Goal: Task Accomplishment & Management: Manage account settings

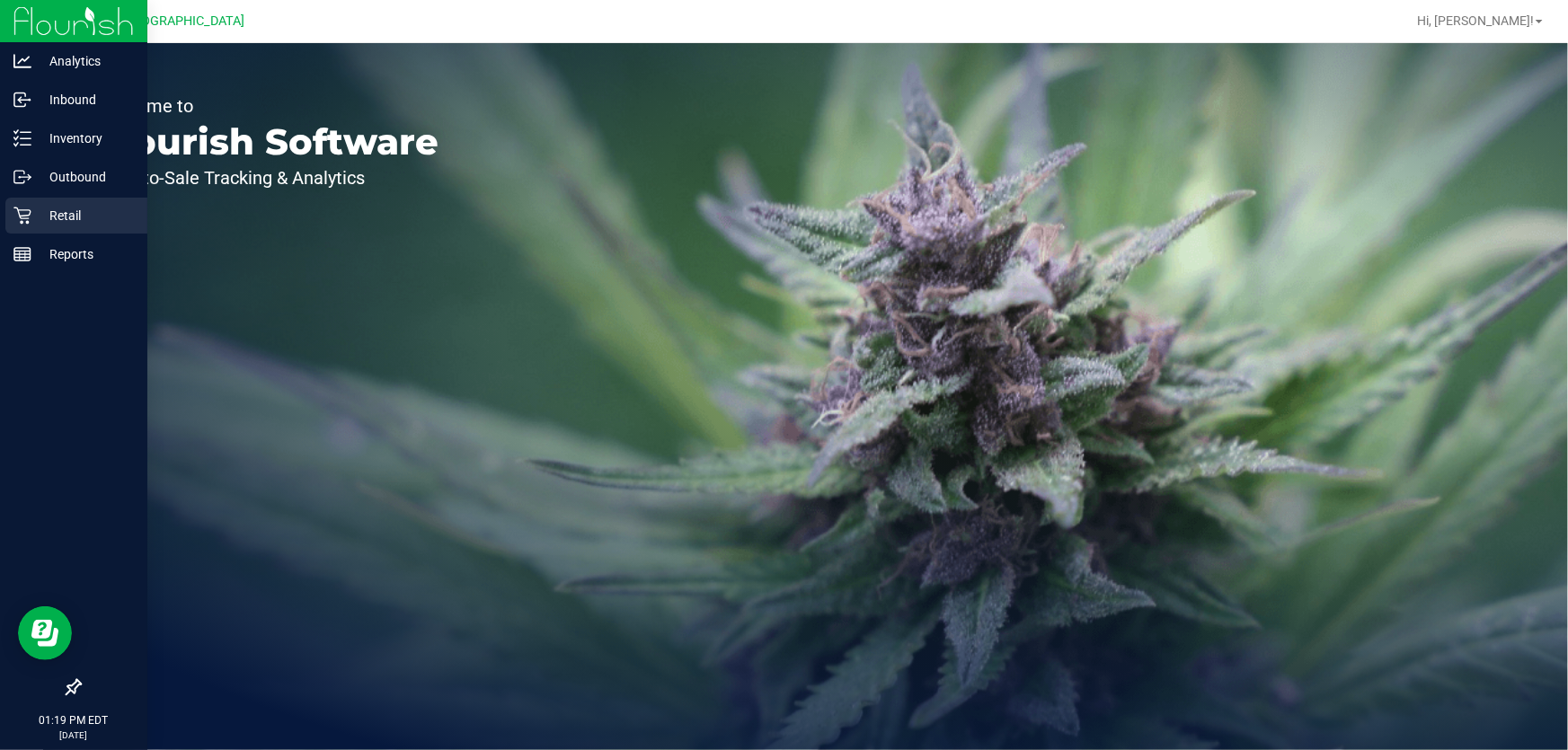
click at [69, 206] on p "Retail" at bounding box center [85, 215] width 108 height 22
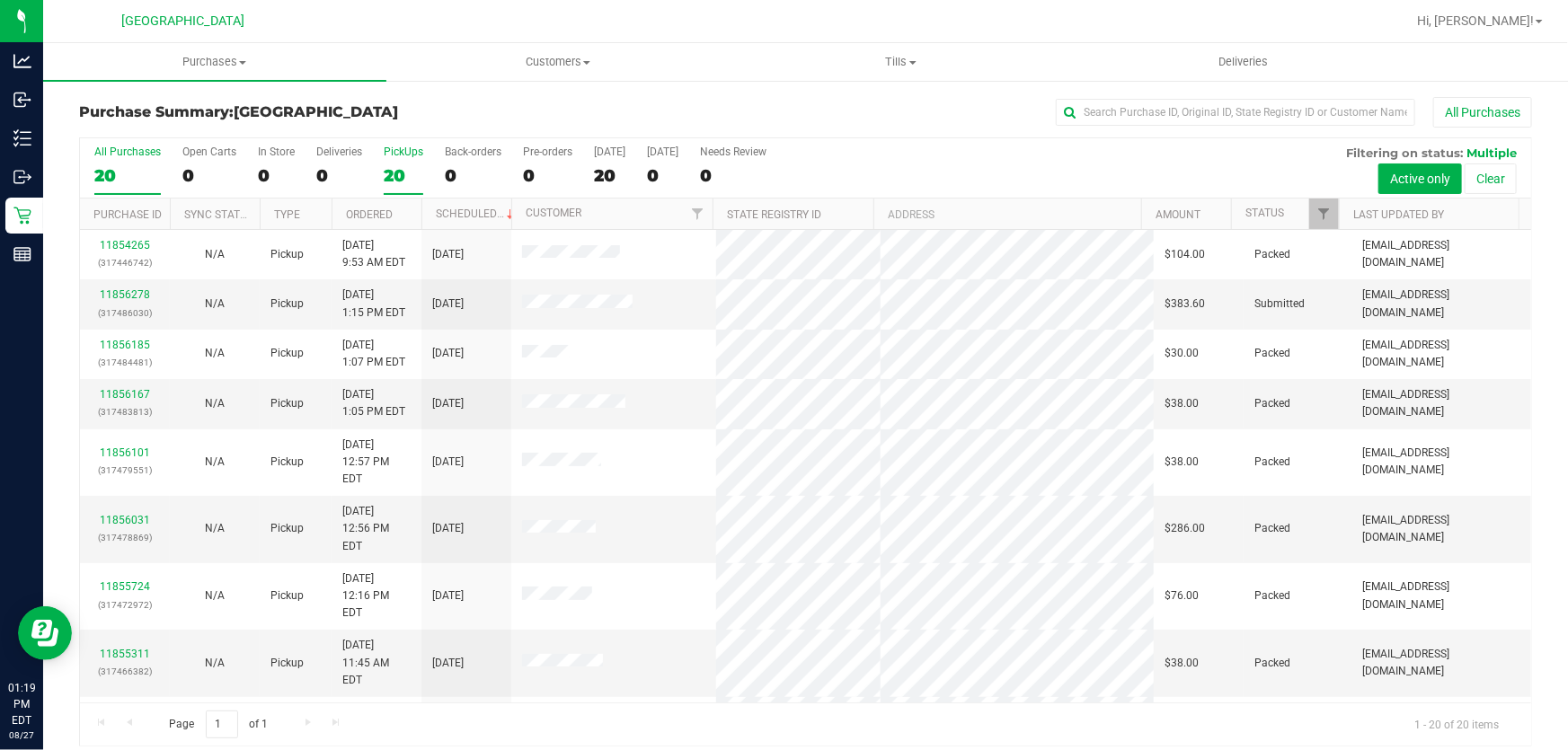
click at [396, 152] on div "PickUps" at bounding box center [403, 151] width 39 height 12
click at [0, 0] on input "PickUps 20" at bounding box center [0, 0] width 0 height 0
click at [1316, 209] on span "Filter" at bounding box center [1323, 213] width 14 height 14
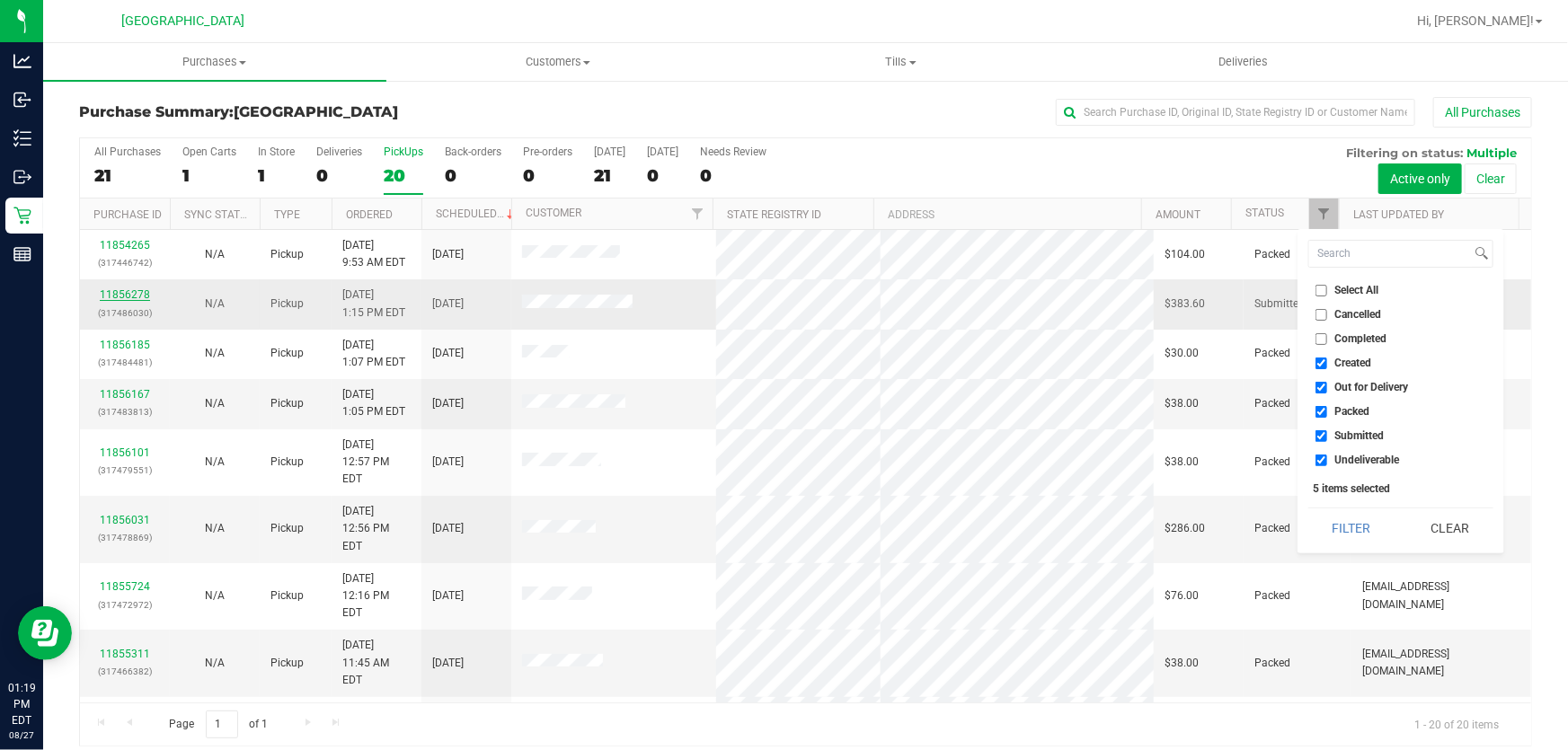
click at [144, 289] on link "11856278" at bounding box center [124, 294] width 51 height 12
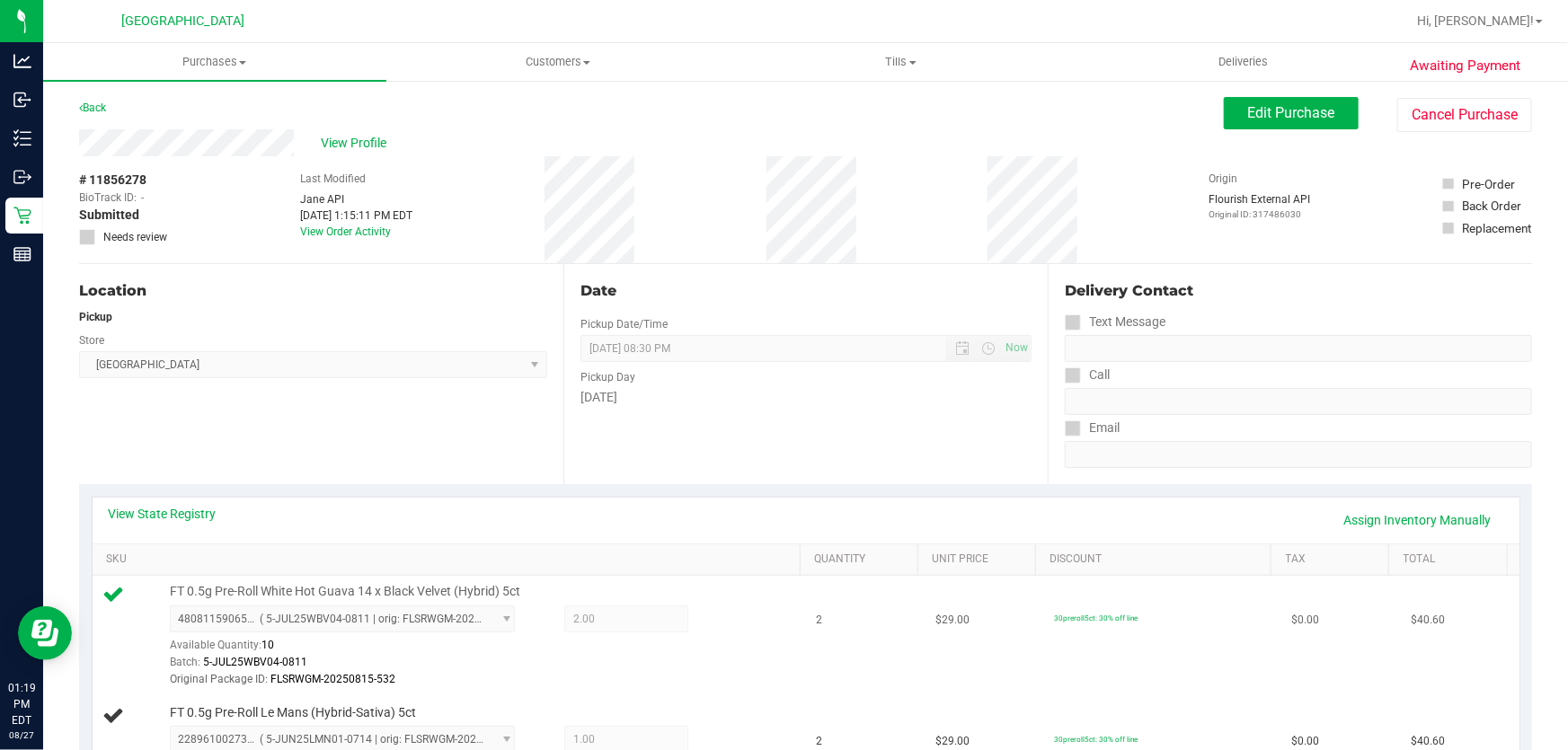
scroll to position [408, 0]
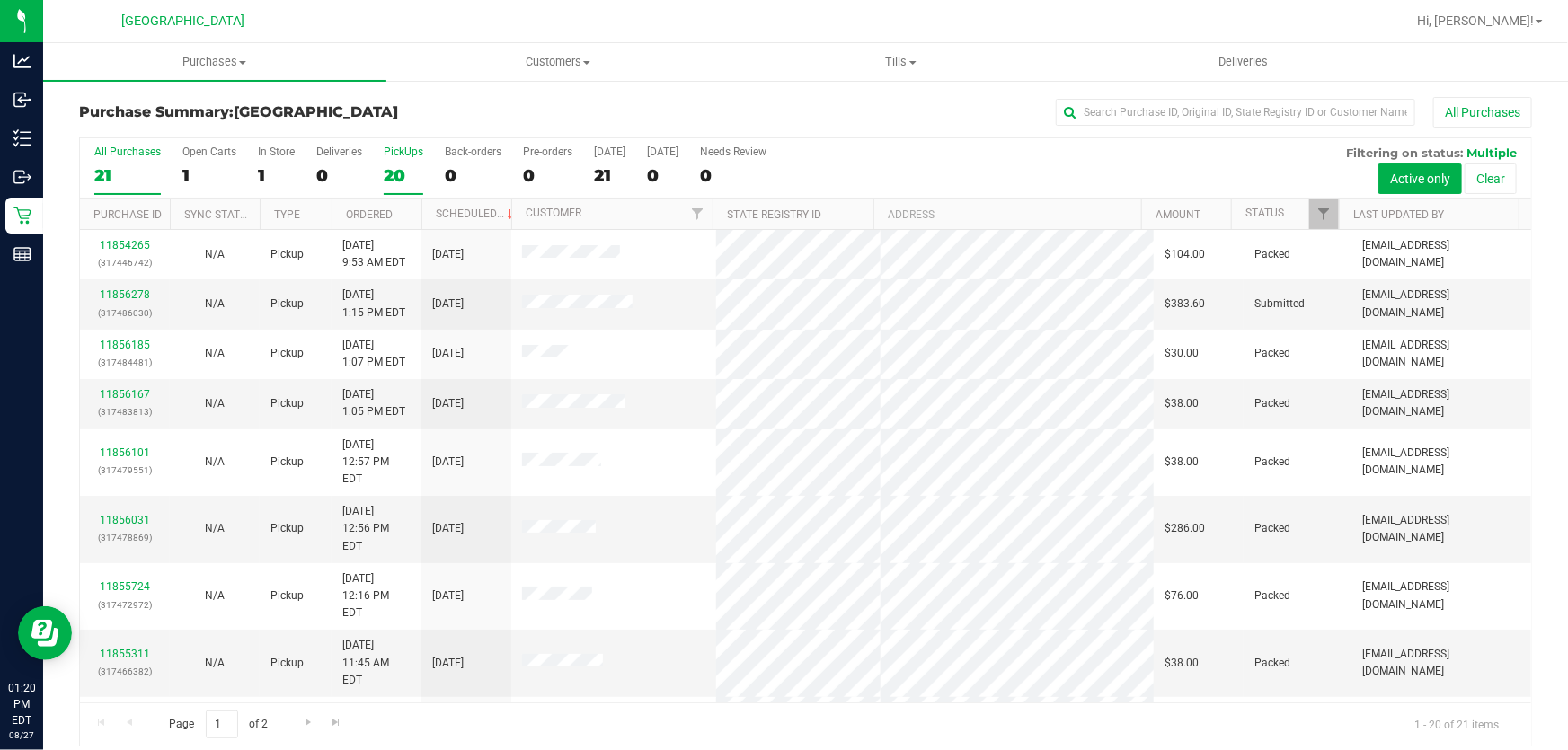
click at [384, 155] on div "PickUps" at bounding box center [403, 151] width 39 height 12
click at [0, 0] on input "PickUps 20" at bounding box center [0, 0] width 0 height 0
click at [1316, 212] on span "Filter" at bounding box center [1323, 213] width 14 height 14
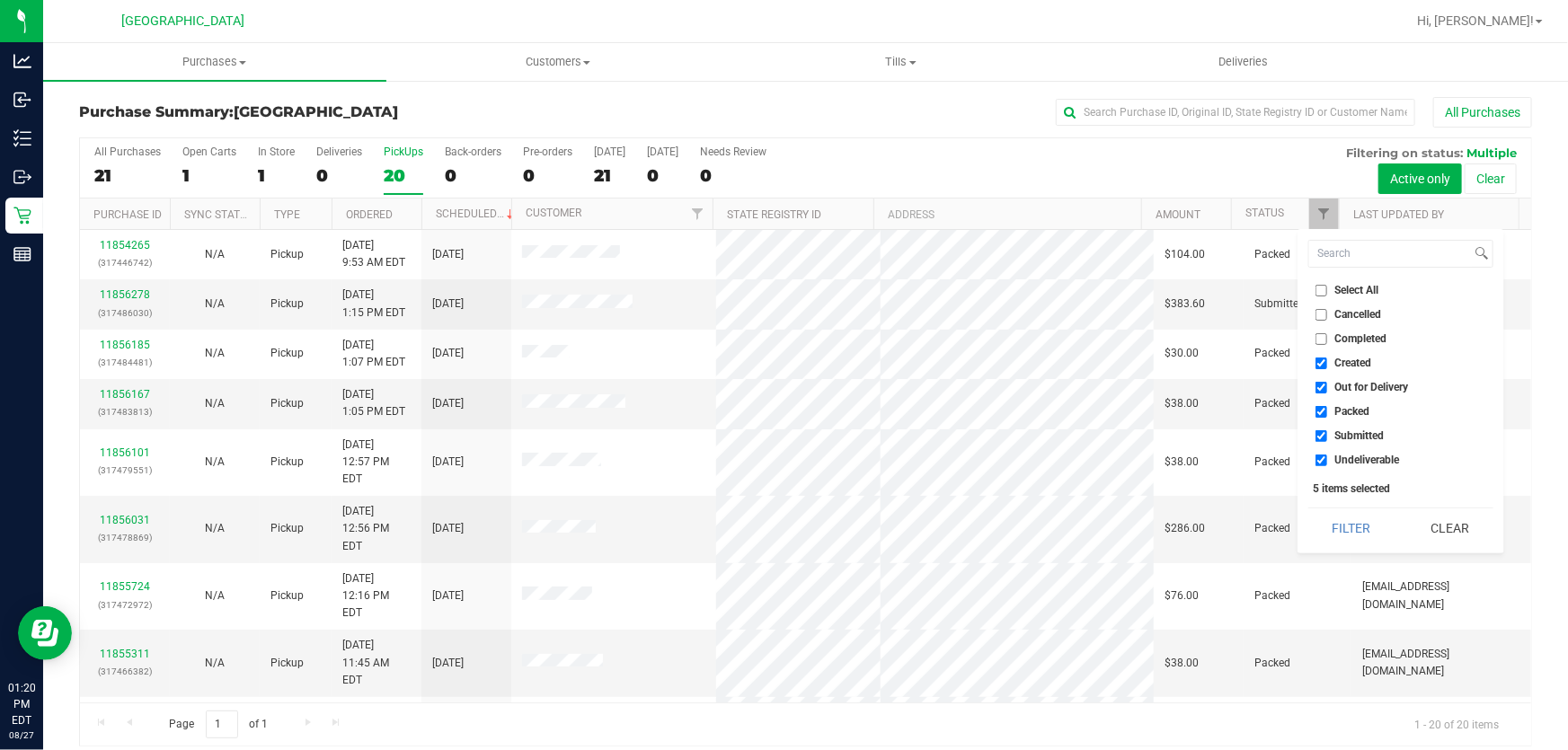
click at [1327, 360] on label "Created" at bounding box center [1343, 364] width 56 height 11
click at [1327, 360] on input "Created" at bounding box center [1321, 364] width 11 height 11
checkbox input "false"
click at [1330, 389] on label "Out for Delivery" at bounding box center [1362, 387] width 94 height 11
click at [1327, 389] on input "Out for Delivery" at bounding box center [1321, 387] width 11 height 11
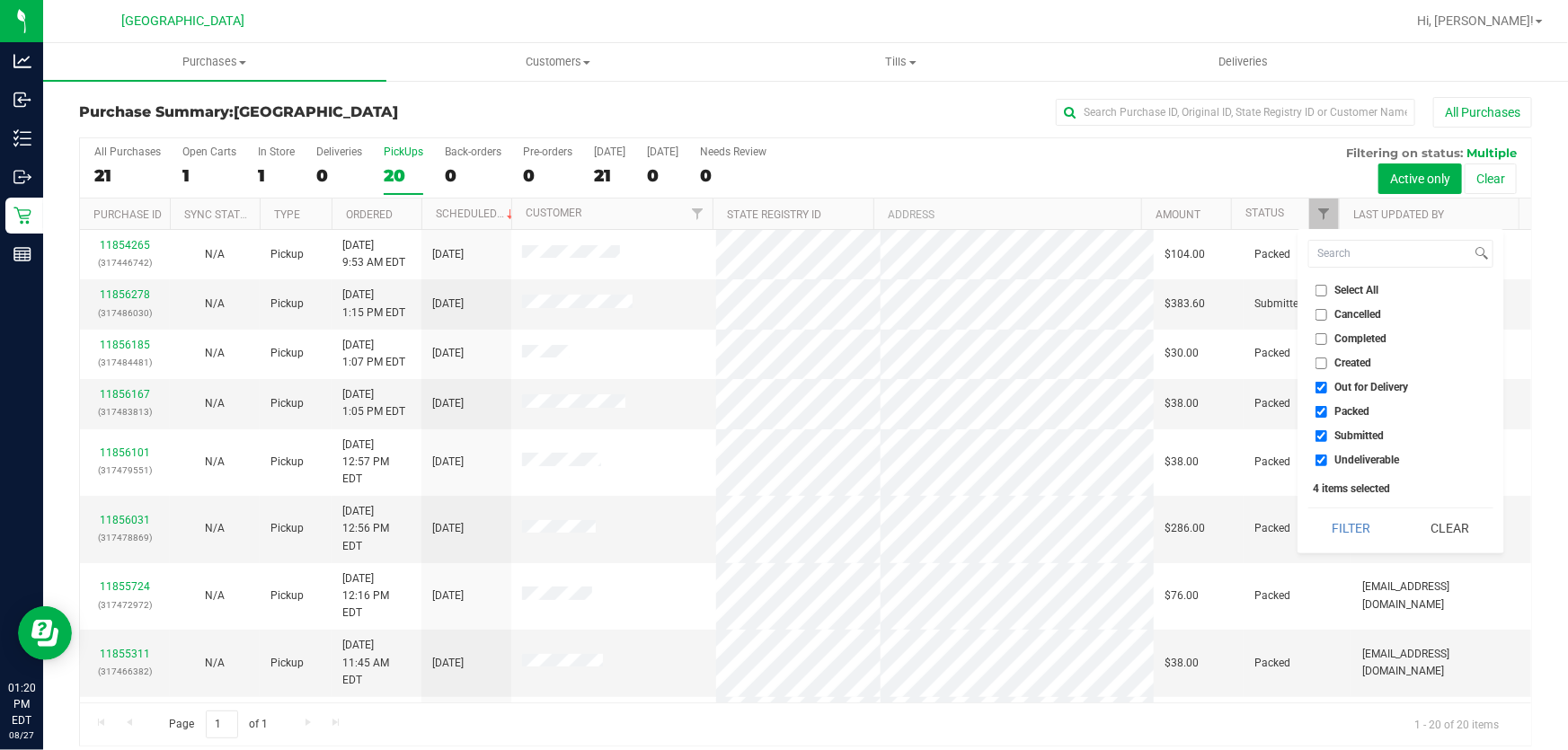
checkbox input "false"
click at [1334, 408] on label "Packed" at bounding box center [1342, 411] width 55 height 11
click at [1327, 408] on input "Packed" at bounding box center [1321, 411] width 11 height 11
checkbox input "false"
click at [1351, 512] on button "Filter" at bounding box center [1351, 528] width 86 height 39
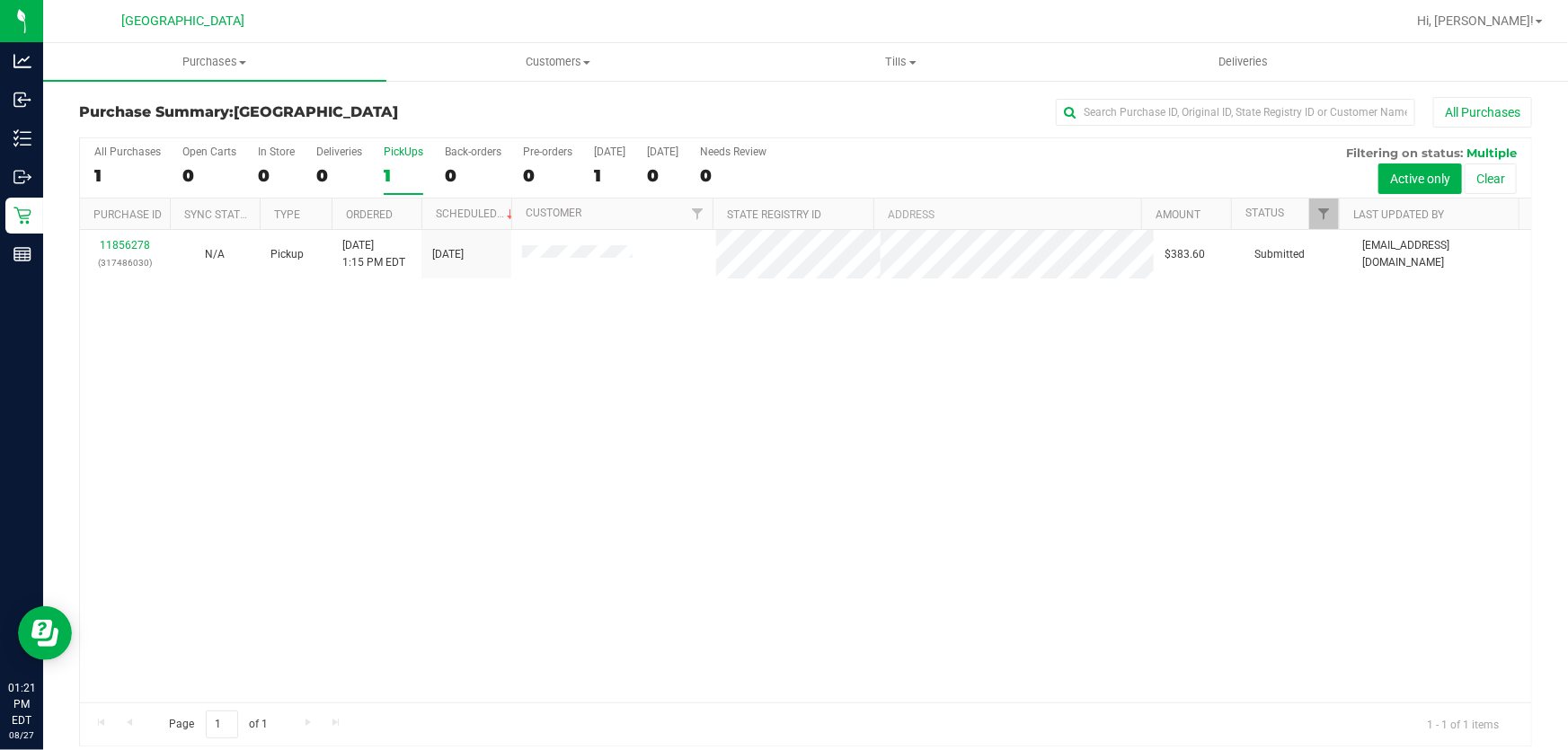
drag, startPoint x: 467, startPoint y: 518, endPoint x: 404, endPoint y: 615, distance: 115.7
drag, startPoint x: 404, startPoint y: 615, endPoint x: 290, endPoint y: 566, distance: 124.1
click at [290, 567] on div "11856278 (317486030) N/A Pickup 8/27/2025 1:15 PM EDT 8/27/2025 $383.60 Submitt…" at bounding box center [806, 466] width 1451 height 473
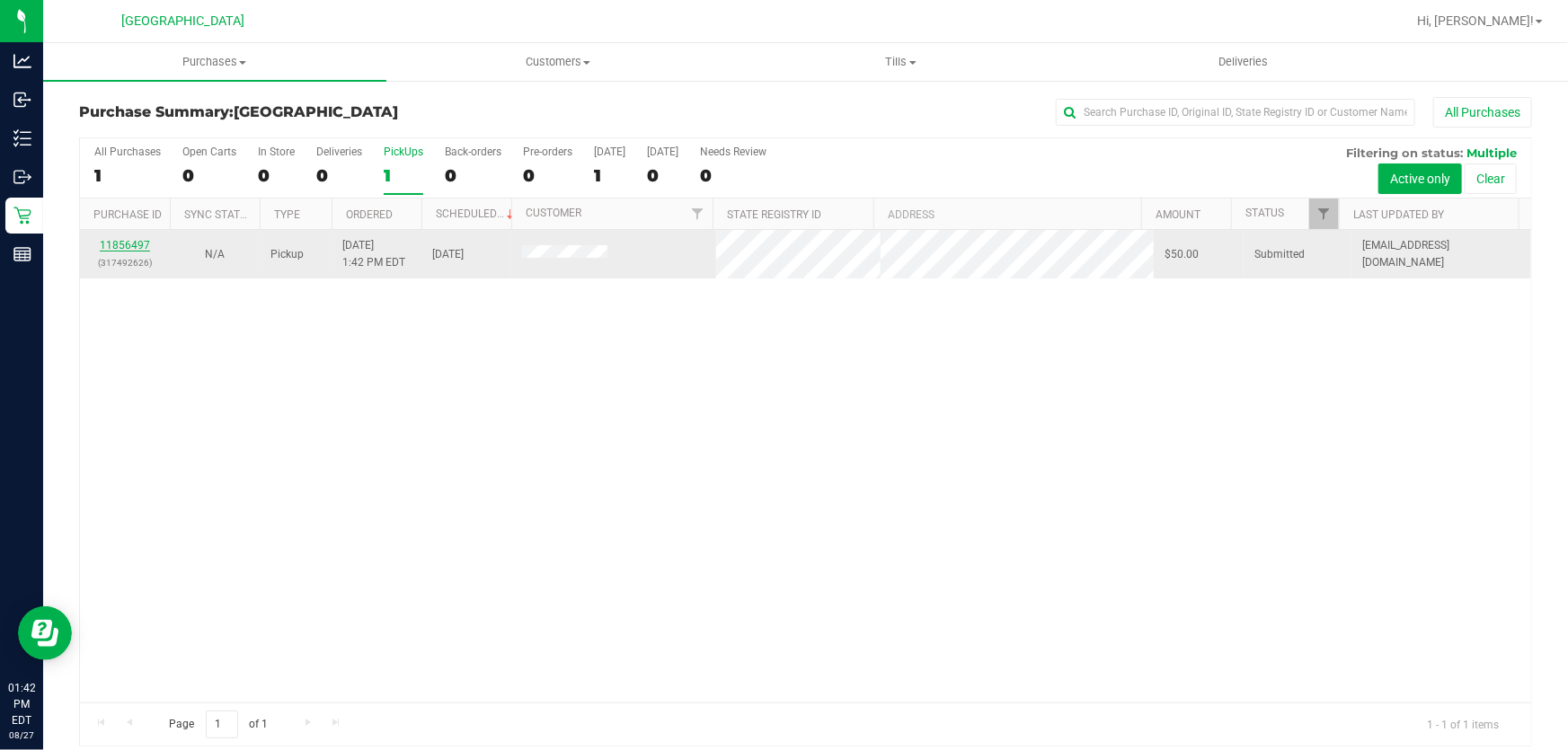
click at [111, 239] on link "11856497" at bounding box center [124, 245] width 51 height 12
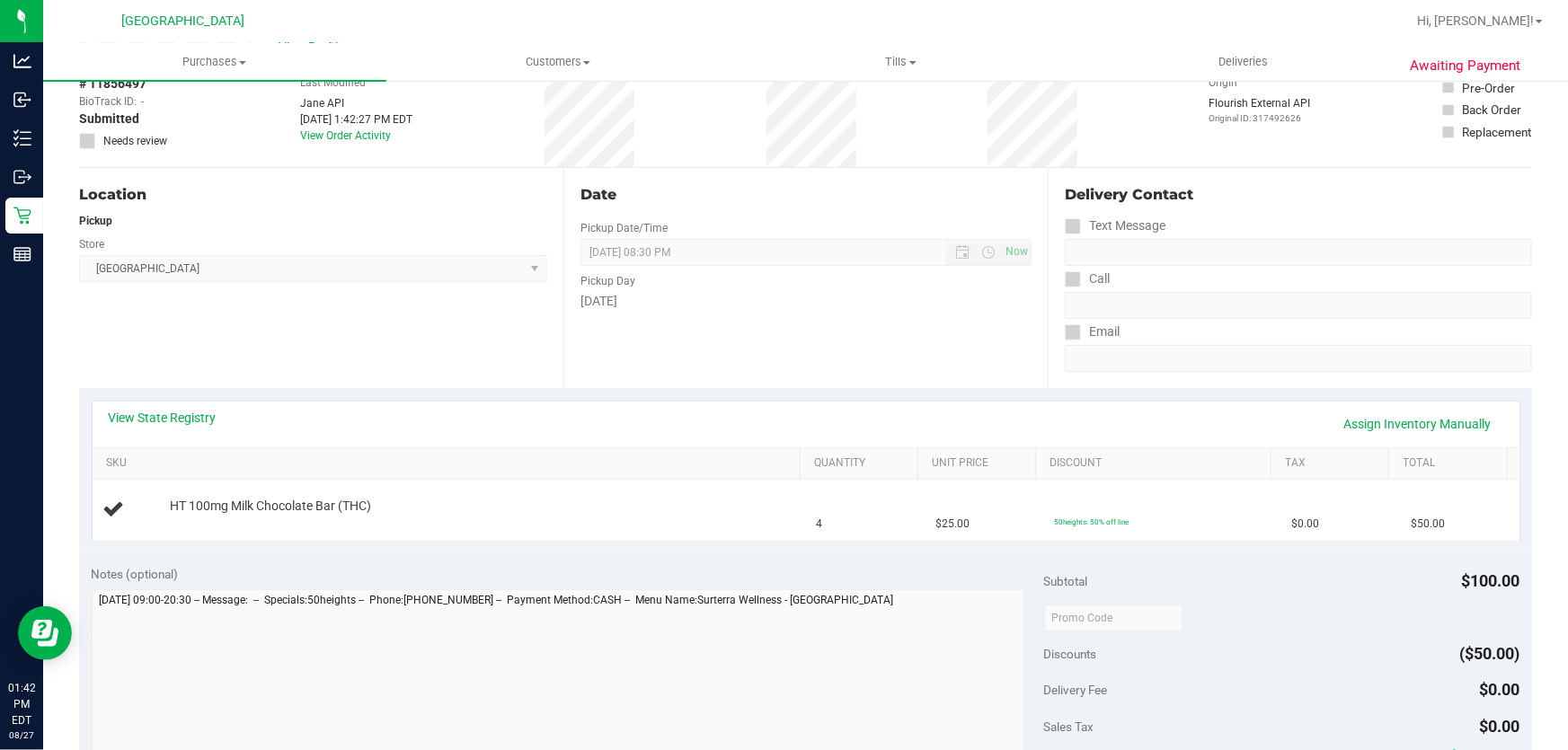
scroll to position [244, 0]
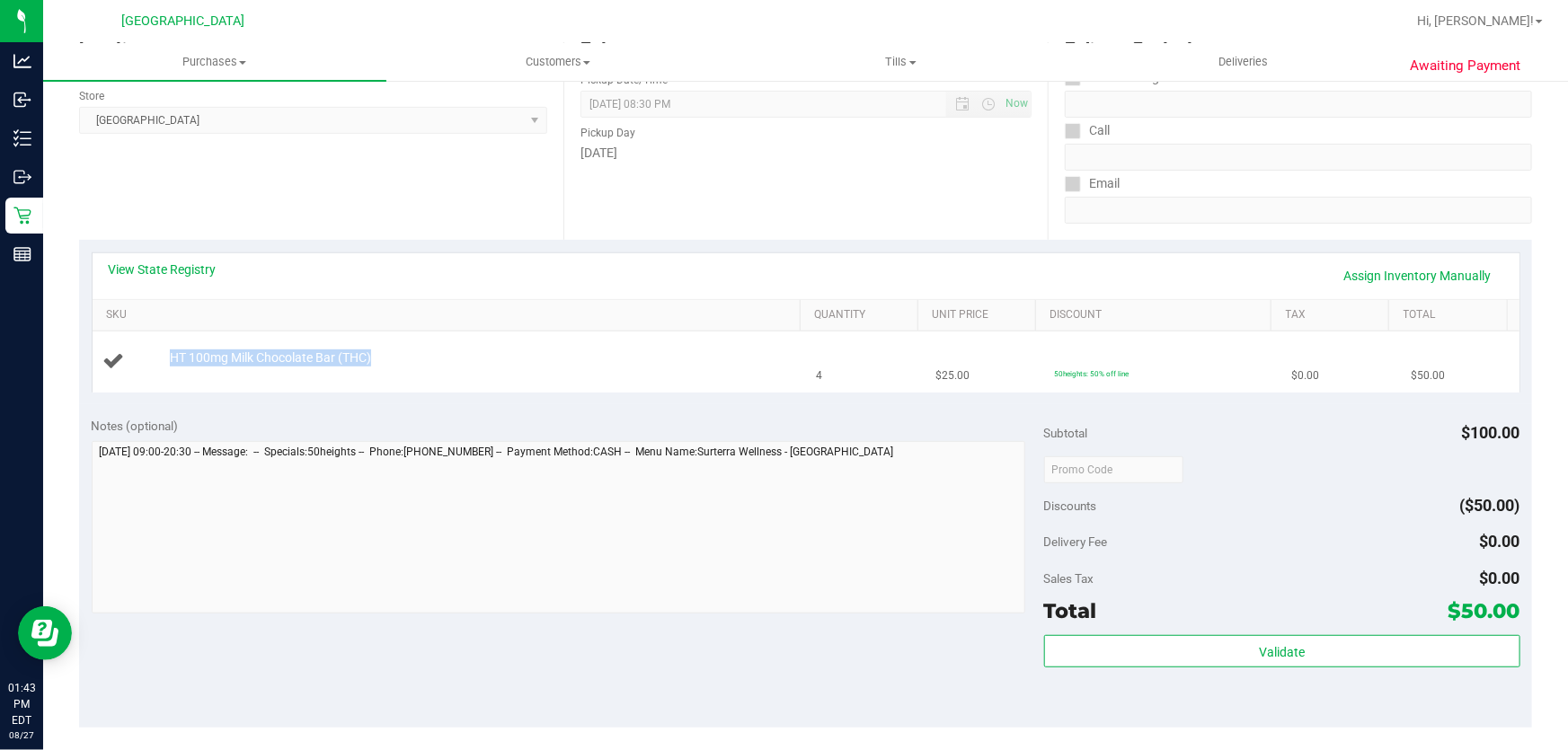
drag, startPoint x: 145, startPoint y: 346, endPoint x: 448, endPoint y: 346, distance: 303.0
click at [448, 346] on td "HT 100mg Milk Chocolate Bar (THC)" at bounding box center [450, 362] width 714 height 60
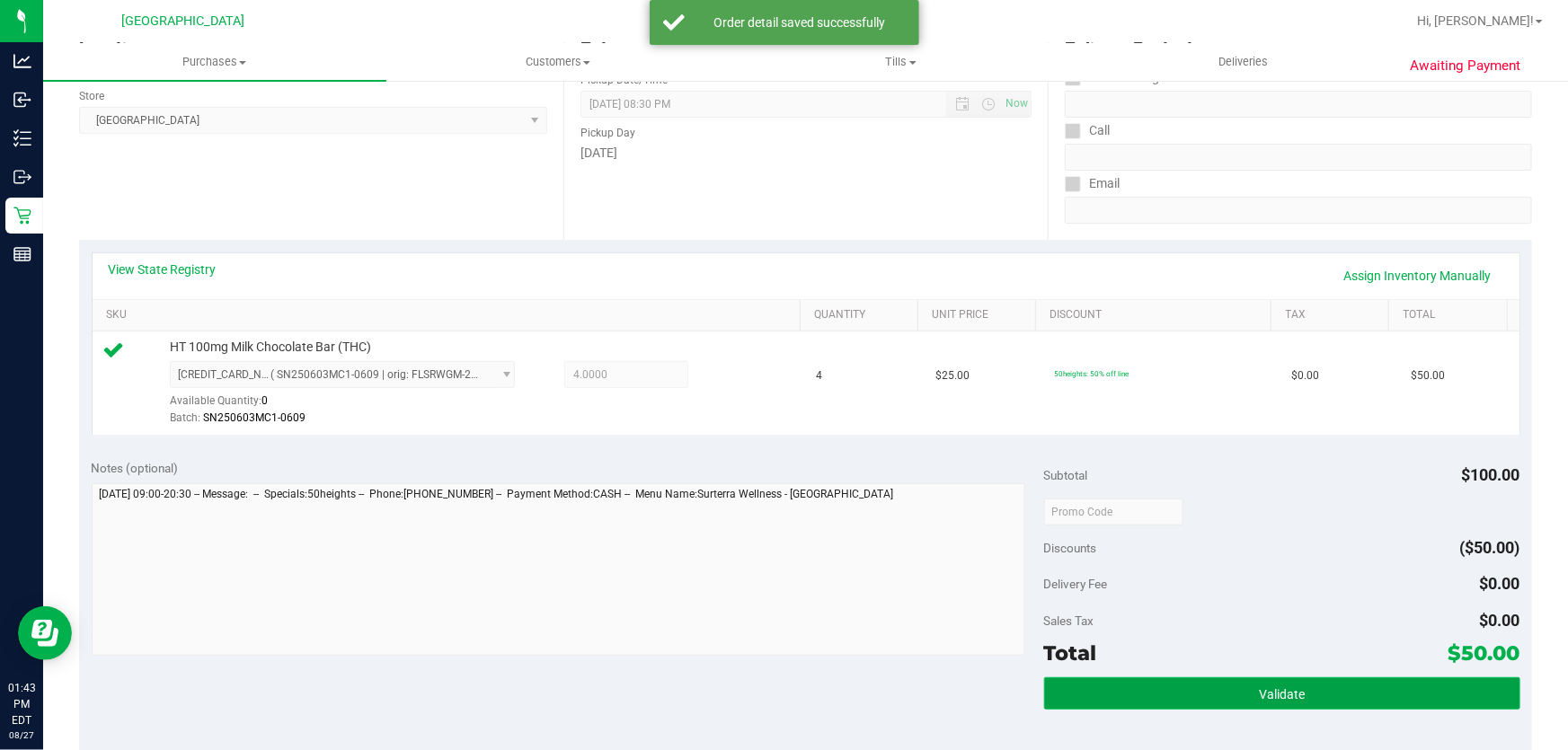
click at [1178, 686] on button "Validate" at bounding box center [1282, 694] width 476 height 33
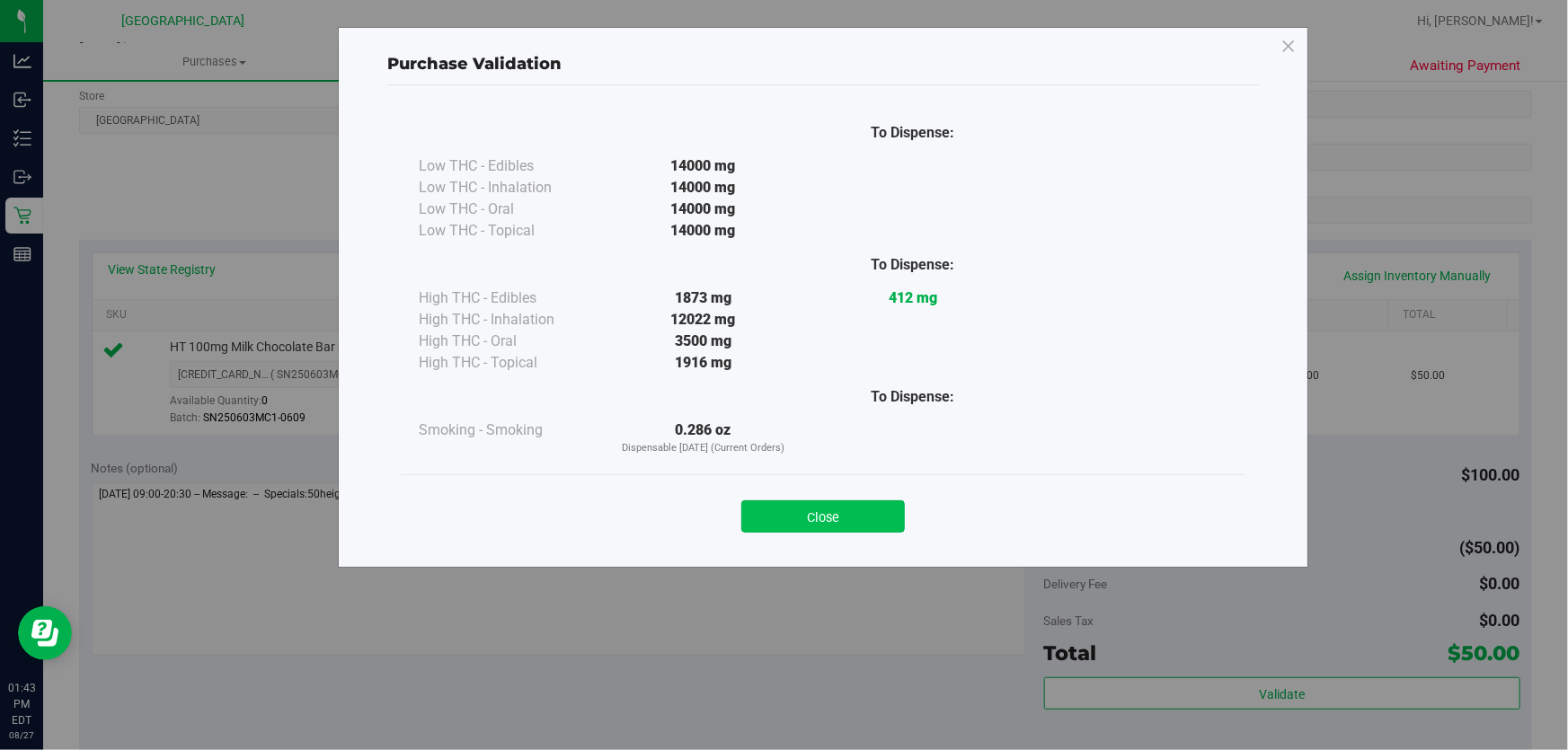
click at [834, 506] on button "Close" at bounding box center [823, 517] width 164 height 33
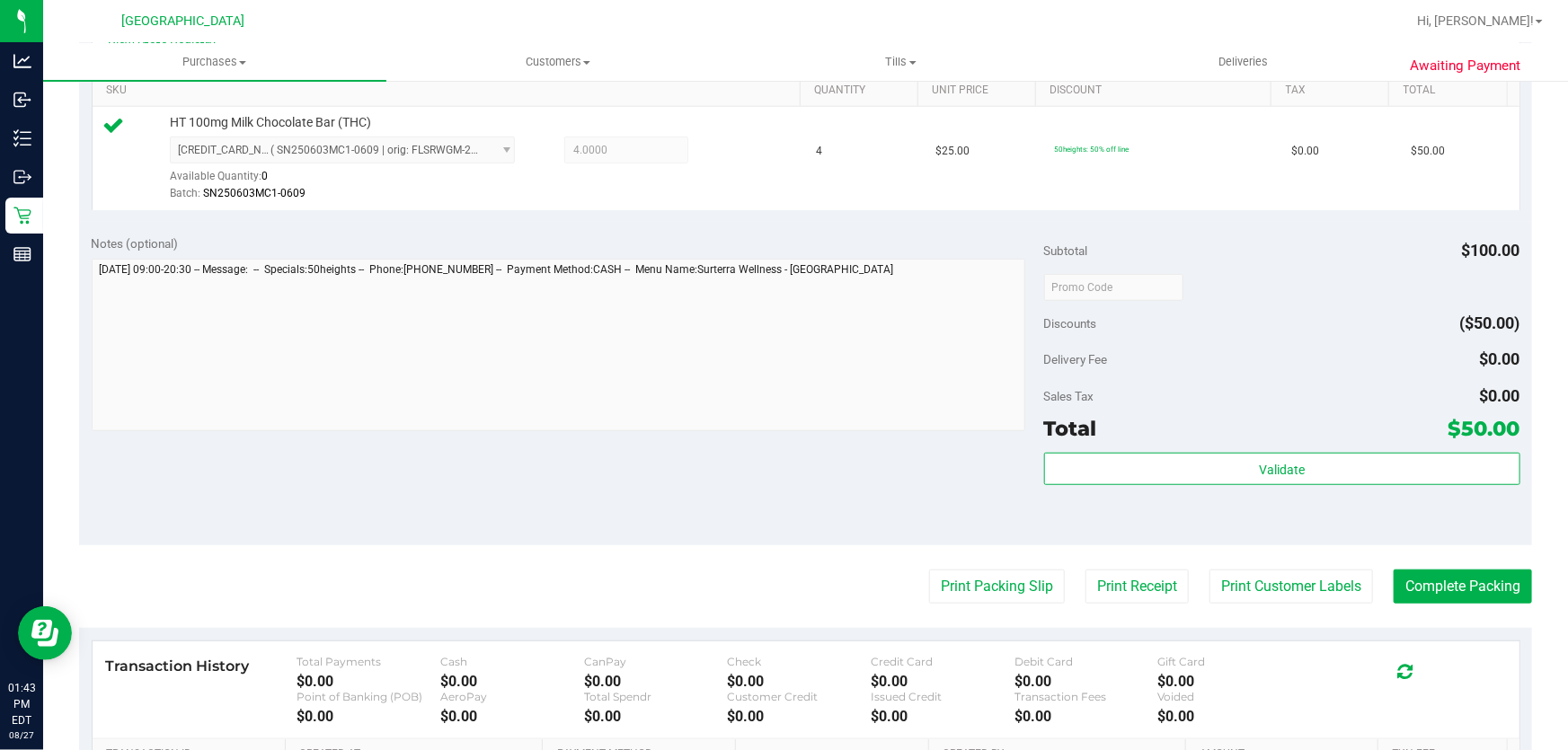
scroll to position [716, 0]
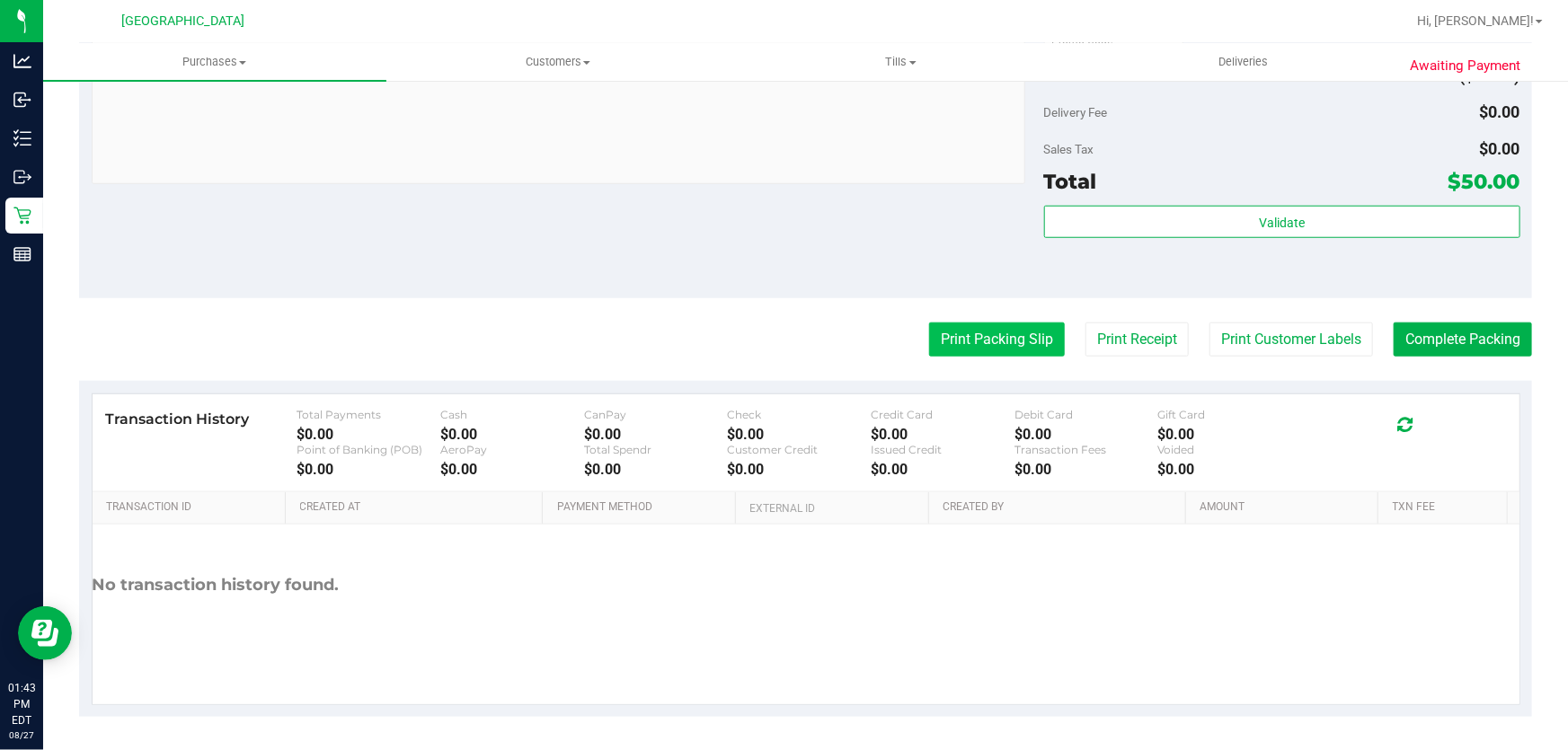
click at [1002, 339] on button "Print Packing Slip" at bounding box center [997, 340] width 136 height 34
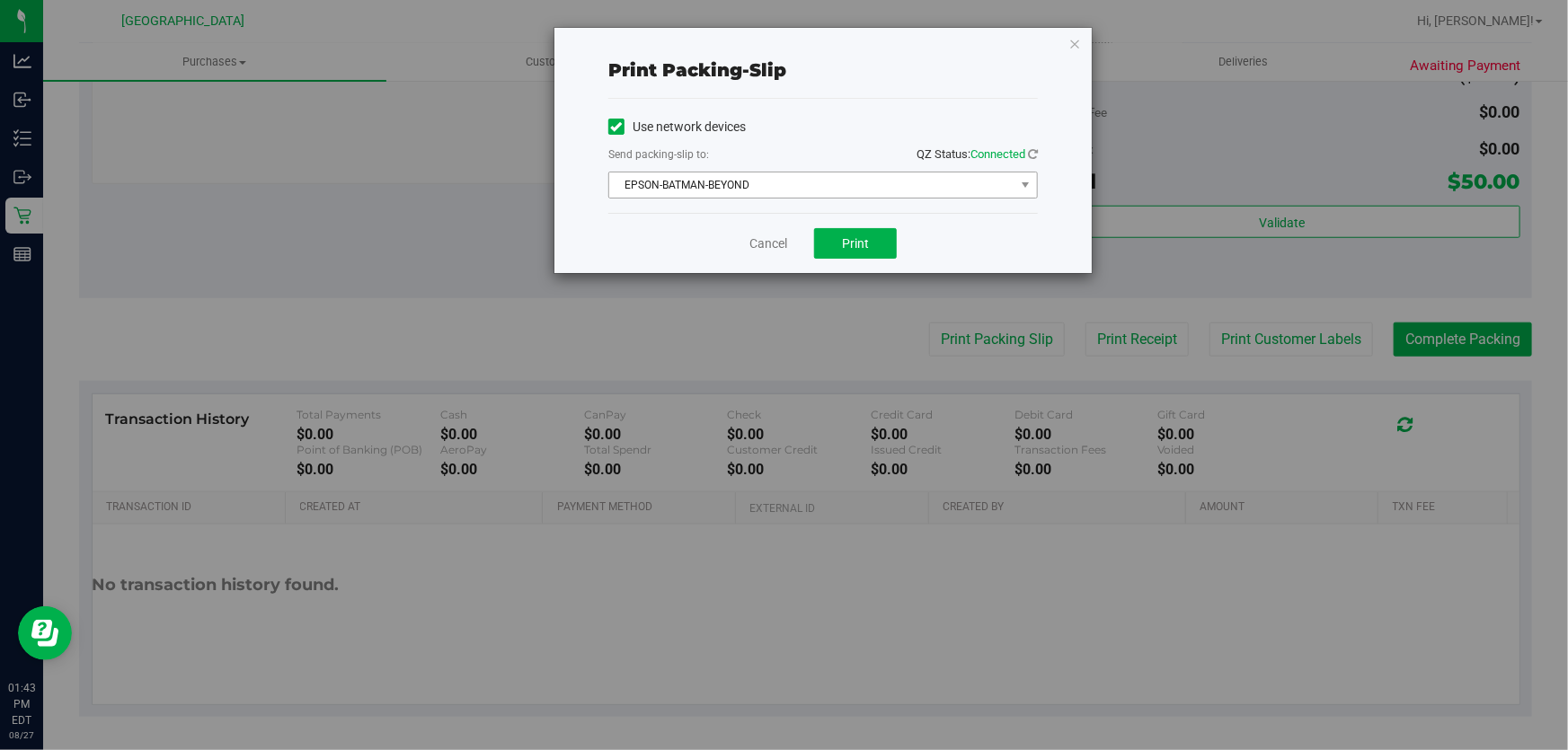
click at [787, 186] on span "EPSON-BATMAN-BEYOND" at bounding box center [812, 185] width 406 height 25
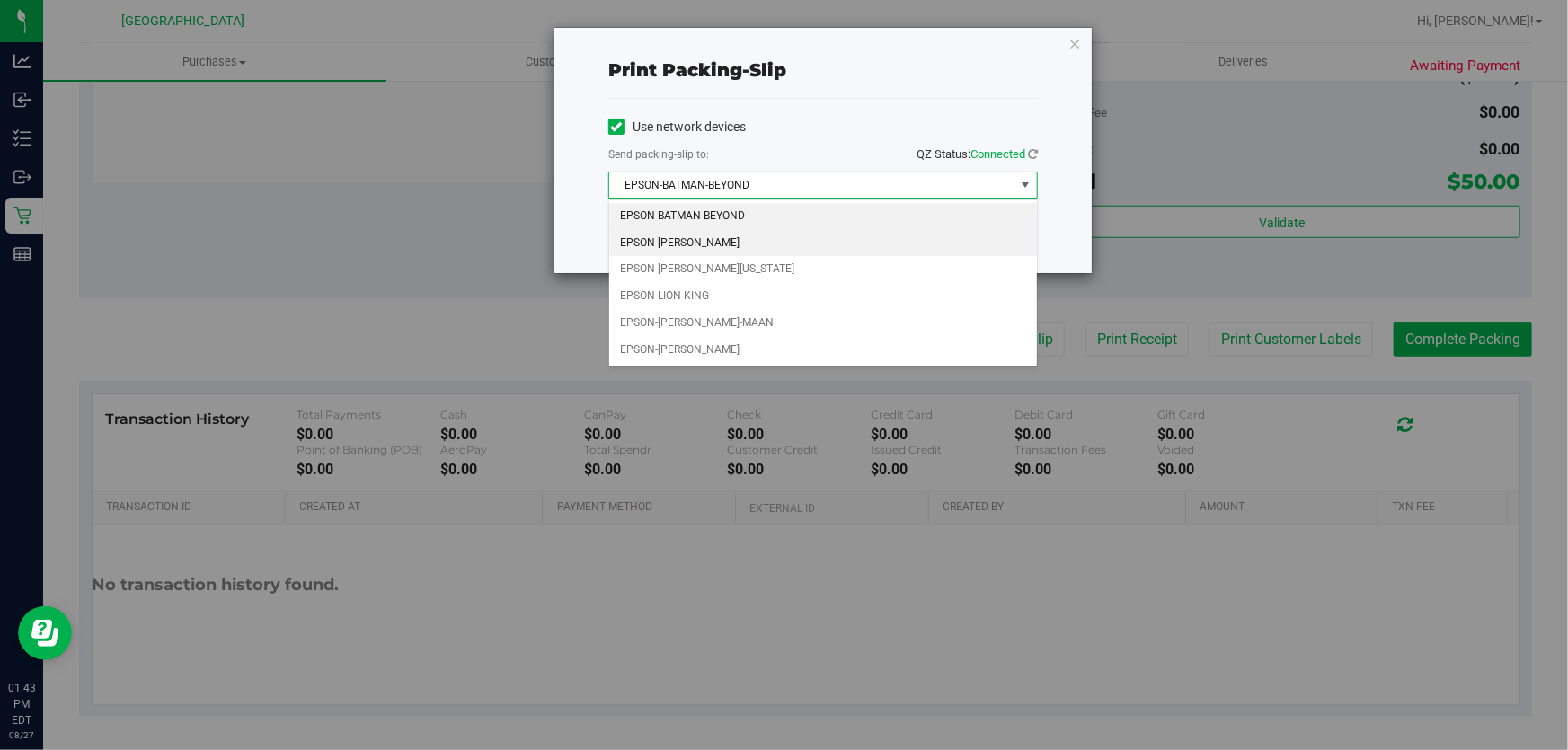
click at [720, 235] on li "EPSON-GWEN-STEFANIE" at bounding box center [823, 243] width 428 height 27
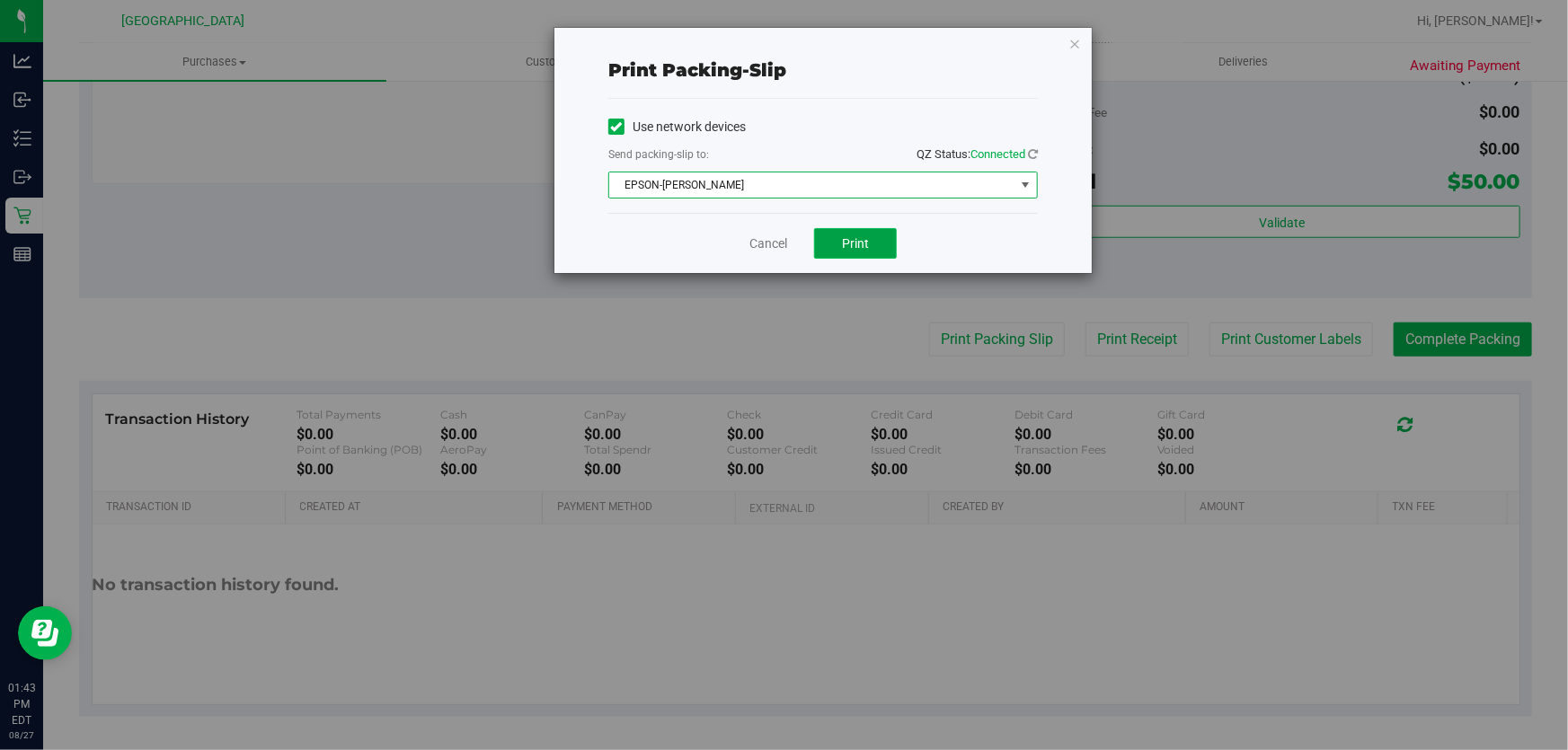
click at [877, 251] on button "Print" at bounding box center [855, 244] width 82 height 31
click at [783, 244] on link "Cancel" at bounding box center [767, 244] width 37 height 19
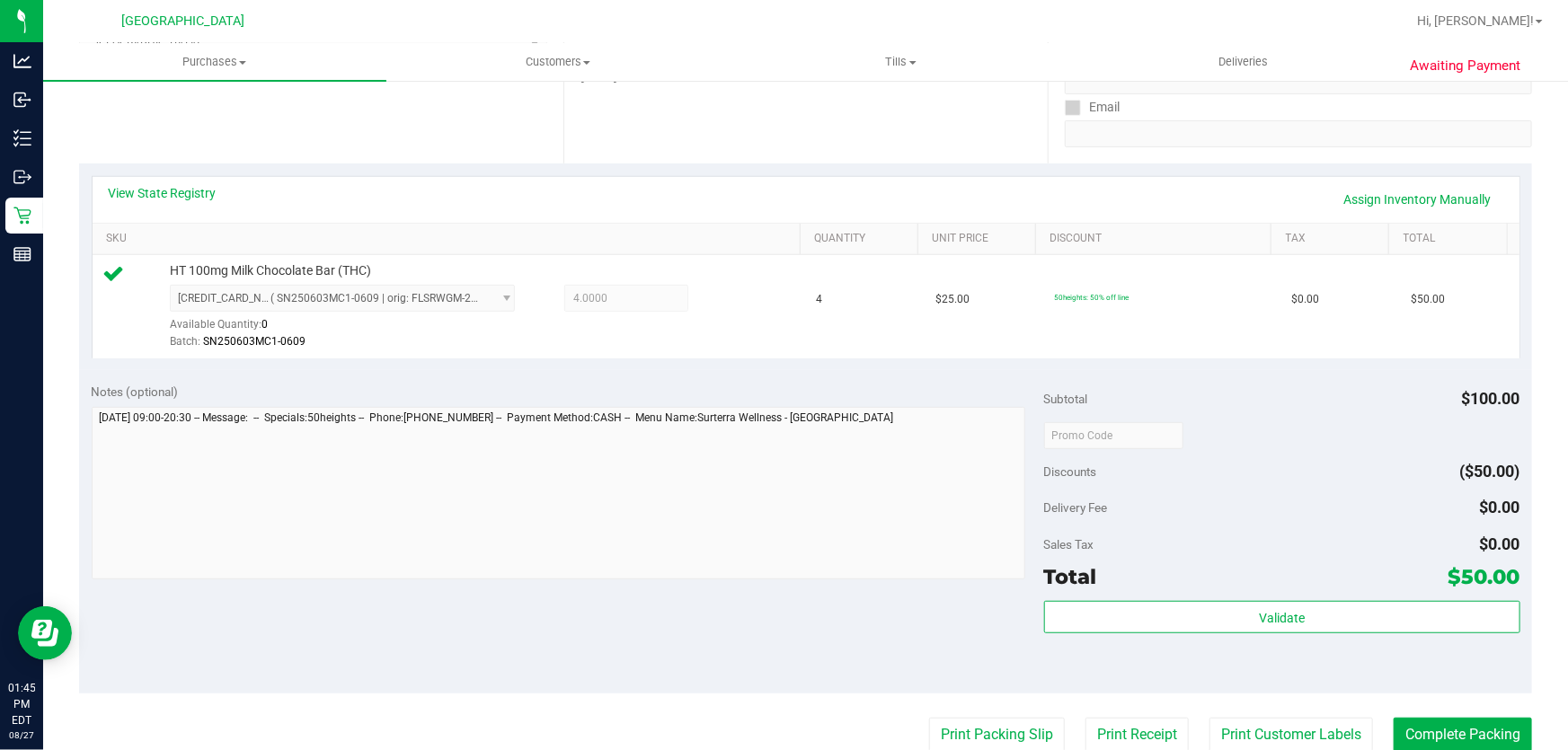
scroll to position [307, 0]
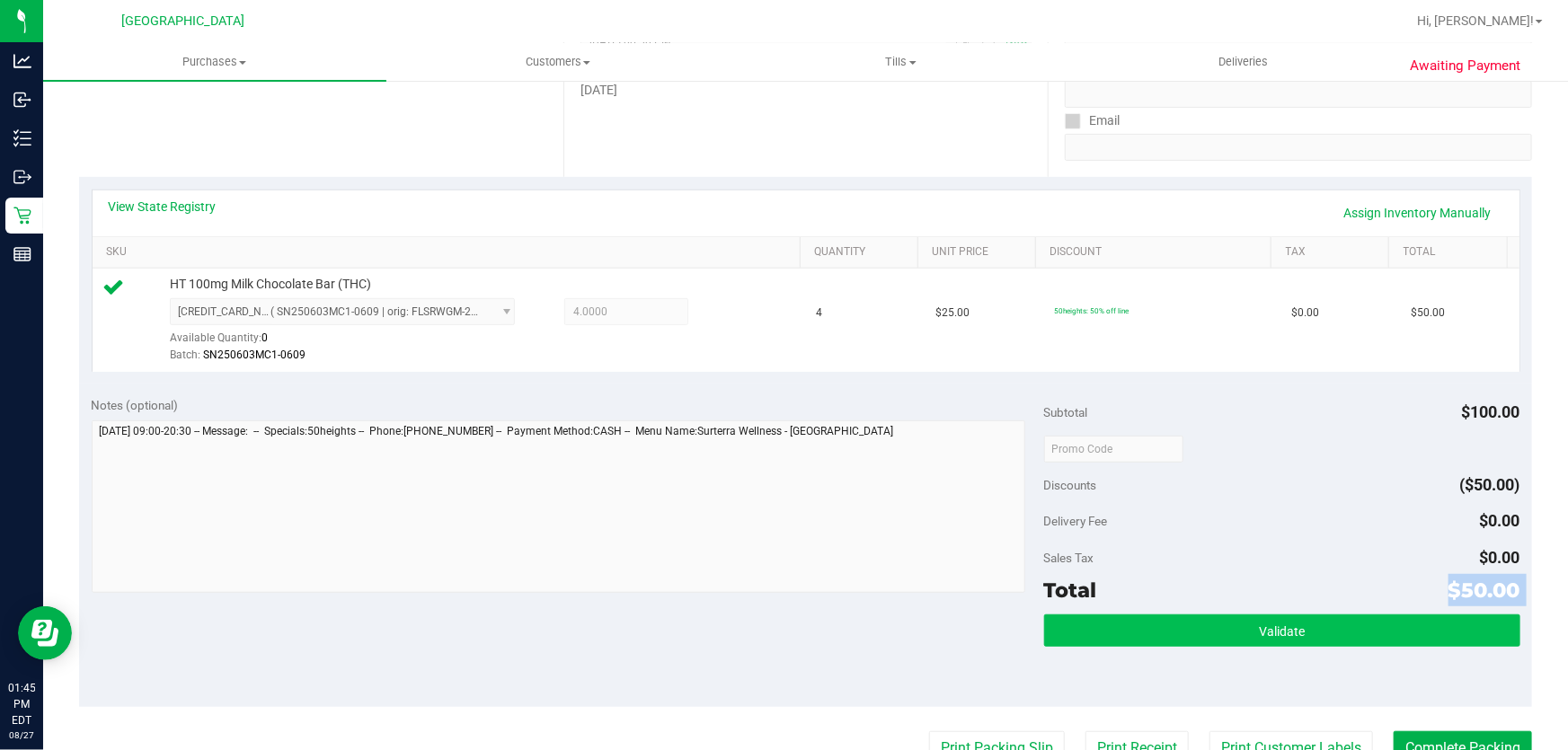
drag, startPoint x: 1231, startPoint y: 604, endPoint x: 1231, endPoint y: 616, distance: 12.0
click at [1231, 616] on div "Subtotal $100.00 Discounts ($50.00) Delivery Fee $0.00 Sales Tax $0.00 Total $5…" at bounding box center [1282, 545] width 476 height 299
click at [1231, 617] on button "Validate" at bounding box center [1282, 630] width 476 height 33
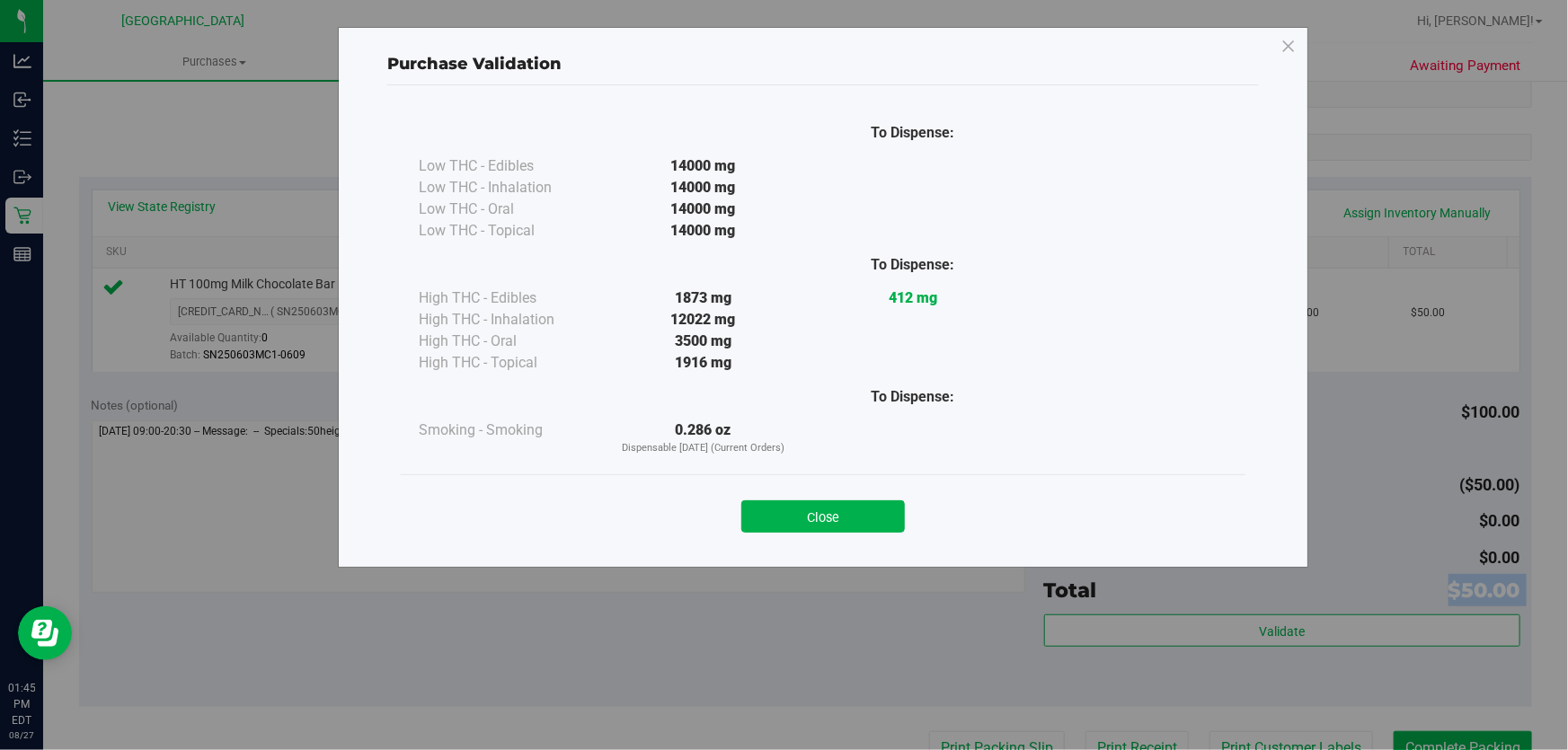
click at [839, 507] on button "Close" at bounding box center [823, 517] width 164 height 33
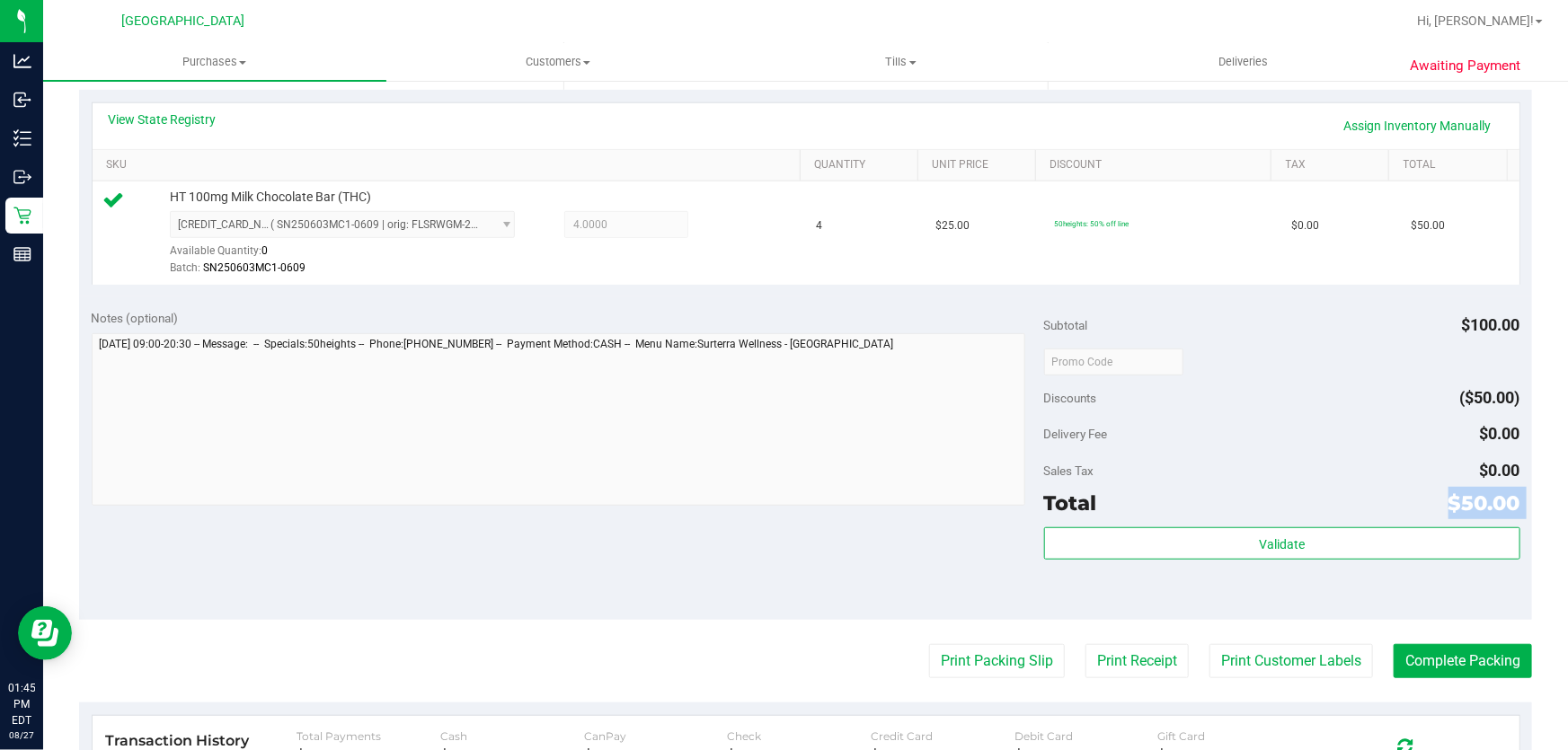
scroll to position [471, 0]
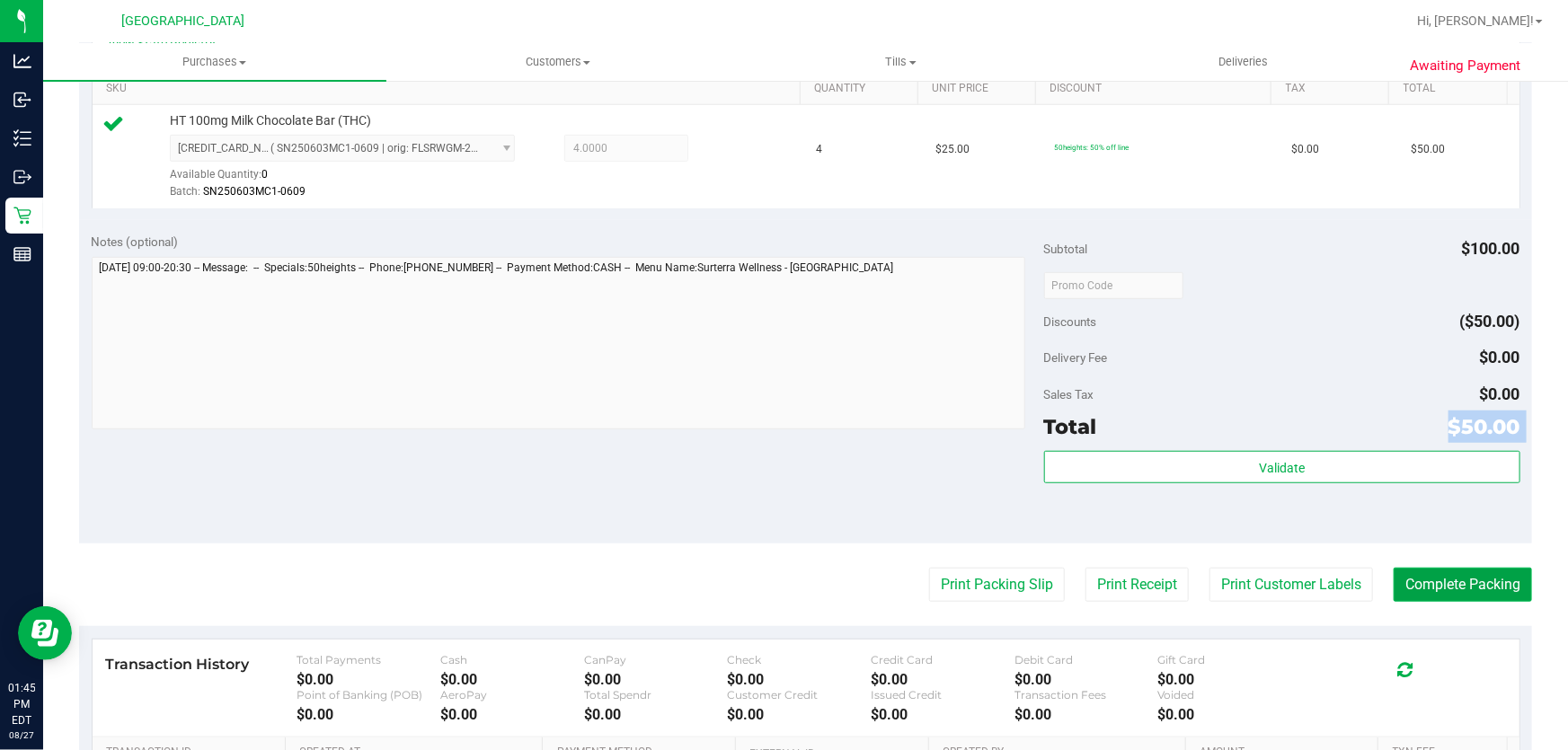
click at [1405, 582] on button "Complete Packing" at bounding box center [1463, 585] width 139 height 34
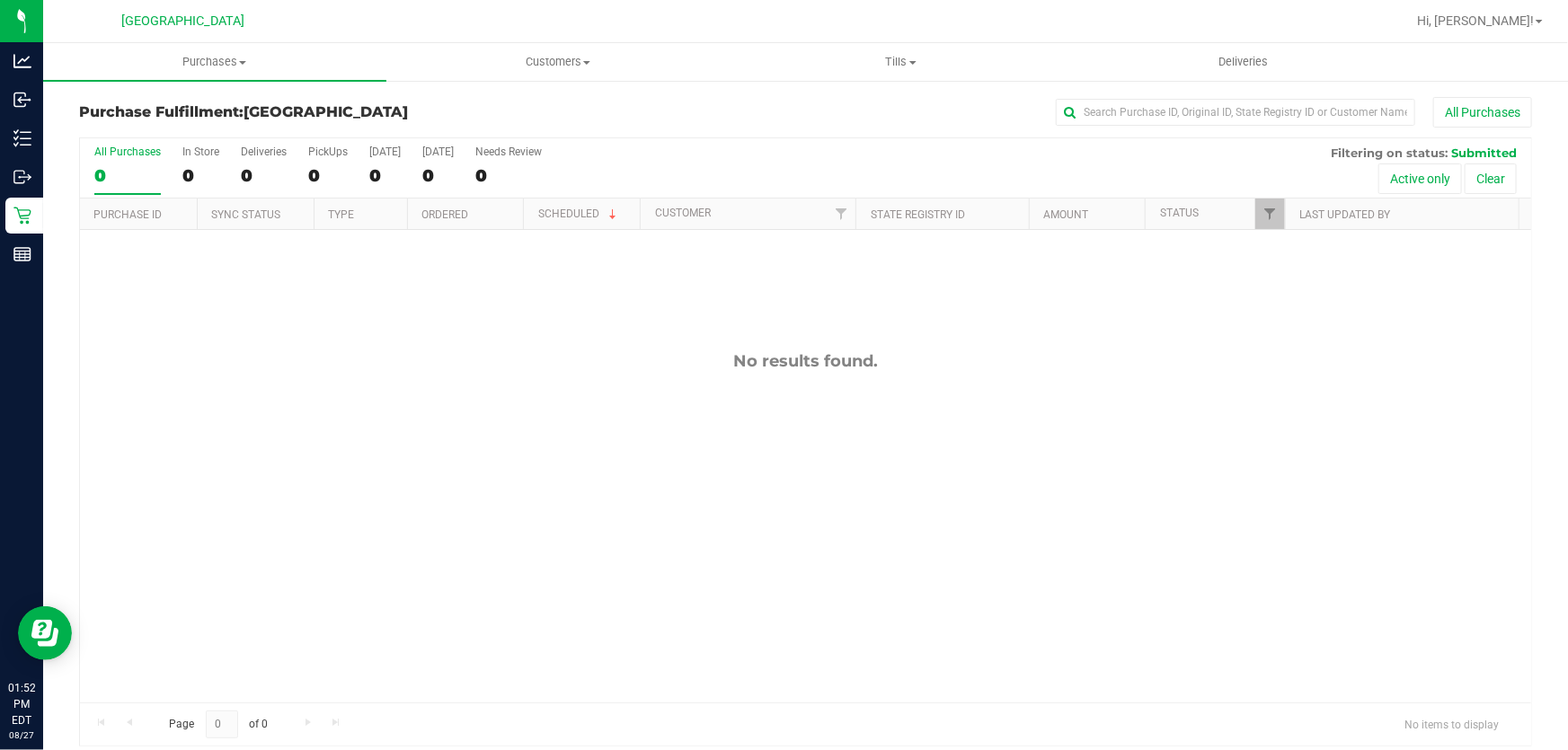
click at [252, 320] on div "No results found." at bounding box center [806, 526] width 1451 height 594
click at [1260, 205] on link "Filter" at bounding box center [1270, 214] width 30 height 31
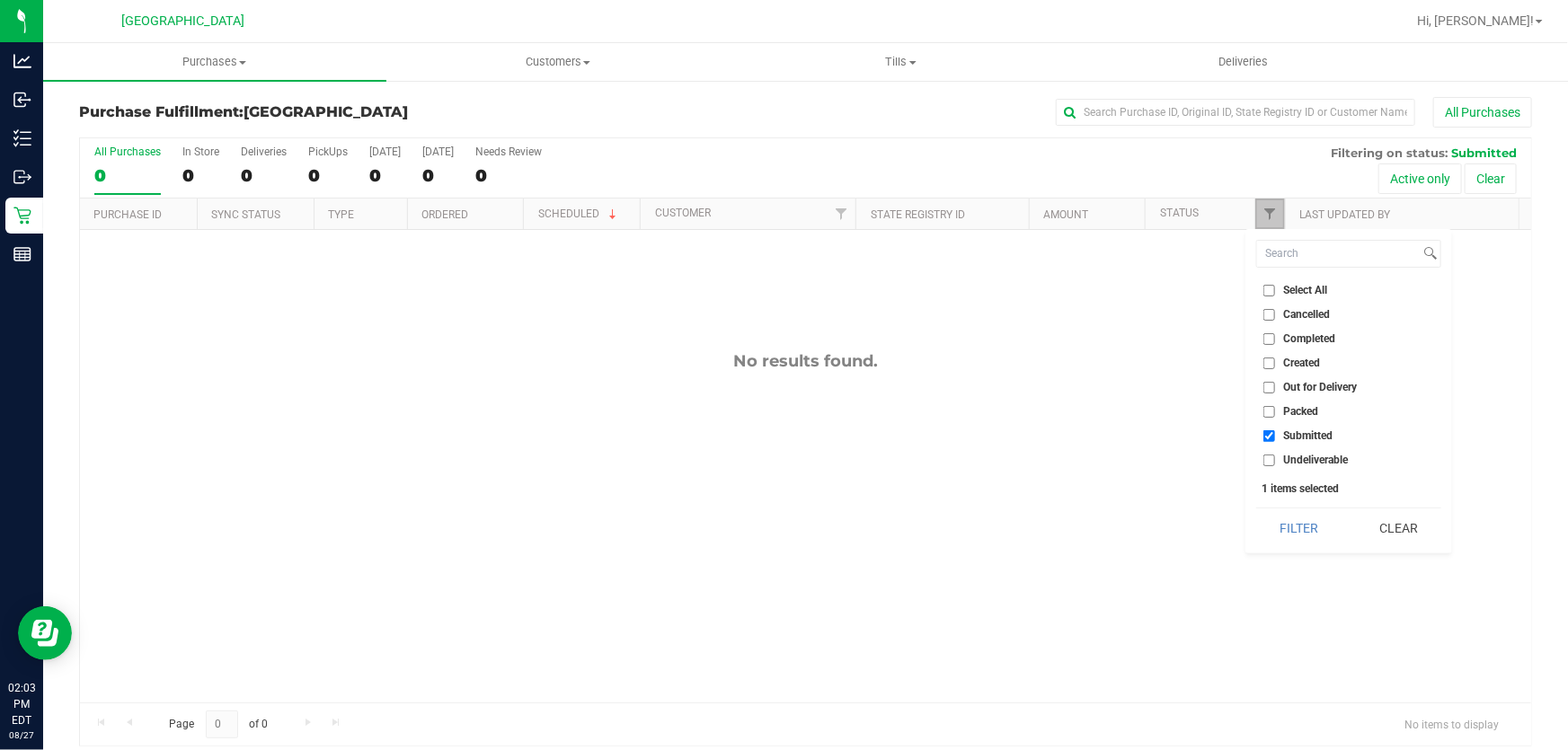
click at [1260, 205] on link "Filter" at bounding box center [1270, 214] width 30 height 31
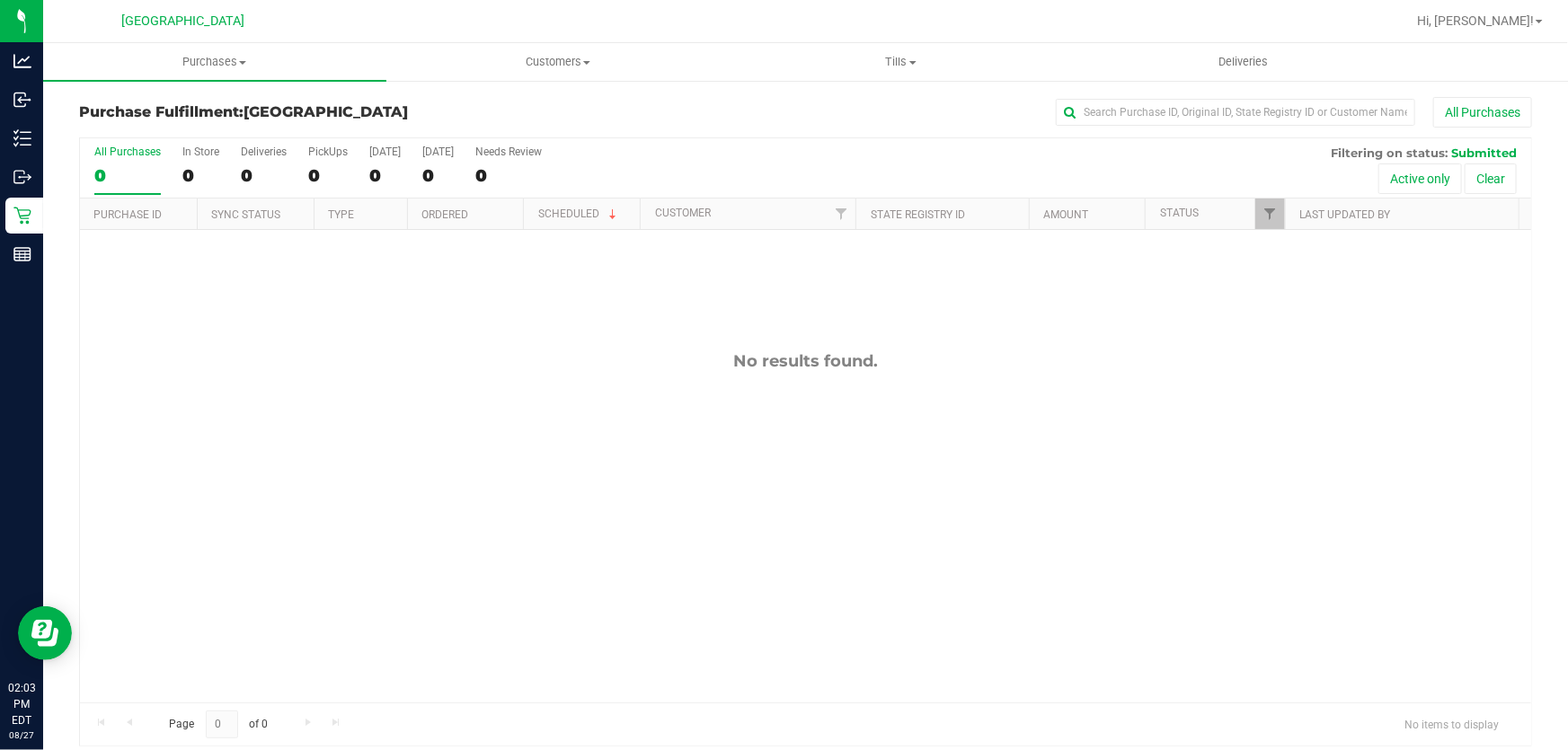
click at [853, 373] on div "No results found." at bounding box center [806, 526] width 1451 height 594
click at [848, 356] on div "No results found." at bounding box center [806, 361] width 1451 height 20
drag, startPoint x: 700, startPoint y: 342, endPoint x: 893, endPoint y: 368, distance: 194.7
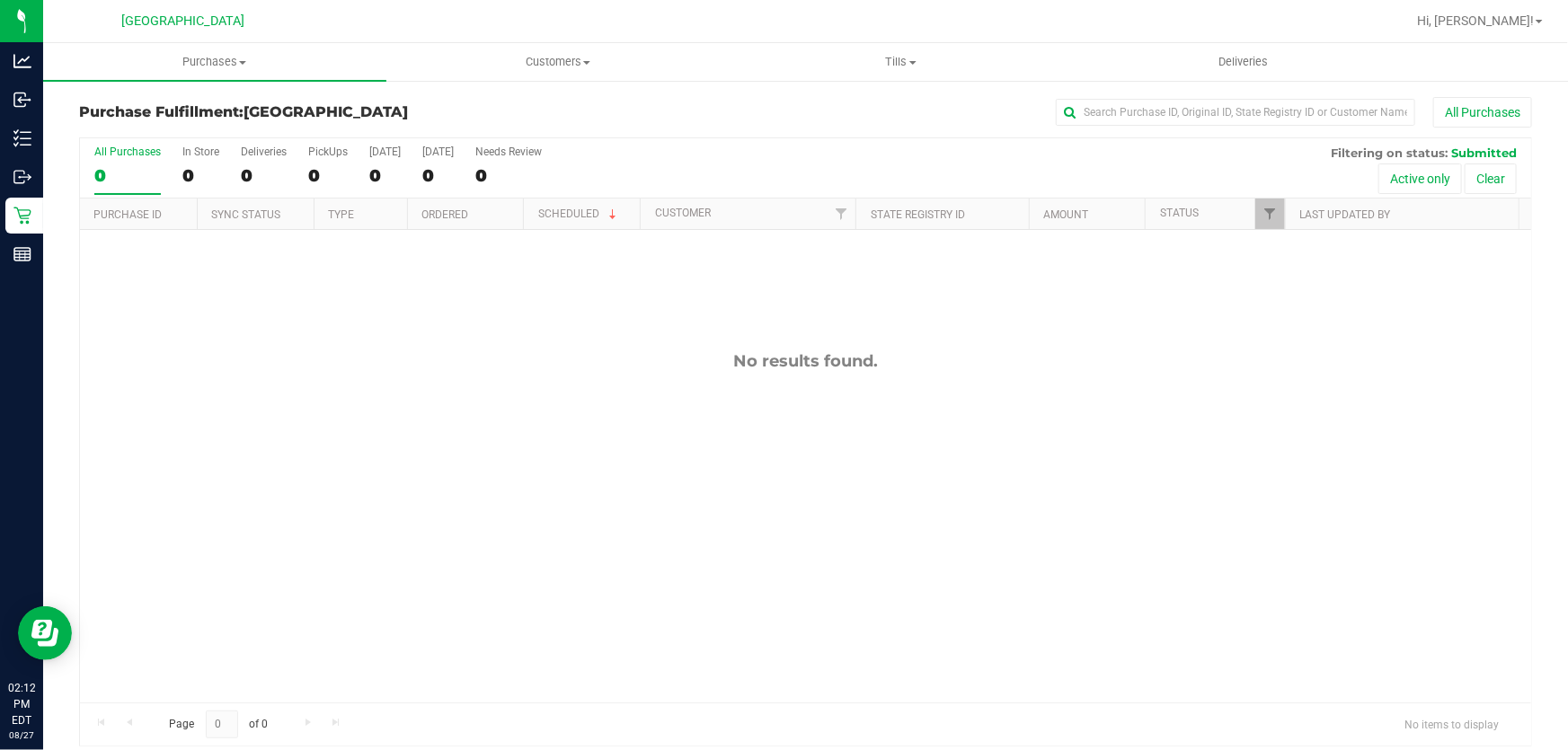
click at [893, 368] on div "No results found." at bounding box center [806, 526] width 1451 height 594
click at [893, 368] on div "No results found." at bounding box center [806, 361] width 1451 height 20
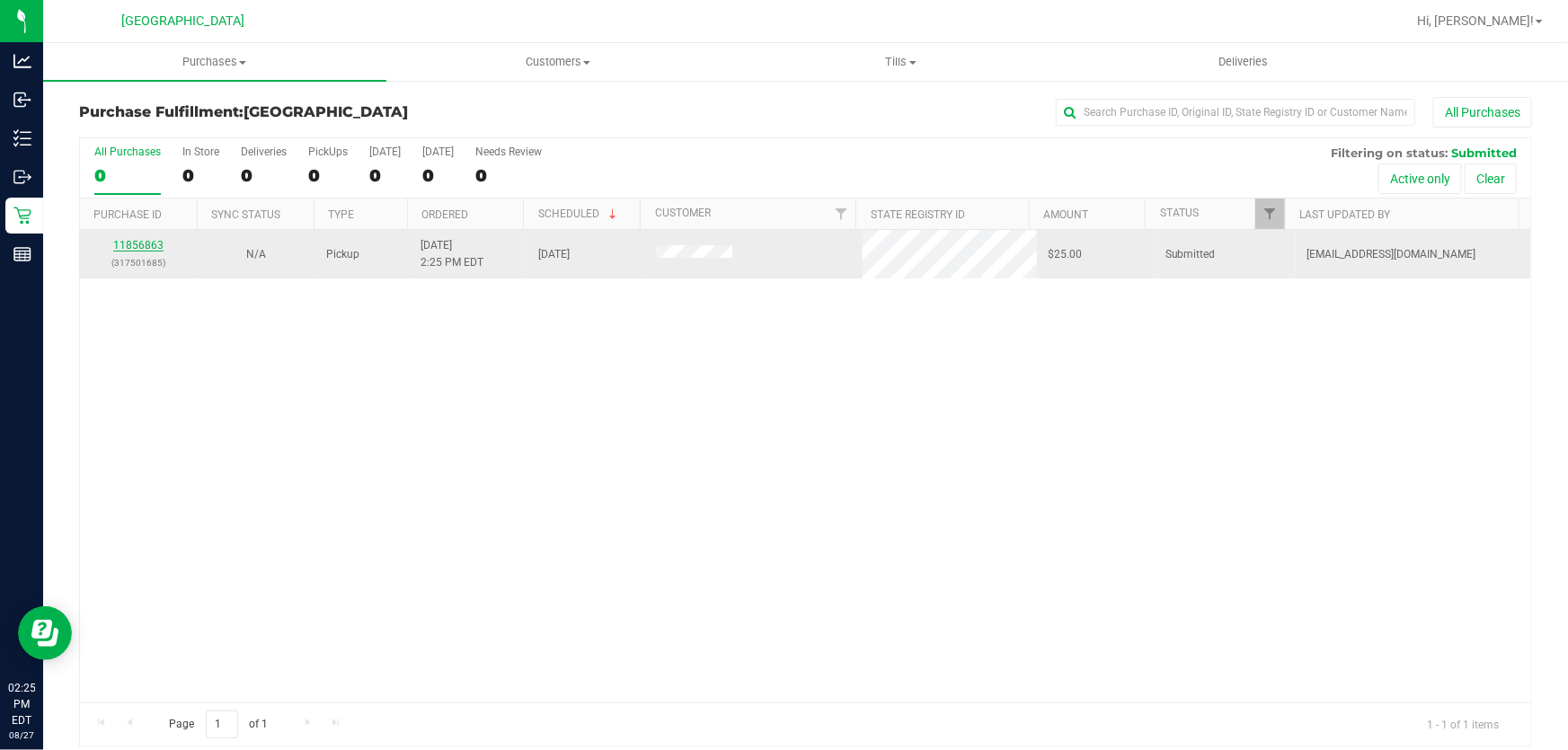
click at [129, 243] on link "11856863" at bounding box center [138, 245] width 51 height 12
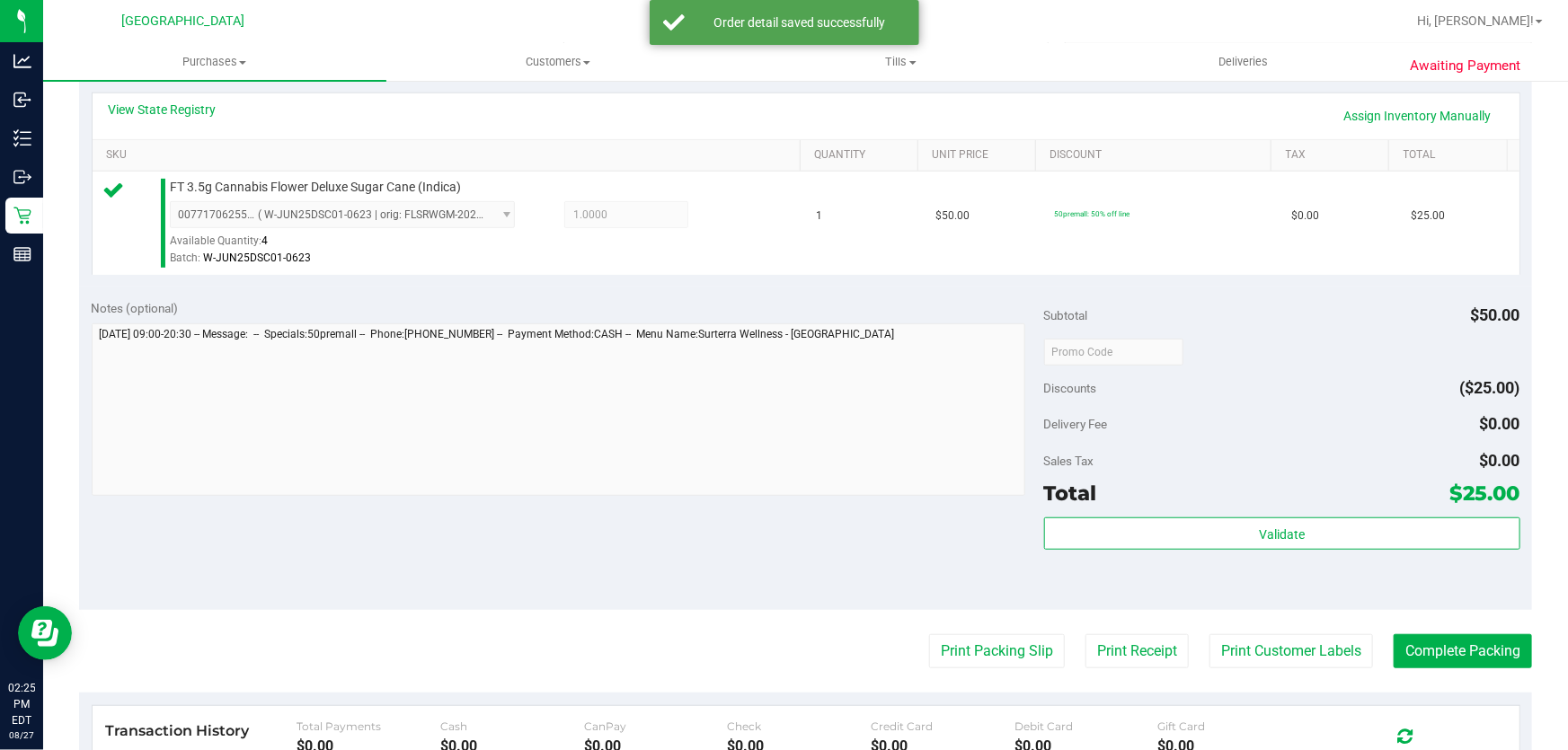
scroll to position [408, 0]
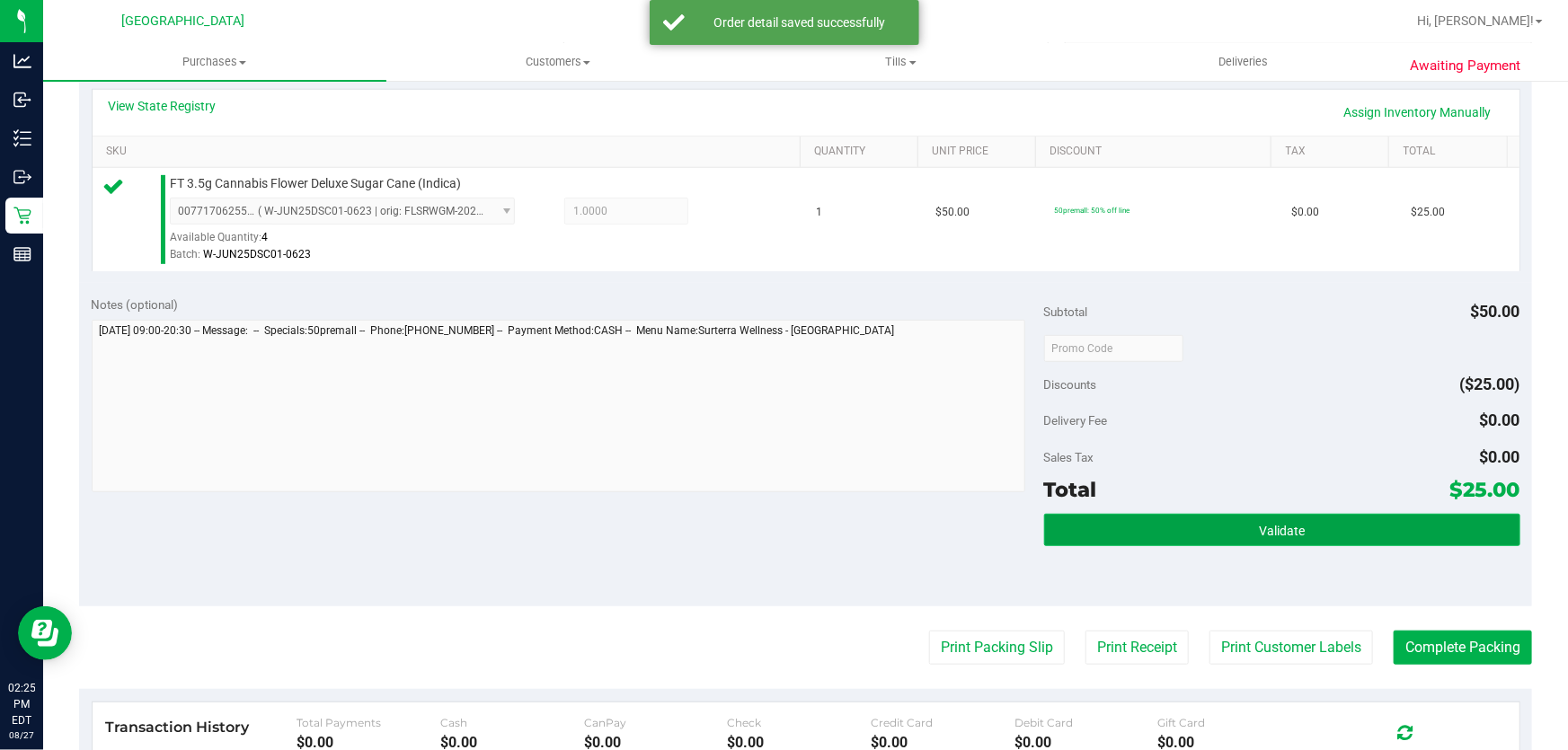
click at [1115, 531] on button "Validate" at bounding box center [1282, 530] width 476 height 33
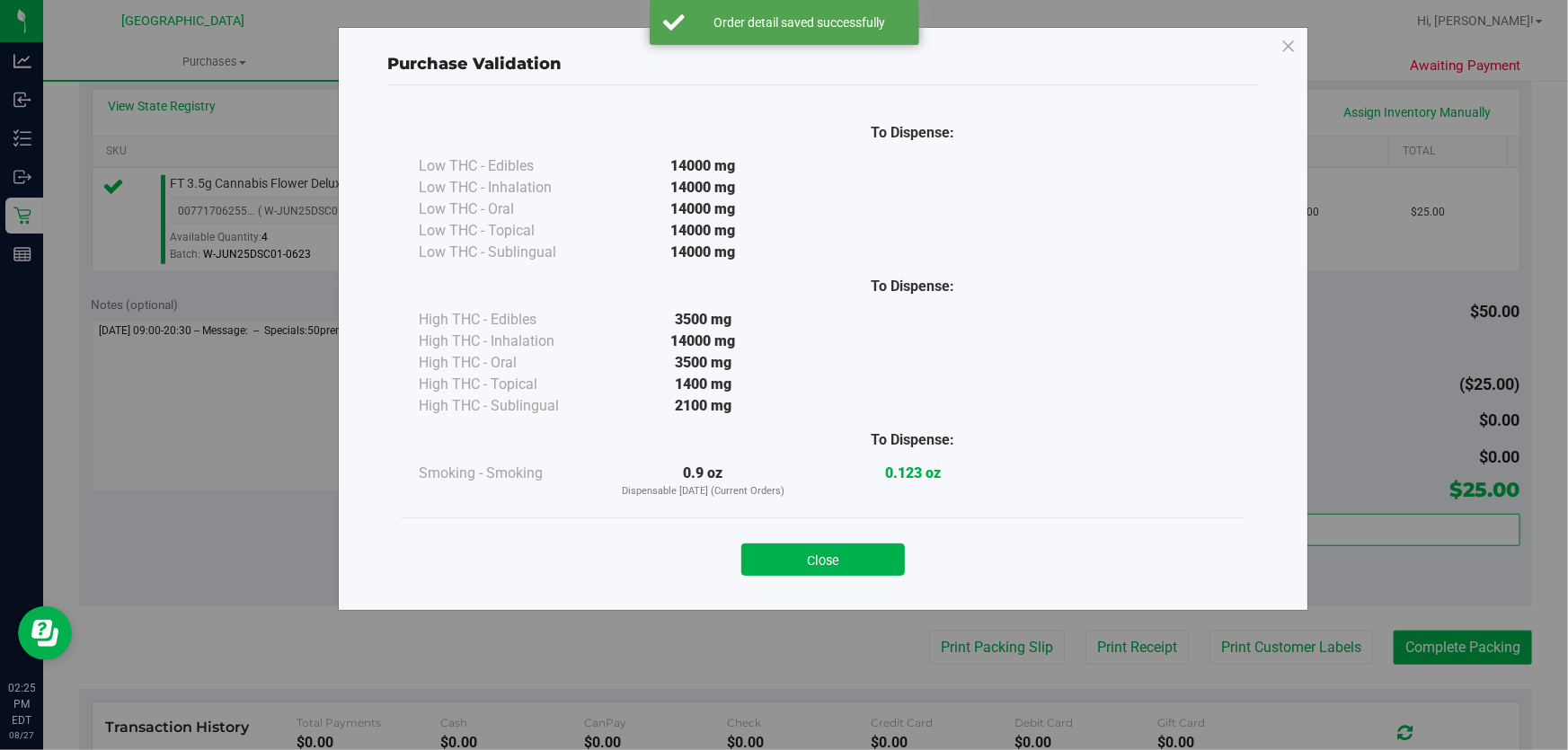
drag, startPoint x: 828, startPoint y: 560, endPoint x: 907, endPoint y: 552, distance: 79.4
click at [837, 558] on button "Close" at bounding box center [823, 560] width 164 height 33
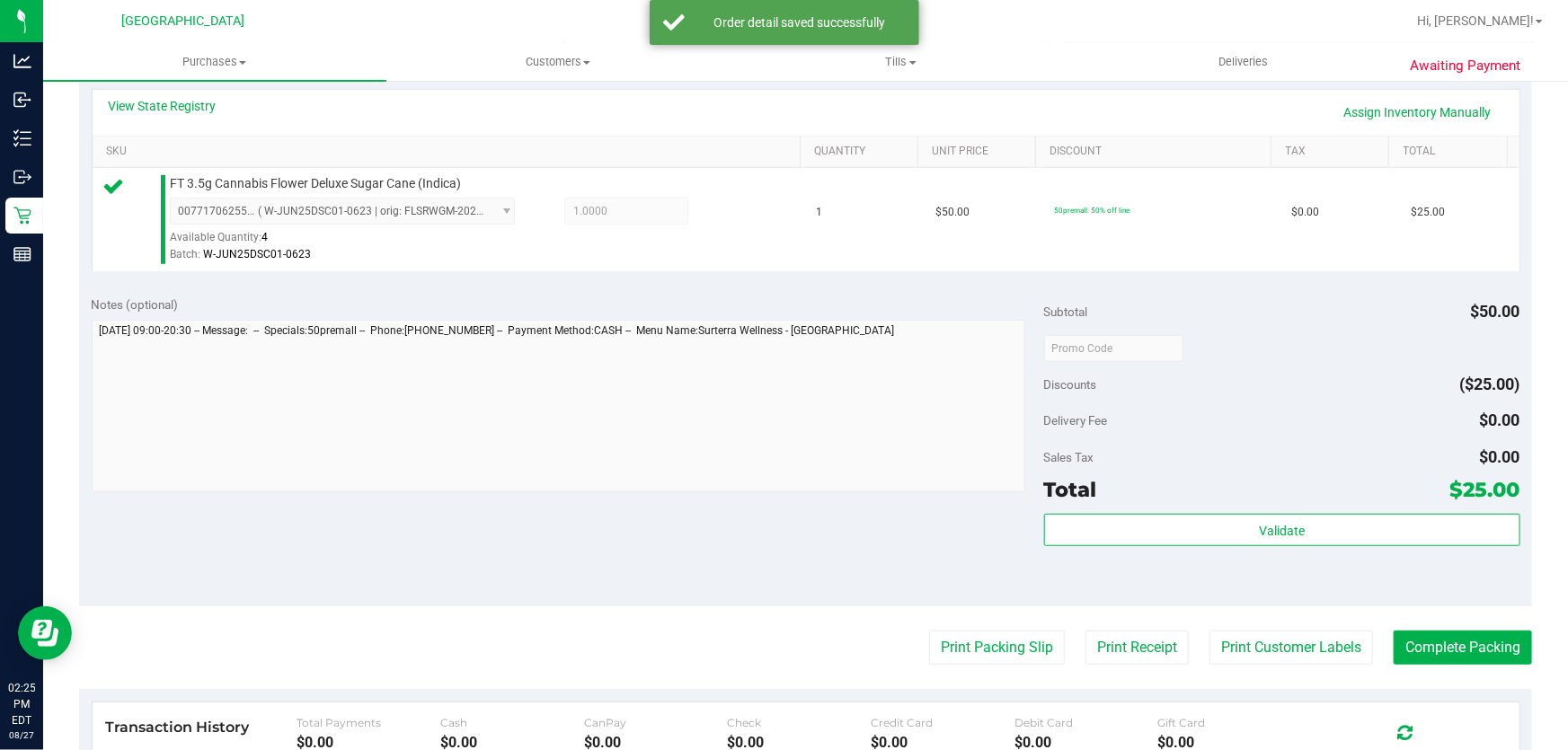
click at [953, 625] on purchase-details "Back Edit Purchase Cancel Purchase View Profile # 11856863 BioTrack ID: - Submi…" at bounding box center [806, 357] width 1452 height 1335
click at [956, 643] on button "Print Packing Slip" at bounding box center [997, 648] width 136 height 34
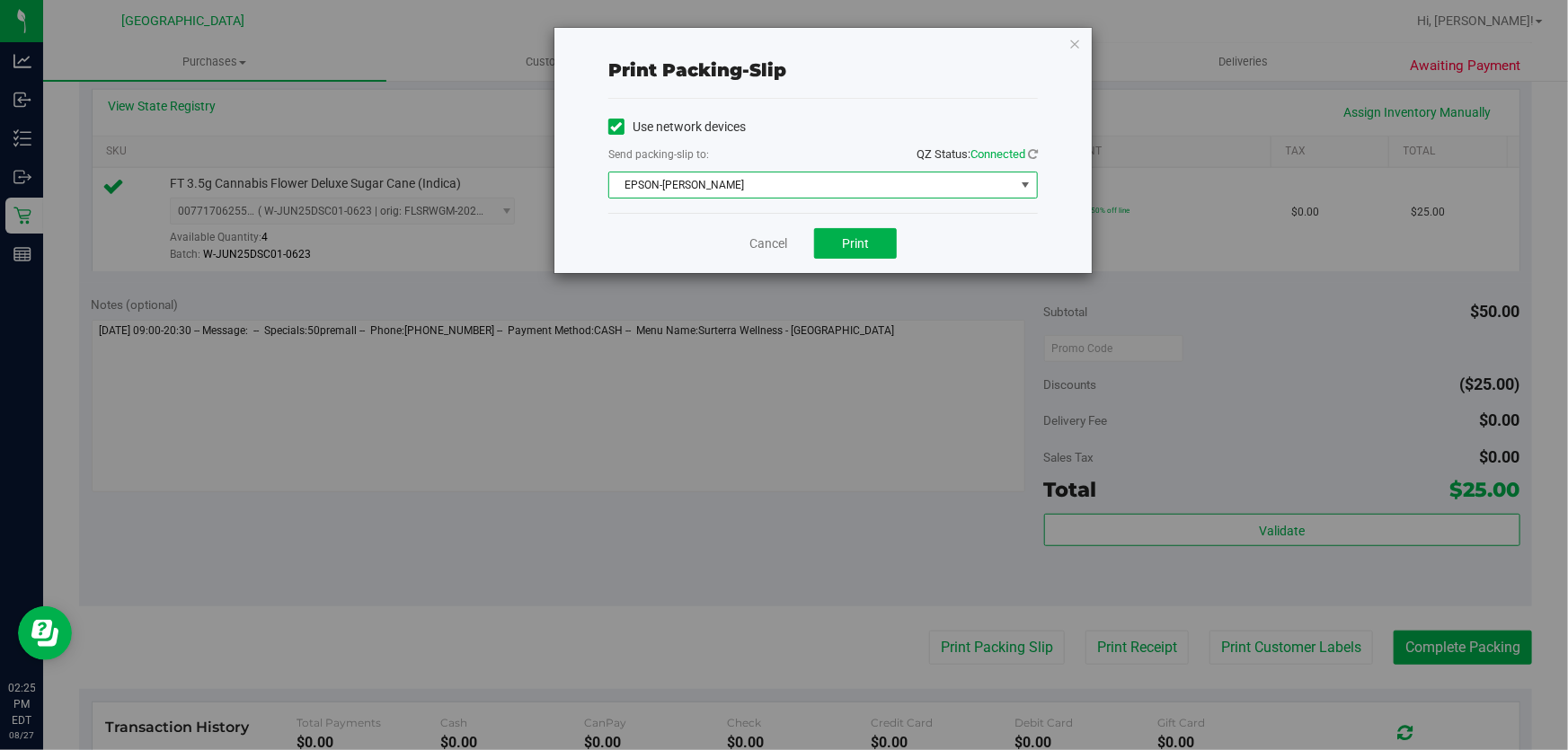
click at [844, 186] on span "EPSON-GWEN-STEFANIE" at bounding box center [812, 185] width 406 height 25
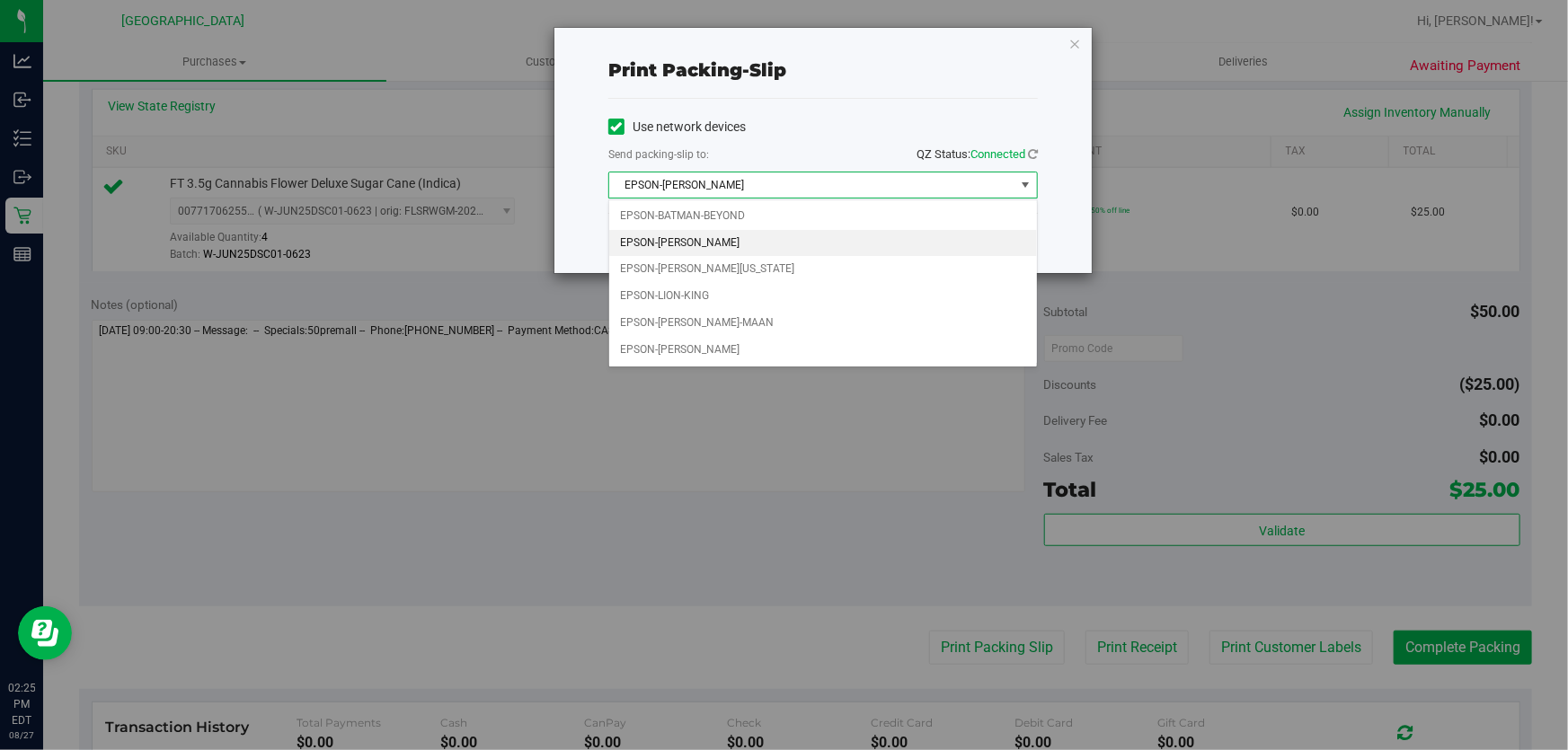
click at [742, 240] on li "EPSON-GWEN-STEFANIE" at bounding box center [823, 243] width 428 height 27
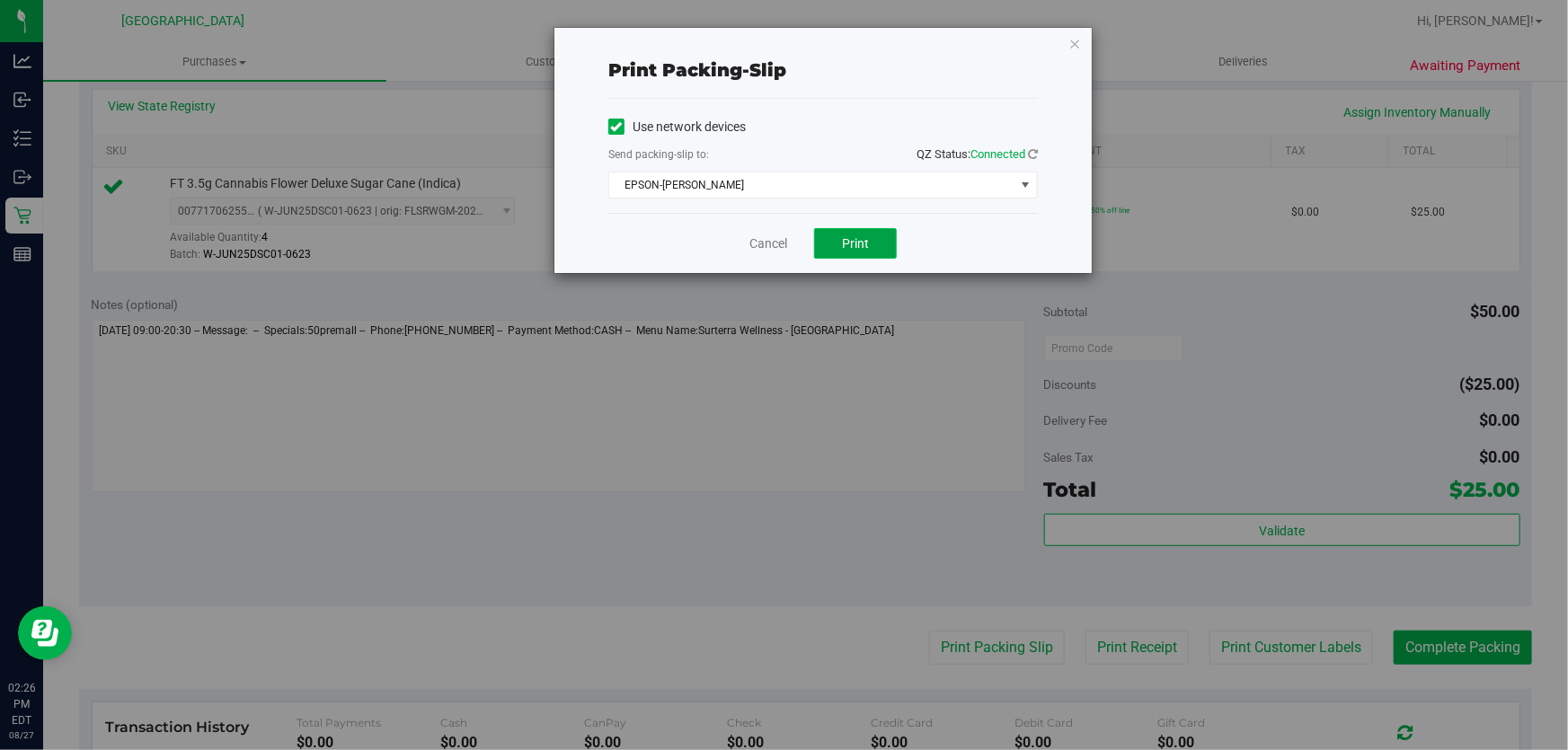
click at [854, 240] on span "Print" at bounding box center [855, 243] width 27 height 14
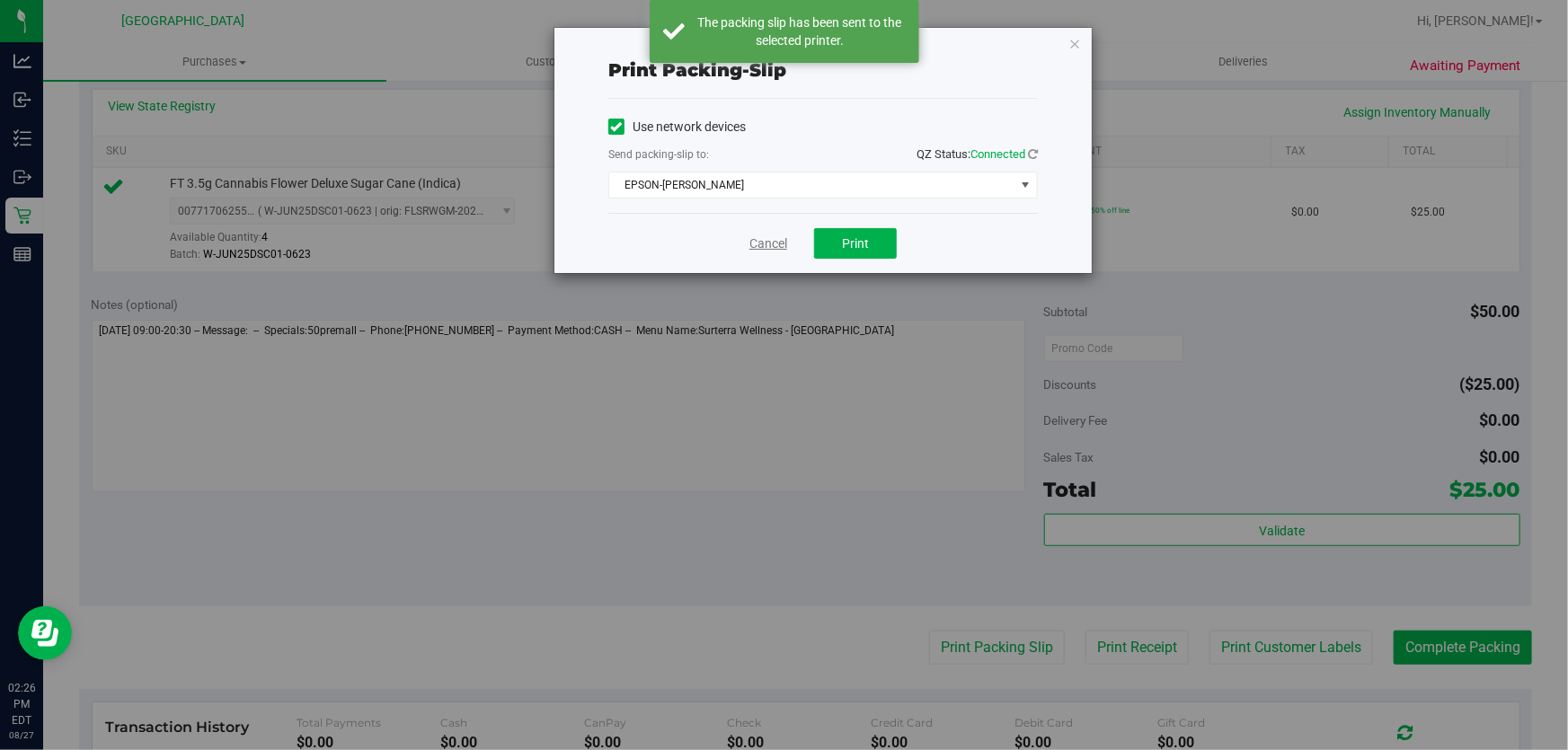
click at [774, 243] on link "Cancel" at bounding box center [767, 244] width 37 height 19
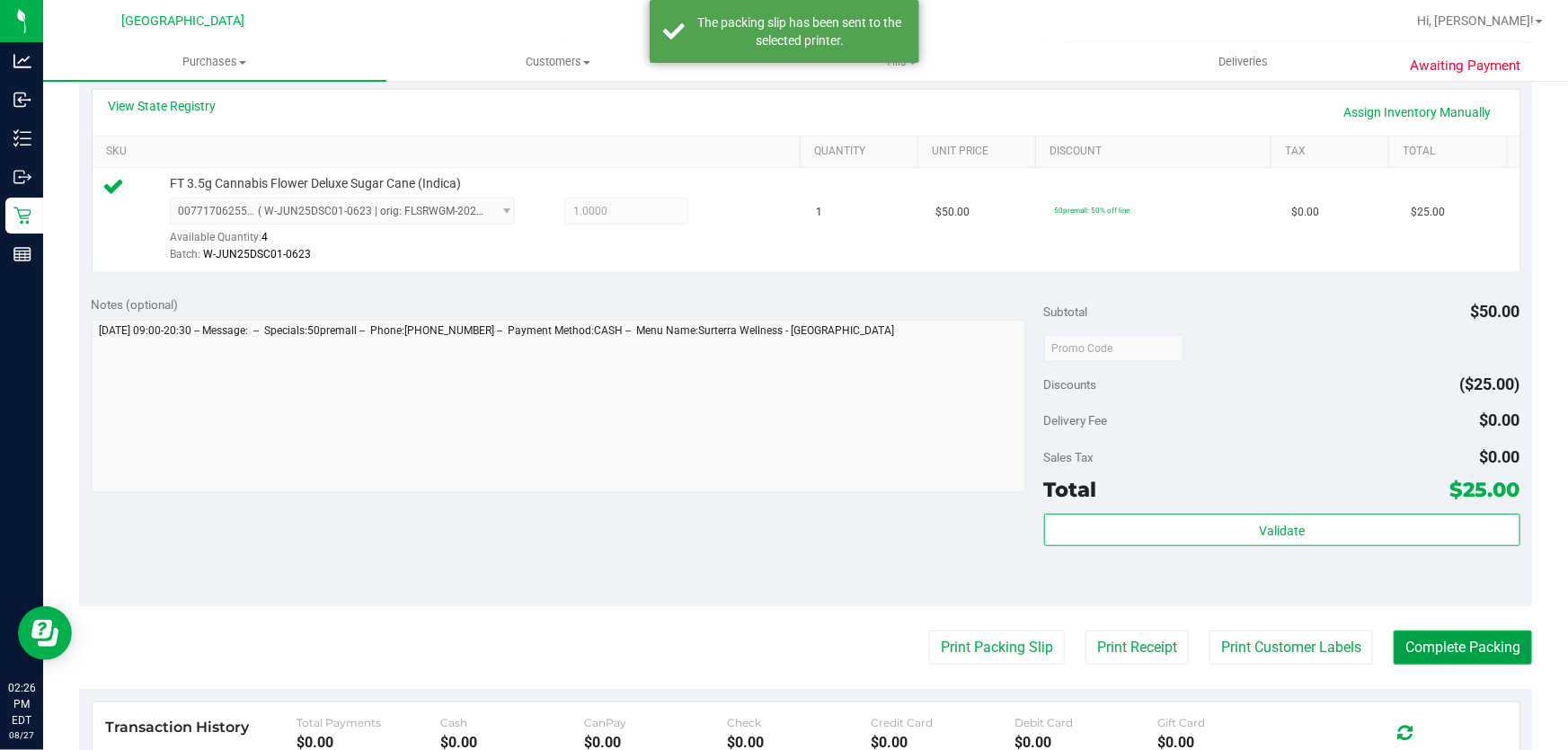
click at [1394, 635] on button "Complete Packing" at bounding box center [1463, 648] width 139 height 34
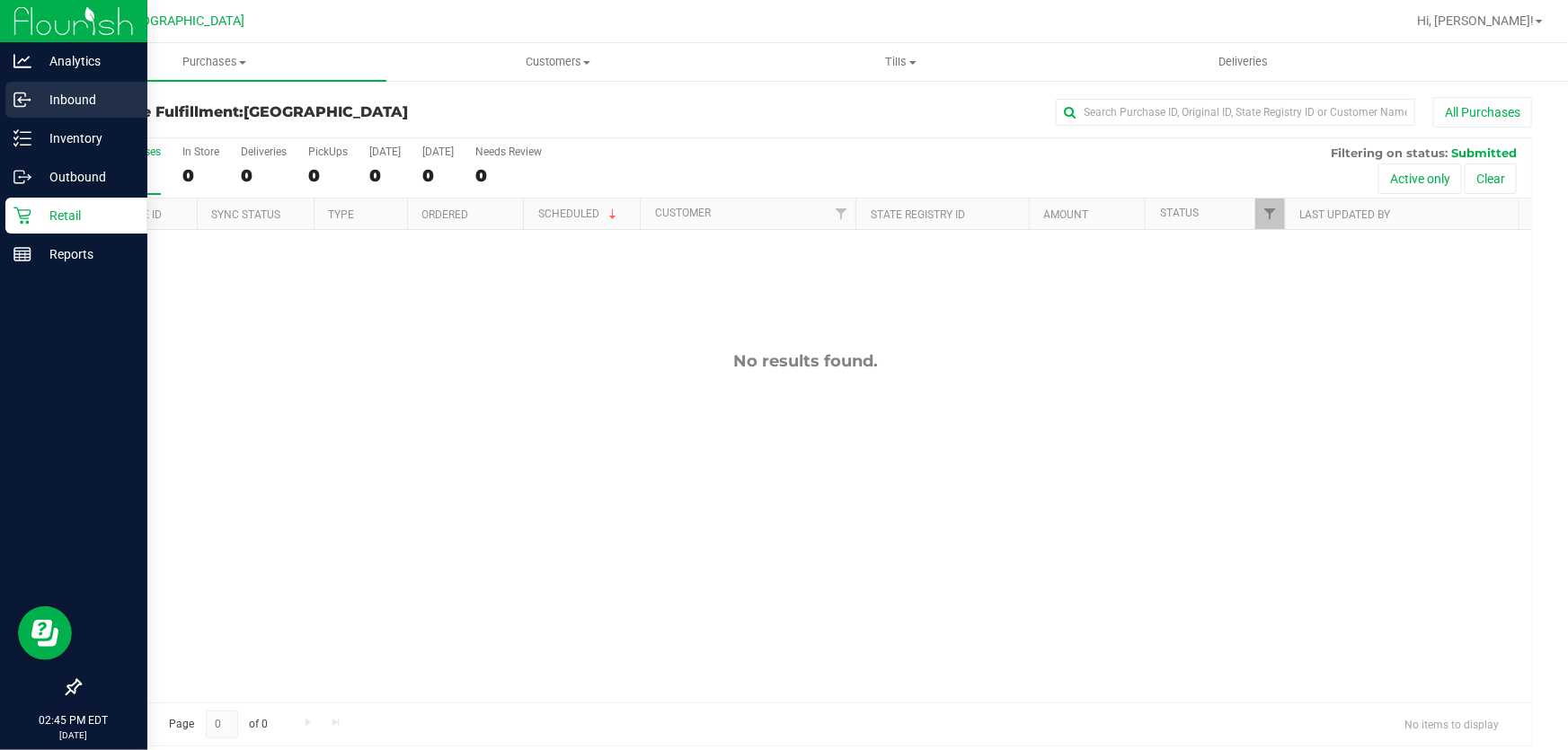
click at [75, 95] on p "Inbound" at bounding box center [85, 99] width 108 height 22
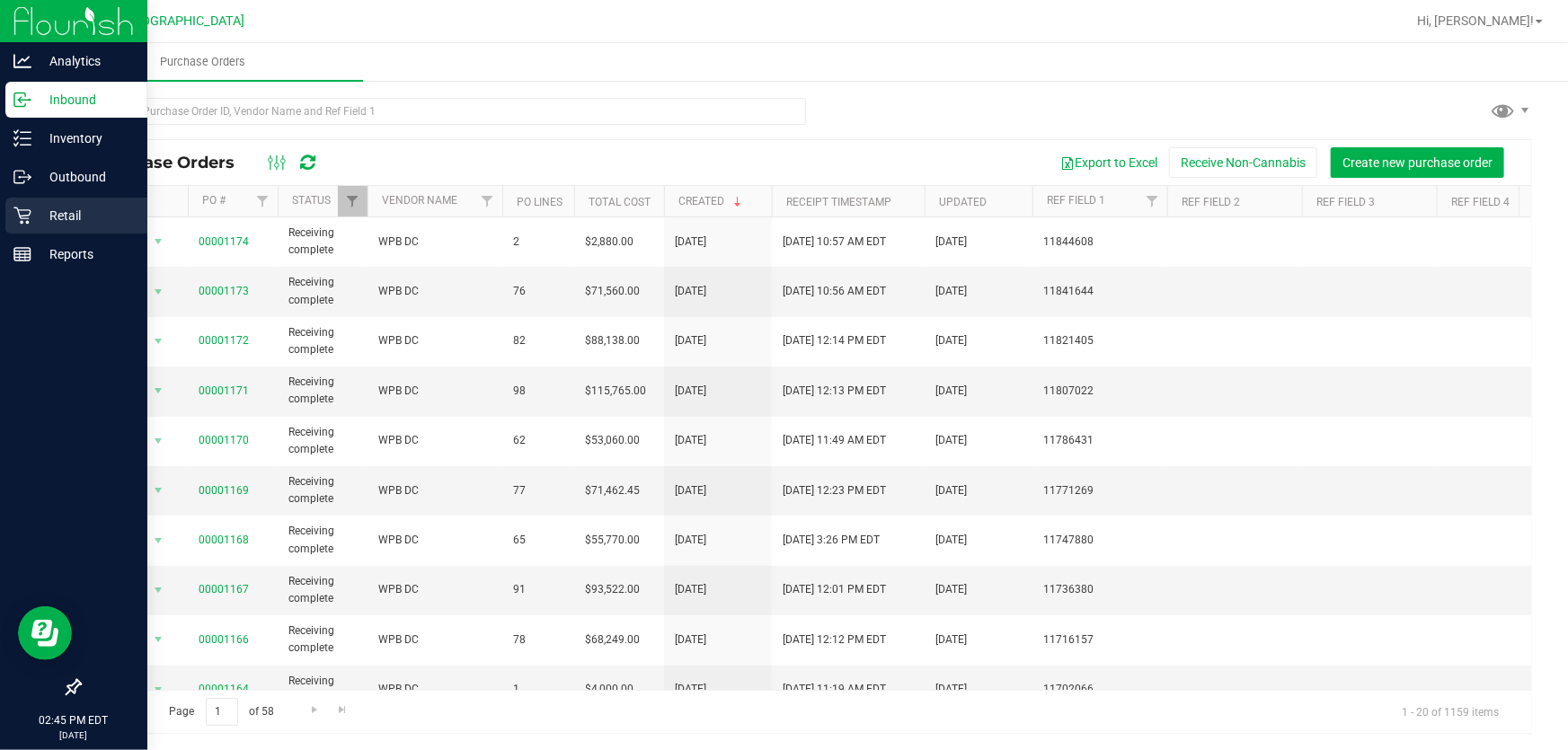
click at [89, 214] on p "Retail" at bounding box center [85, 215] width 108 height 22
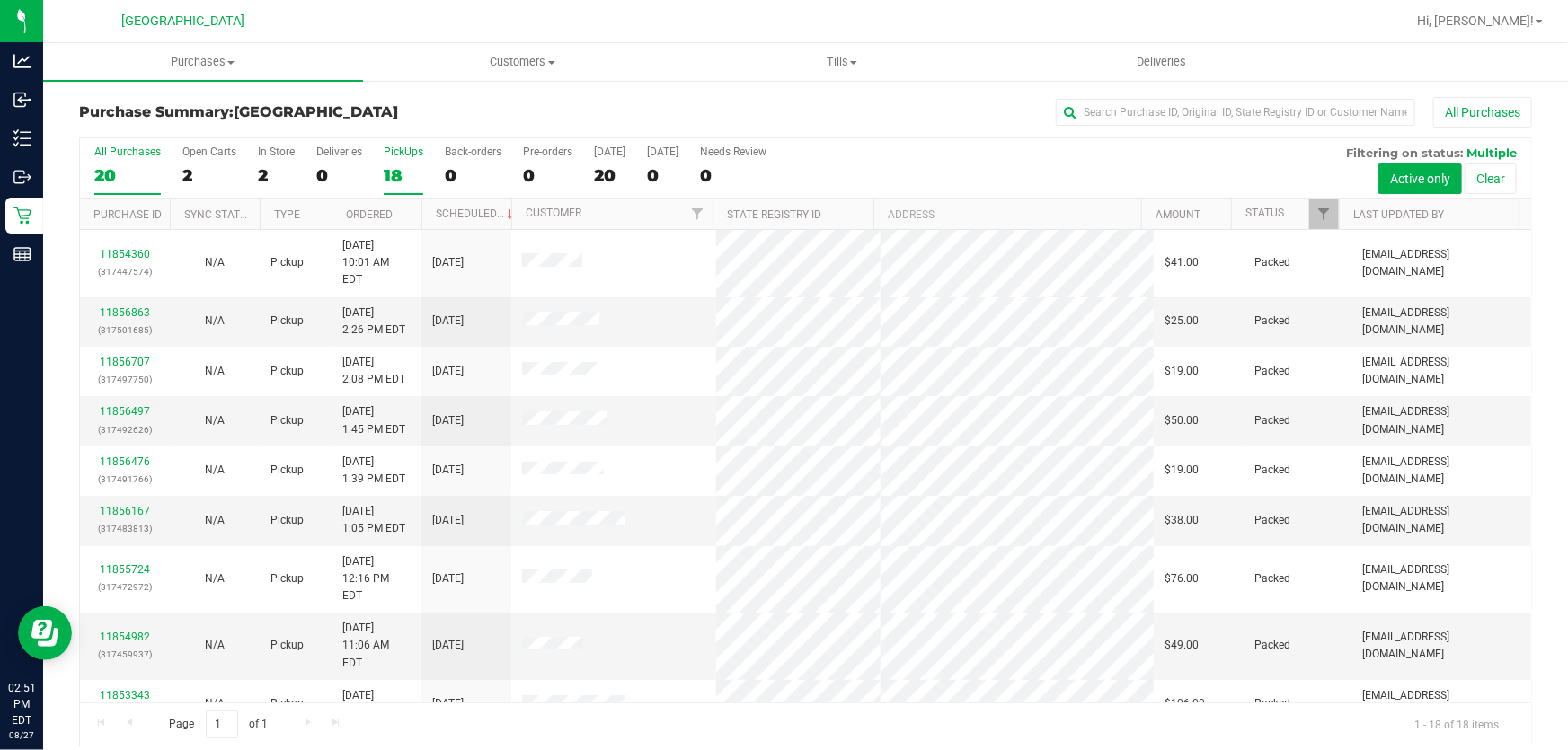
click at [398, 165] on div "18" at bounding box center [403, 176] width 39 height 21
click at [0, 0] on input "PickUps 18" at bounding box center [0, 0] width 0 height 0
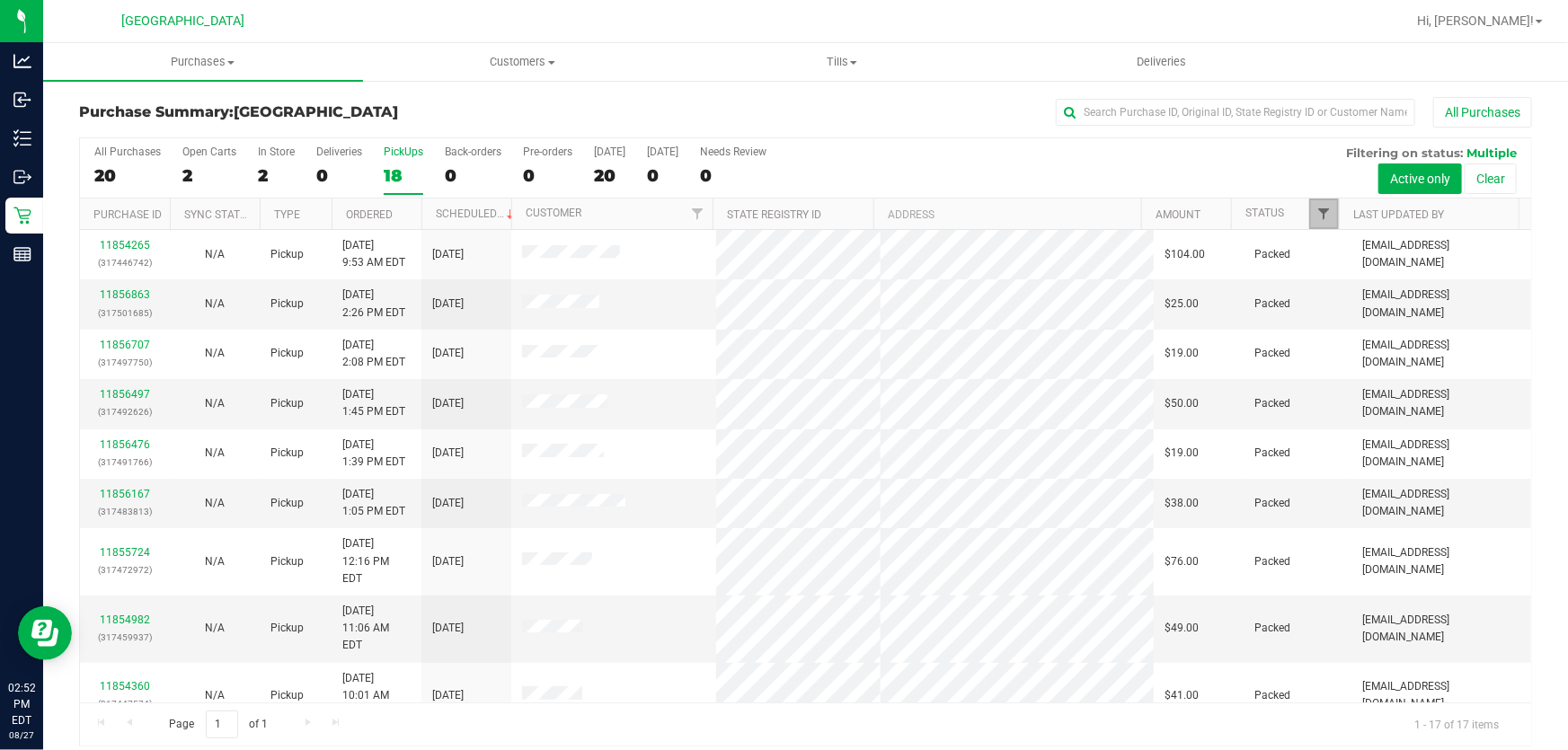
click at [1316, 221] on span "Filter" at bounding box center [1323, 213] width 14 height 14
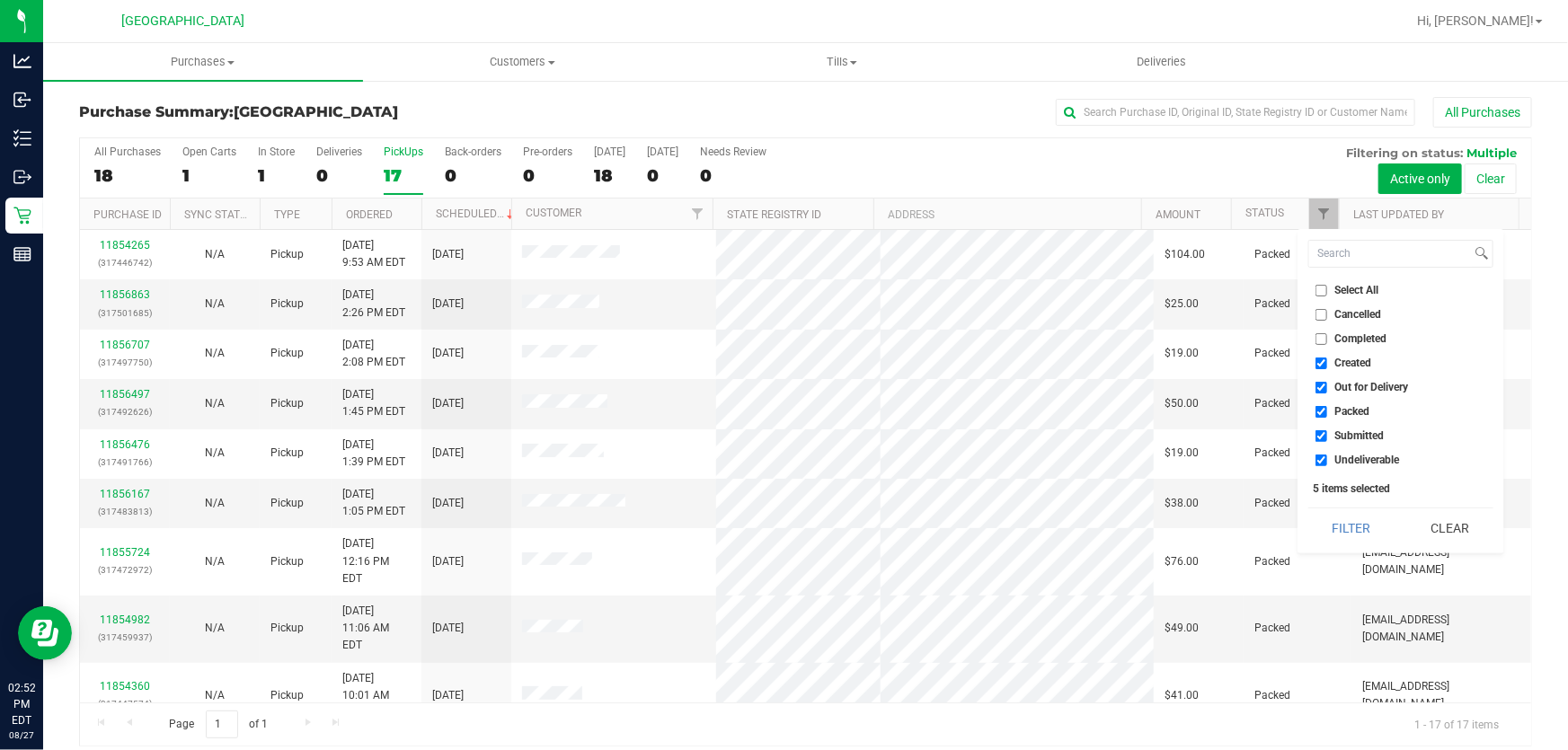
click at [1349, 366] on span "Created" at bounding box center [1353, 363] width 37 height 11
click at [1327, 366] on input "Created" at bounding box center [1321, 364] width 11 height 11
checkbox input "false"
click at [1348, 386] on span "Out for Delivery" at bounding box center [1371, 386] width 74 height 11
click at [1327, 386] on input "Out for Delivery" at bounding box center [1321, 387] width 11 height 11
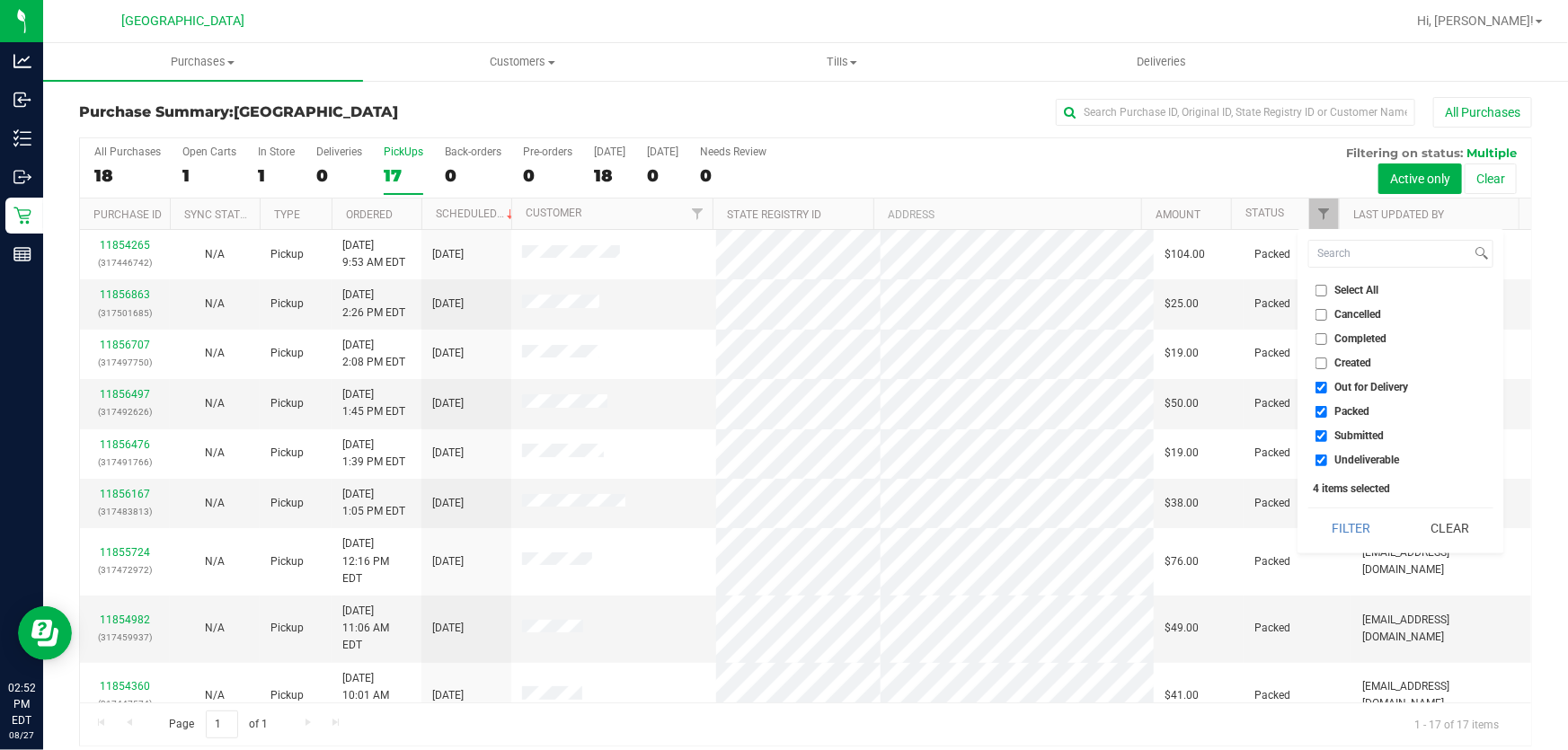
checkbox input "false"
click at [1338, 406] on span "Packed" at bounding box center [1352, 410] width 35 height 11
click at [1327, 406] on input "Packed" at bounding box center [1321, 411] width 11 height 11
checkbox input "false"
click at [1333, 538] on button "Filter" at bounding box center [1351, 528] width 86 height 39
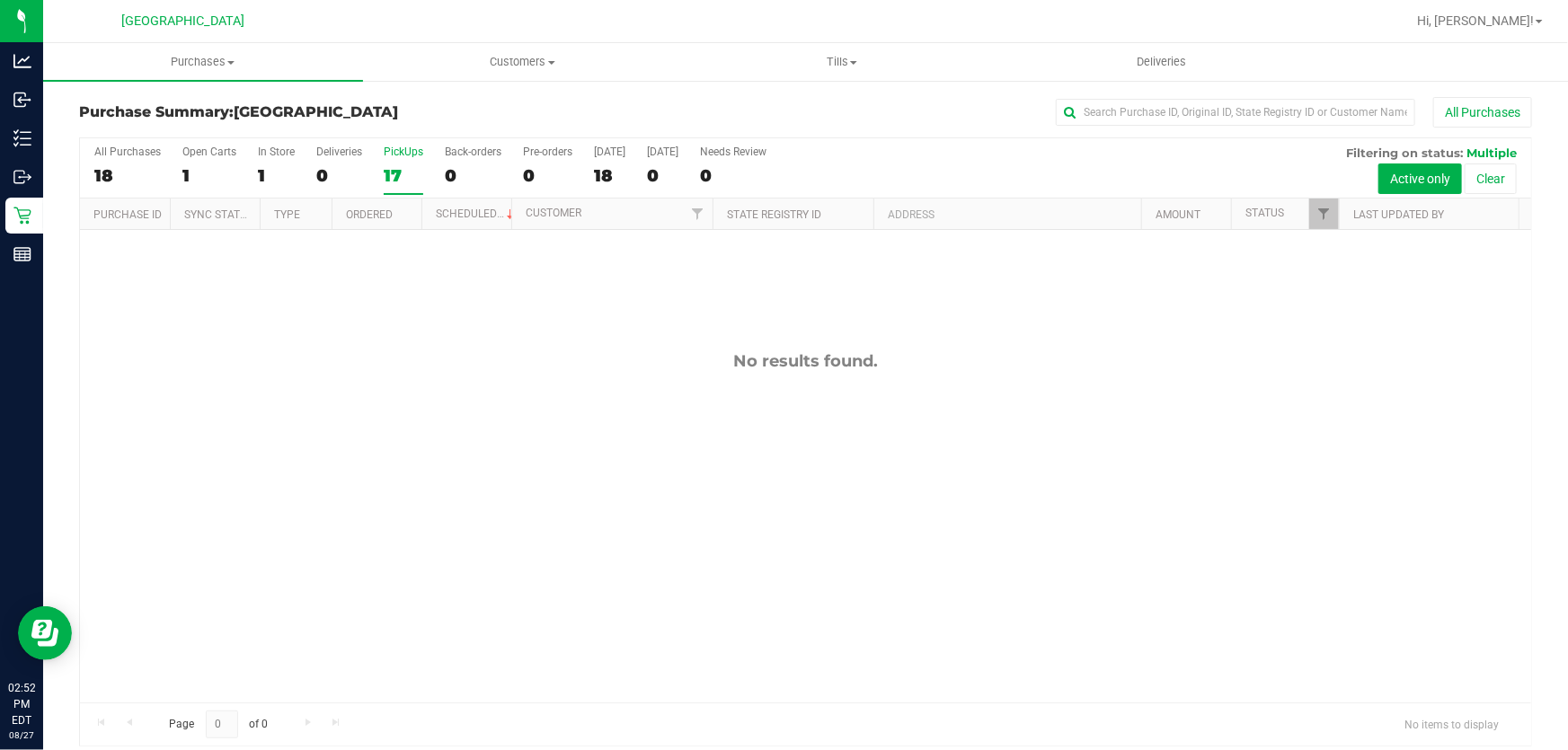
drag, startPoint x: 683, startPoint y: 370, endPoint x: 992, endPoint y: 385, distance: 309.4
click at [992, 385] on div "No results found." at bounding box center [806, 526] width 1451 height 594
drag, startPoint x: 930, startPoint y: 362, endPoint x: 667, endPoint y: 345, distance: 263.5
click at [667, 345] on div "No results found." at bounding box center [806, 526] width 1451 height 594
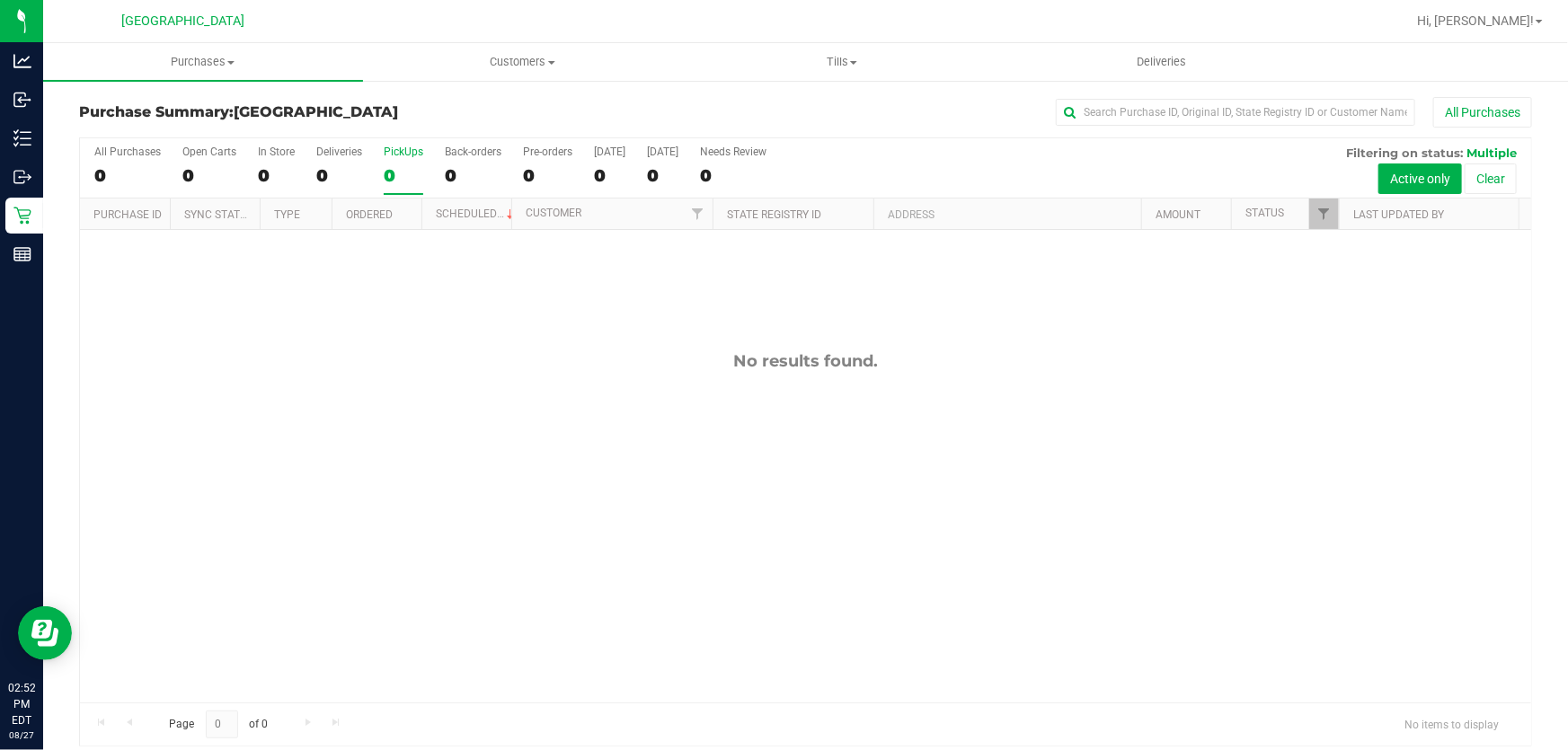
click at [667, 345] on div "No results found." at bounding box center [806, 526] width 1451 height 594
drag, startPoint x: 667, startPoint y: 344, endPoint x: 912, endPoint y: 359, distance: 245.5
click at [912, 359] on div "No results found." at bounding box center [806, 526] width 1451 height 594
click at [912, 359] on div "No results found." at bounding box center [806, 361] width 1451 height 20
drag, startPoint x: 661, startPoint y: 356, endPoint x: 940, endPoint y: 356, distance: 279.0
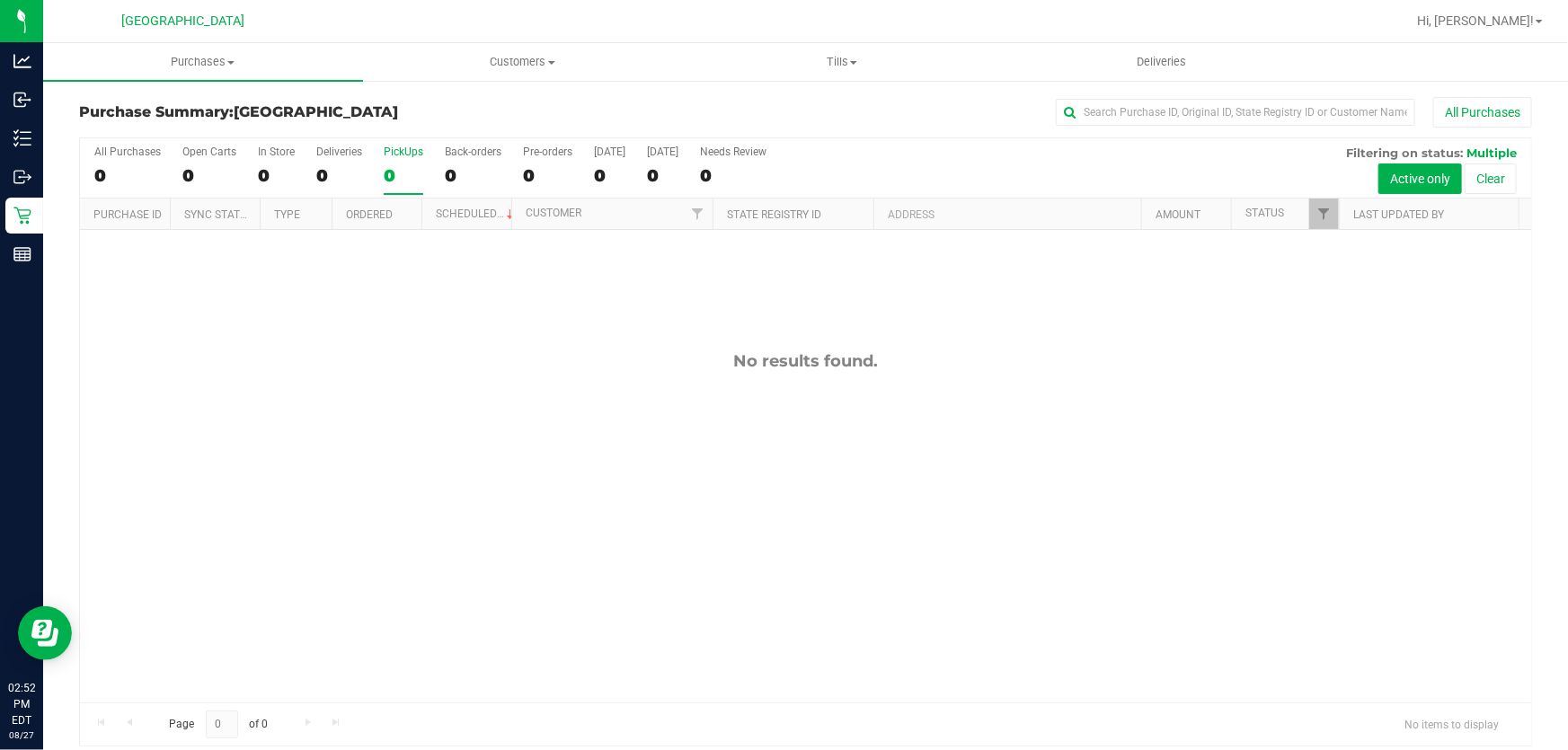
click at [940, 356] on div "No results found." at bounding box center [806, 361] width 1451 height 20
drag, startPoint x: 623, startPoint y: 355, endPoint x: 1020, endPoint y: 381, distance: 397.9
click at [1020, 381] on div "No results found." at bounding box center [806, 526] width 1451 height 594
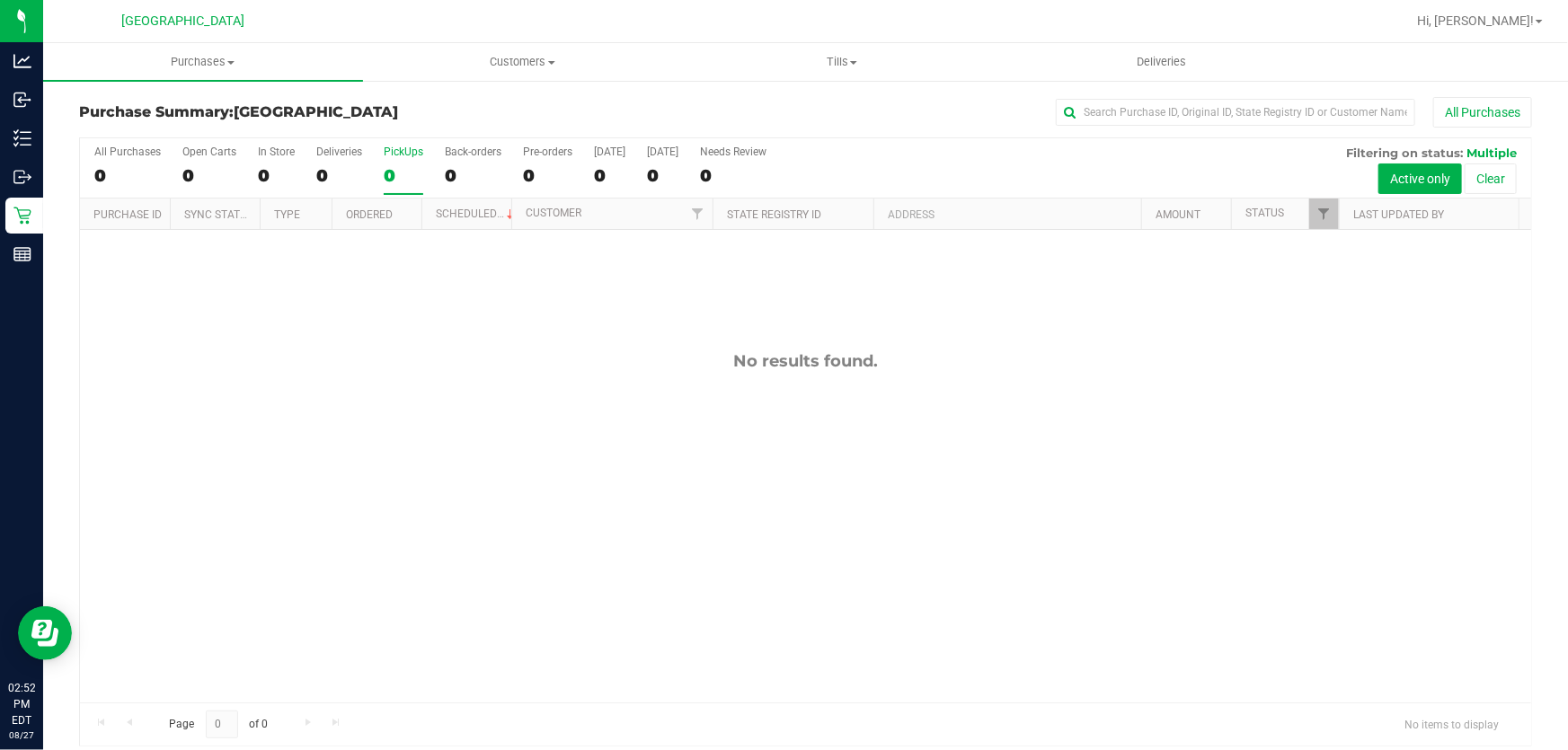
drag, startPoint x: 646, startPoint y: 384, endPoint x: 983, endPoint y: 376, distance: 337.1
click at [983, 376] on div "No results found." at bounding box center [806, 526] width 1451 height 594
drag, startPoint x: 589, startPoint y: 357, endPoint x: 941, endPoint y: 357, distance: 352.0
click at [941, 357] on div "No results found." at bounding box center [806, 361] width 1451 height 20
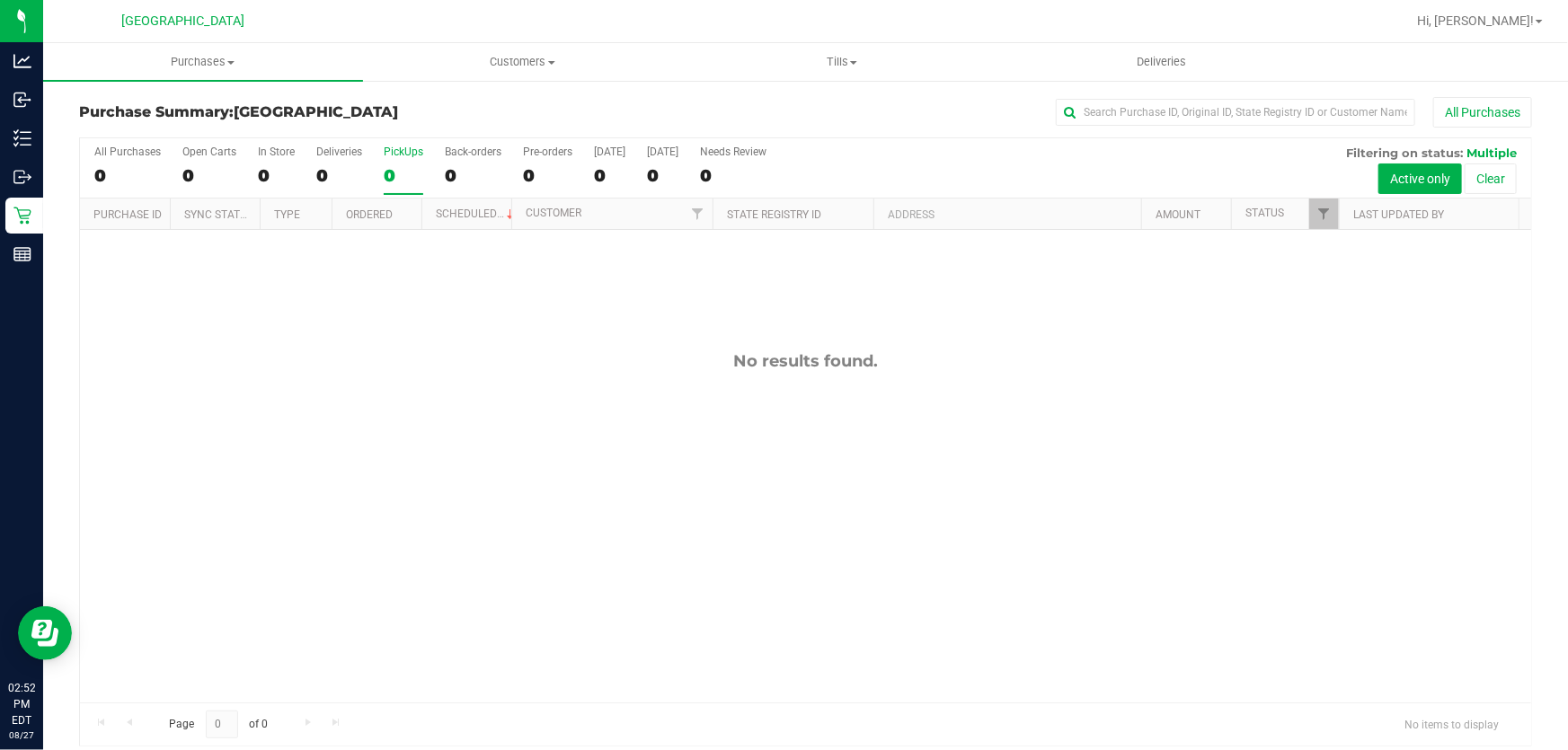
click at [941, 357] on div "No results found." at bounding box center [806, 361] width 1451 height 20
click at [651, 359] on div "No results found." at bounding box center [806, 361] width 1451 height 20
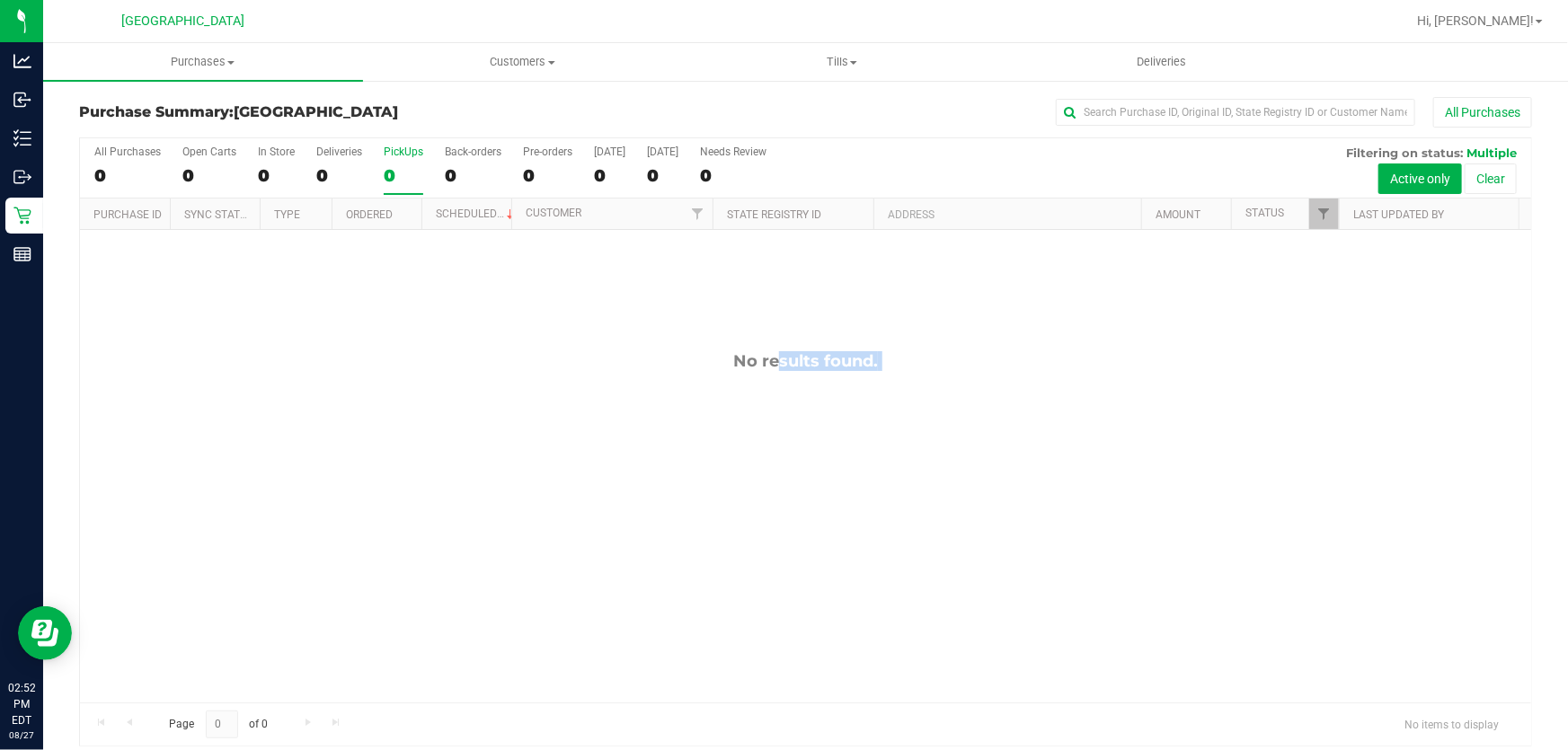
drag, startPoint x: 651, startPoint y: 359, endPoint x: 696, endPoint y: 359, distance: 45.0
click at [655, 359] on div "No results found." at bounding box center [806, 361] width 1451 height 20
click at [927, 355] on div "No results found." at bounding box center [806, 361] width 1451 height 20
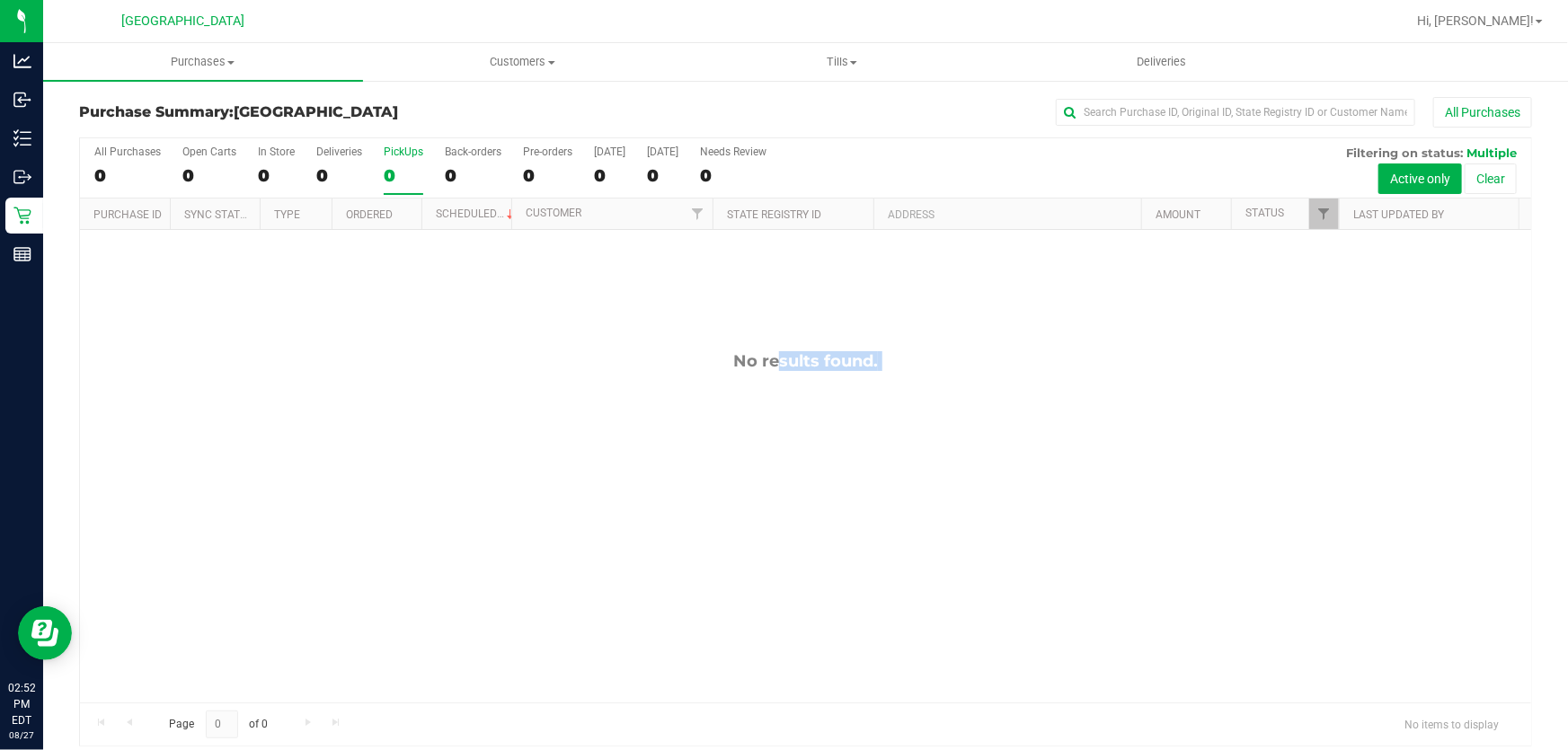
click at [927, 355] on div "No results found." at bounding box center [806, 361] width 1451 height 20
click at [860, 364] on div "No results found." at bounding box center [806, 361] width 1451 height 20
click at [844, 365] on div "No results found." at bounding box center [806, 361] width 1451 height 20
click at [807, 365] on div "No results found." at bounding box center [806, 361] width 1451 height 20
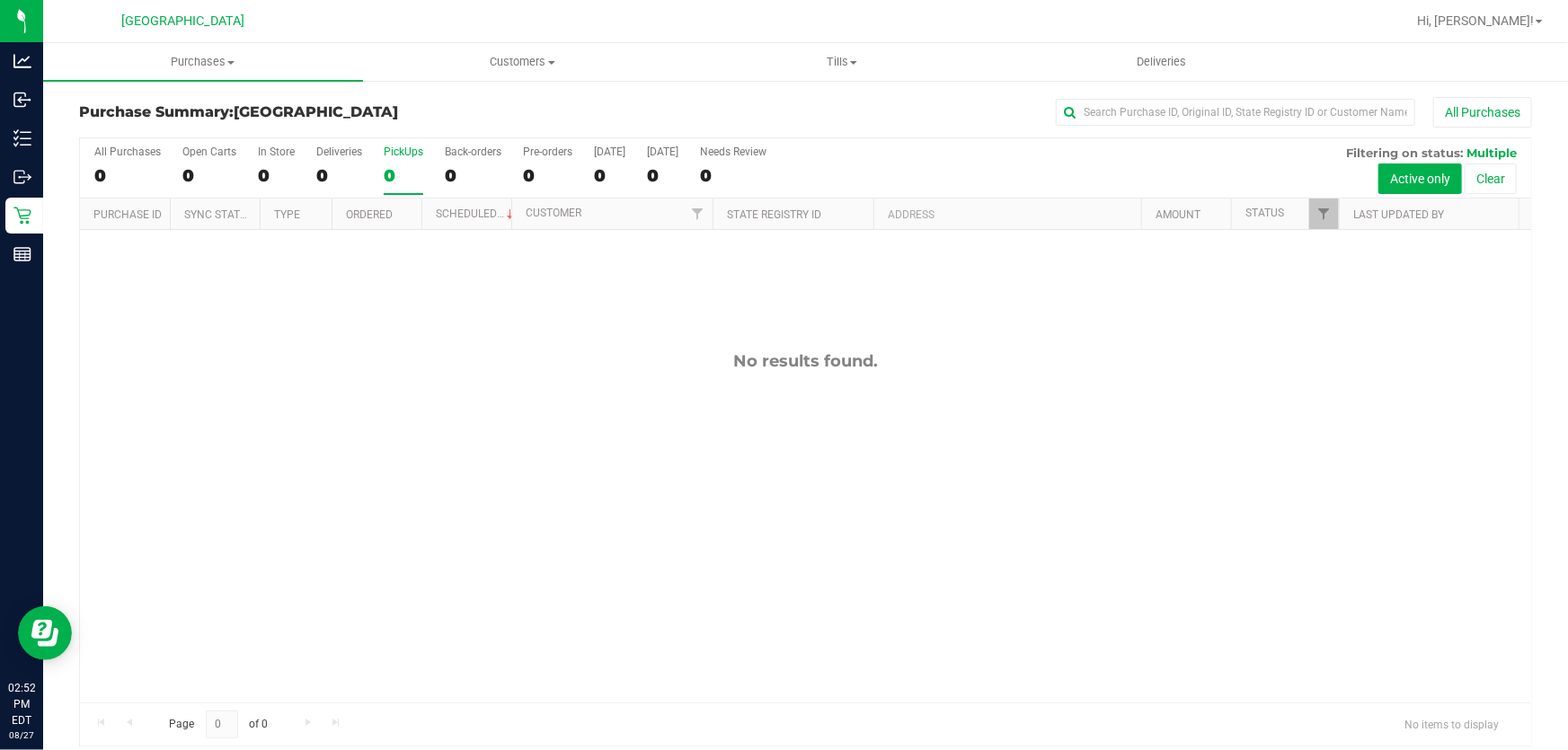
click at [795, 365] on div "No results found." at bounding box center [806, 361] width 1451 height 20
click at [803, 365] on div "No results found." at bounding box center [806, 361] width 1451 height 20
click at [804, 364] on div "No results found." at bounding box center [806, 361] width 1451 height 20
click at [829, 362] on div "No results found." at bounding box center [806, 361] width 1451 height 20
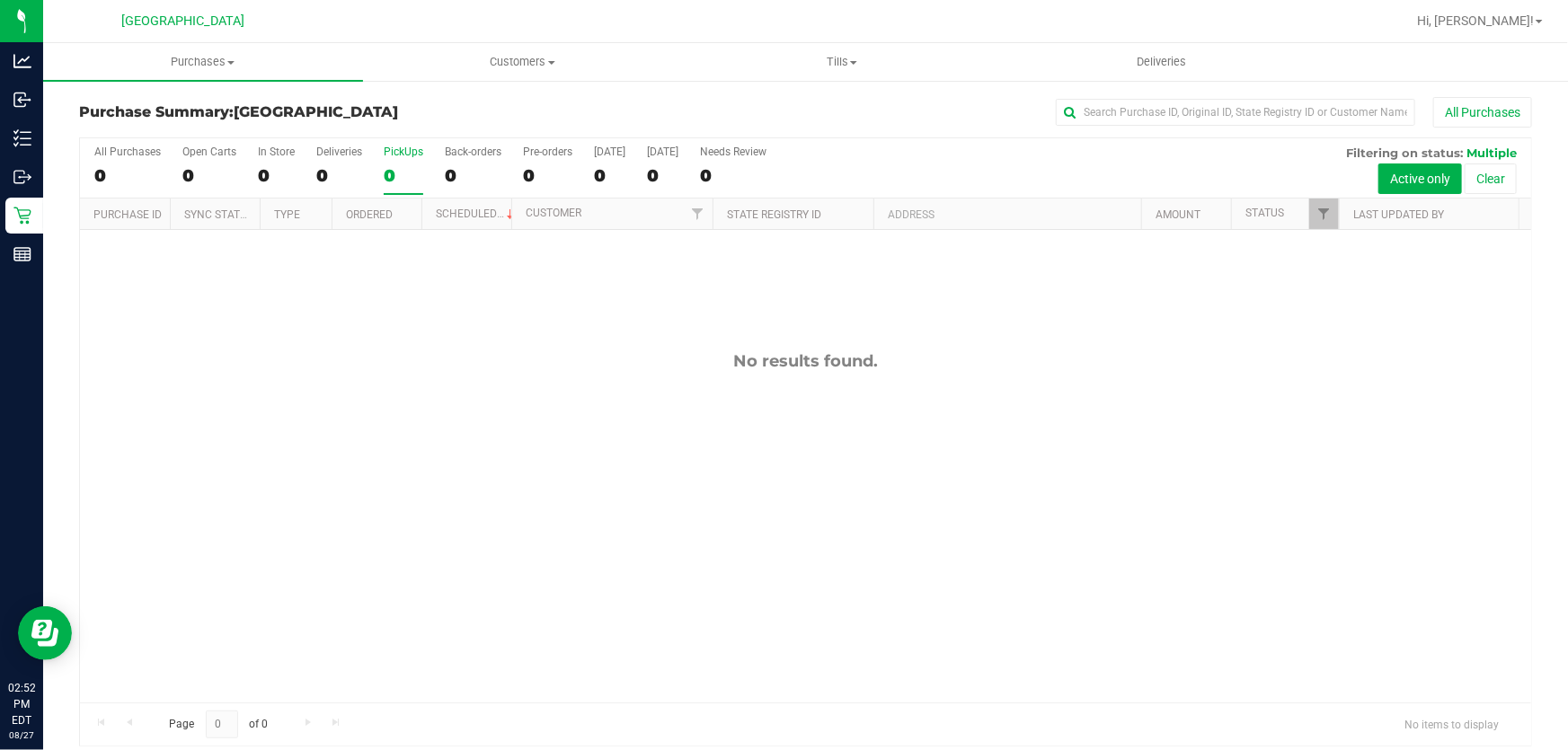
click at [829, 362] on div "No results found." at bounding box center [806, 361] width 1451 height 20
click at [722, 369] on div "No results found." at bounding box center [806, 361] width 1451 height 20
click at [766, 358] on div "No results found." at bounding box center [806, 361] width 1451 height 20
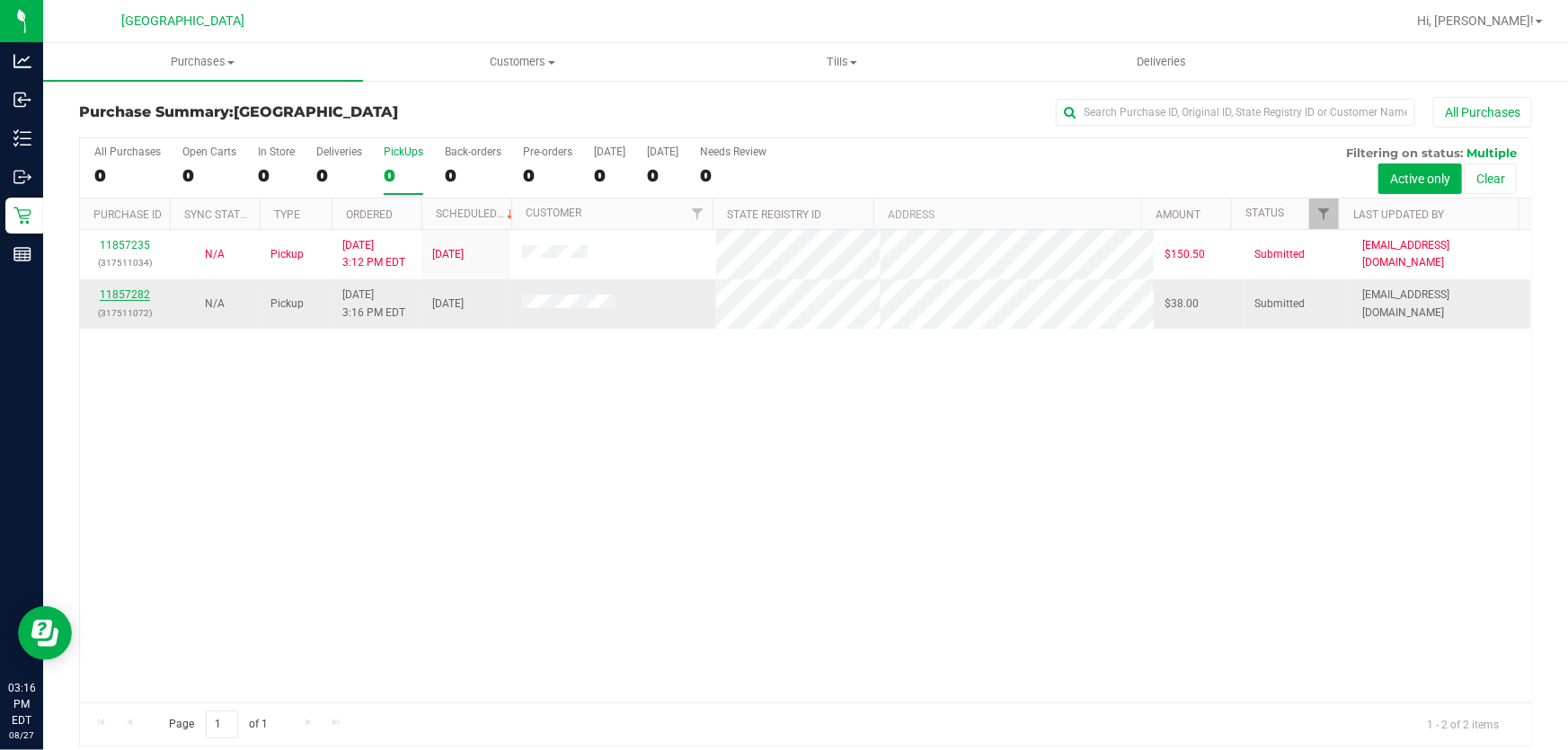
click at [127, 291] on link "11857282" at bounding box center [124, 294] width 51 height 12
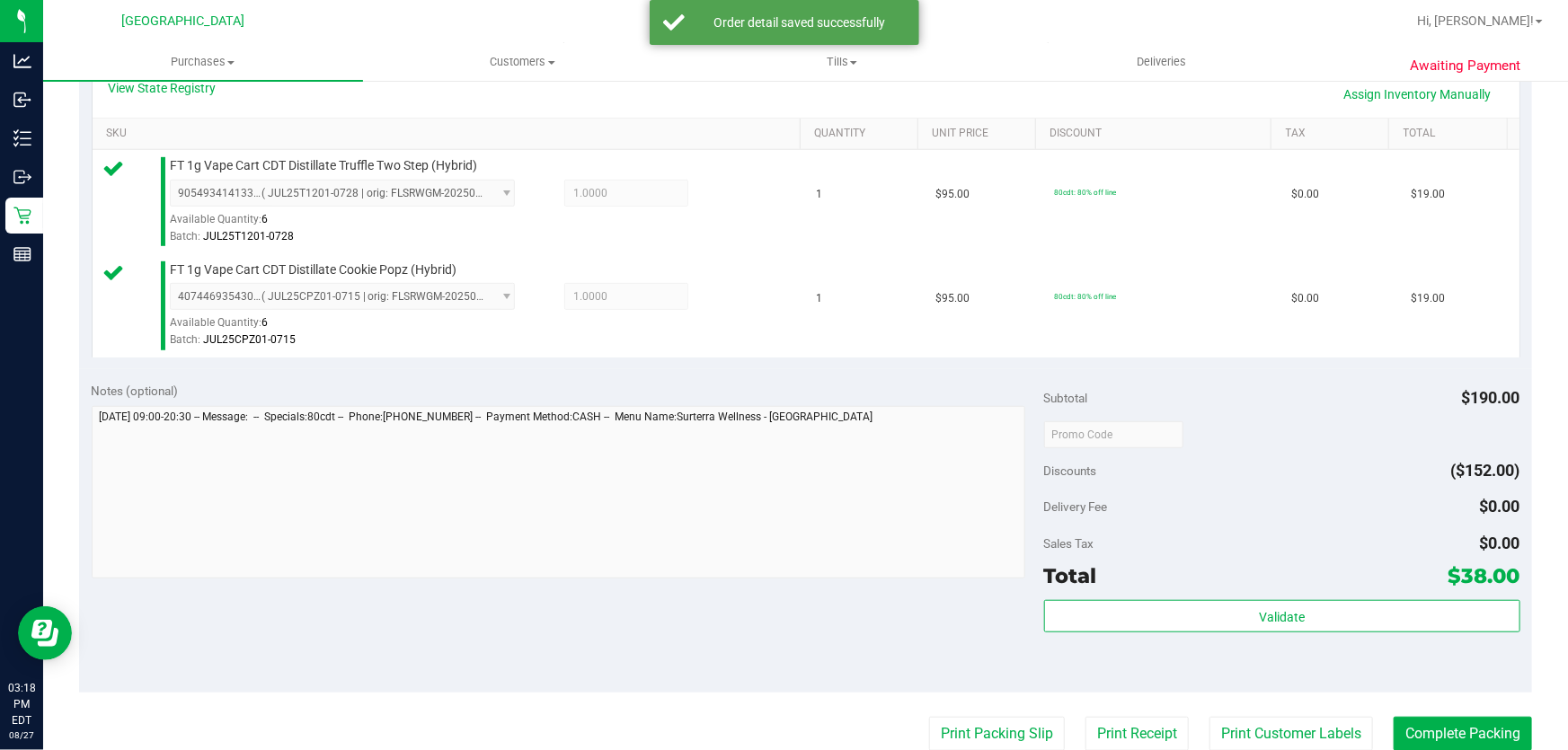
scroll to position [490, 0]
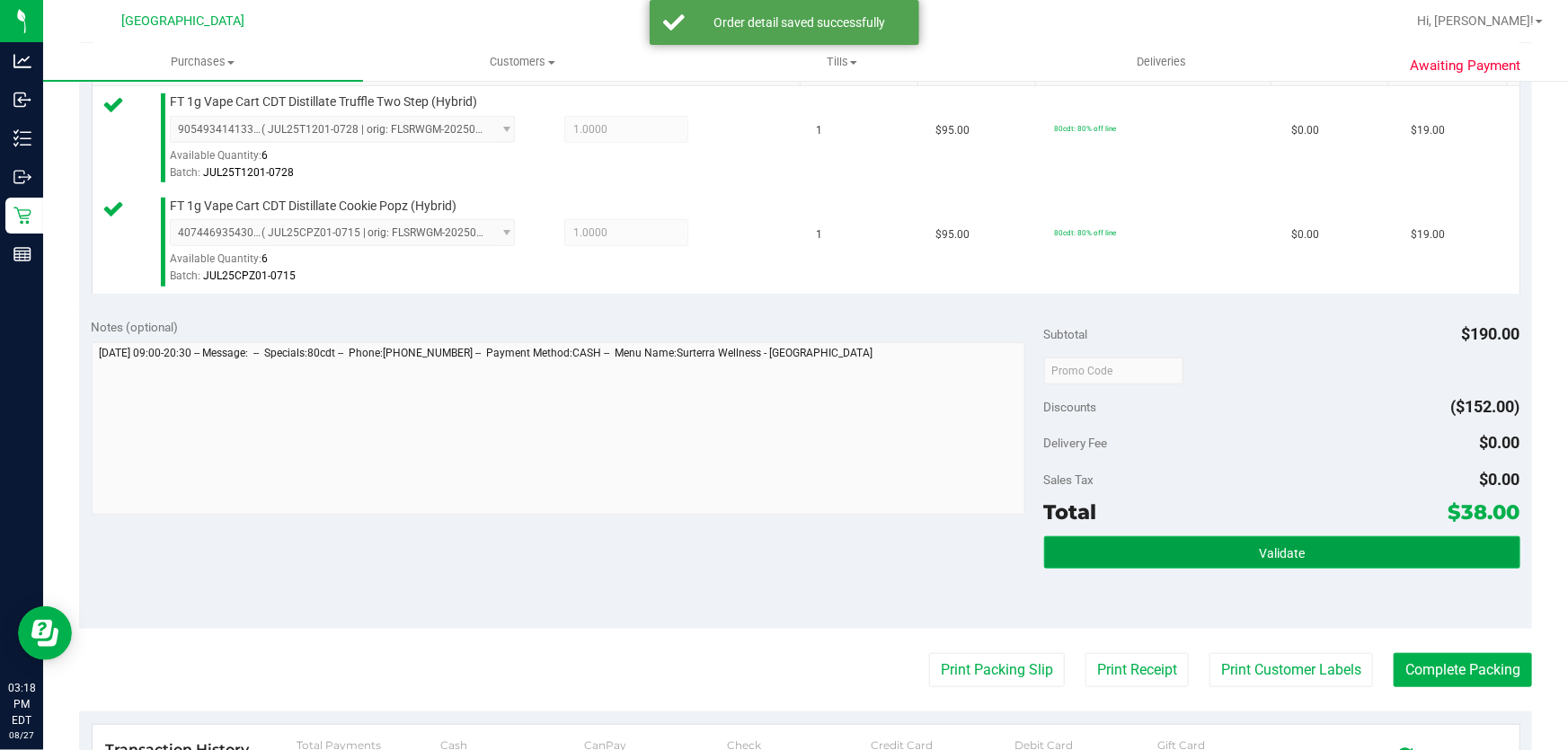
click at [1268, 551] on span "Validate" at bounding box center [1282, 553] width 46 height 14
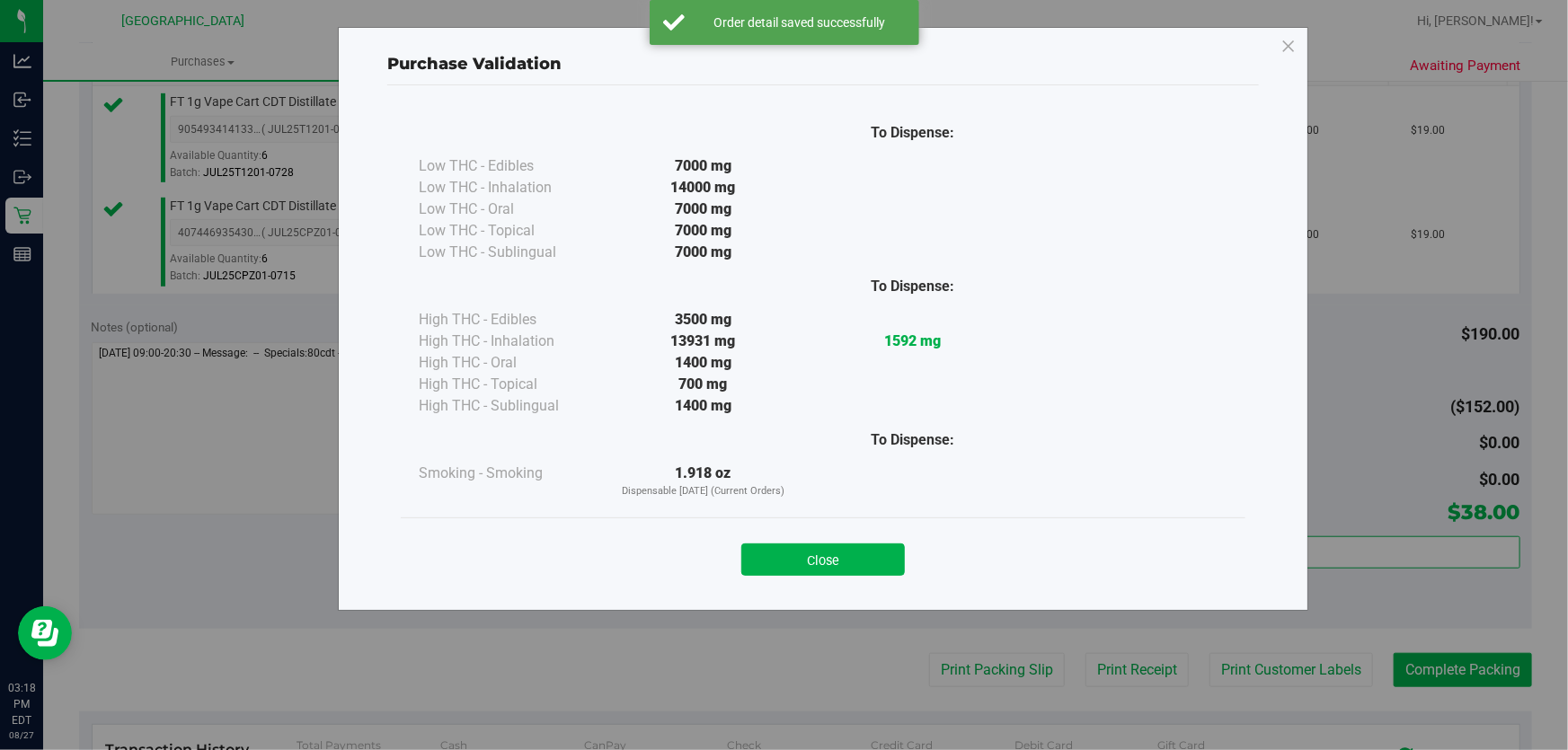
click at [775, 575] on div "Close" at bounding box center [823, 554] width 845 height 73
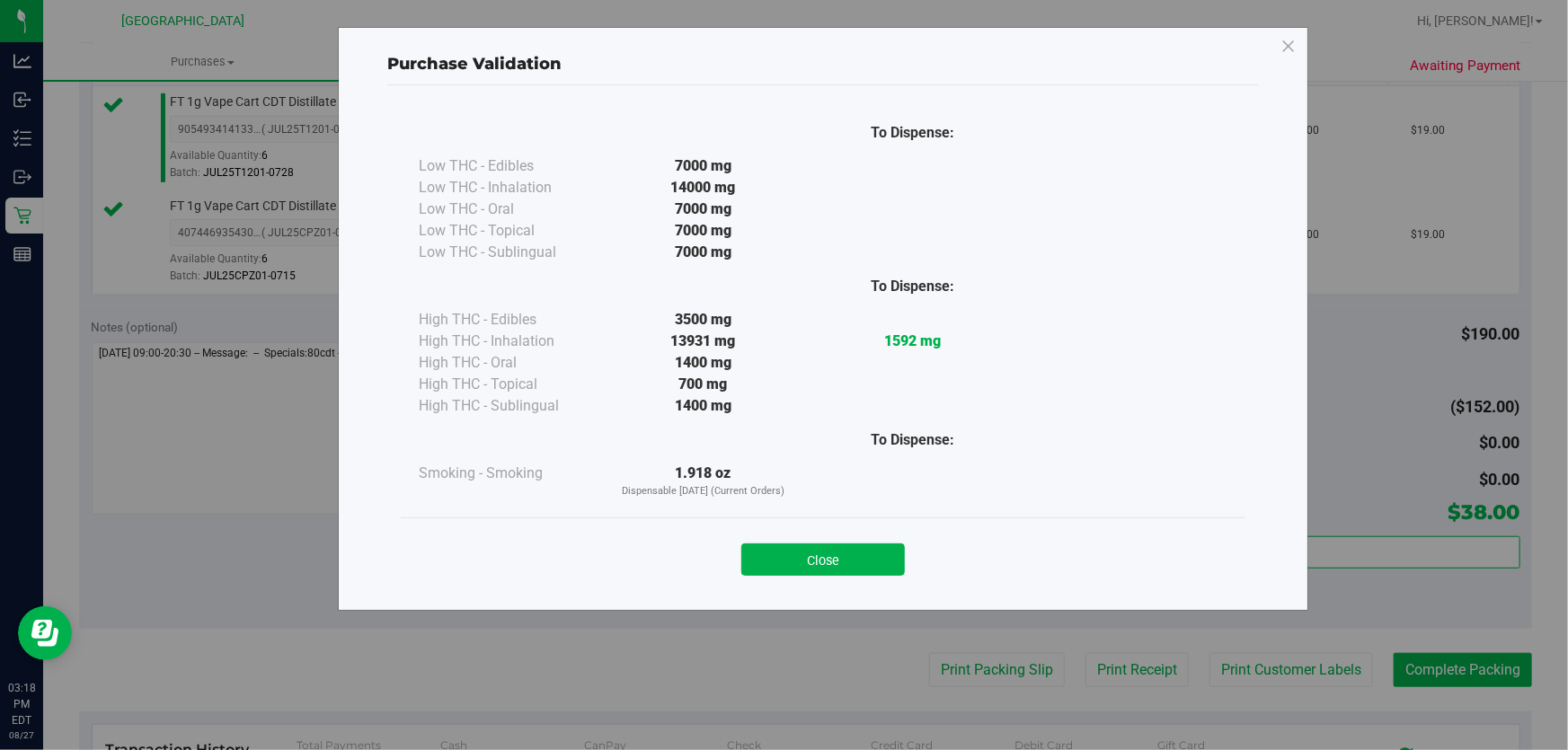
click at [849, 537] on div "Close" at bounding box center [823, 554] width 818 height 45
drag, startPoint x: 847, startPoint y: 550, endPoint x: 848, endPoint y: 563, distance: 13.0
click at [847, 551] on button "Close" at bounding box center [823, 560] width 164 height 33
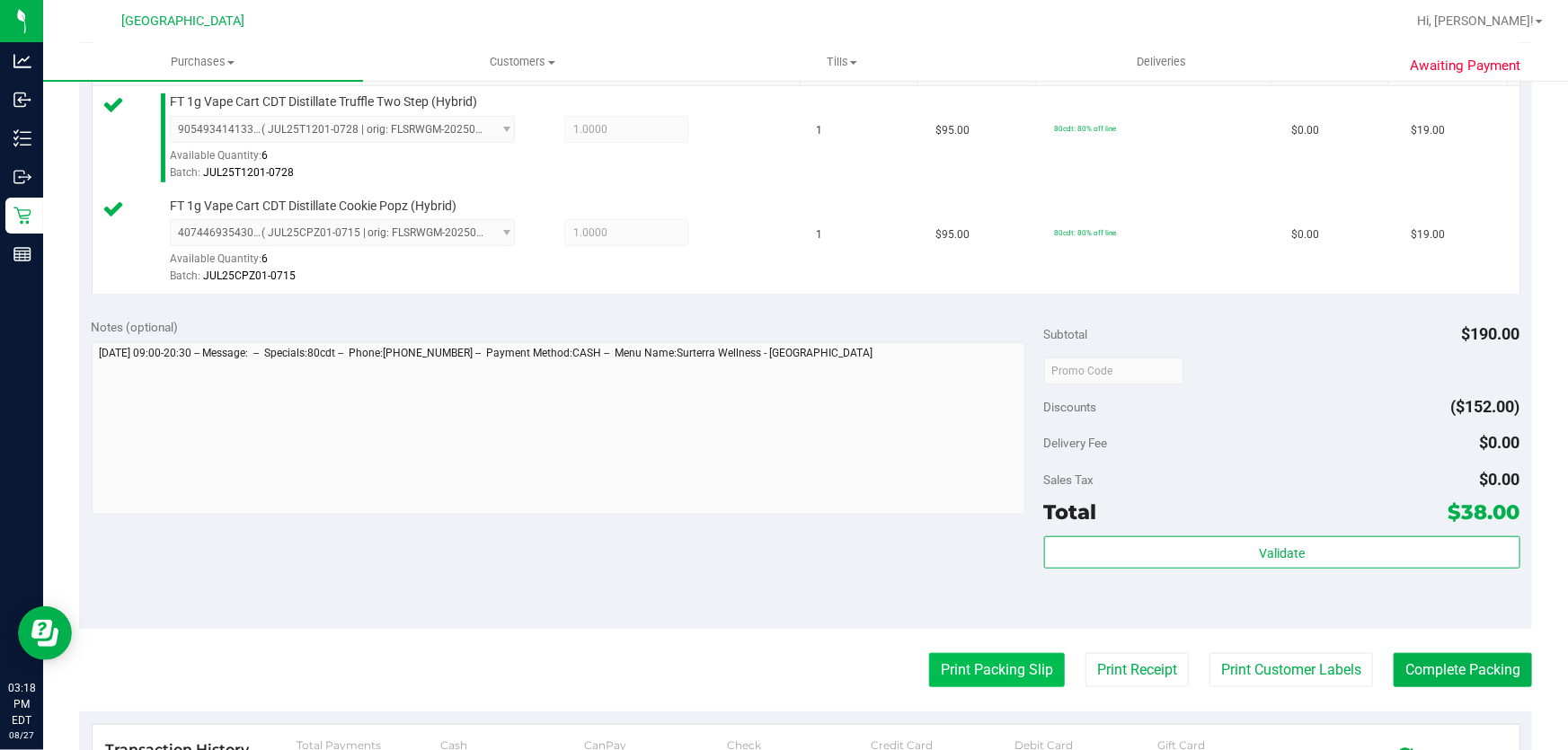
click at [947, 661] on button "Print Packing Slip" at bounding box center [997, 671] width 136 height 34
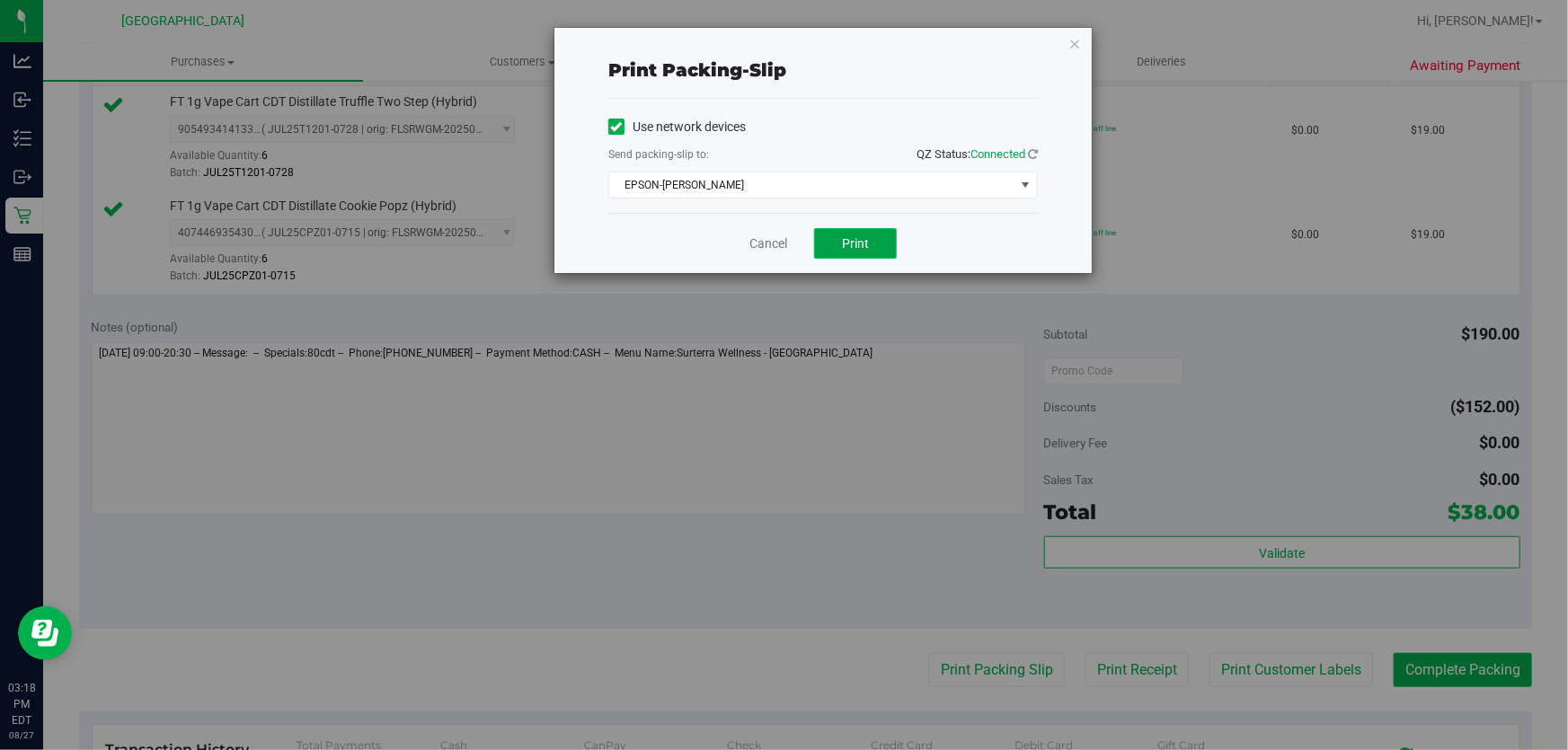
click at [848, 241] on span "Print" at bounding box center [855, 243] width 27 height 14
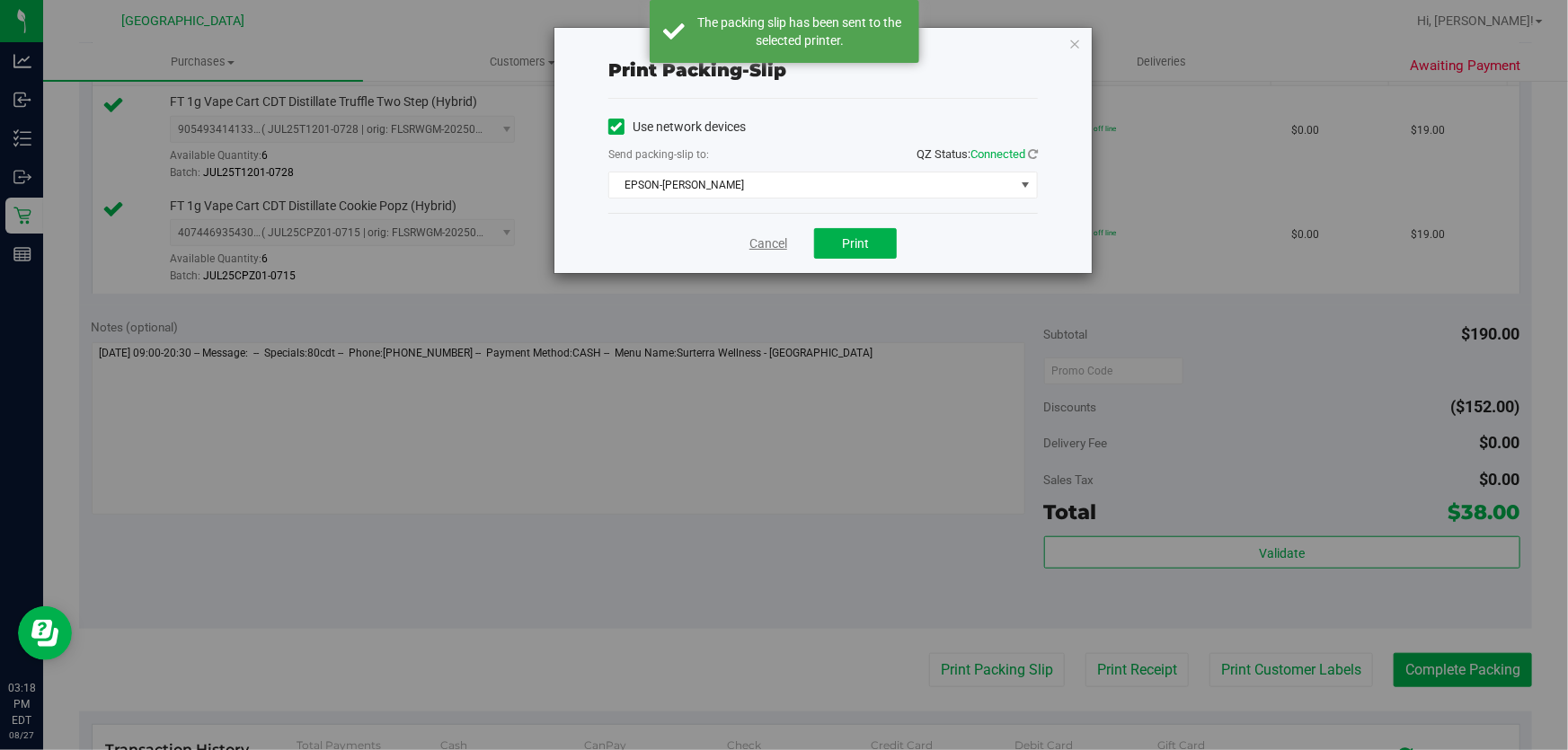
click at [763, 243] on link "Cancel" at bounding box center [767, 244] width 37 height 19
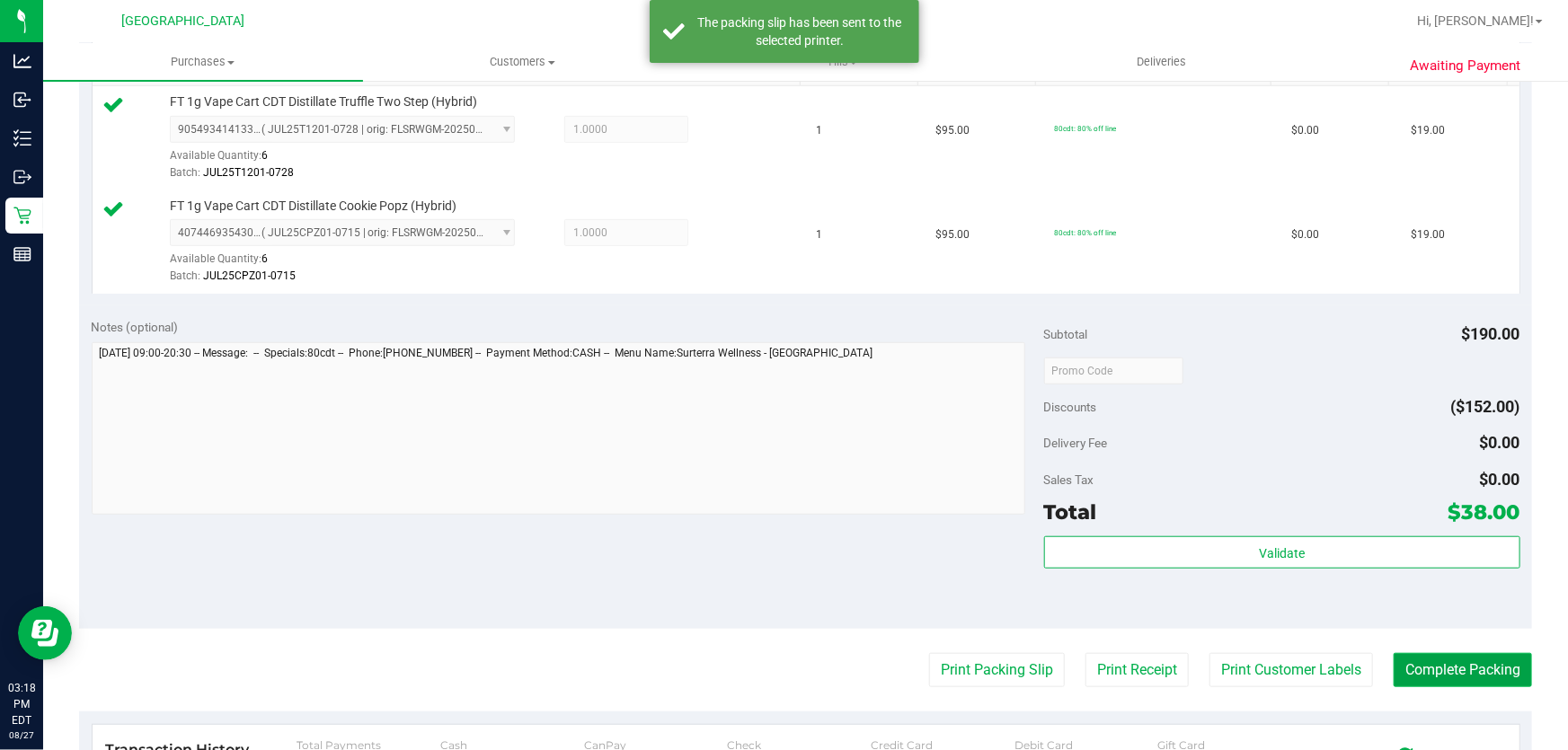
click at [1437, 667] on button "Complete Packing" at bounding box center [1463, 671] width 139 height 34
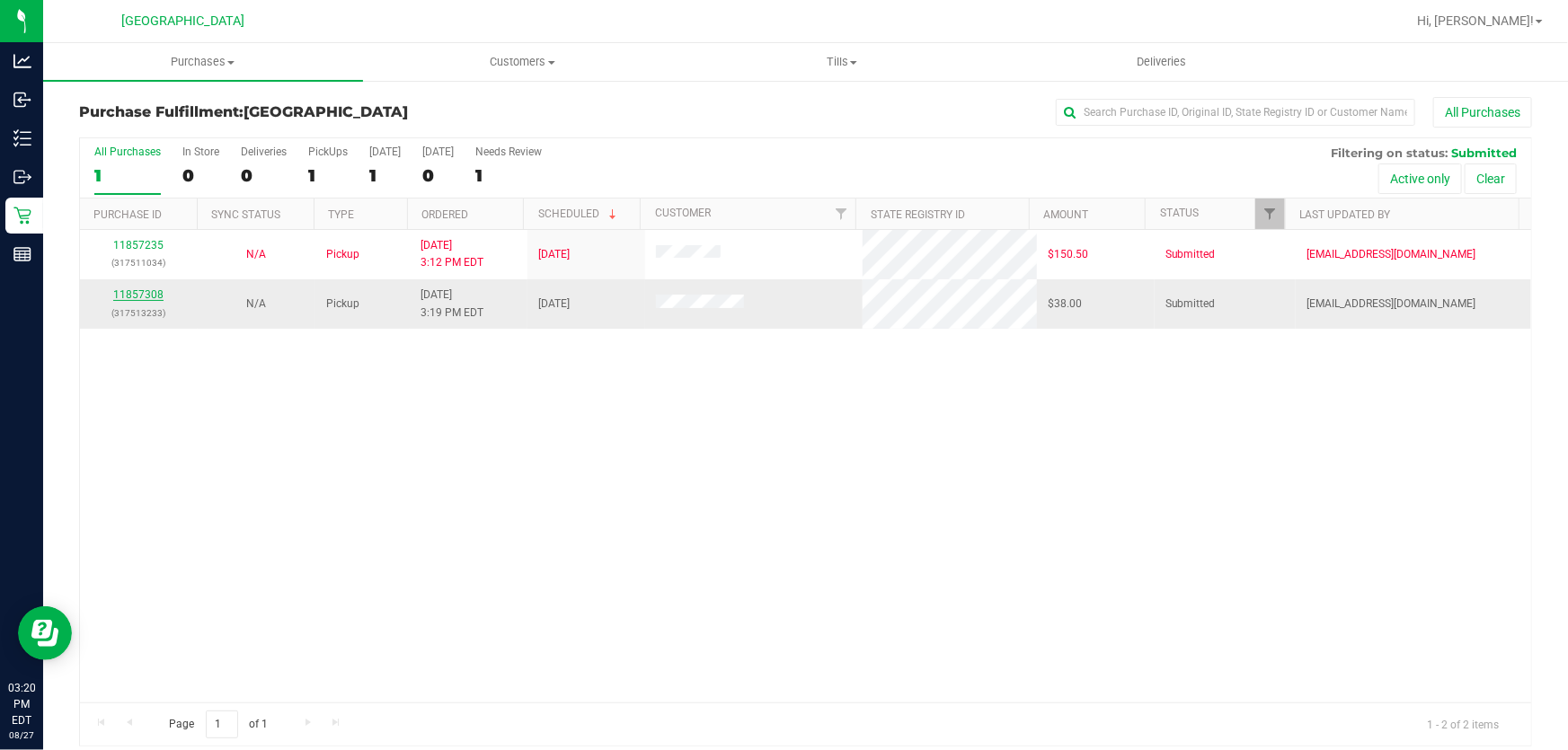
click at [145, 292] on link "11857308" at bounding box center [138, 294] width 51 height 12
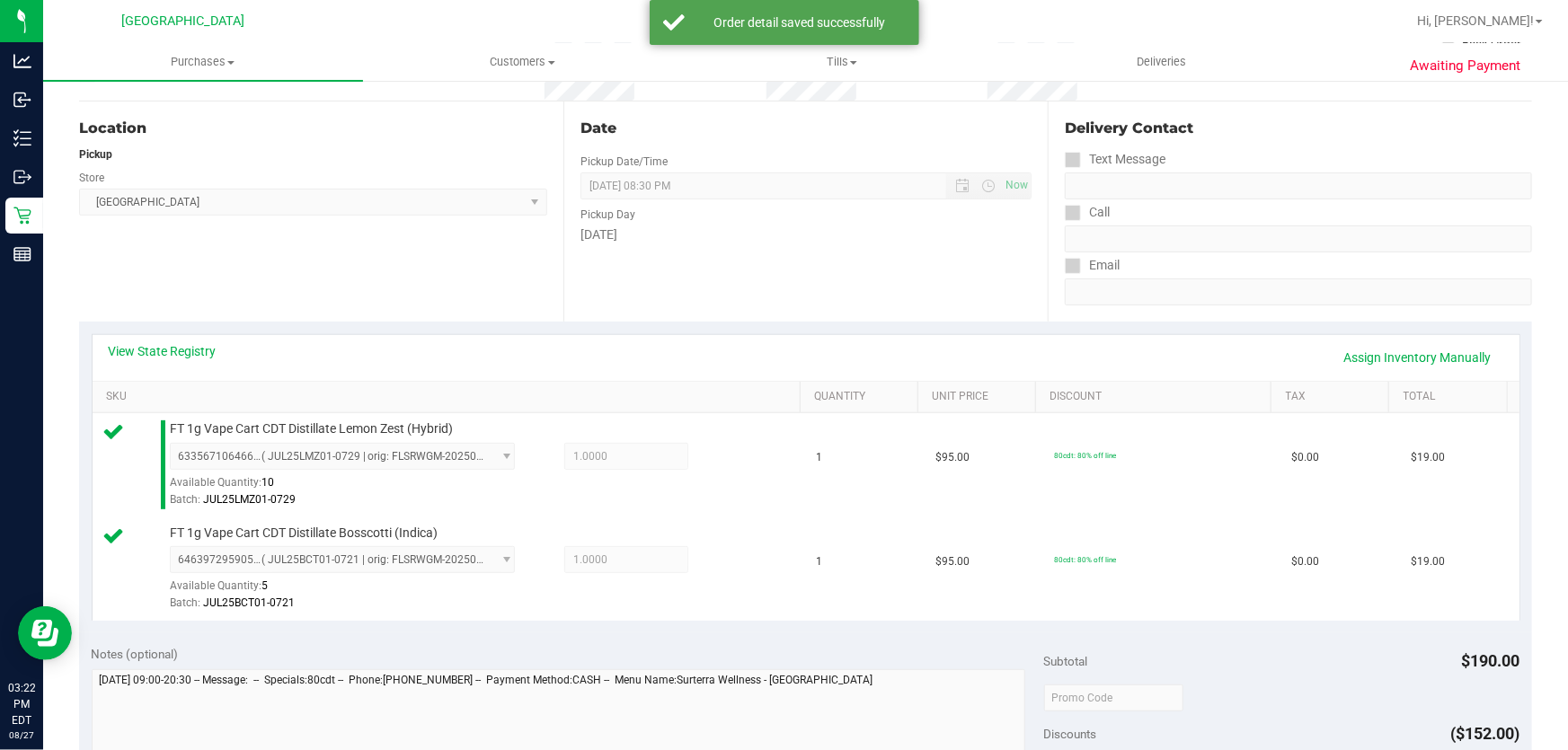
scroll to position [571, 0]
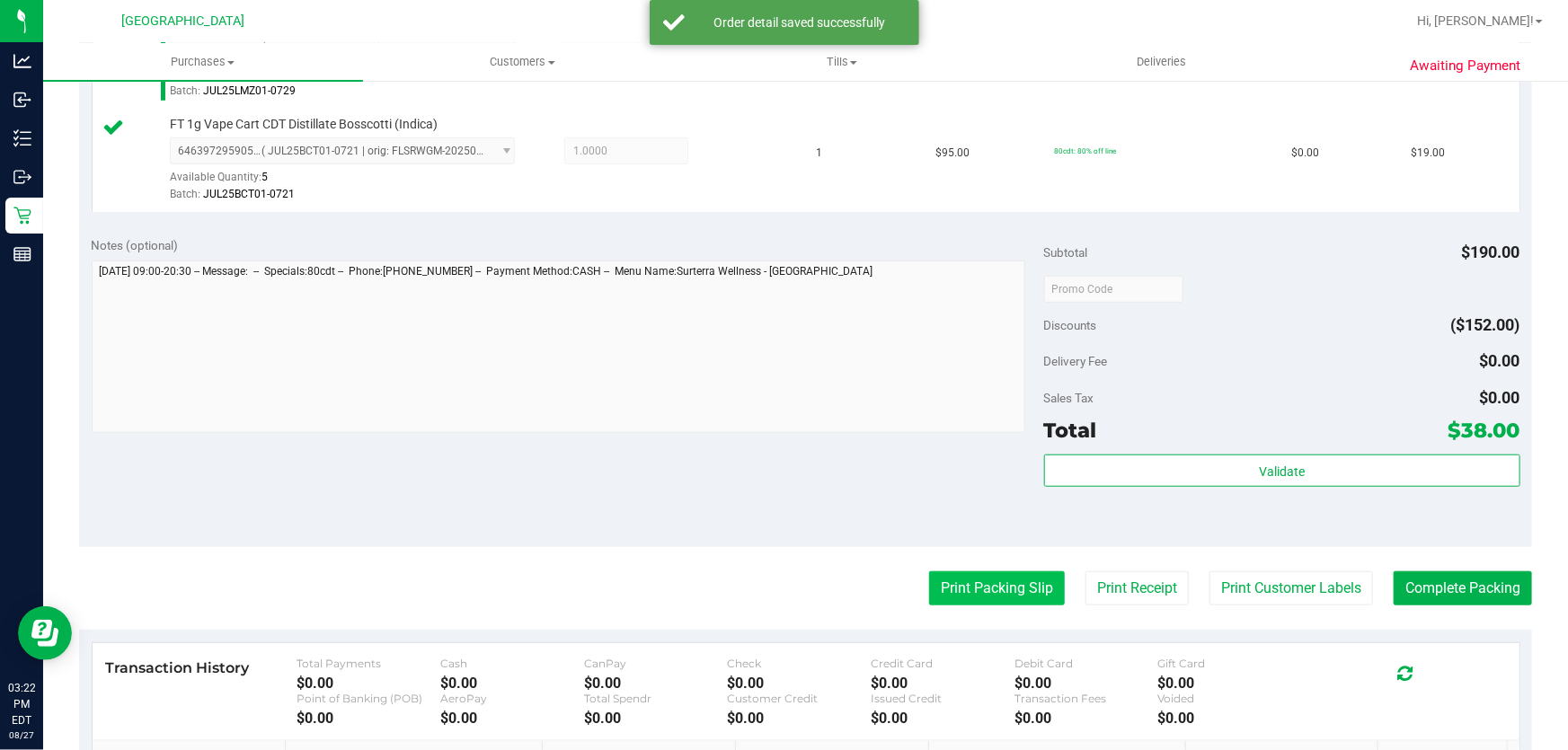
click at [1015, 574] on button "Print Packing Slip" at bounding box center [997, 588] width 136 height 34
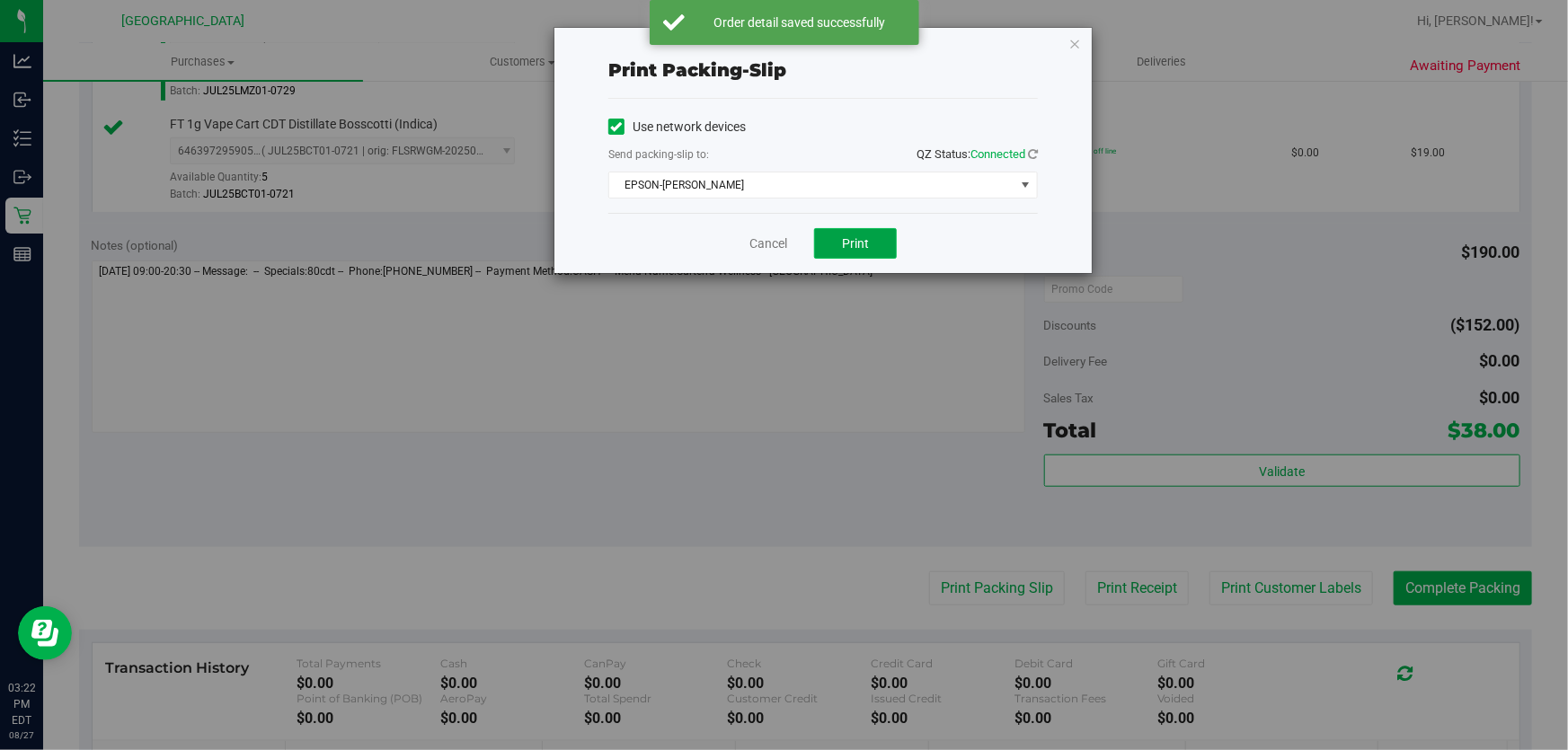
click at [853, 249] on span "Print" at bounding box center [855, 243] width 27 height 14
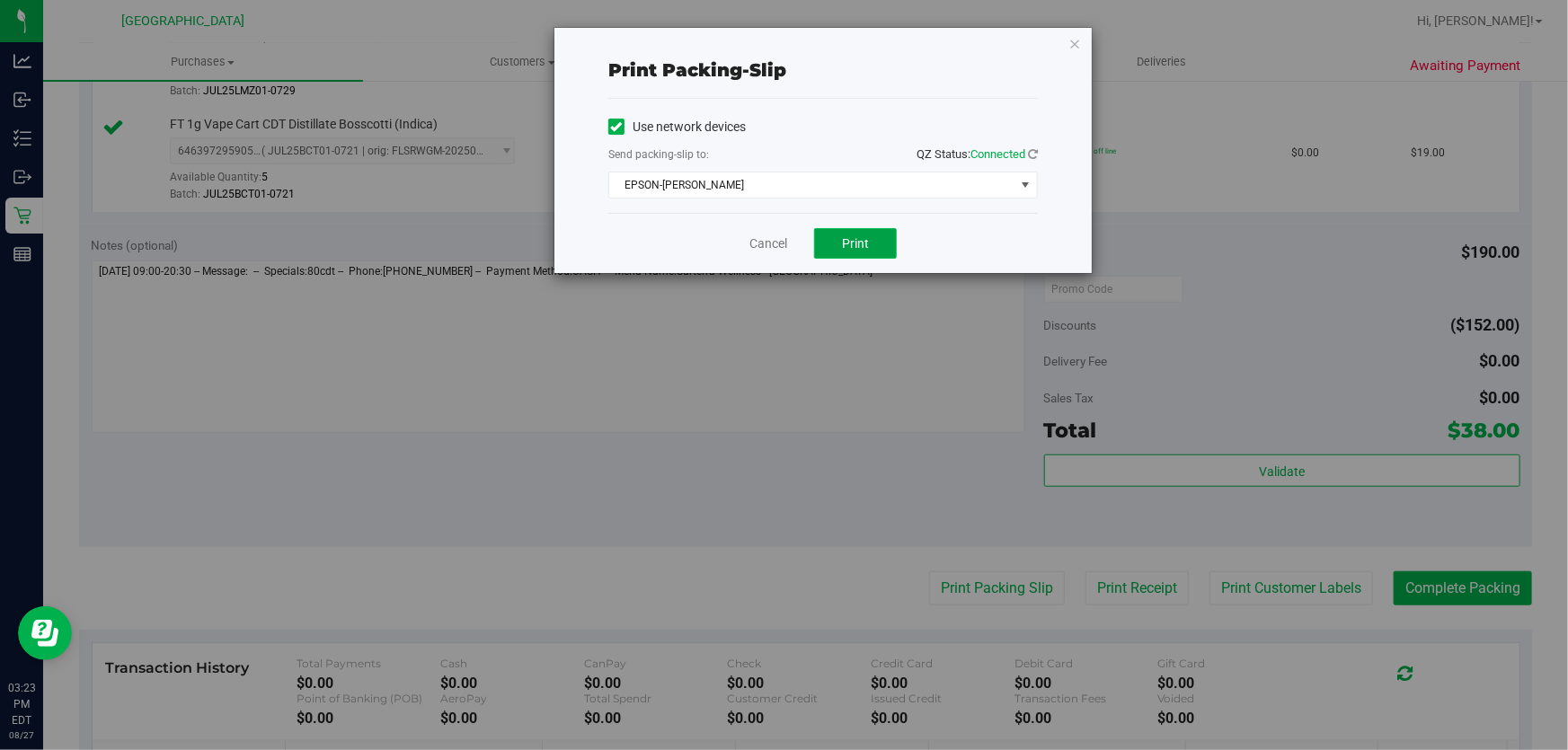
click at [834, 244] on button "Print" at bounding box center [855, 244] width 82 height 31
click at [774, 244] on link "Cancel" at bounding box center [767, 244] width 37 height 19
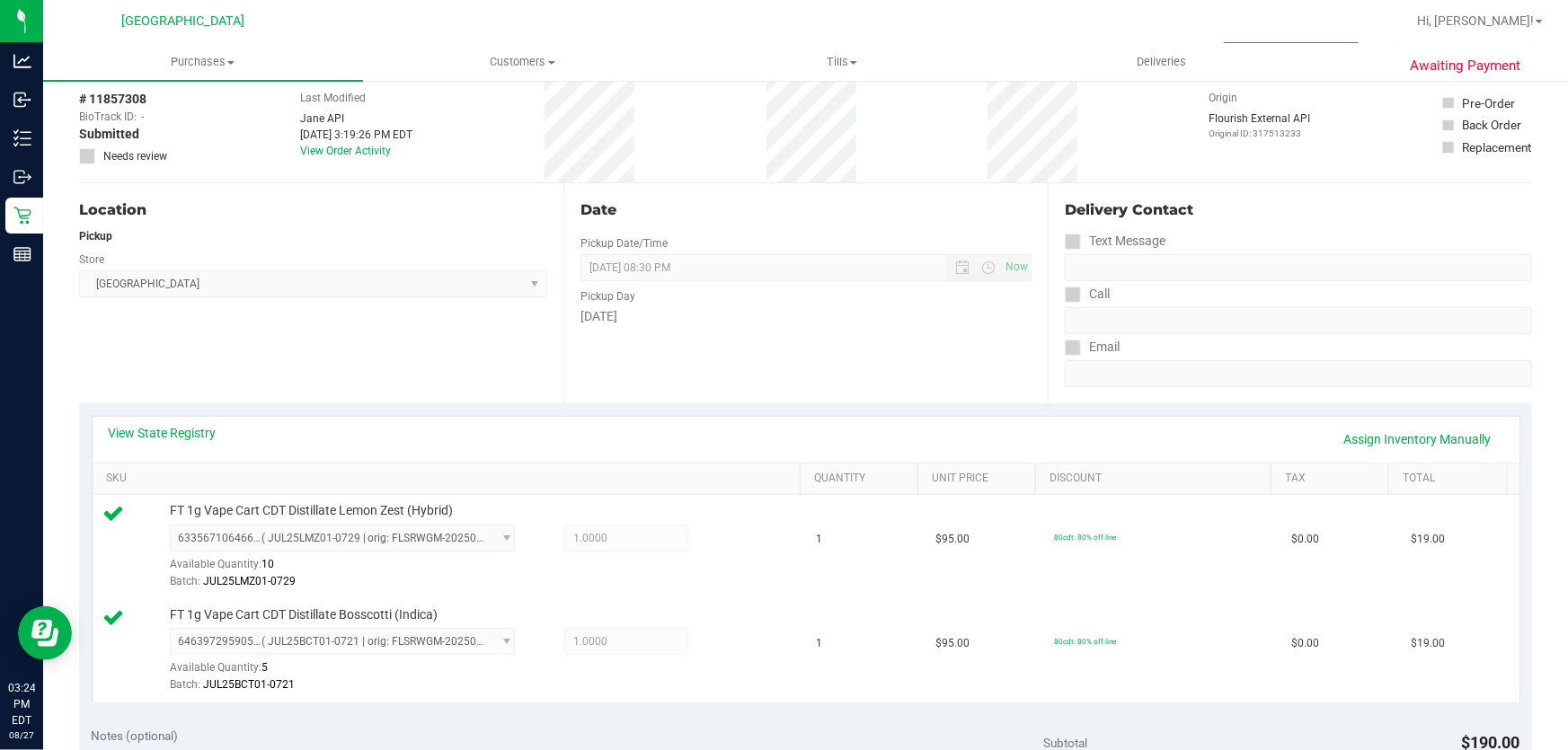
scroll to position [0, 0]
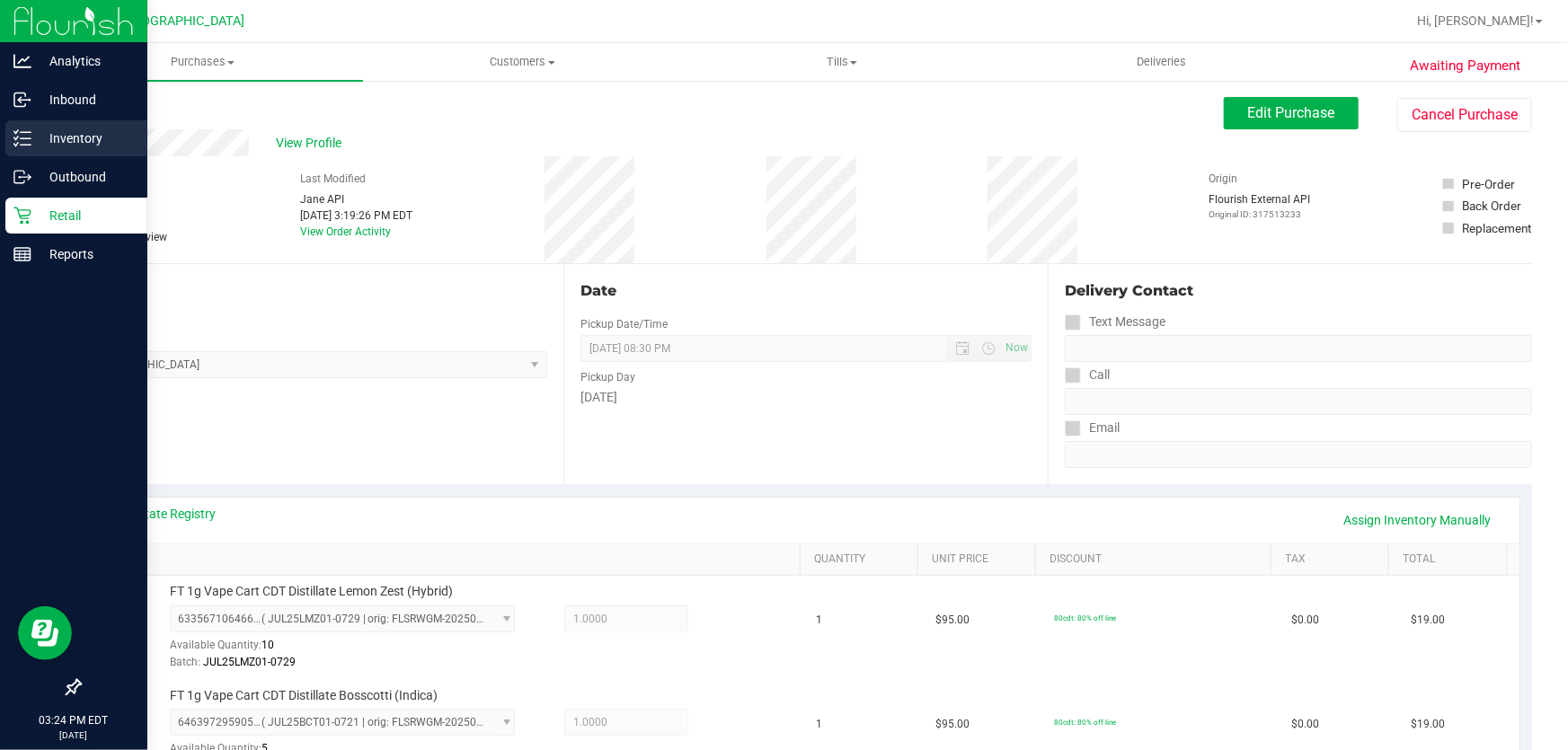
click at [92, 140] on p "Inventory" at bounding box center [85, 138] width 108 height 22
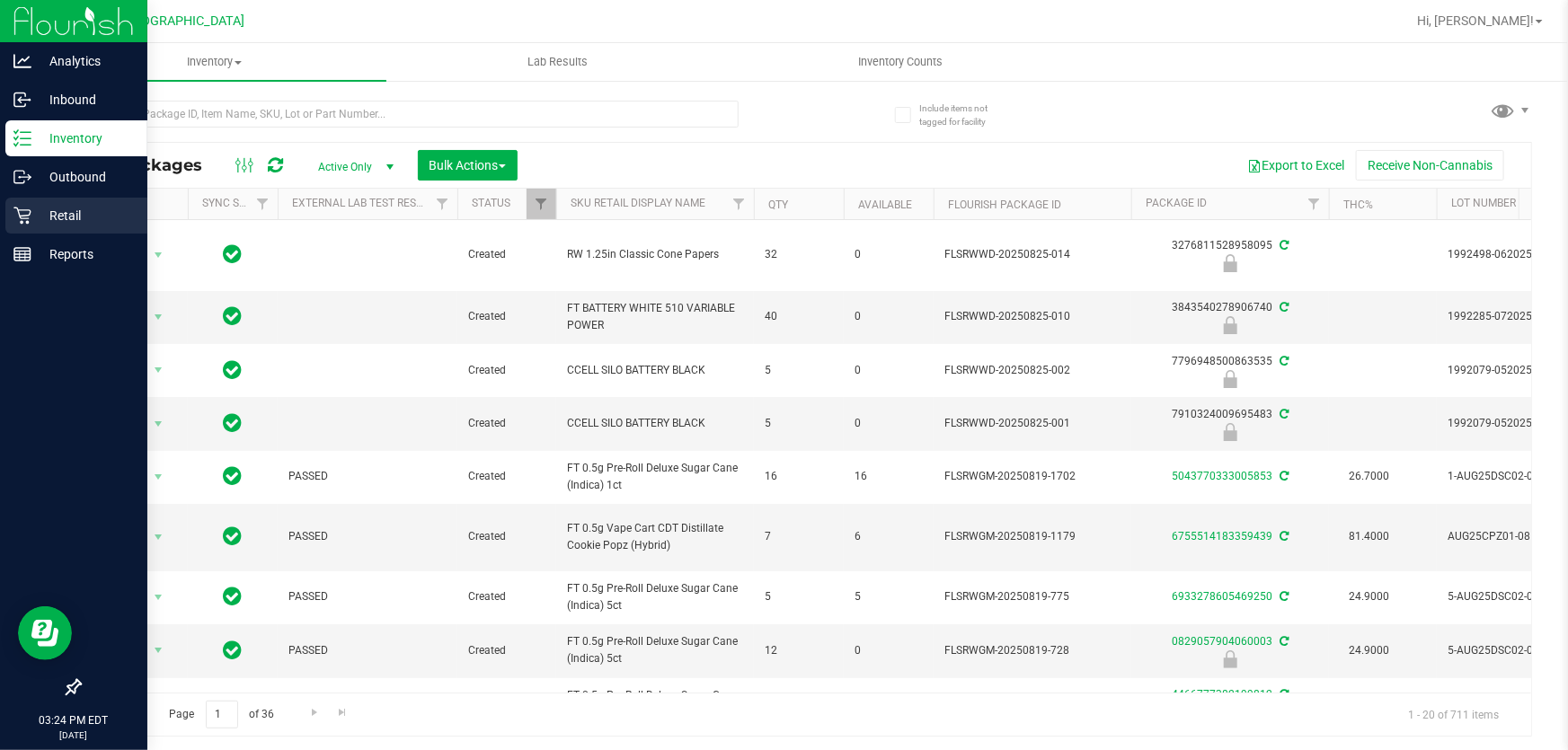
click at [26, 207] on icon at bounding box center [22, 215] width 18 height 18
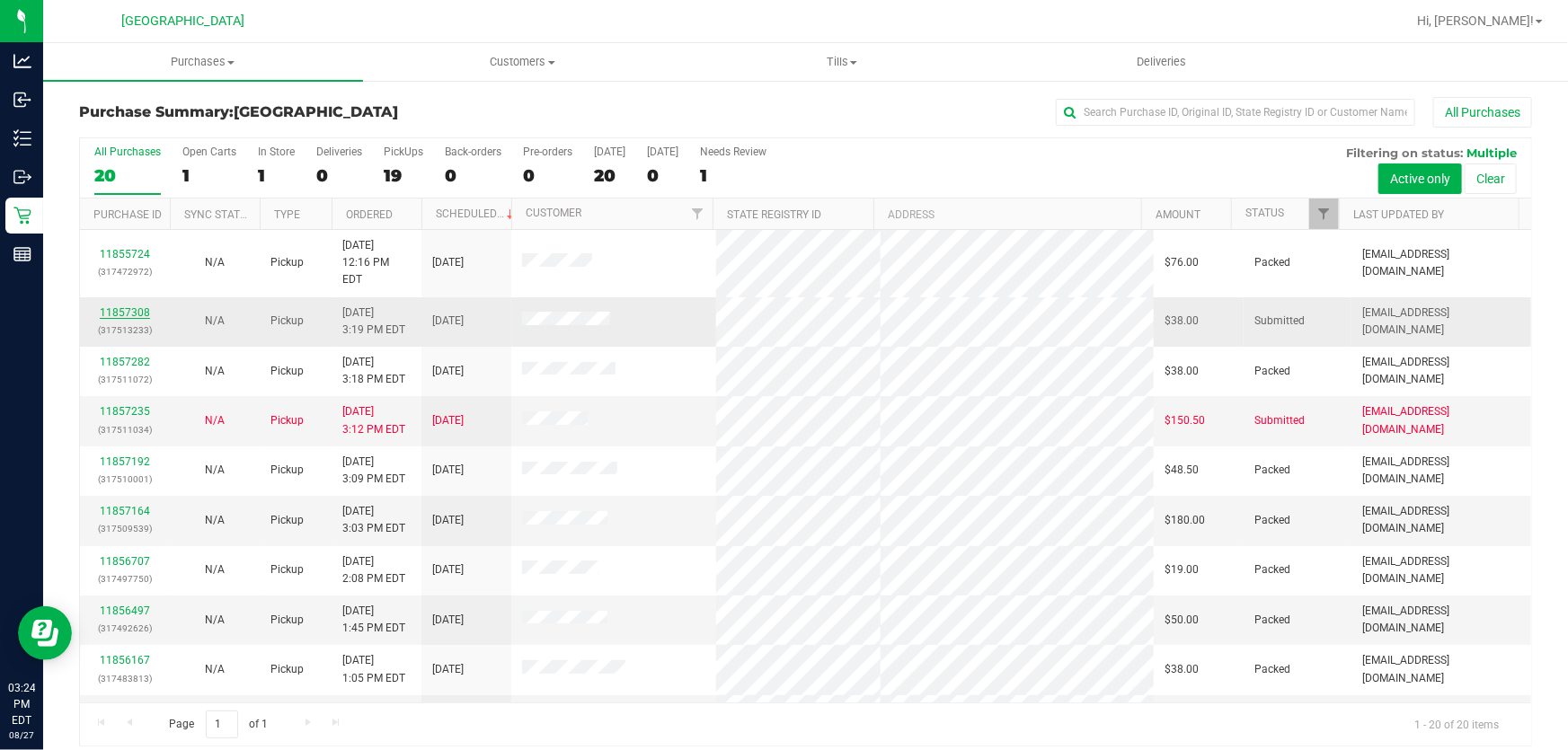
click at [124, 306] on link "11857308" at bounding box center [124, 312] width 51 height 12
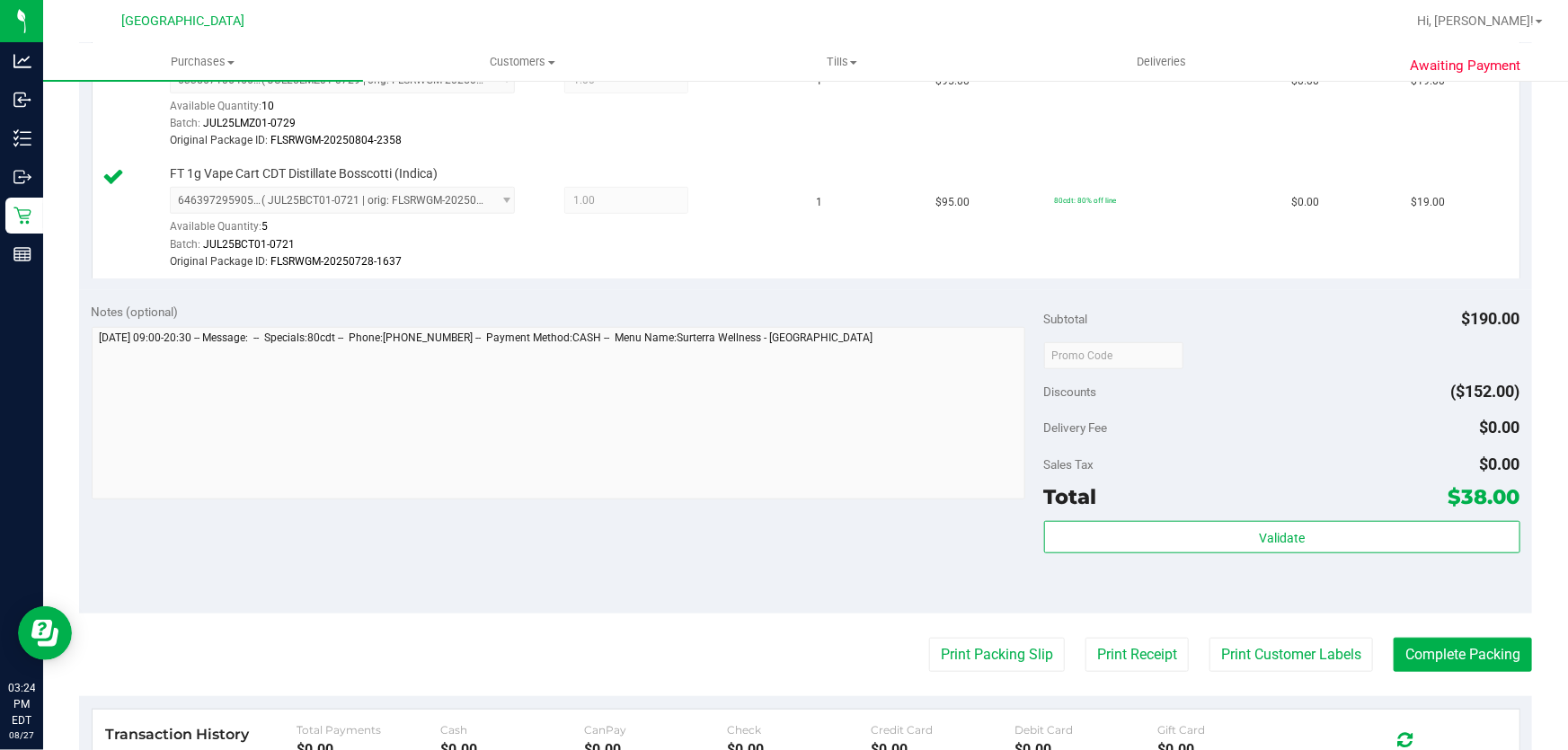
scroll to position [571, 0]
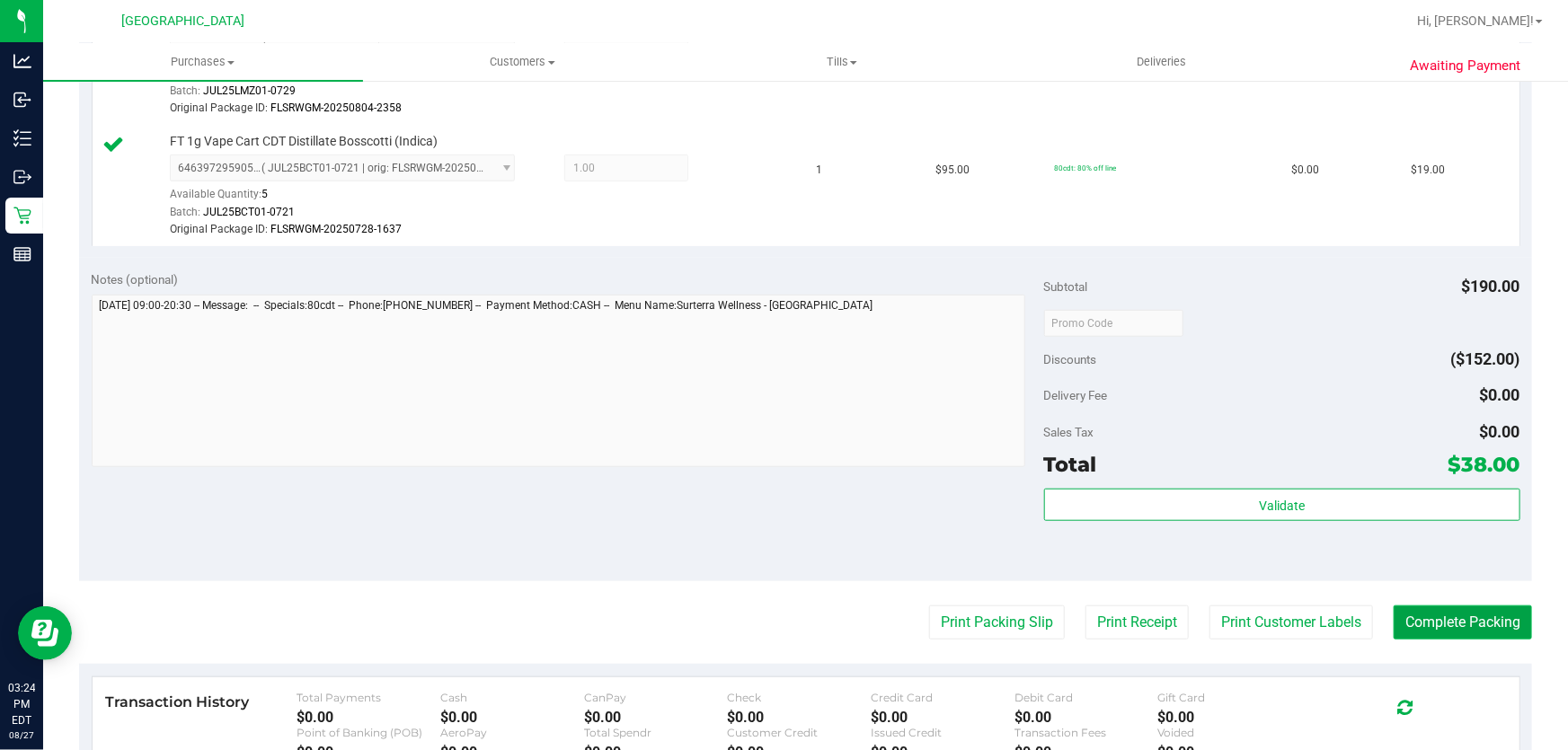
drag, startPoint x: 1444, startPoint y: 638, endPoint x: 1445, endPoint y: 629, distance: 9.1
click at [1445, 637] on button "Complete Packing" at bounding box center [1463, 623] width 139 height 34
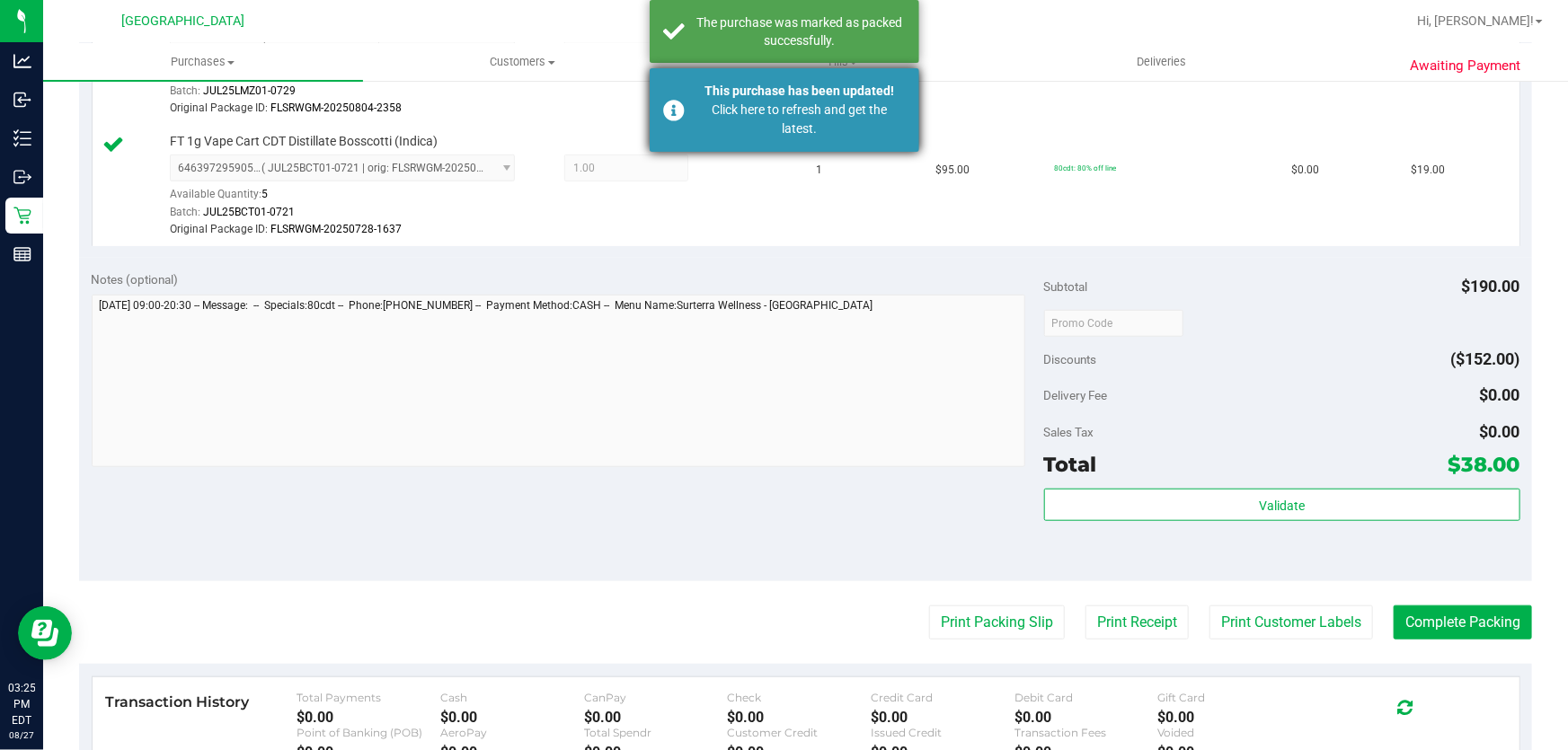
drag, startPoint x: 763, startPoint y: 113, endPoint x: 766, endPoint y: 184, distance: 71.1
click at [765, 113] on div "Click here to refresh and get the latest." at bounding box center [800, 119] width 211 height 37
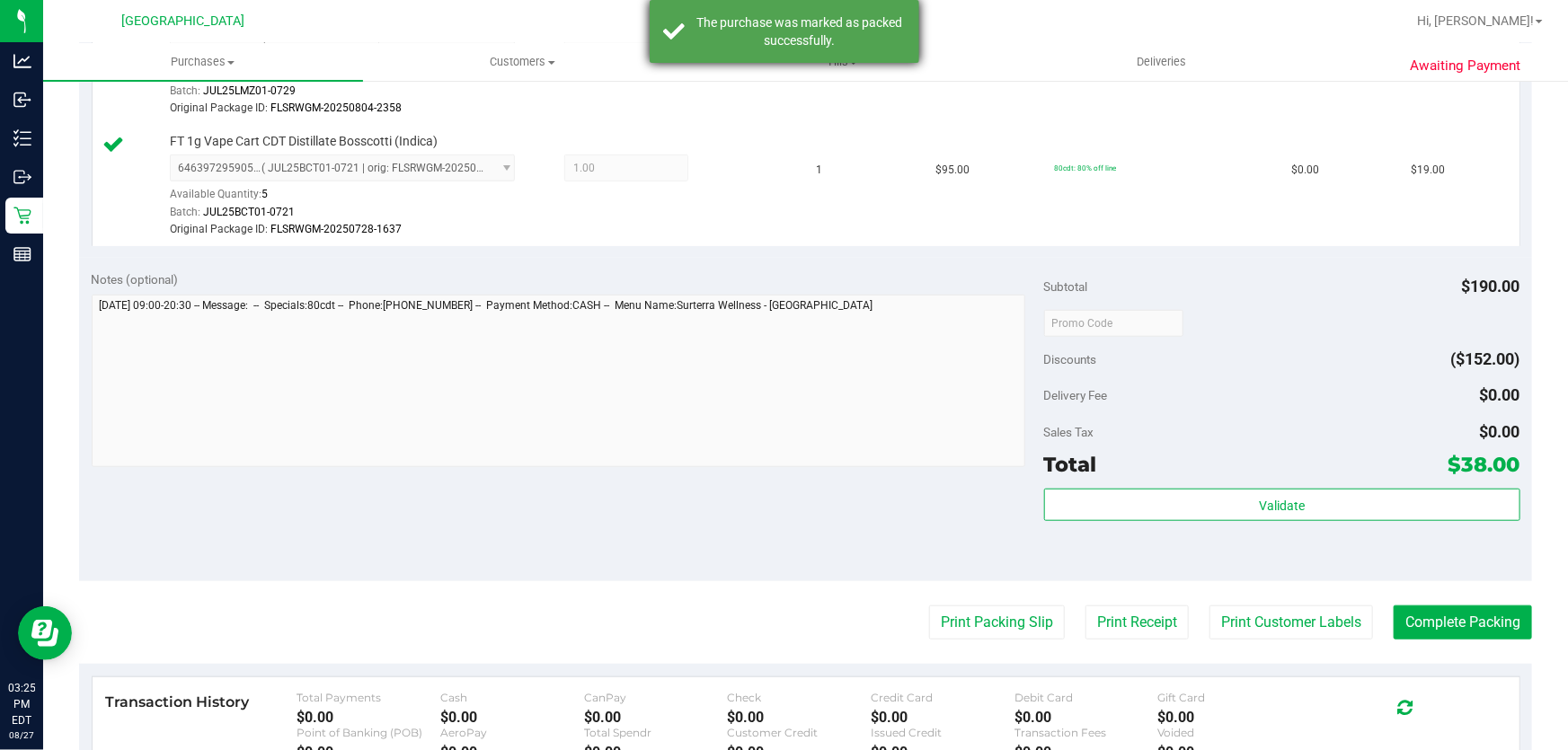
click at [730, 41] on div "The purchase was marked as packed successfully." at bounding box center [800, 32] width 211 height 36
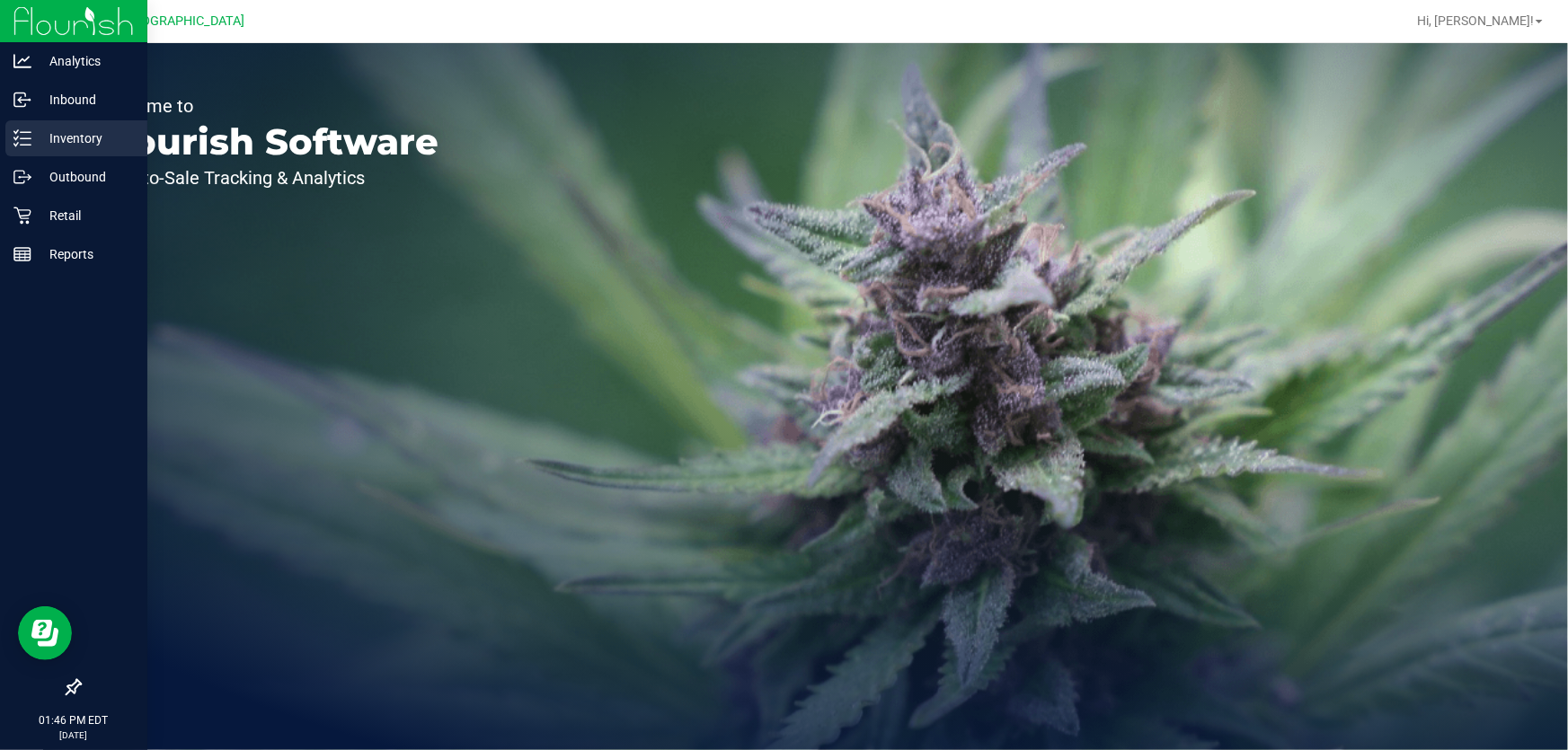
click at [57, 135] on p "Inventory" at bounding box center [85, 138] width 108 height 22
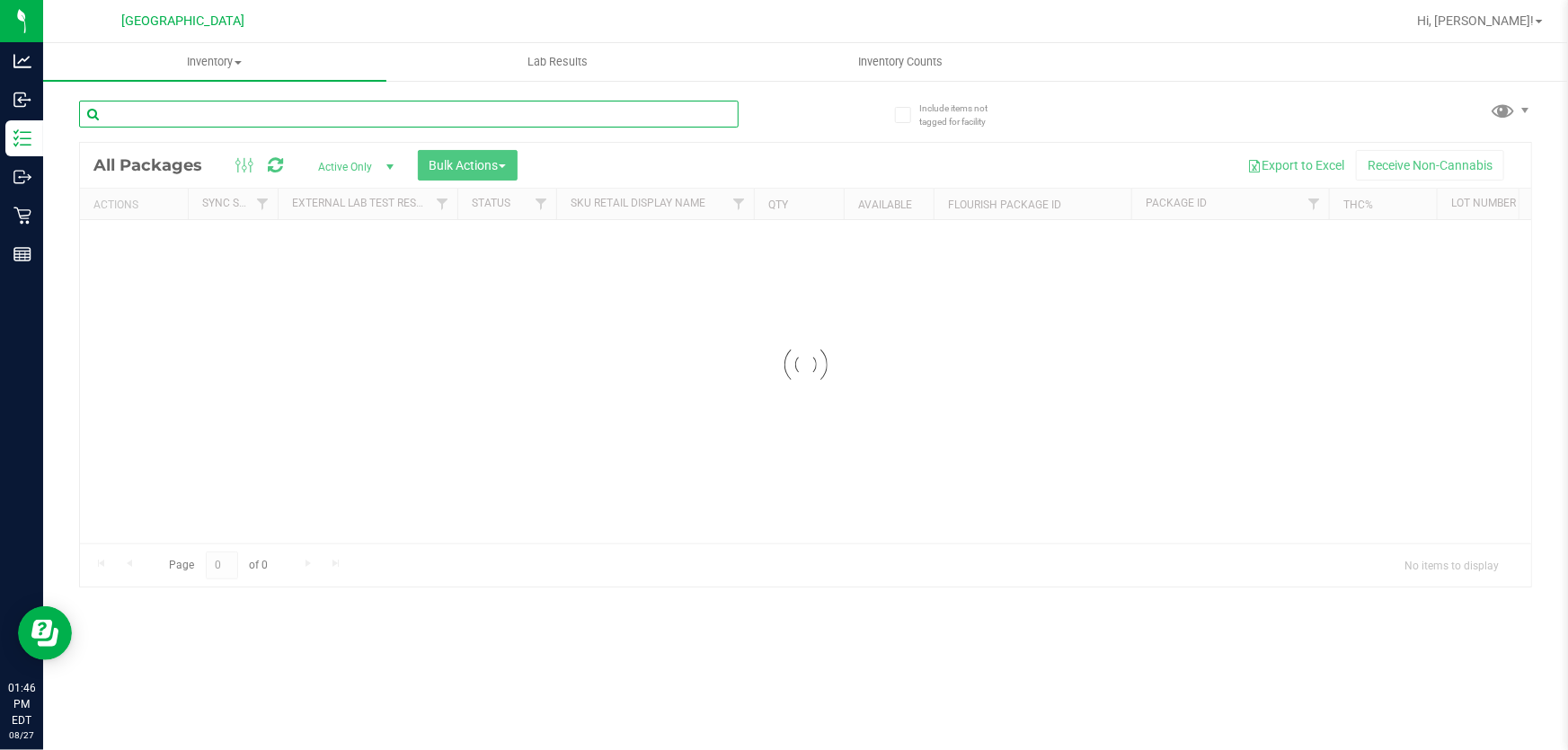
click at [224, 107] on input "text" at bounding box center [409, 114] width 659 height 27
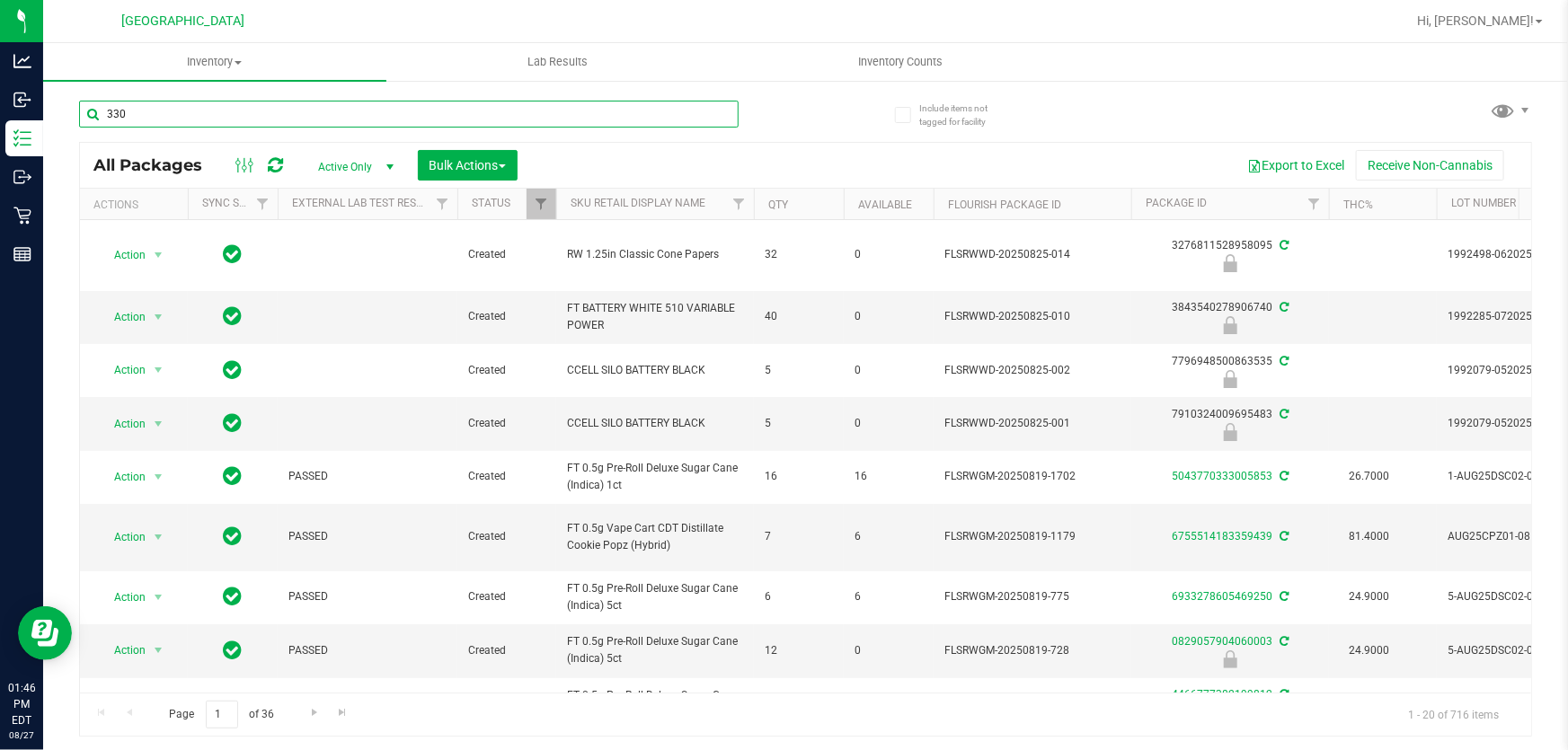
type input "330"
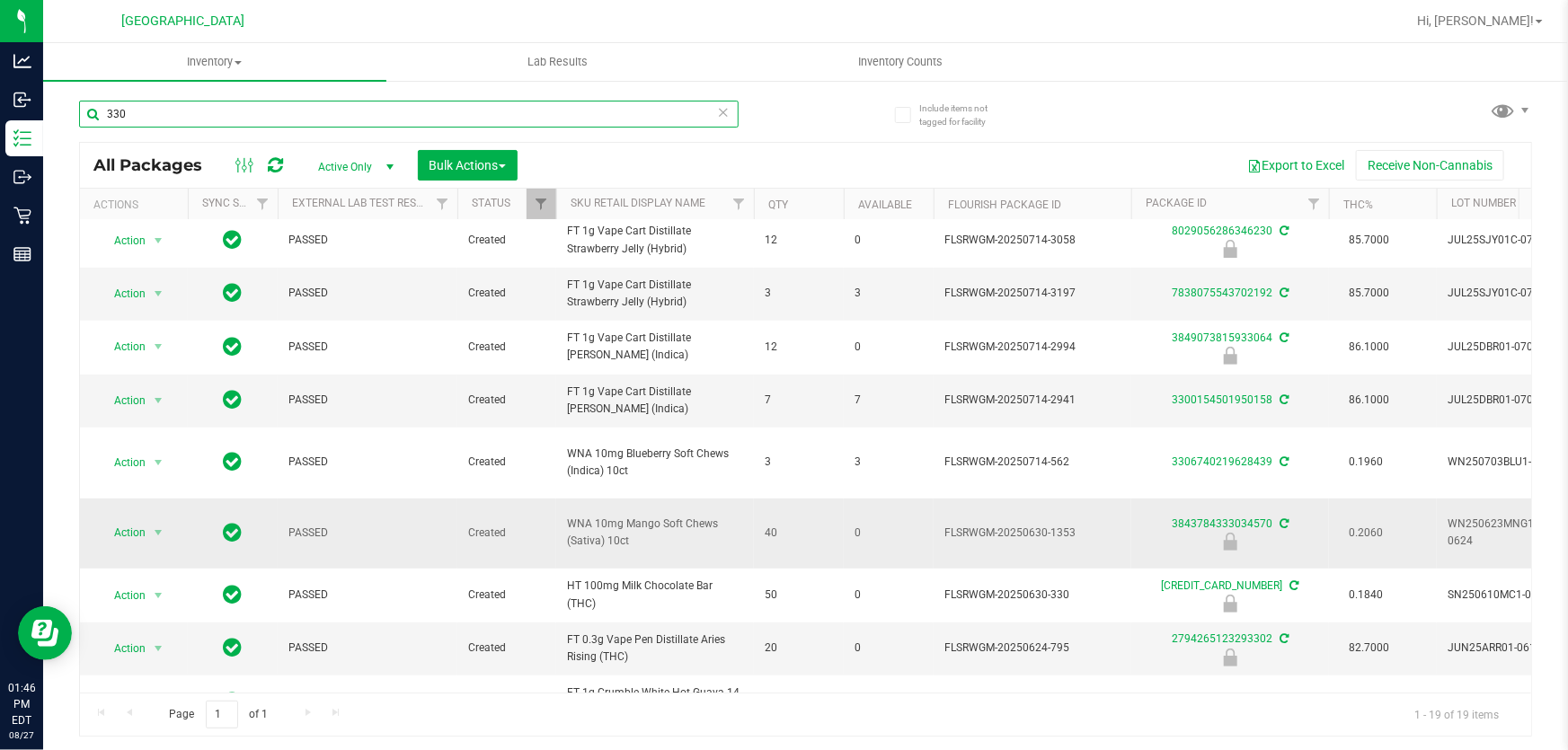
scroll to position [408, 0]
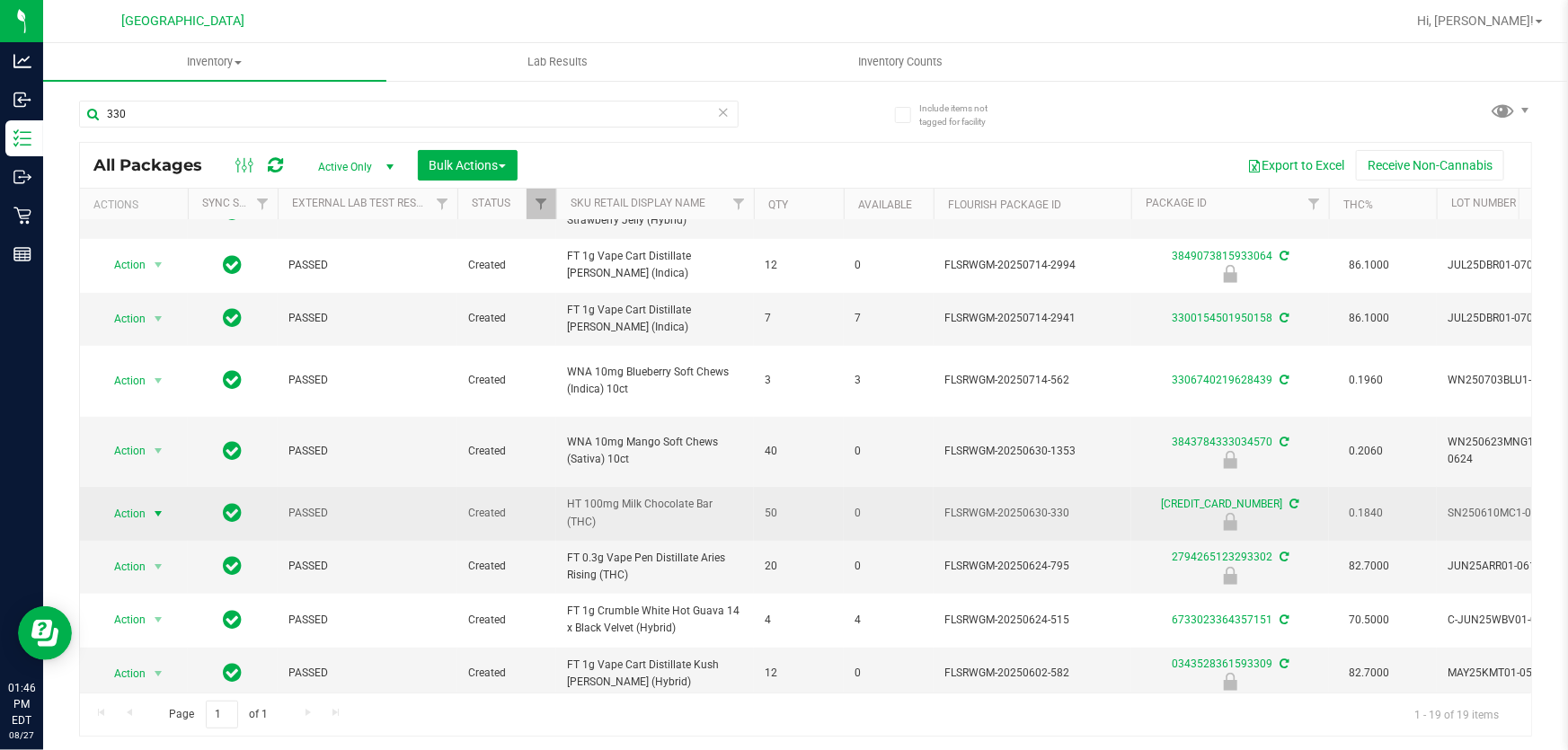
click at [152, 503] on span "select" at bounding box center [158, 514] width 22 height 25
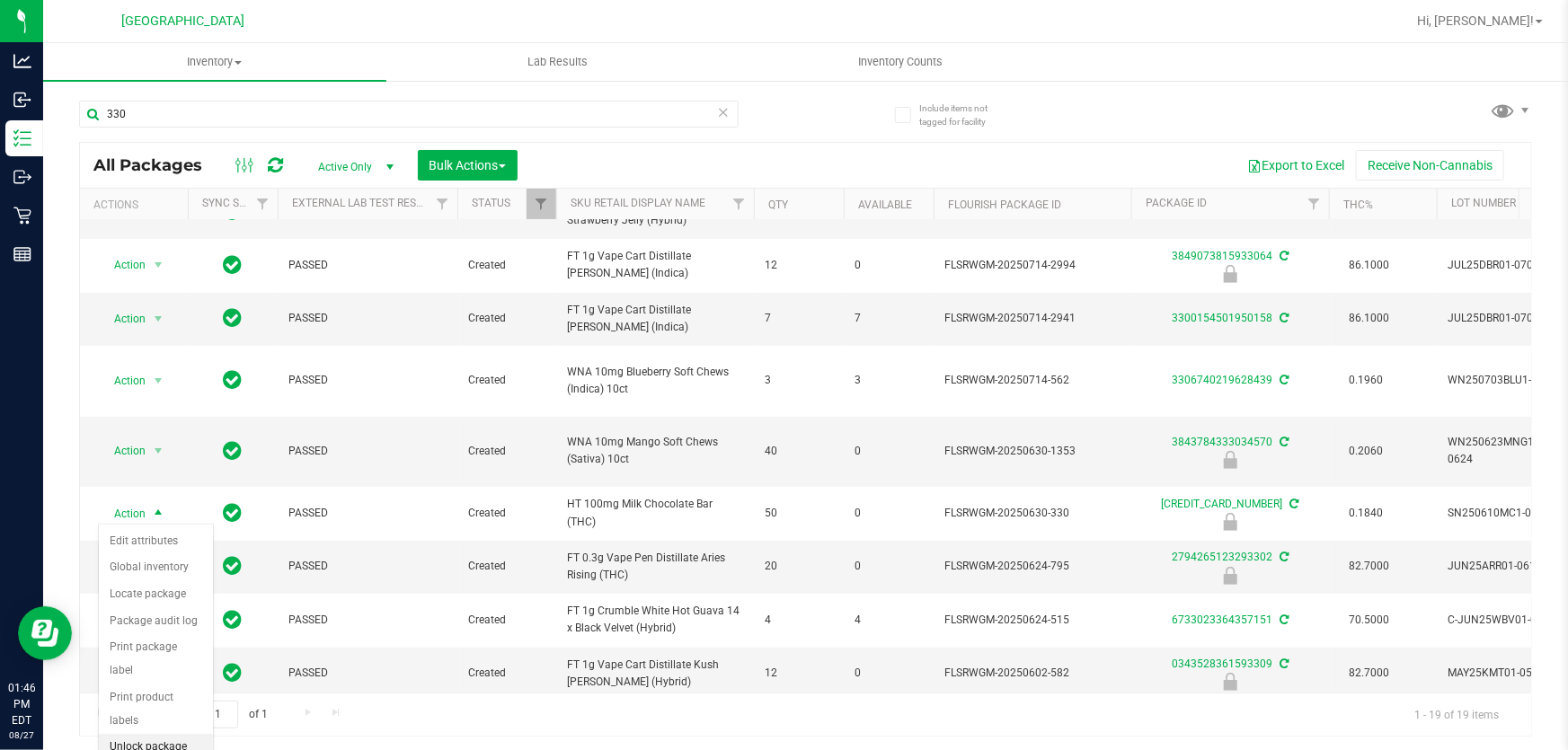
click at [152, 734] on li "Unlock package" at bounding box center [155, 747] width 114 height 27
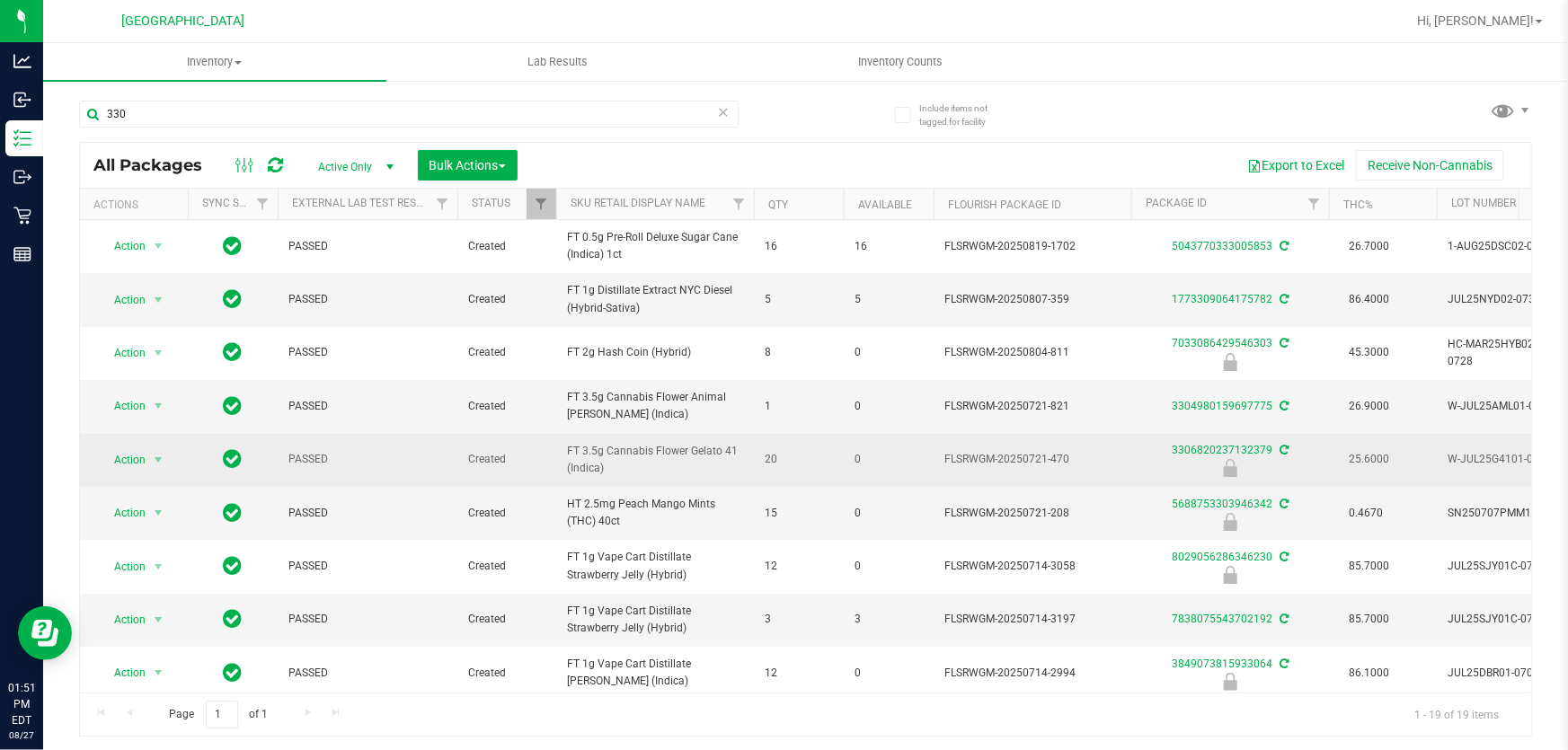
click at [687, 461] on span "FT 3.5g Cannabis Flower Gelato 41 (Indica)" at bounding box center [655, 460] width 176 height 34
click at [686, 457] on span "FT 3.5g Cannabis Flower Gelato 41 (Indica)" at bounding box center [655, 460] width 176 height 34
click at [687, 455] on span "FT 3.5g Cannabis Flower Gelato 41 (Indica)" at bounding box center [655, 460] width 176 height 34
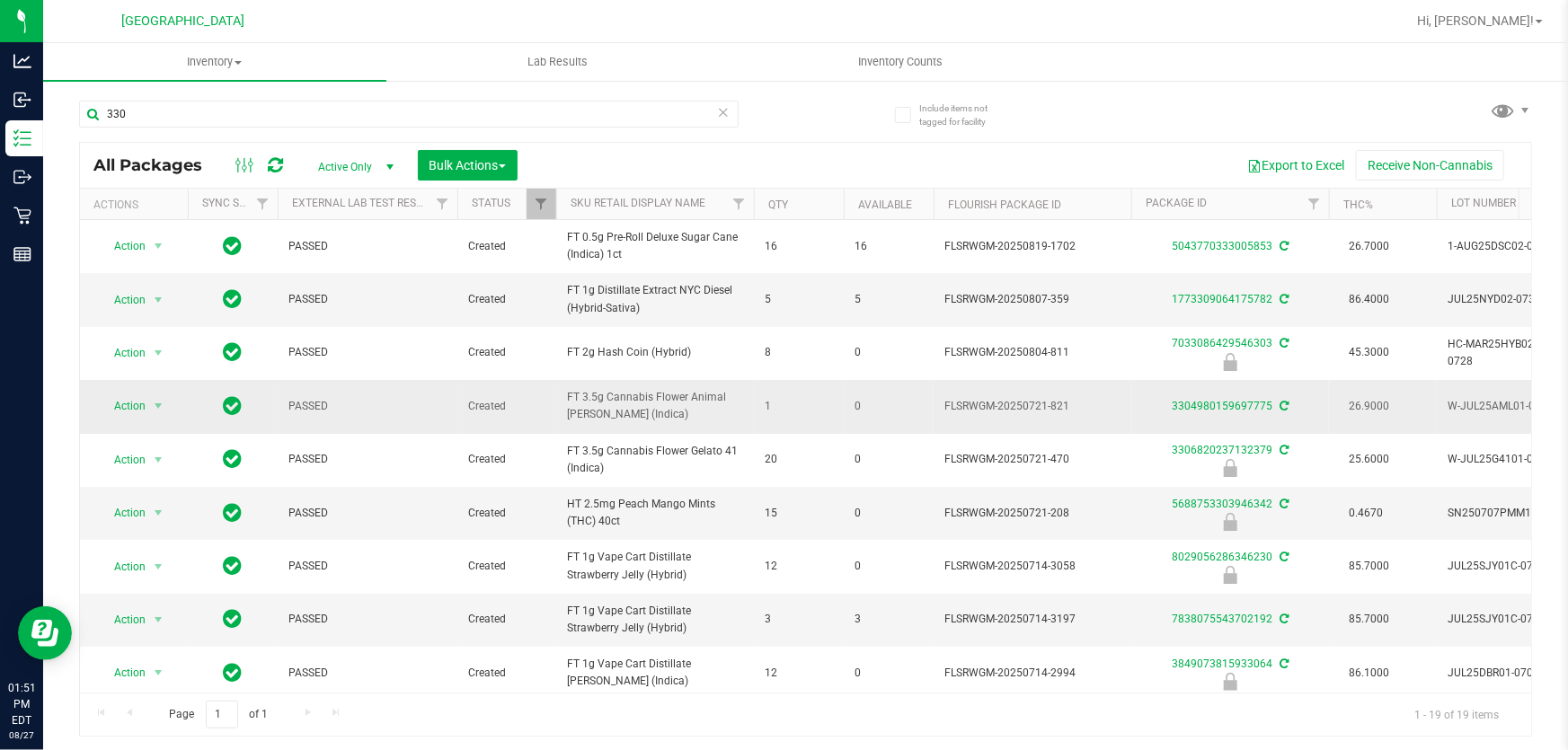
drag, startPoint x: 692, startPoint y: 447, endPoint x: 709, endPoint y: 428, distance: 25.5
click at [693, 445] on span "FT 3.5g Cannabis Flower Gelato 41 (Indica)" at bounding box center [655, 460] width 176 height 34
click at [707, 405] on span "FT 3.5g Cannabis Flower Animal Larry (Indica)" at bounding box center [655, 407] width 176 height 34
click at [710, 380] on td "FT 3.5g Cannabis Flower Animal Larry (Indica)" at bounding box center [654, 406] width 198 height 53
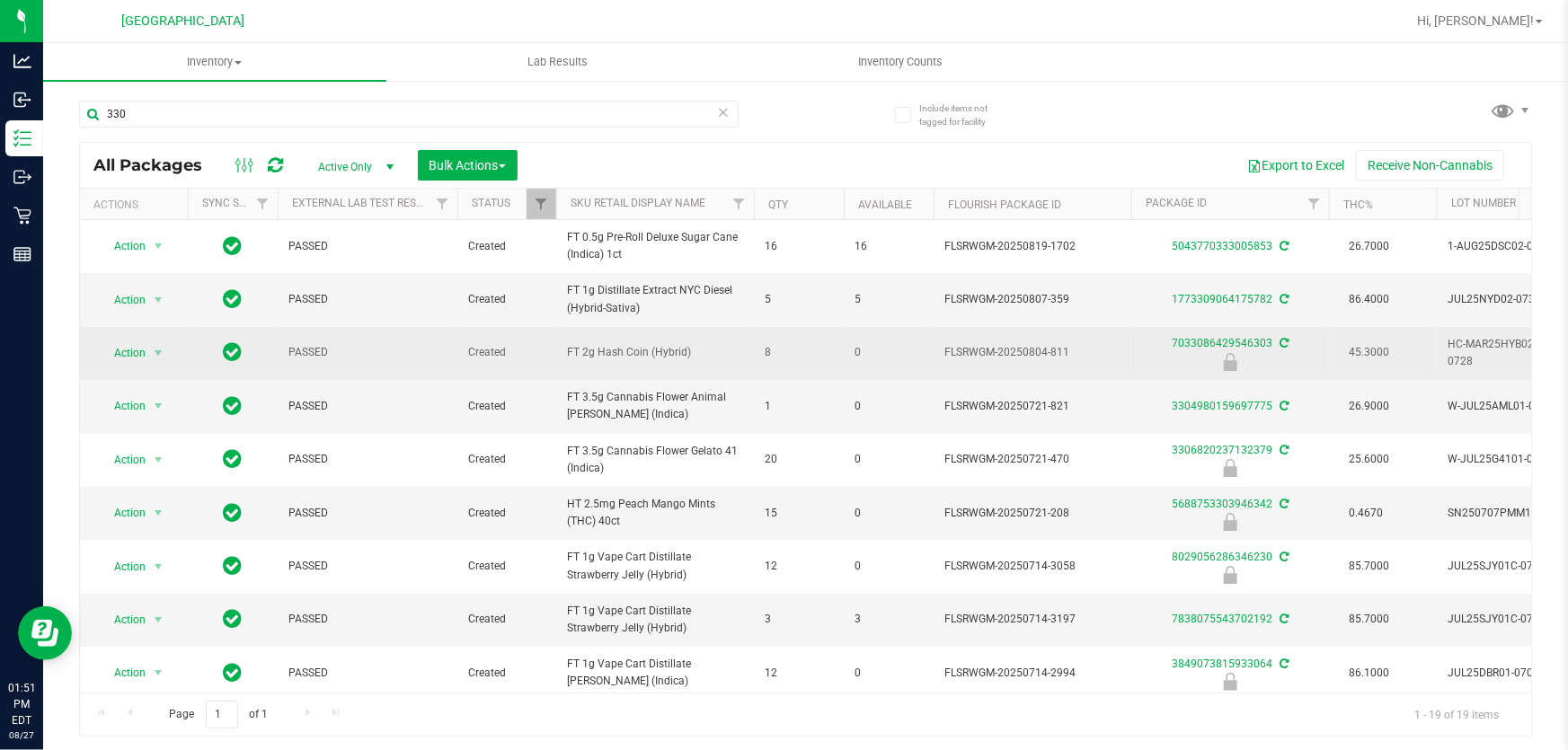
drag, startPoint x: 710, startPoint y: 380, endPoint x: 705, endPoint y: 354, distance: 26.5
click at [710, 380] on td "FT 3.5g Cannabis Flower Animal Larry (Indica)" at bounding box center [654, 406] width 198 height 53
click at [700, 337] on td "FT 2g Hash Coin (Hybrid)" at bounding box center [654, 353] width 198 height 53
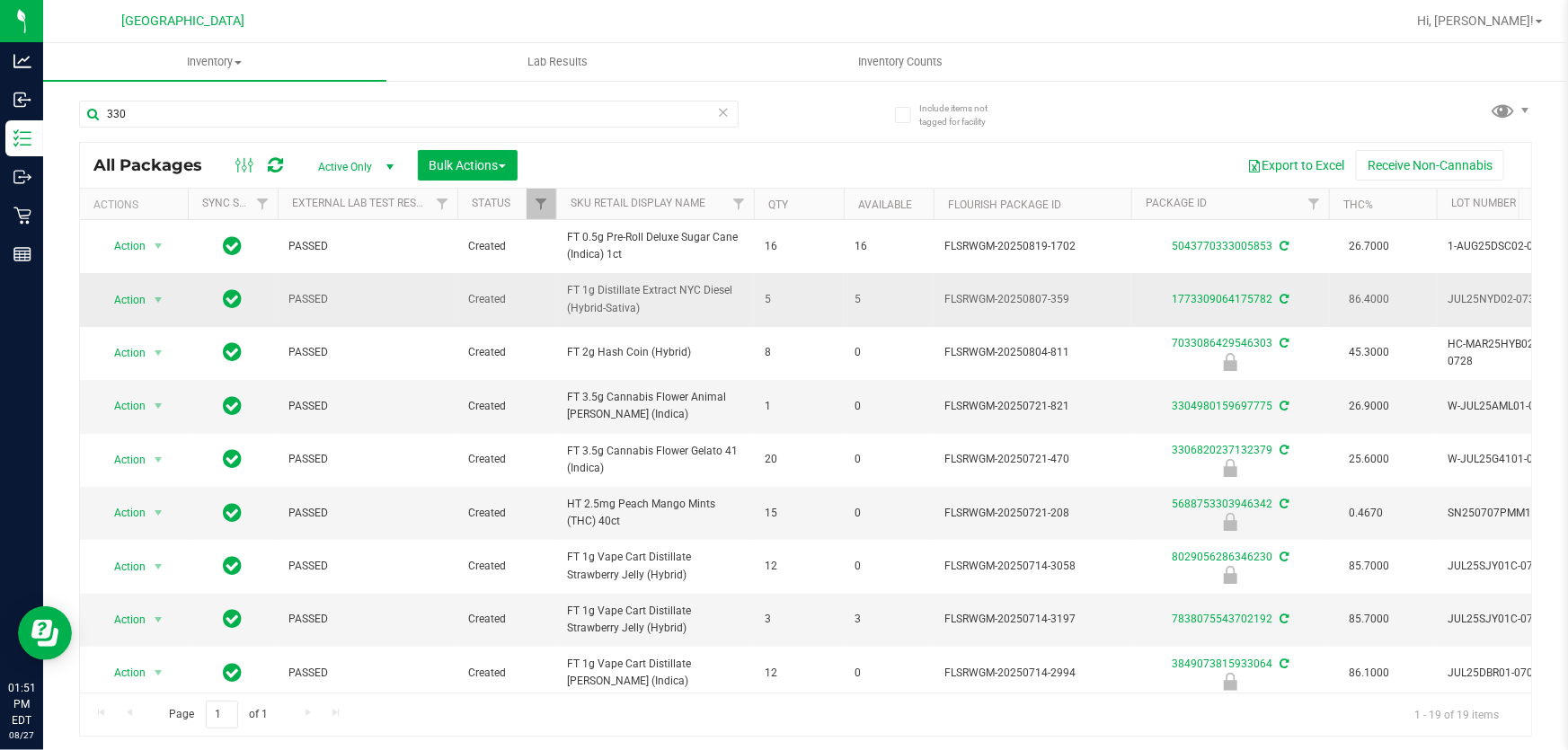
click at [699, 308] on span "FT 1g Distillate Extract NYC Diesel (Hybrid-Sativa)" at bounding box center [655, 299] width 176 height 34
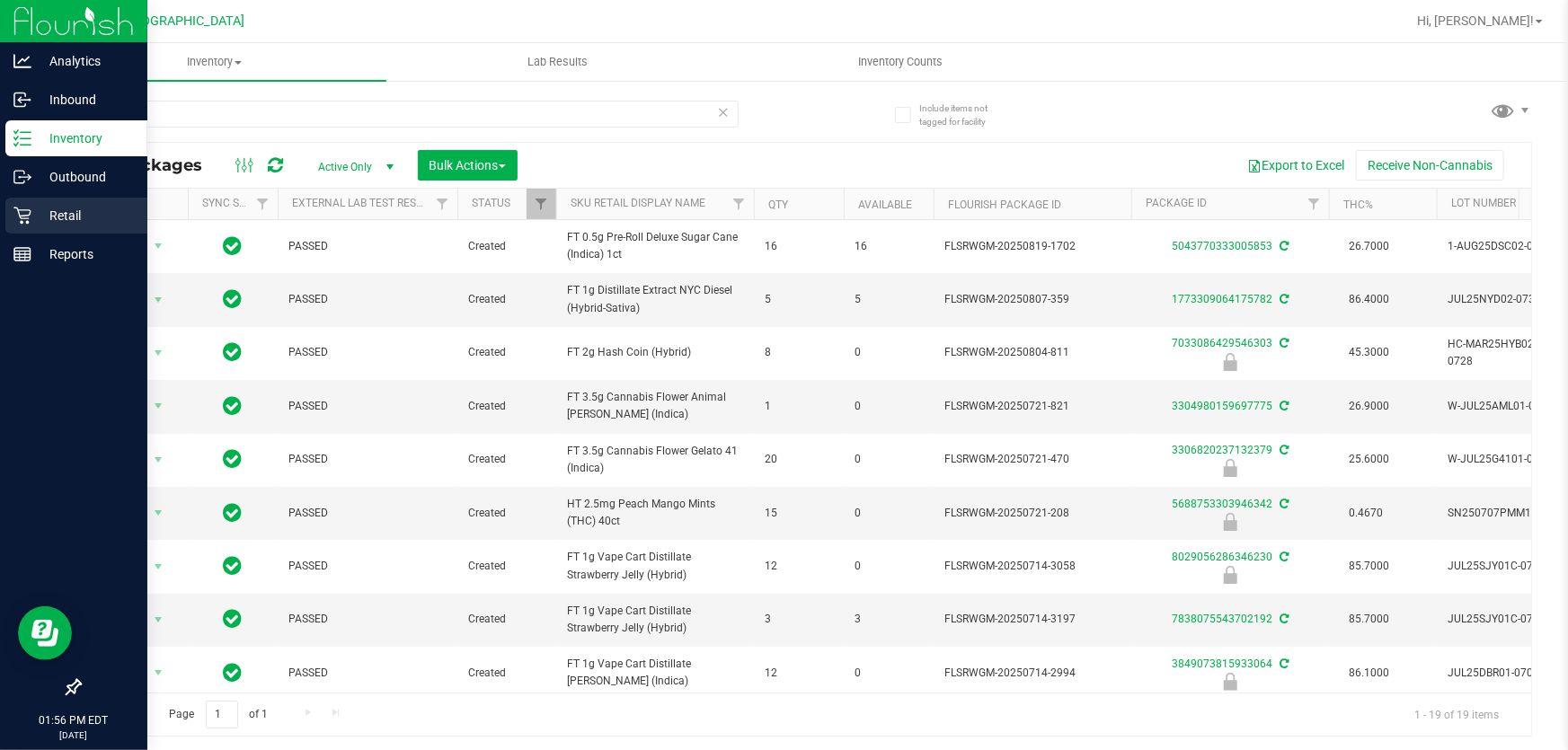
click at [36, 208] on p "Retail" at bounding box center [85, 215] width 108 height 22
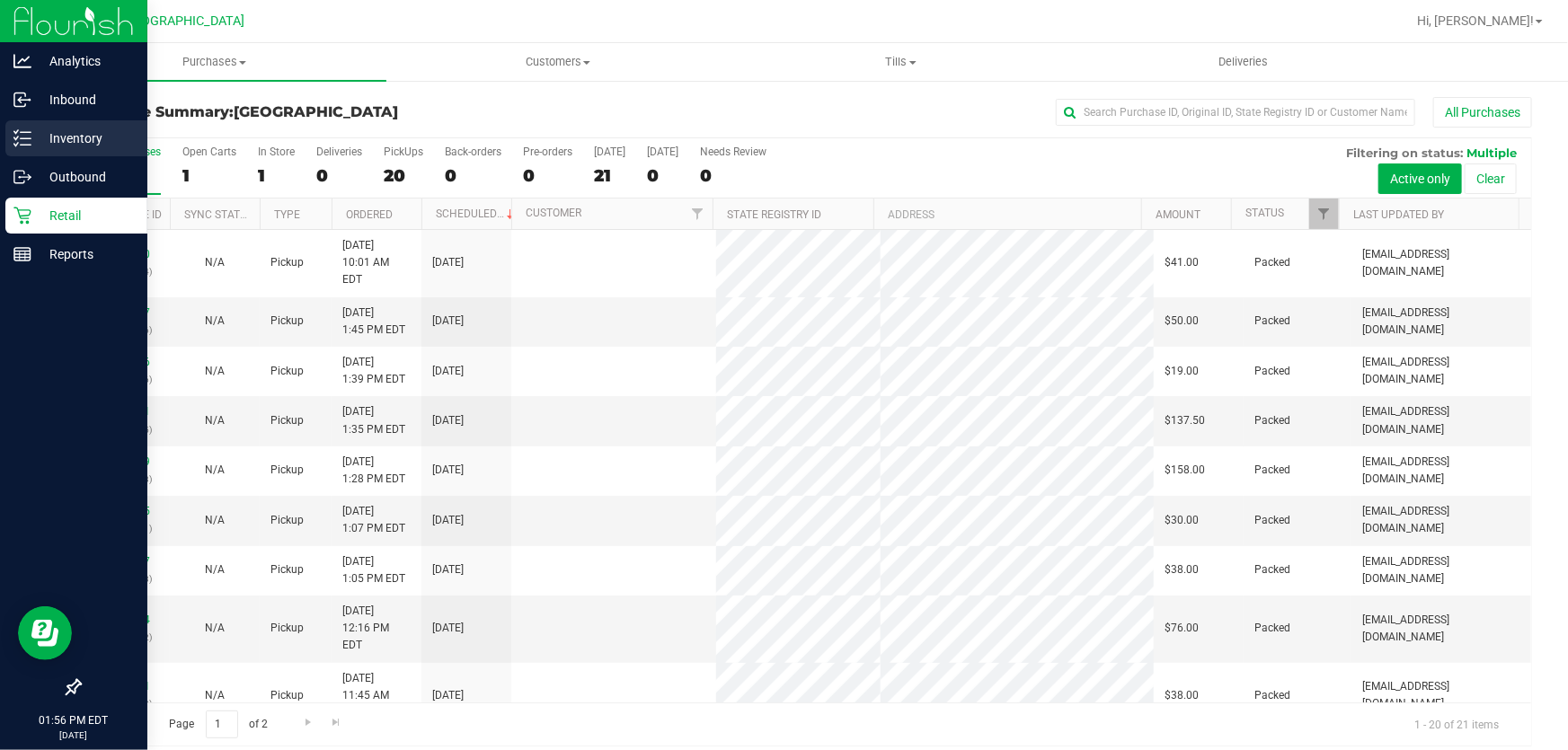
click at [29, 125] on div "Inventory" at bounding box center [77, 139] width 142 height 36
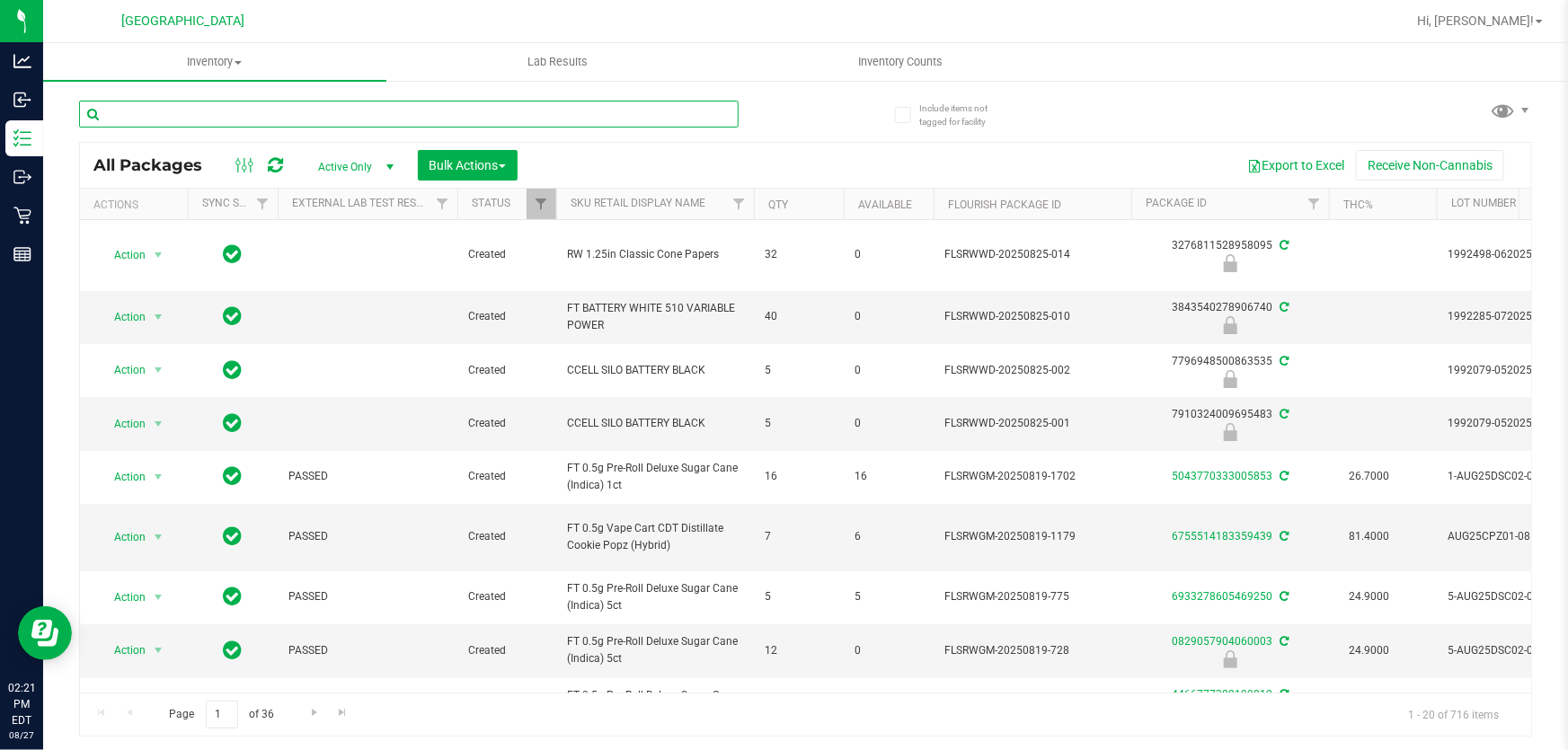
click at [321, 107] on input "text" at bounding box center [409, 114] width 659 height 27
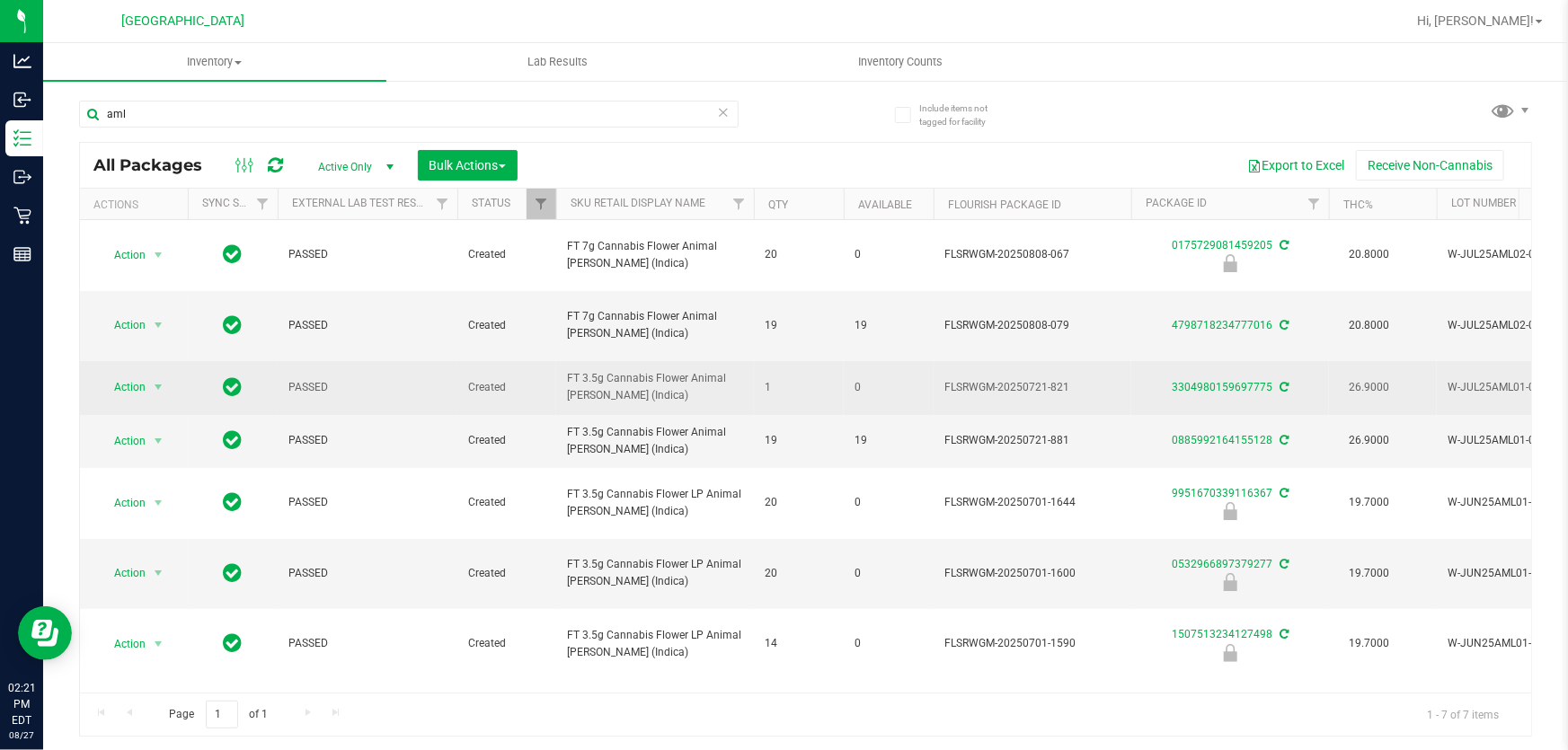
drag, startPoint x: 566, startPoint y: 344, endPoint x: 659, endPoint y: 377, distance: 98.7
click at [659, 377] on td "FT 3.5g Cannabis Flower Animal Larry (Indica)" at bounding box center [654, 387] width 198 height 53
click at [660, 377] on td "FT 3.5g Cannabis Flower Animal Larry (Indica)" at bounding box center [654, 387] width 198 height 53
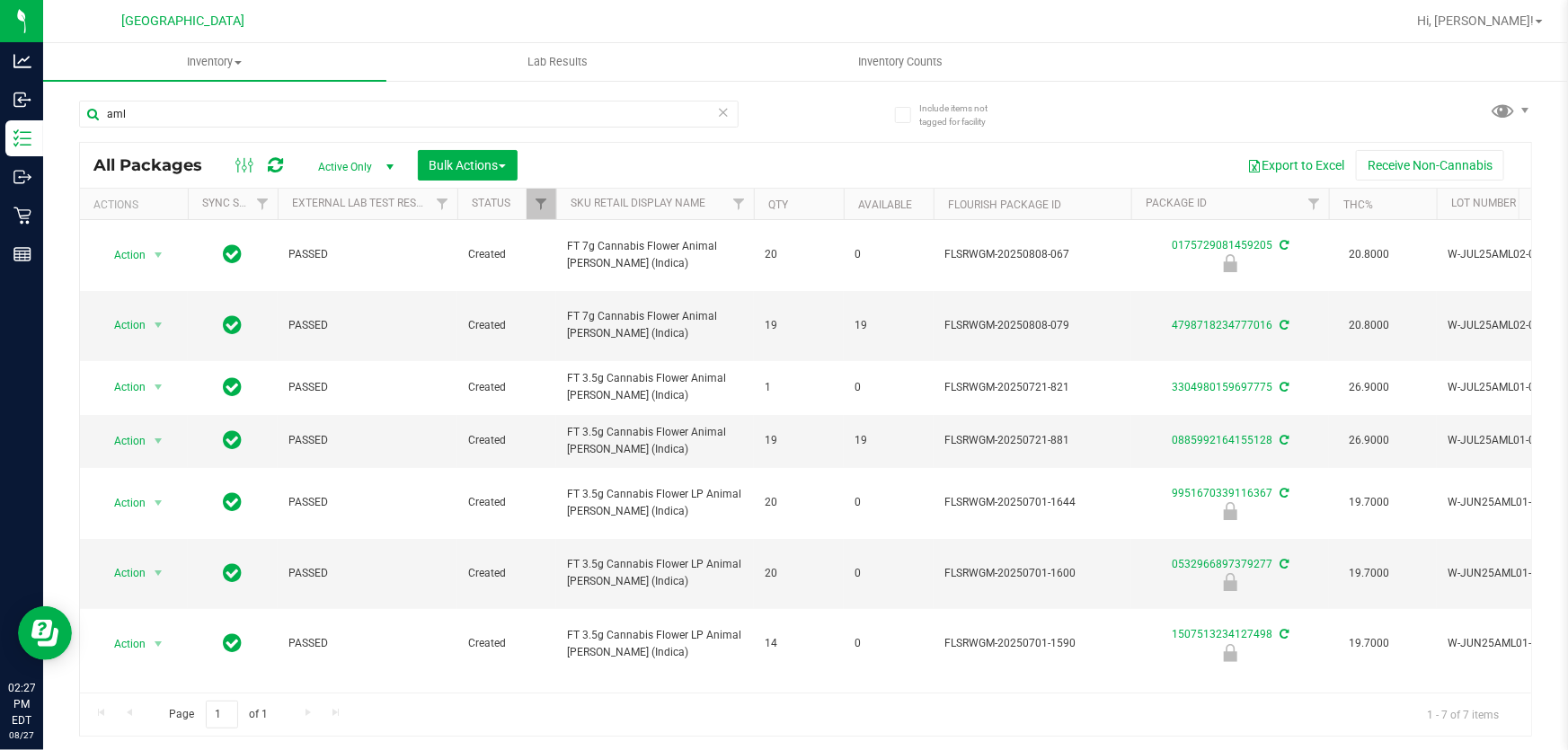
click at [494, 26] on div at bounding box center [863, 21] width 1084 height 35
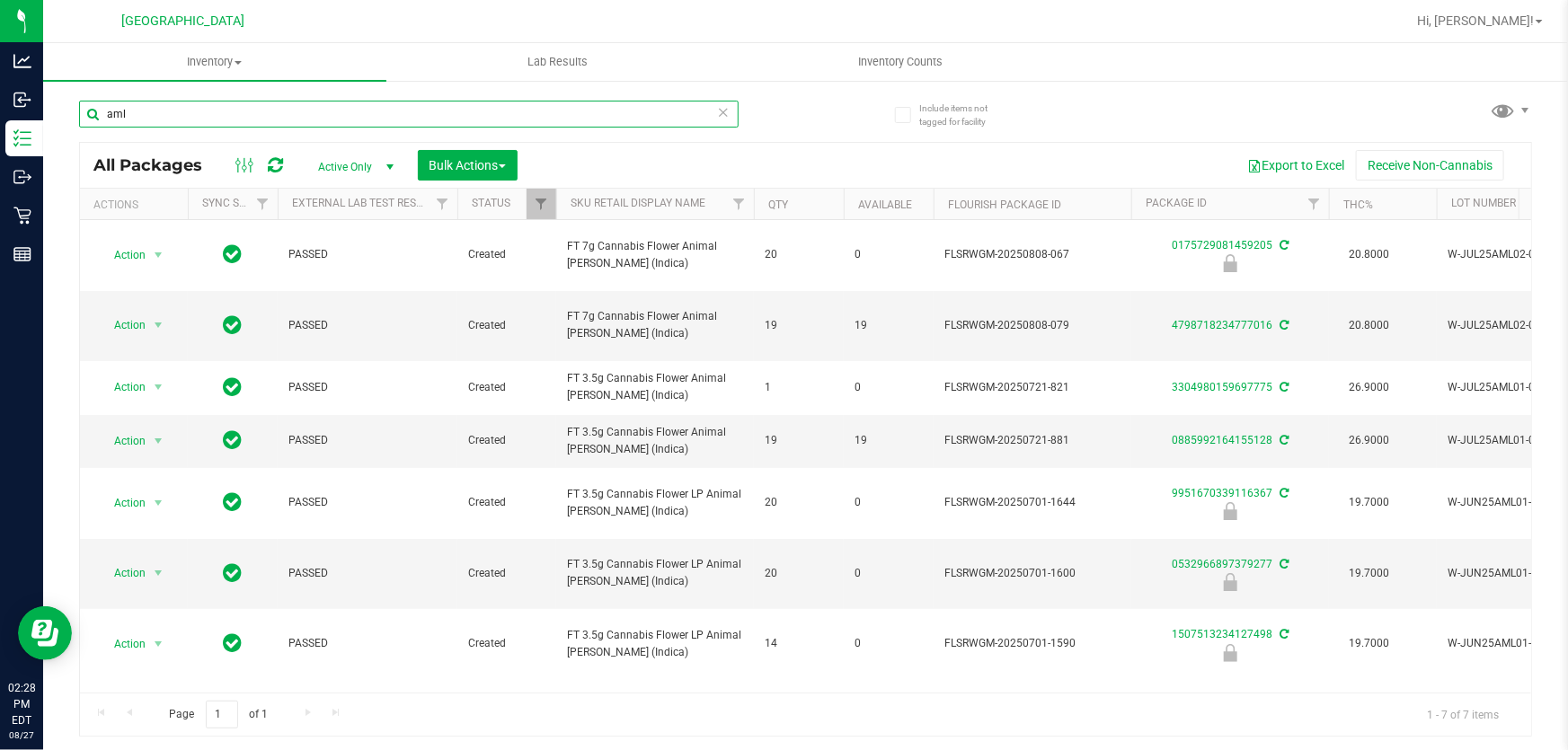
click at [342, 101] on input "aml" at bounding box center [409, 114] width 659 height 27
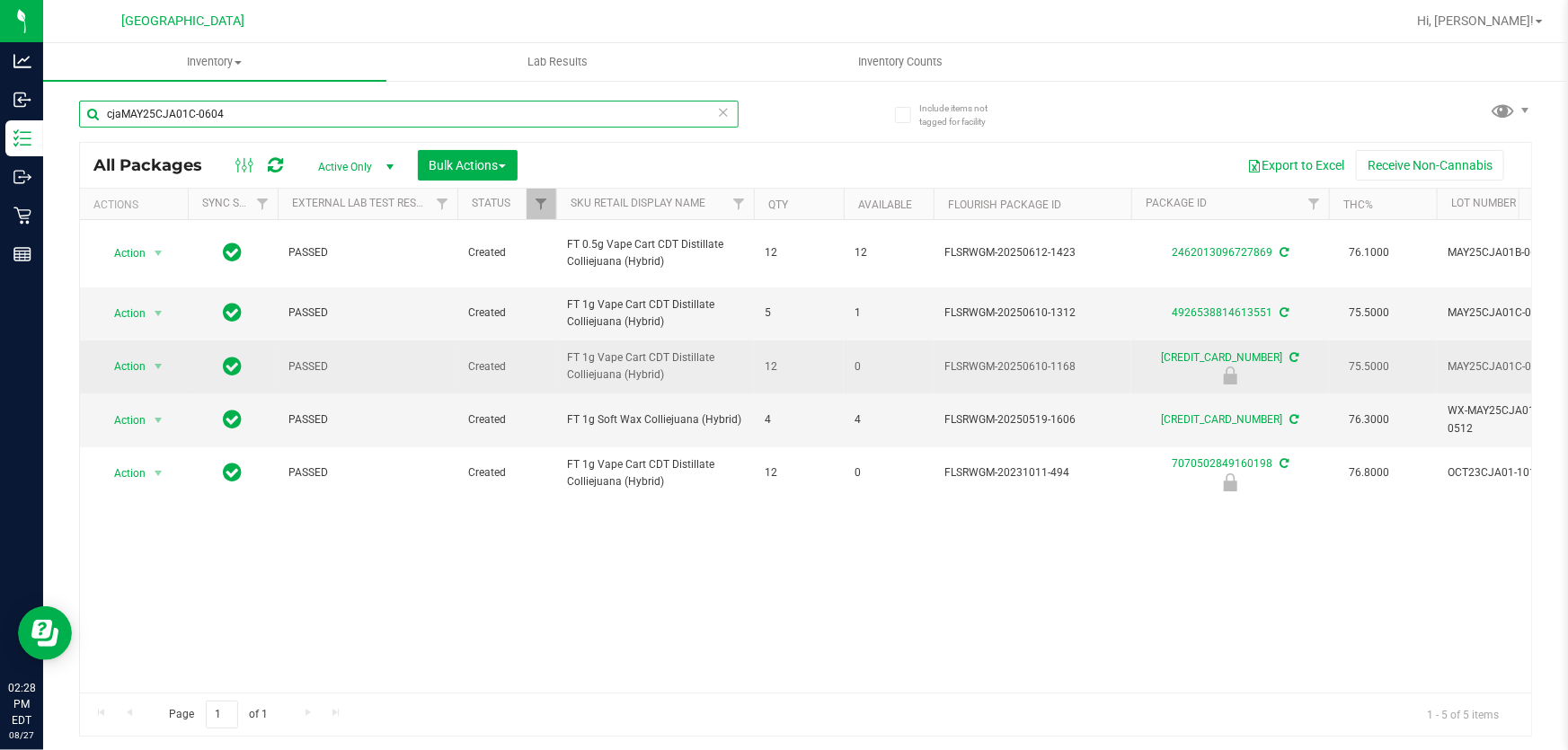
type input "cjaMAY25CJA01C-0604"
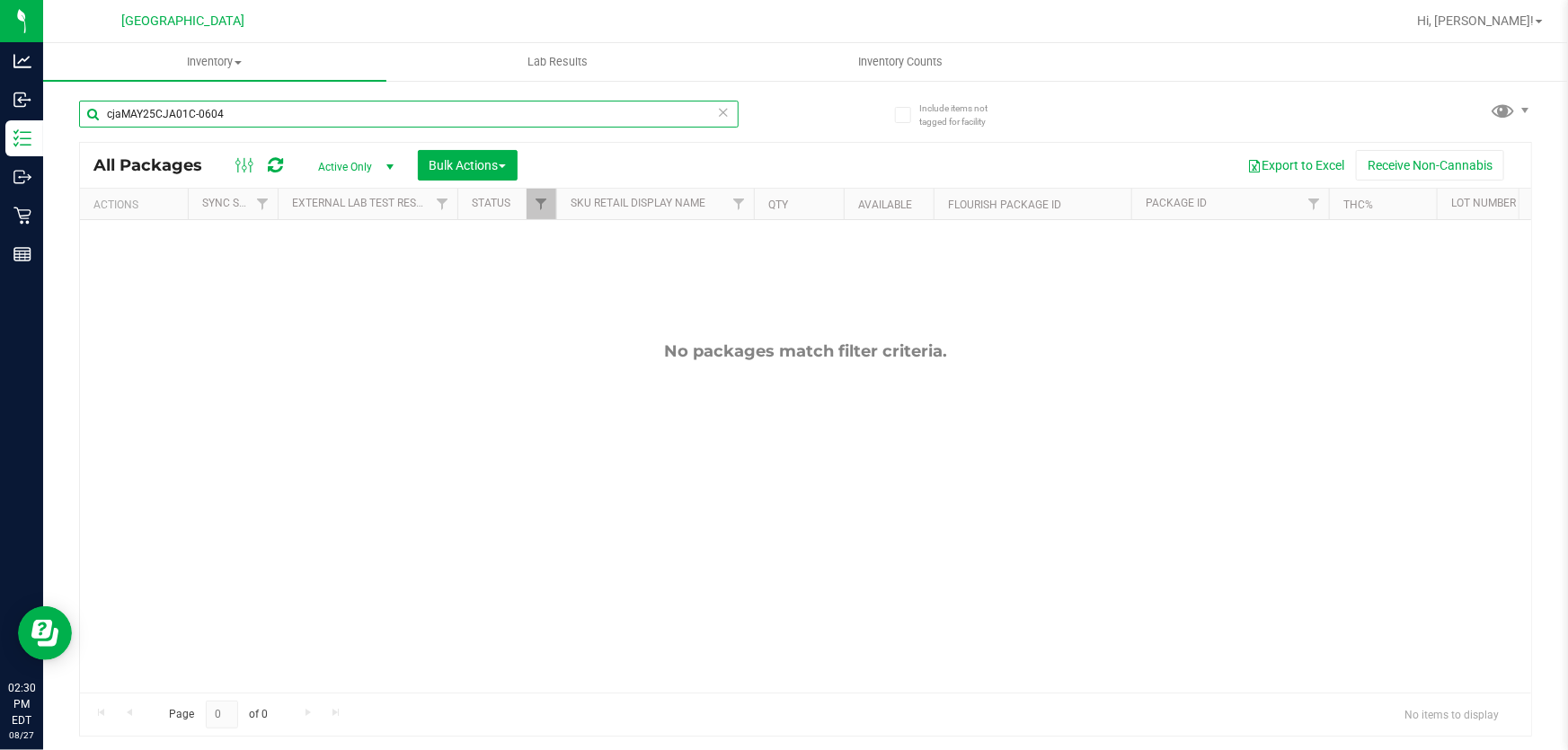
click at [249, 112] on input "cjaMAY25CJA01C-0604" at bounding box center [409, 114] width 659 height 27
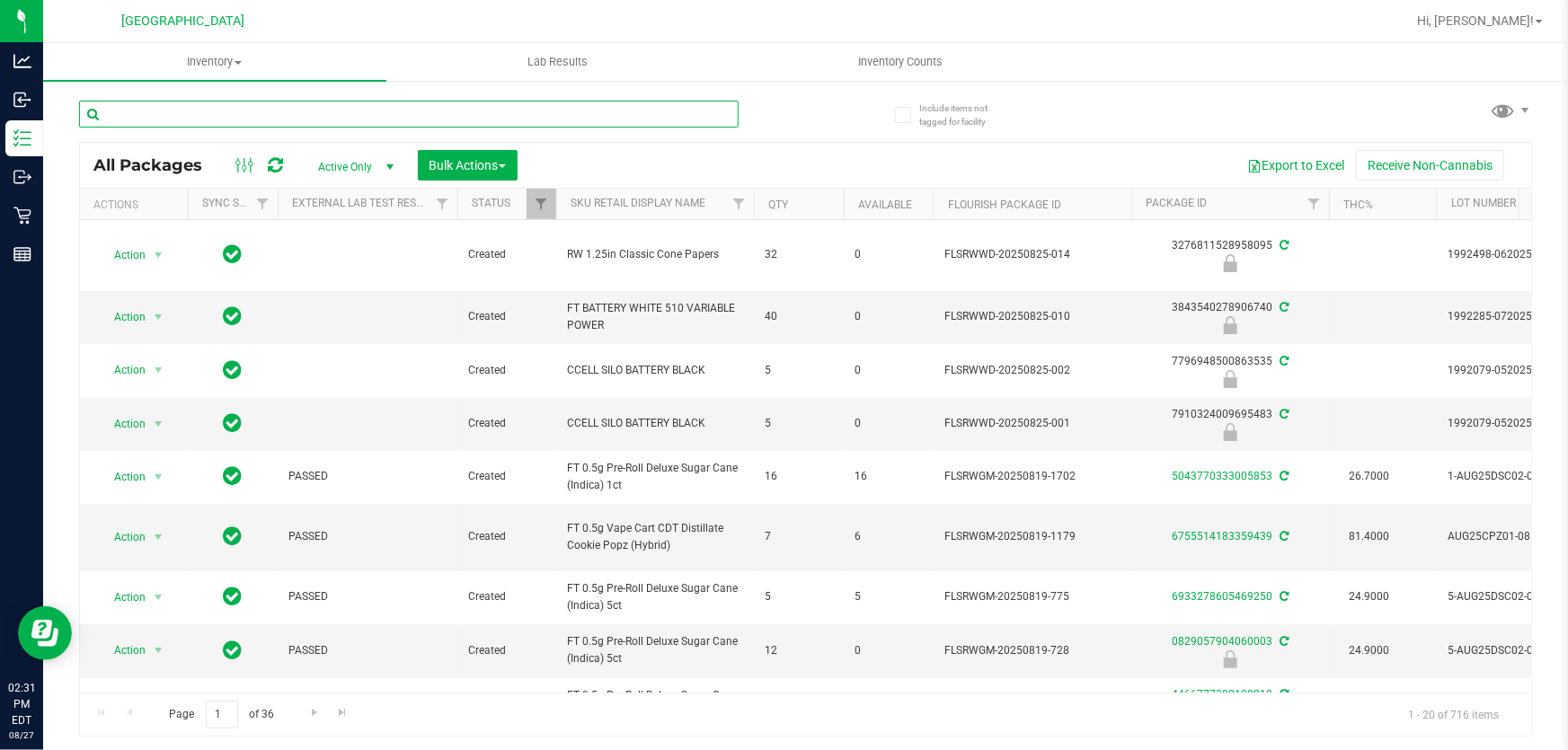
click at [129, 112] on input "text" at bounding box center [409, 114] width 659 height 27
type input "c"
type input "6188894589289229"
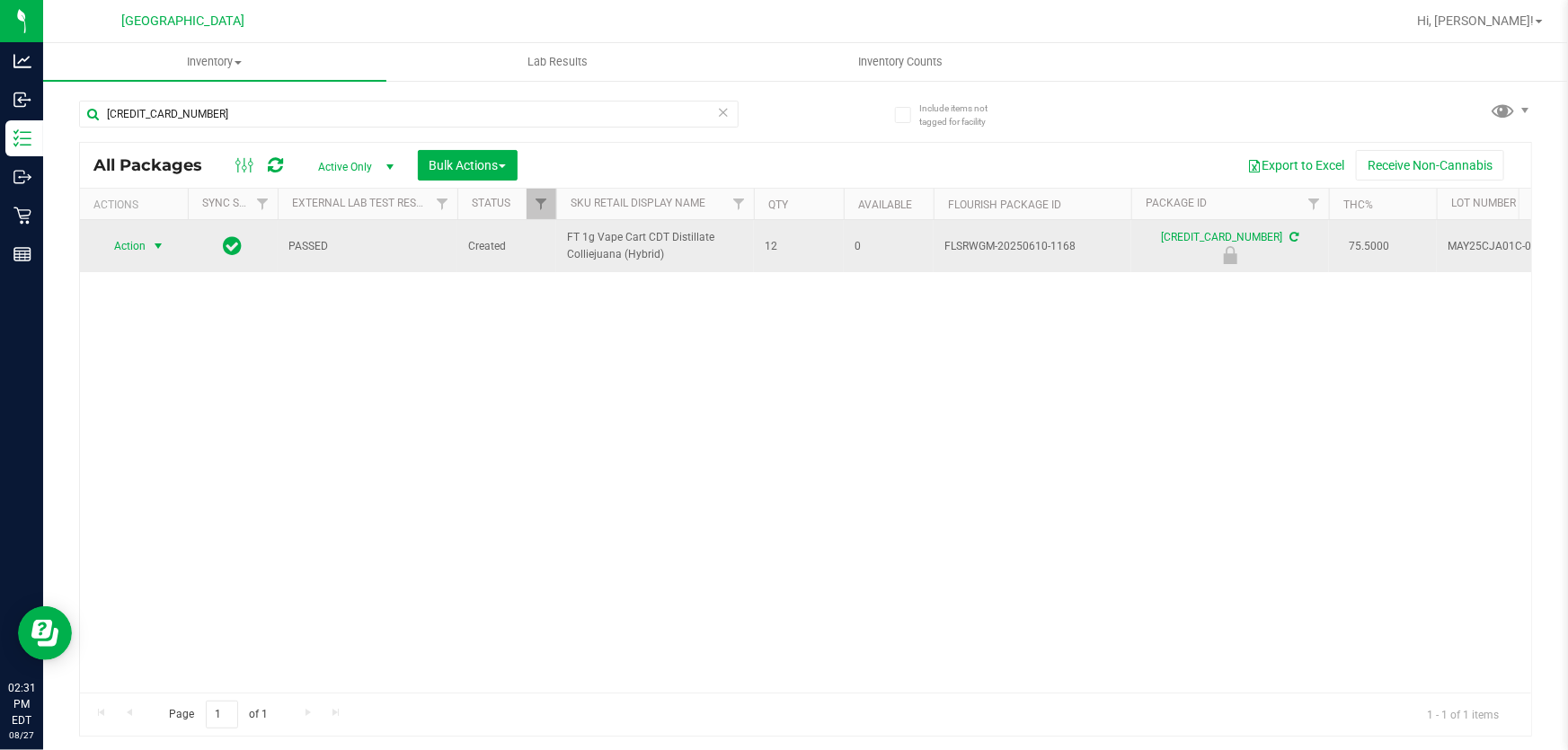
click at [137, 243] on span "Action" at bounding box center [121, 246] width 49 height 25
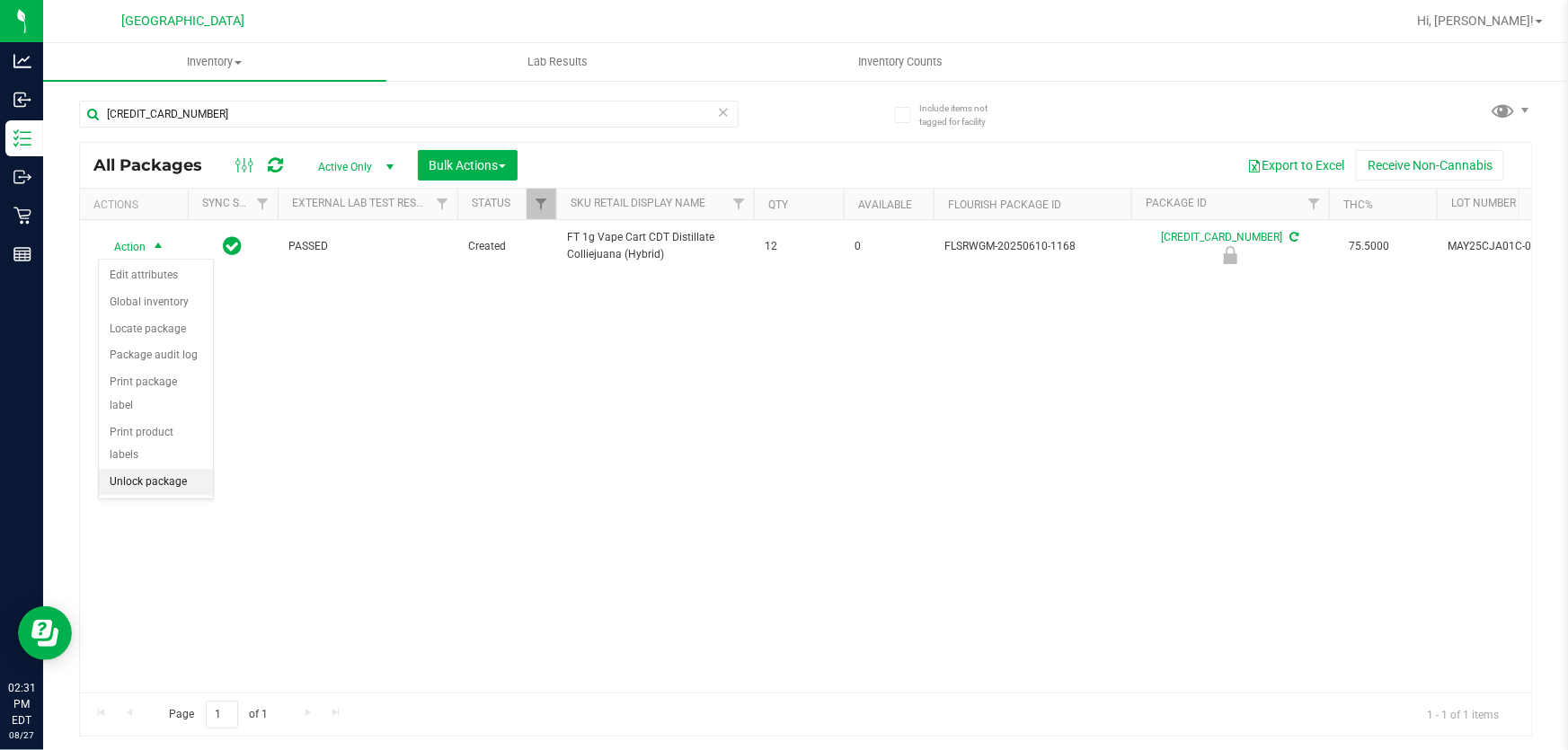
click at [147, 469] on li "Unlock package" at bounding box center [155, 482] width 114 height 27
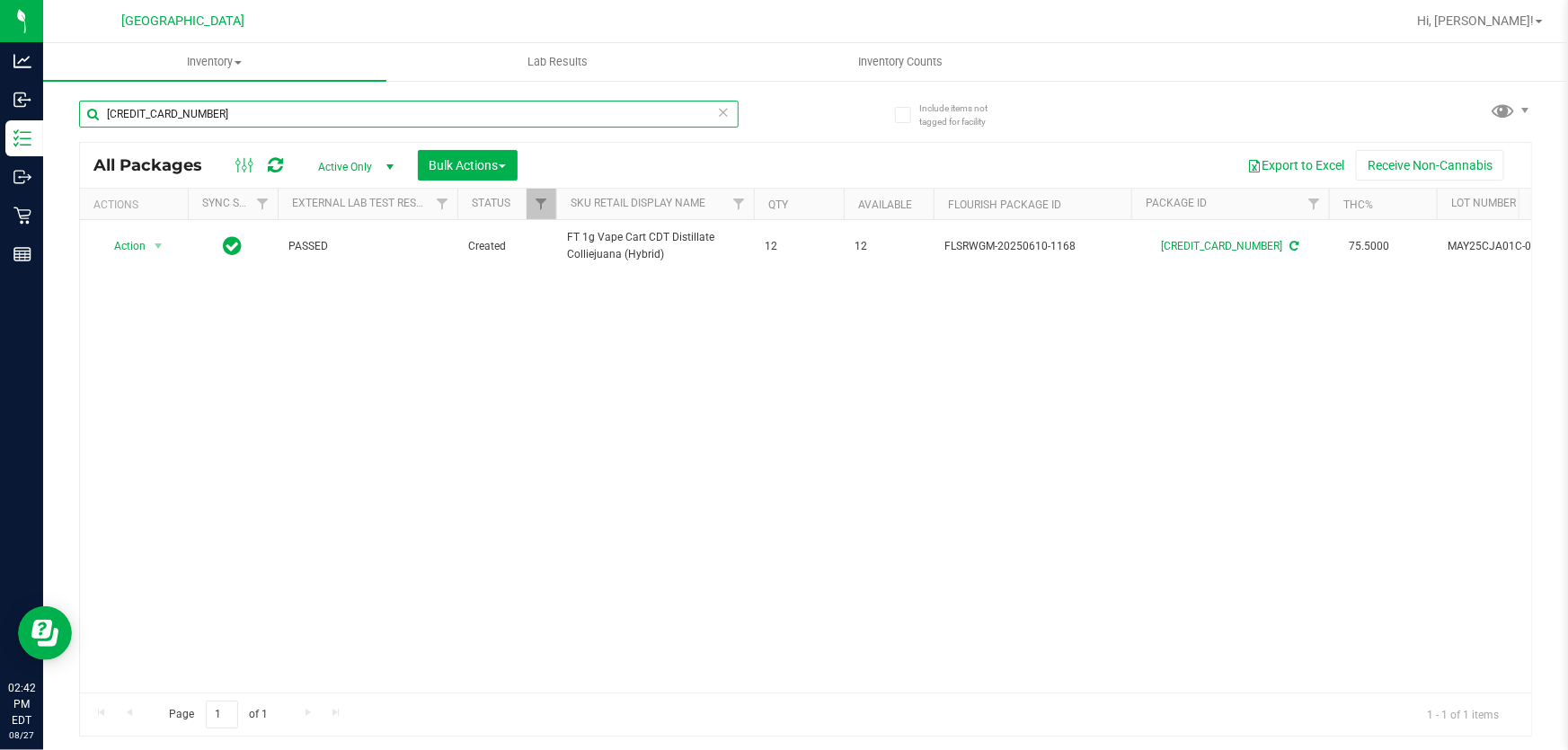
click at [336, 111] on input "6188894589289229" at bounding box center [409, 114] width 659 height 27
type input "arz"
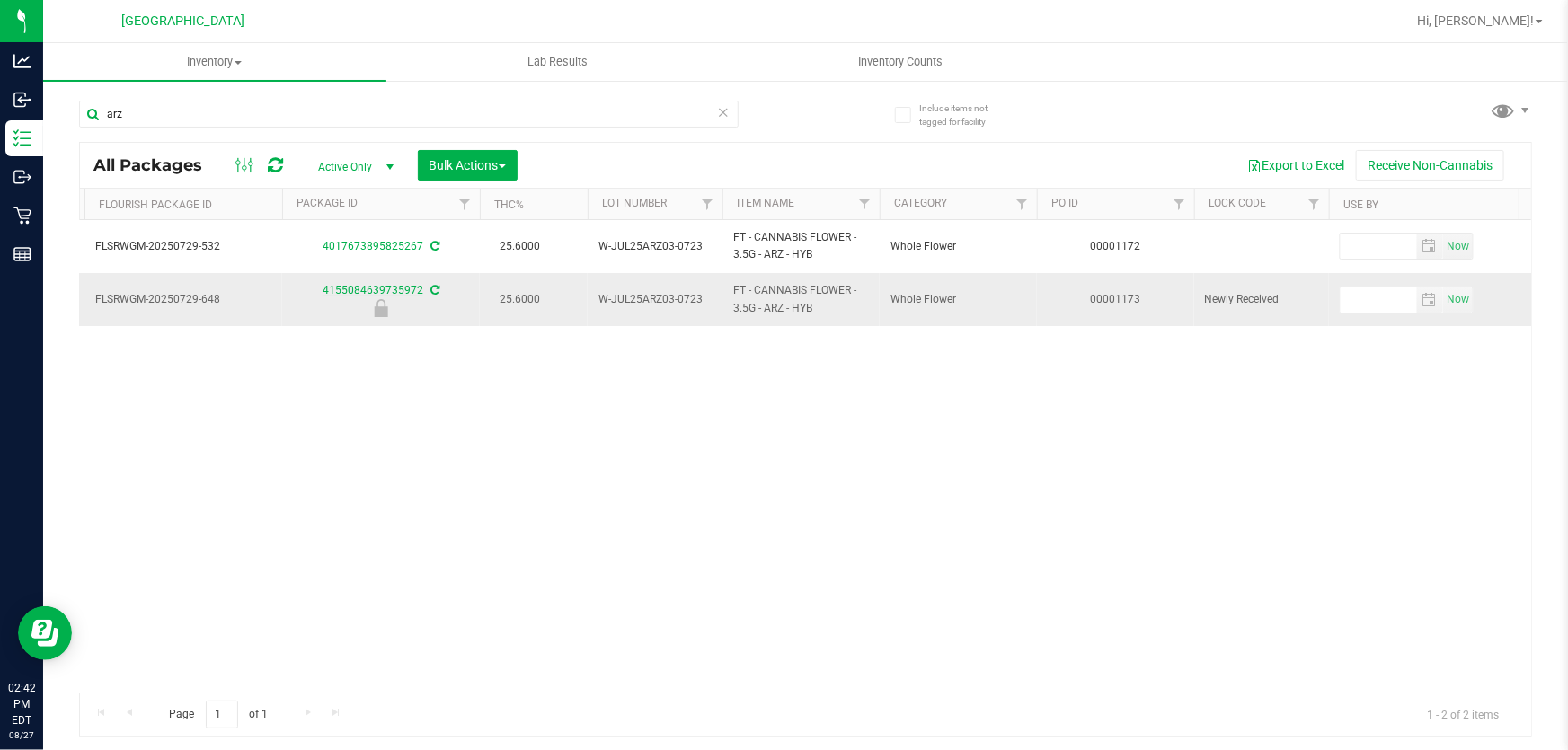
click at [380, 288] on link "4155084639735972" at bounding box center [372, 290] width 100 height 12
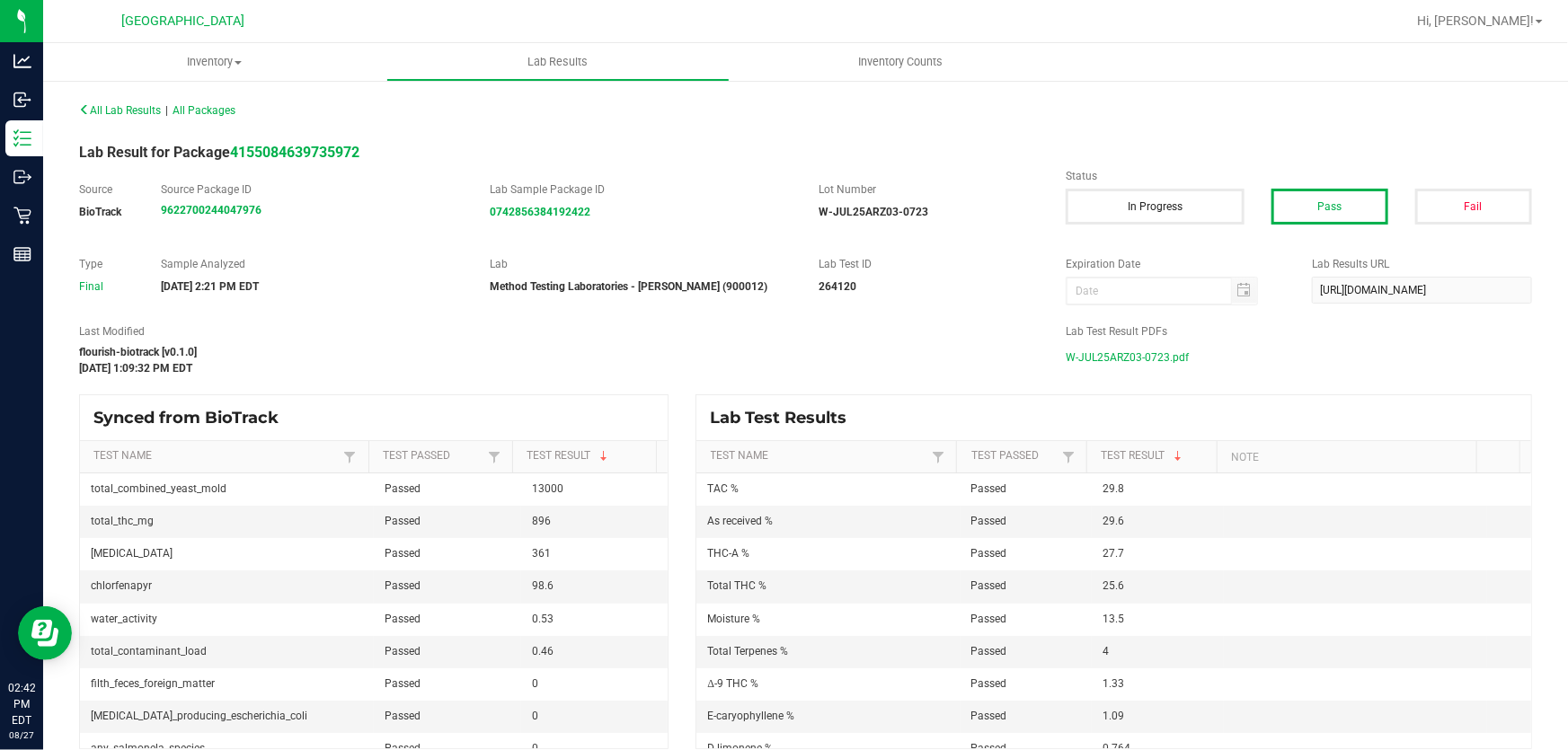
click at [1106, 354] on span "W-JUL25ARZ03-0723.pdf" at bounding box center [1127, 358] width 123 height 27
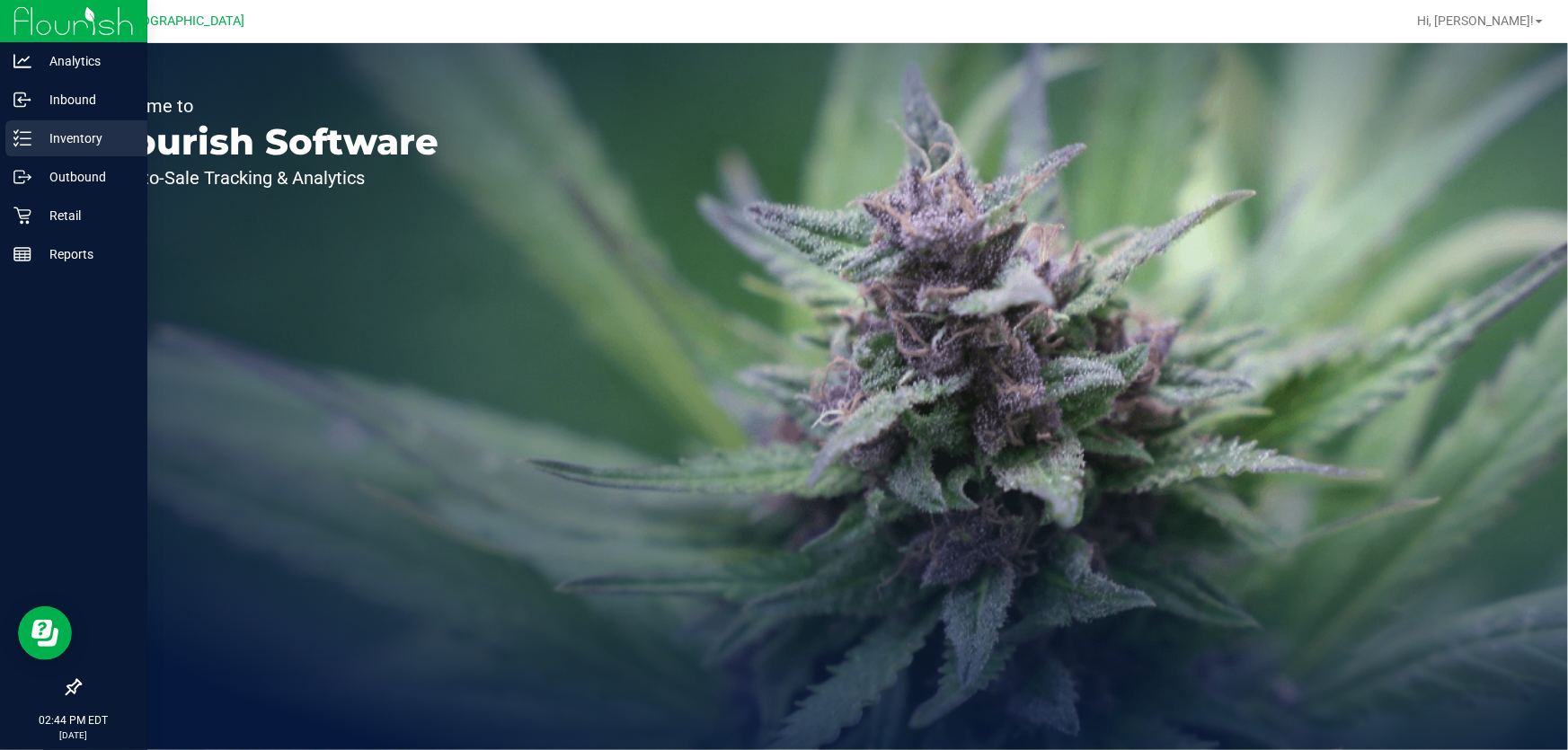
click at [67, 141] on p "Inventory" at bounding box center [85, 138] width 108 height 22
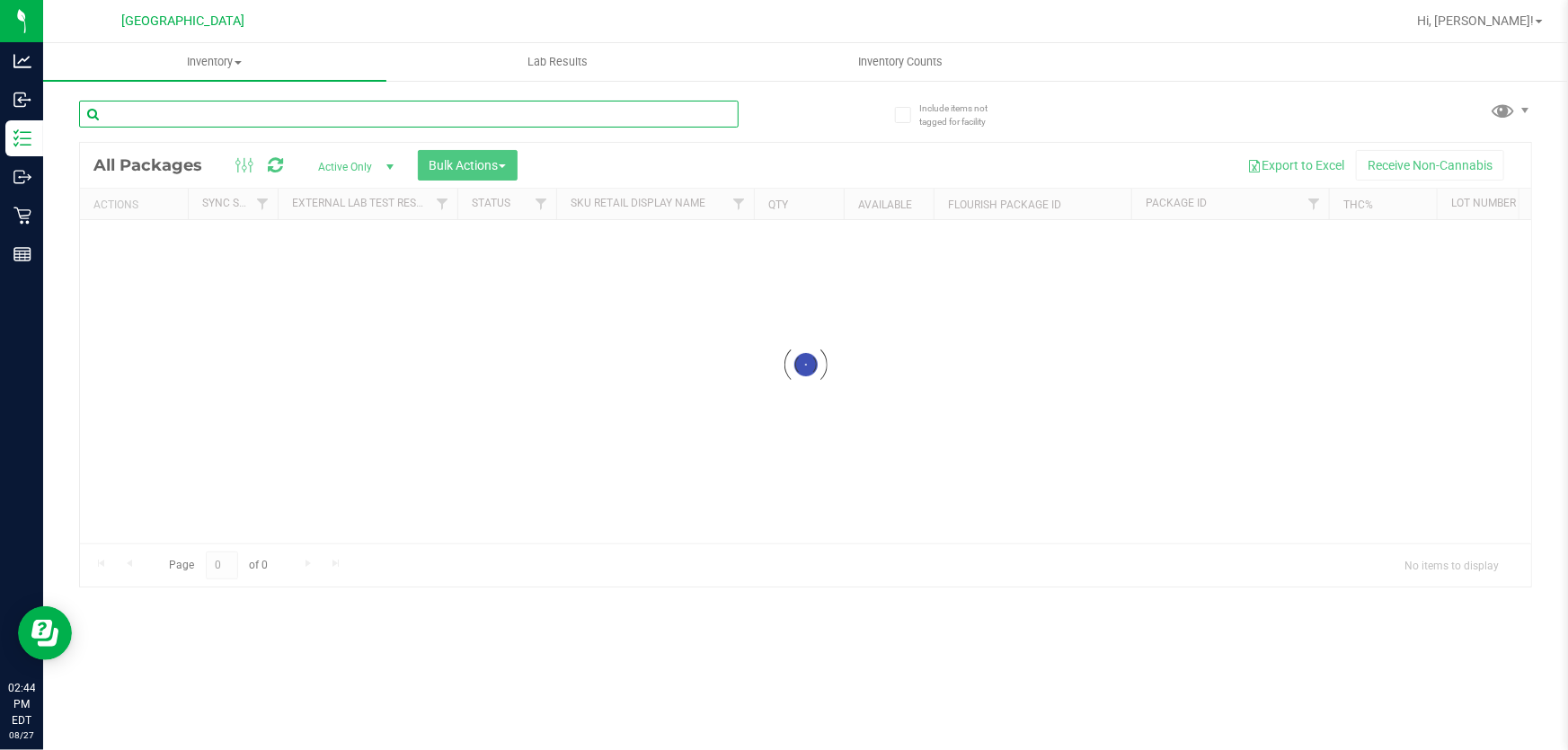
click at [304, 118] on input "text" at bounding box center [409, 114] width 659 height 27
click at [304, 118] on div "Inventory All packages All inventory Waste log Create inventory Lab Results Inv…" at bounding box center [806, 396] width 1525 height 707
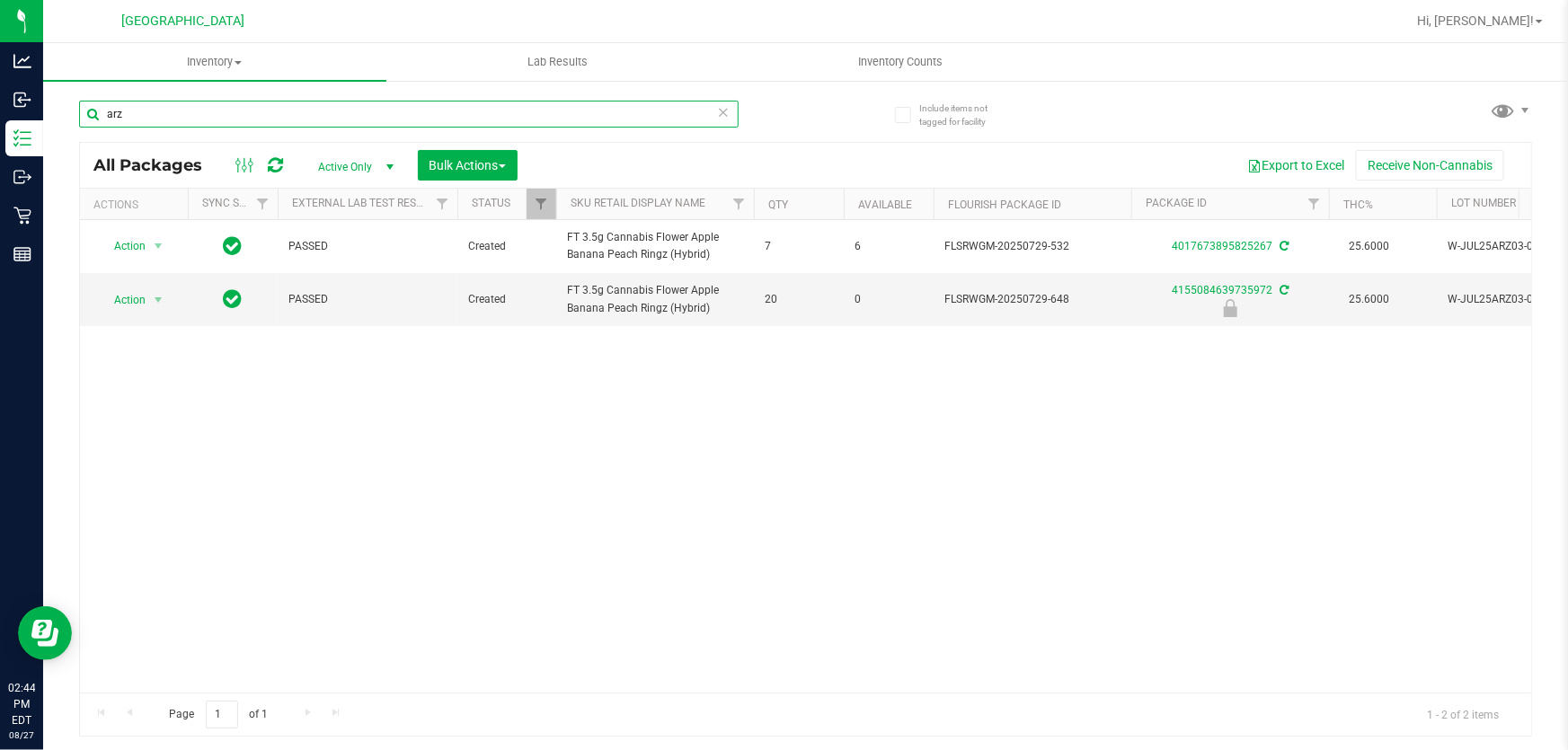
click at [223, 106] on input "arz" at bounding box center [409, 114] width 659 height 27
type input "0721"
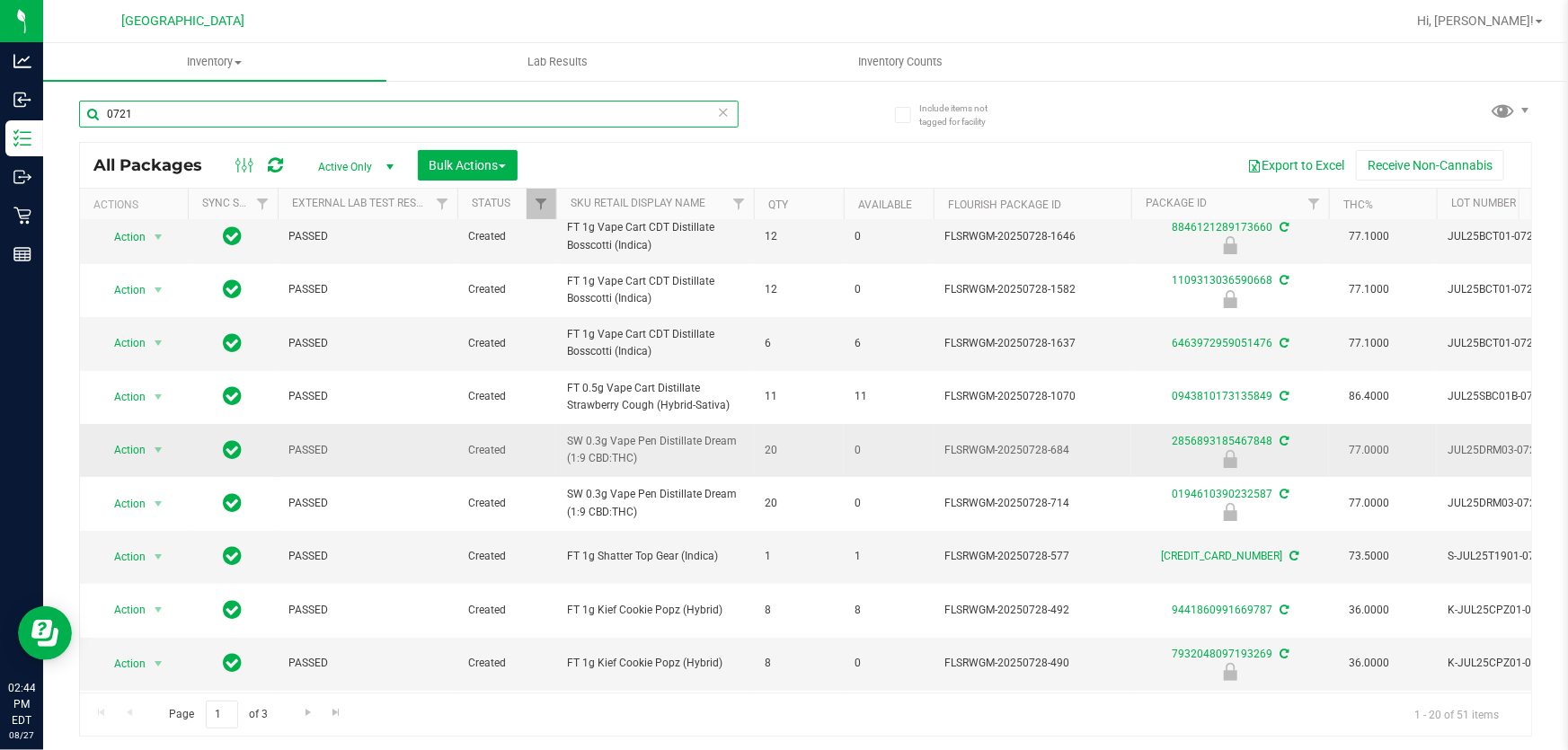
scroll to position [244, 0]
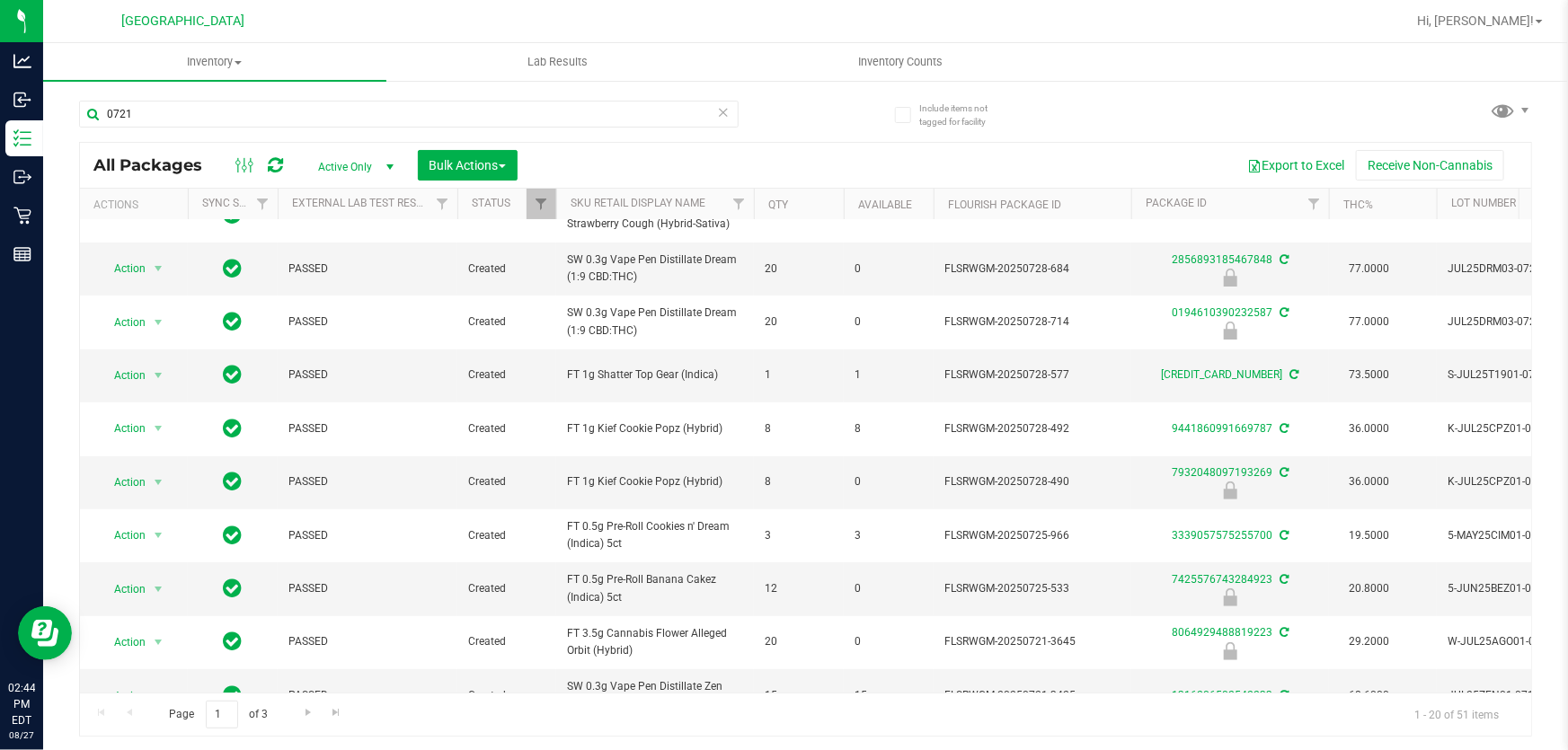
click at [372, 169] on span "Active Only" at bounding box center [351, 167] width 99 height 25
click at [360, 245] on li "Locked" at bounding box center [350, 250] width 97 height 27
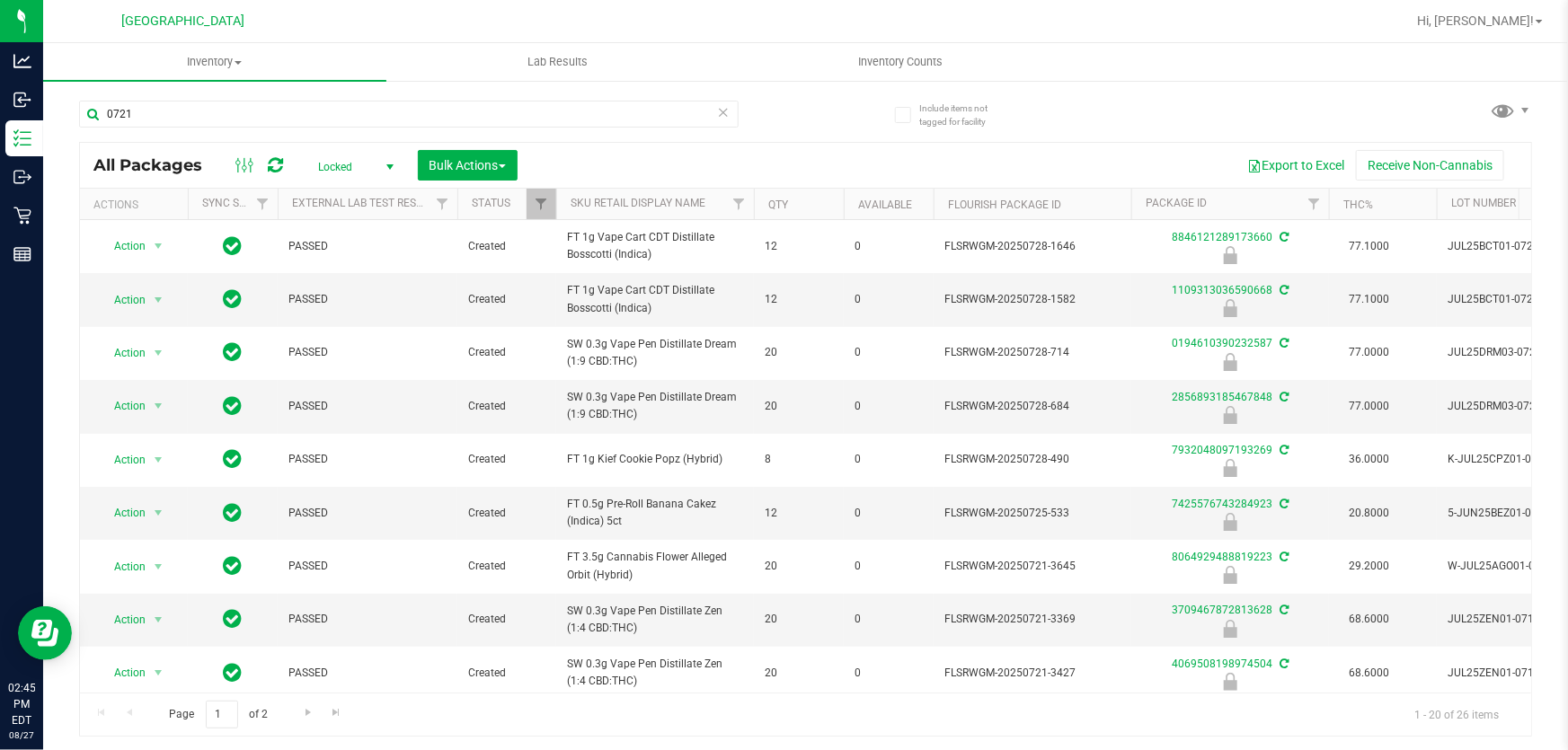
click at [334, 169] on span "Locked" at bounding box center [351, 167] width 99 height 25
click at [343, 191] on li "Active Only" at bounding box center [350, 197] width 97 height 27
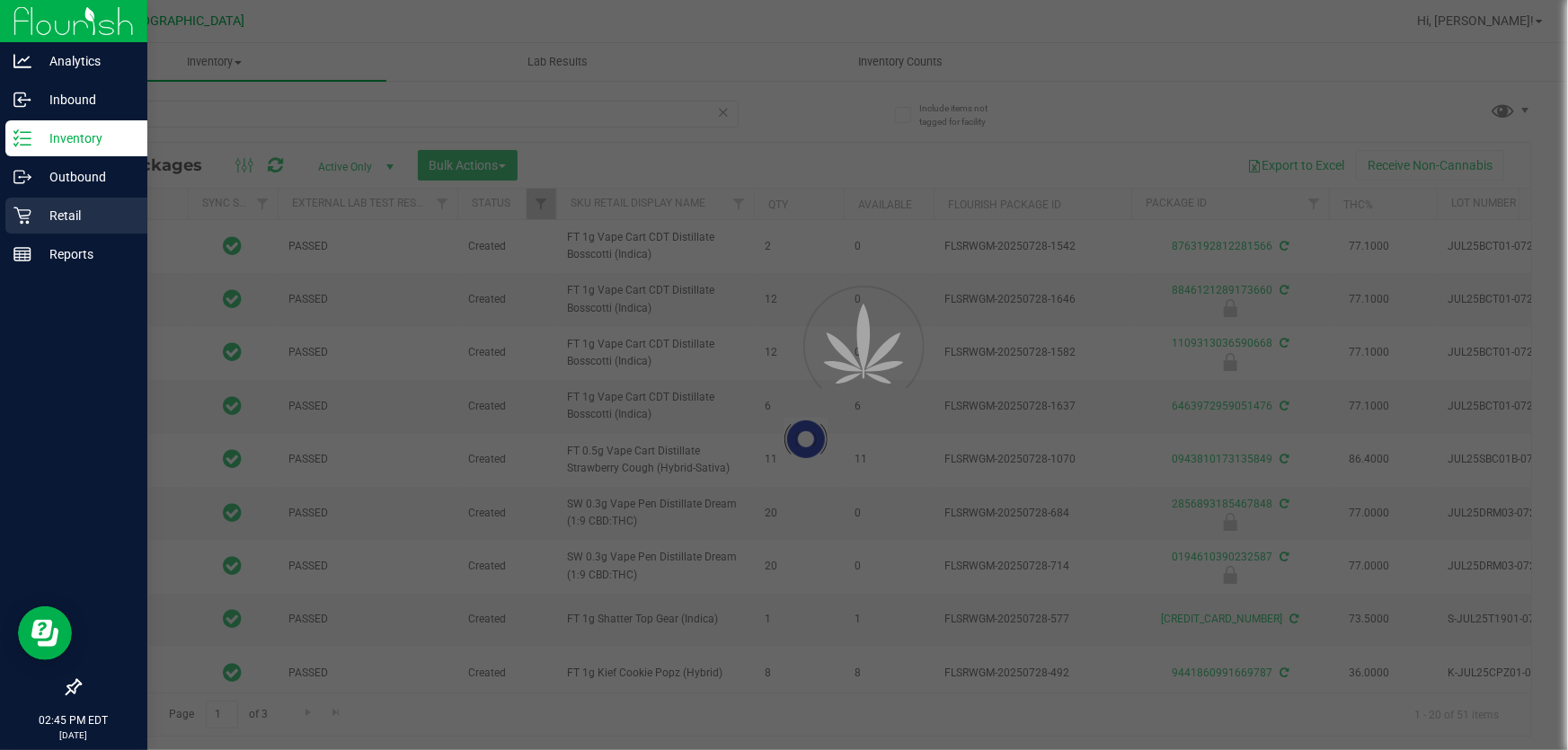
click at [66, 208] on p "Retail" at bounding box center [85, 215] width 108 height 22
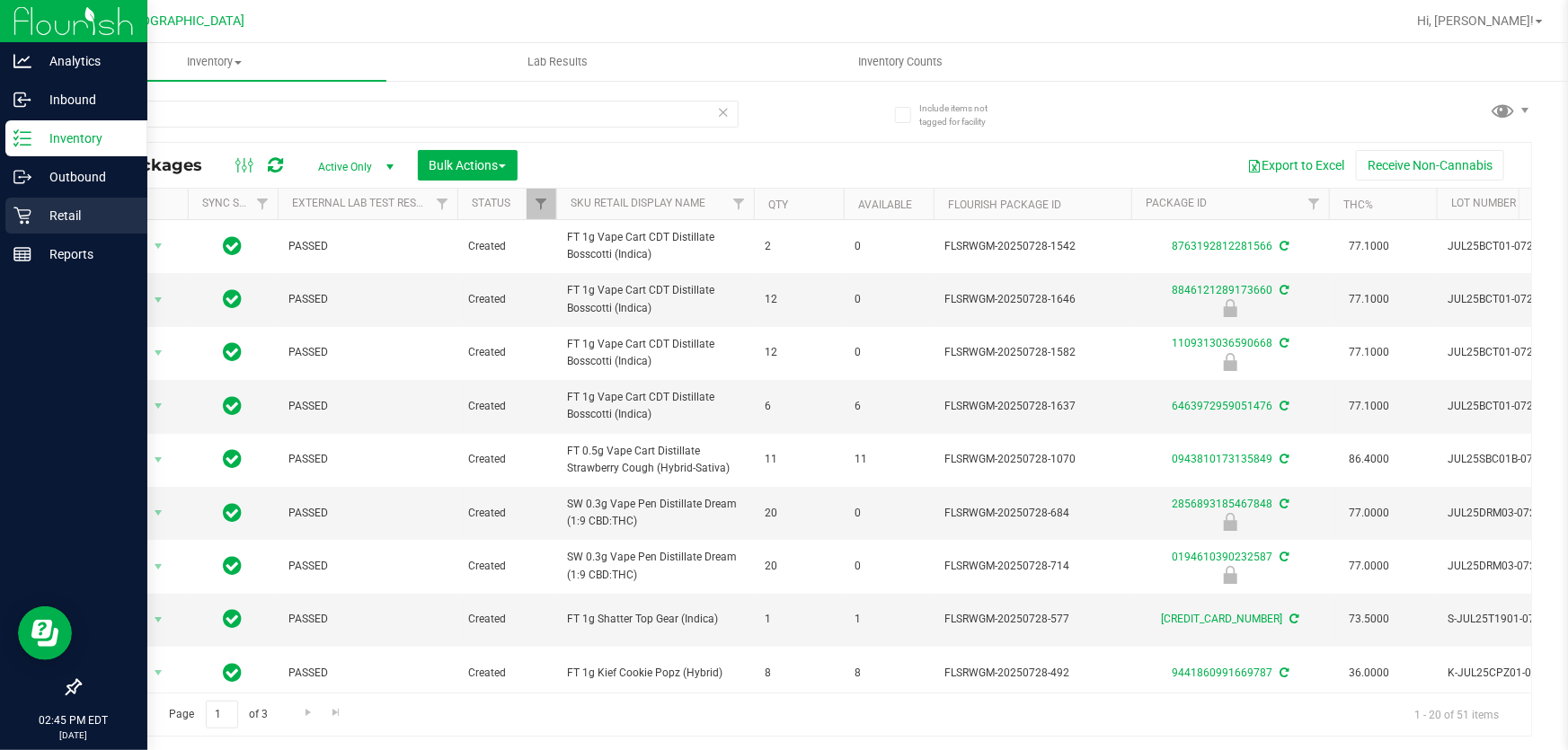
click at [36, 209] on p "Retail" at bounding box center [85, 215] width 108 height 22
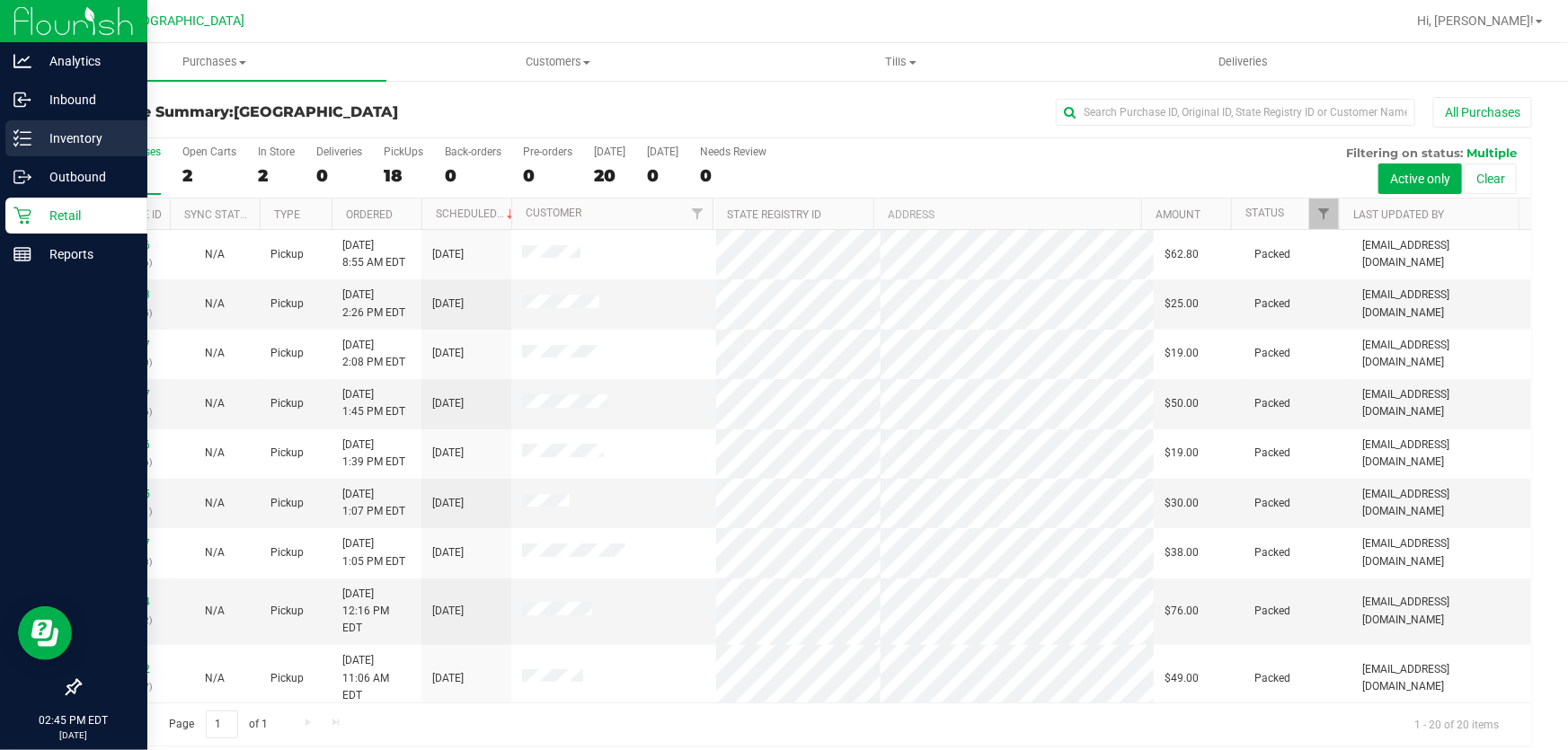
click at [70, 139] on p "Inventory" at bounding box center [85, 138] width 108 height 22
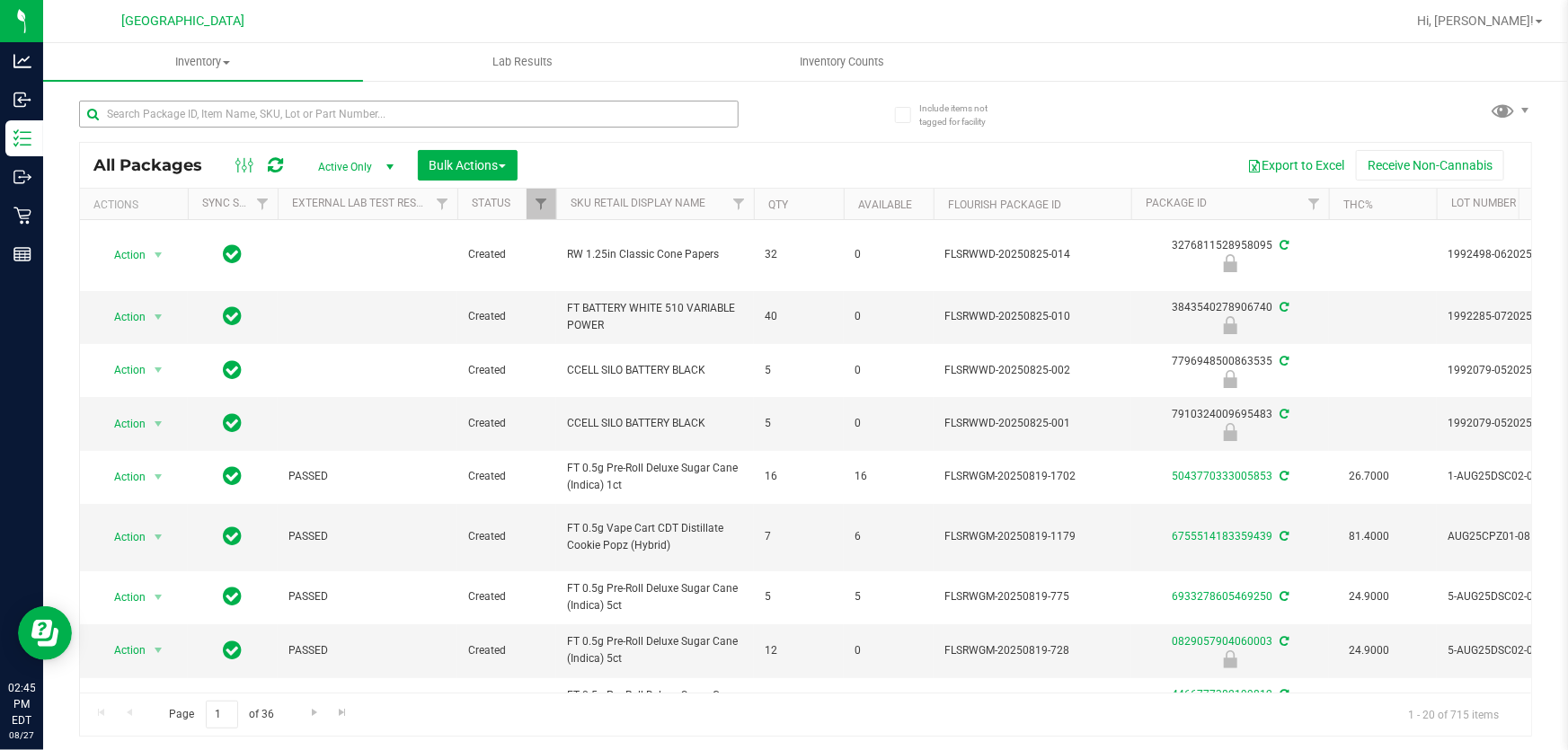
drag, startPoint x: 456, startPoint y: 94, endPoint x: 444, endPoint y: 107, distance: 17.7
click at [444, 107] on div at bounding box center [443, 113] width 727 height 57
click at [444, 107] on input "text" at bounding box center [409, 114] width 659 height 27
type input "3490846800635375"
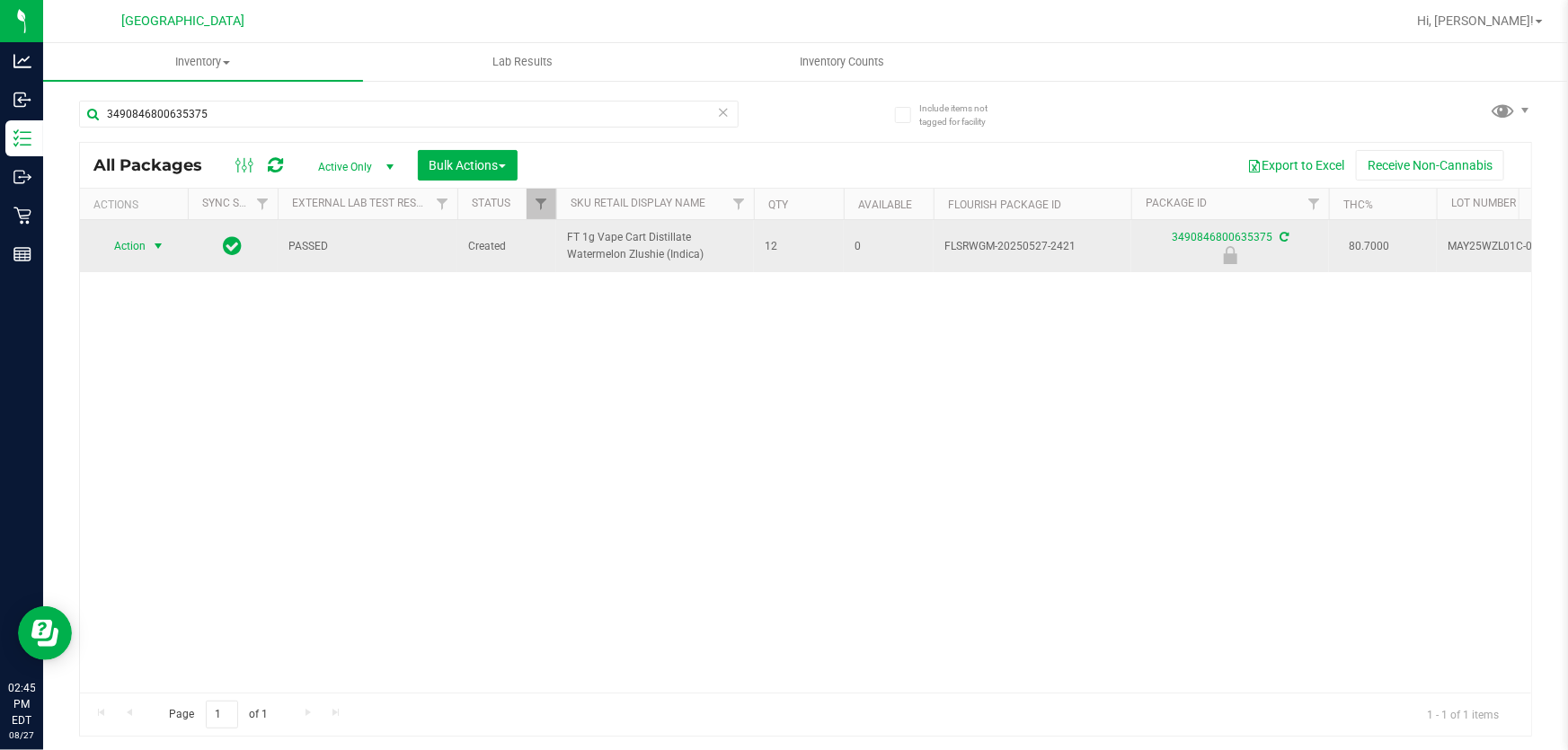
click at [148, 252] on span "select" at bounding box center [158, 246] width 22 height 25
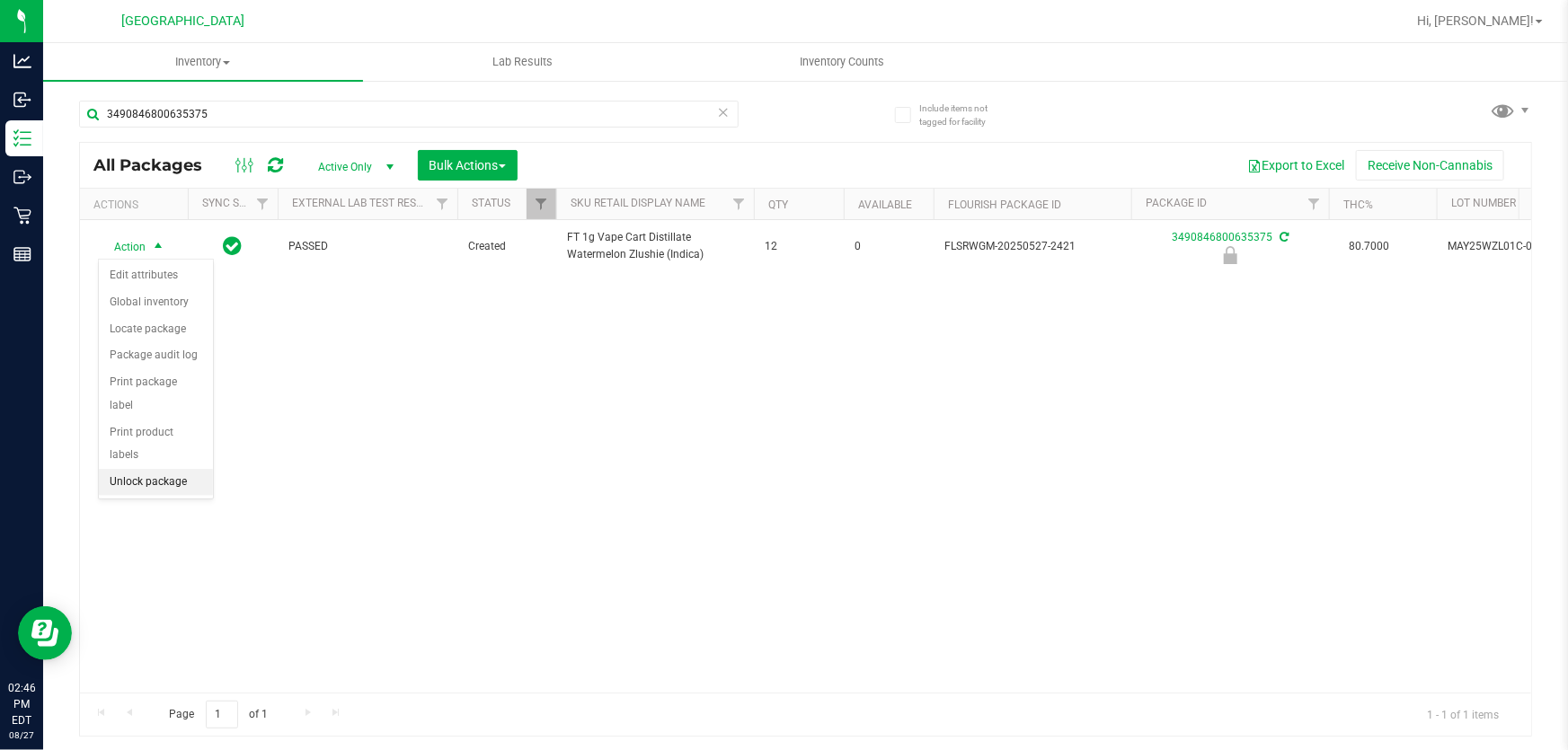
click at [125, 469] on li "Unlock package" at bounding box center [155, 482] width 114 height 27
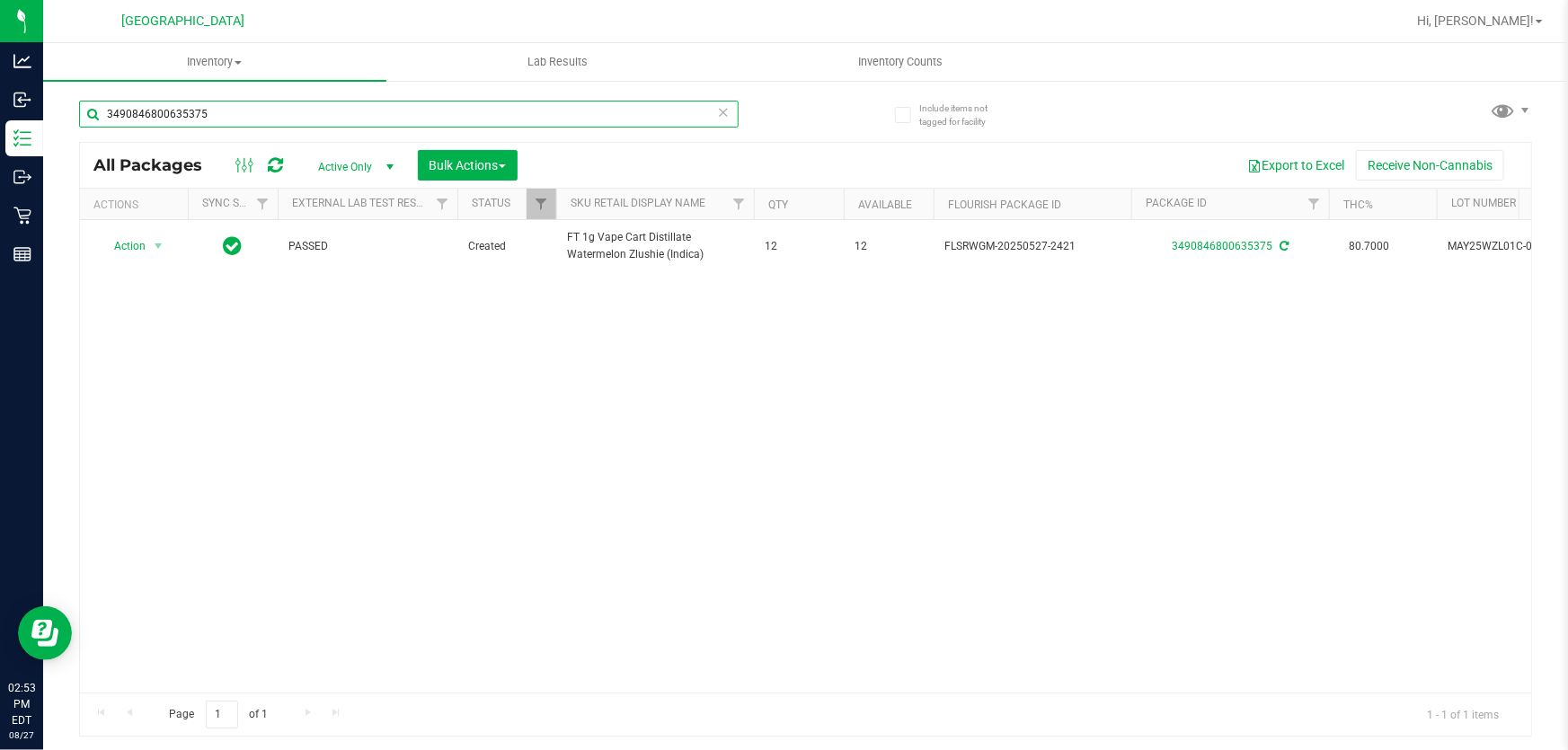
click at [221, 112] on input "3490846800635375" at bounding box center [409, 114] width 659 height 27
type input "i"
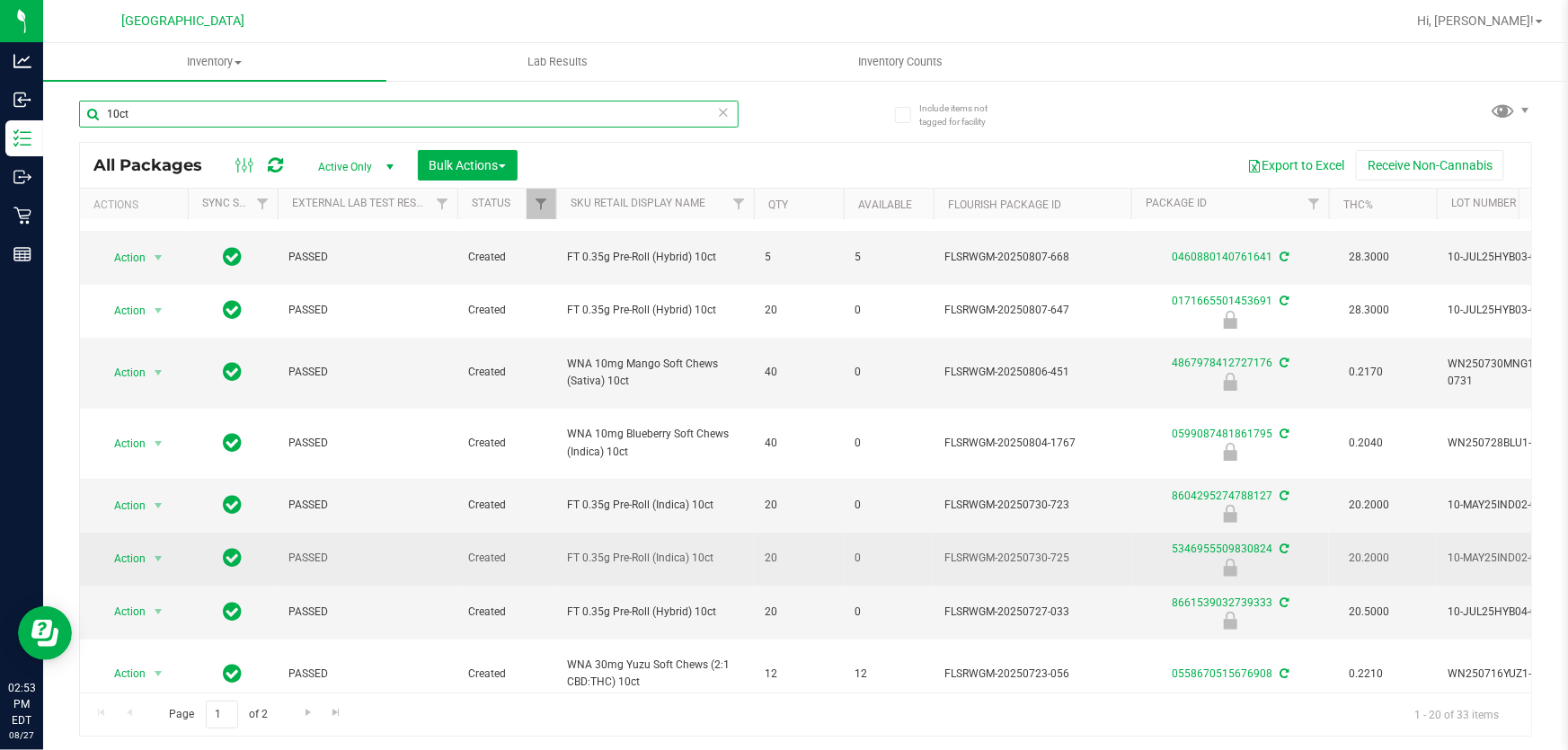
scroll to position [326, 0]
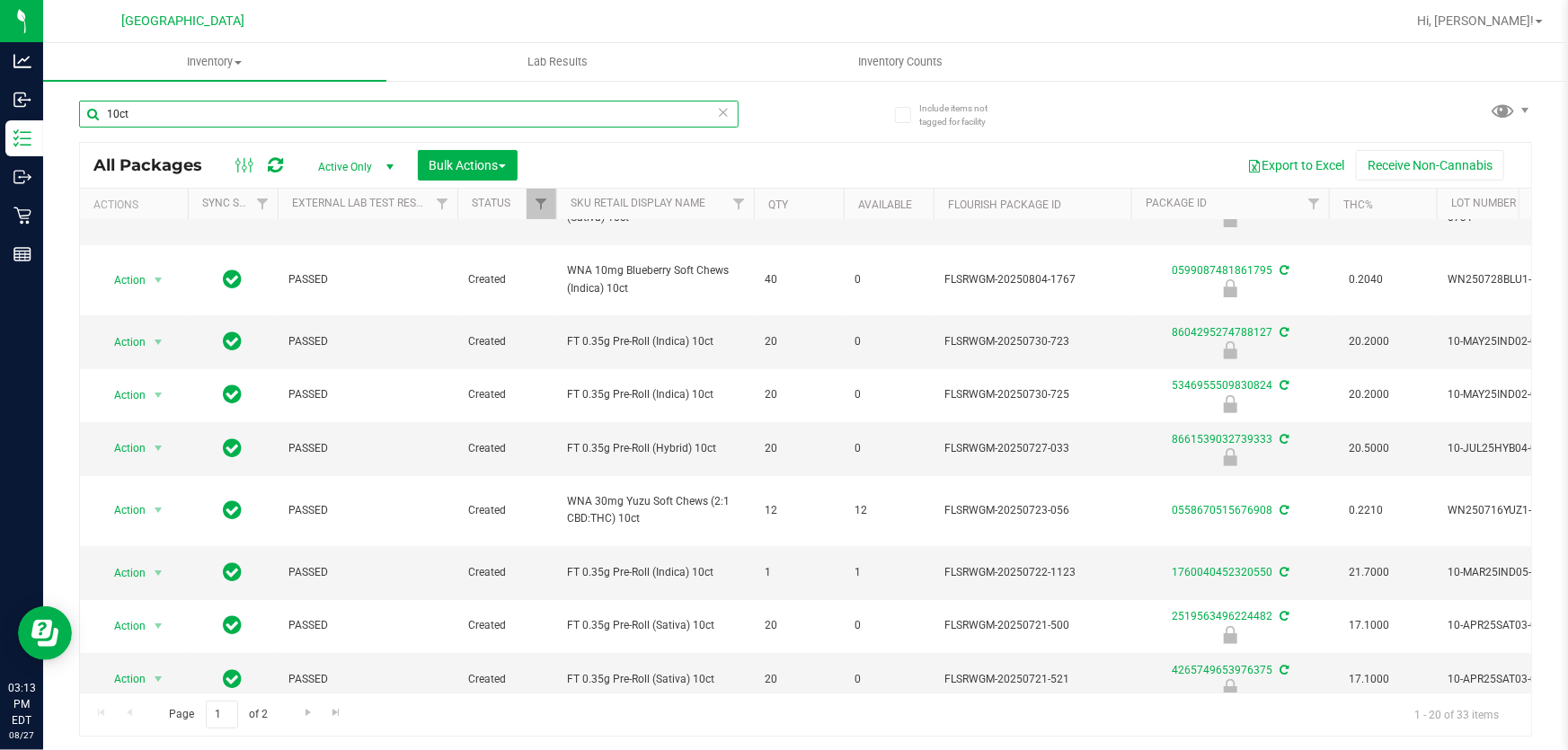
click at [293, 119] on input "10ct" at bounding box center [409, 114] width 659 height 27
type input "6335671064663531"
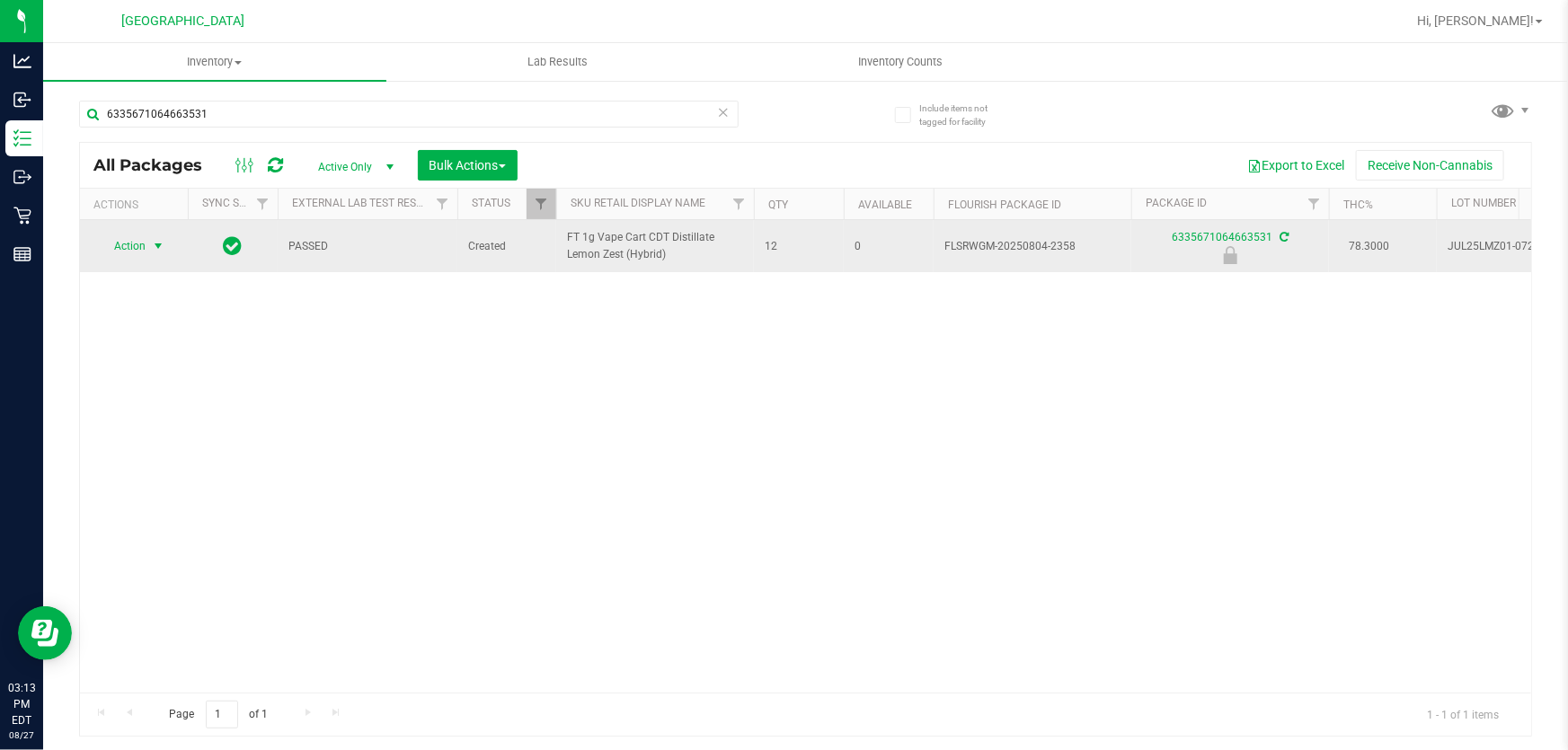
click at [151, 244] on span "select" at bounding box center [158, 246] width 14 height 14
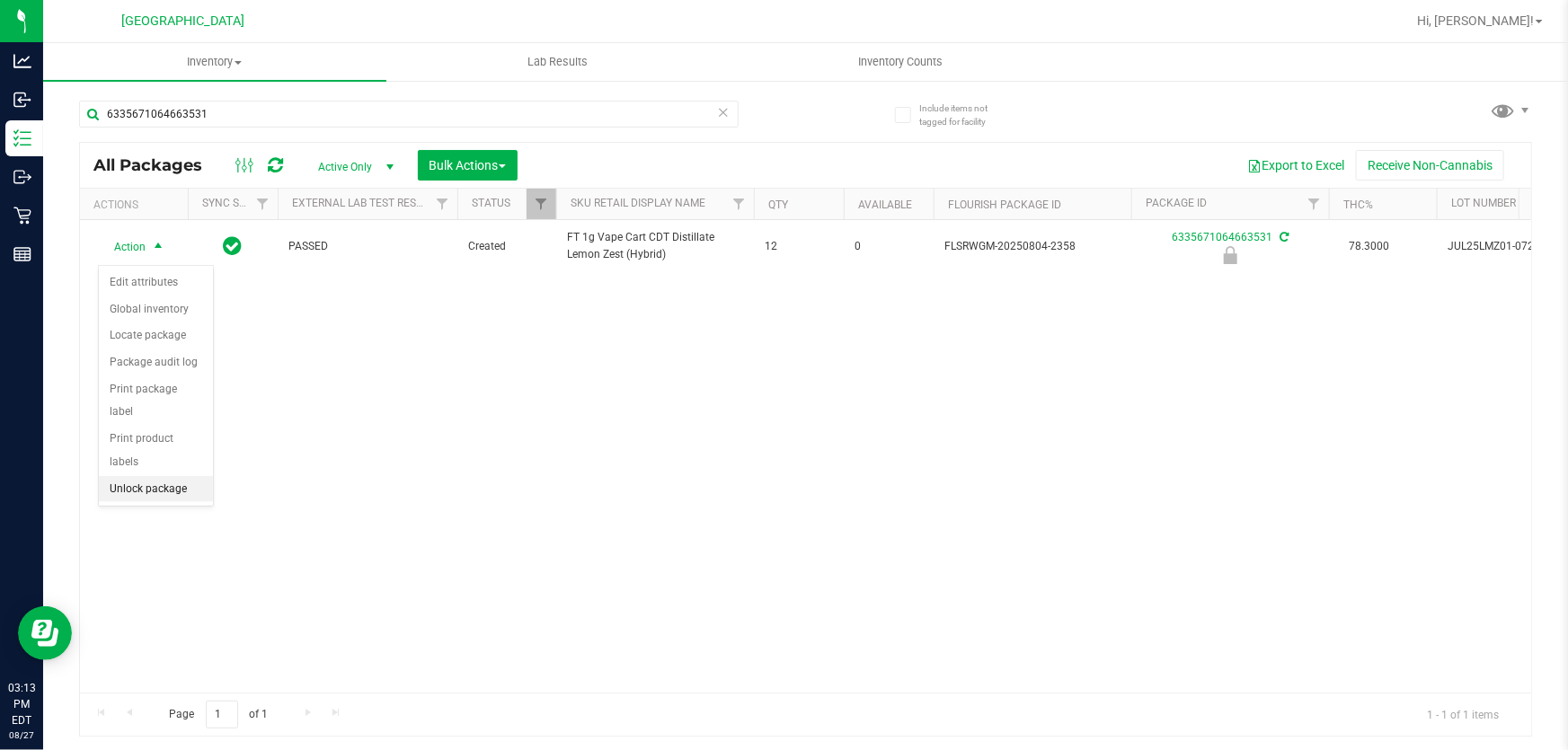
click at [152, 476] on li "Unlock package" at bounding box center [155, 490] width 114 height 27
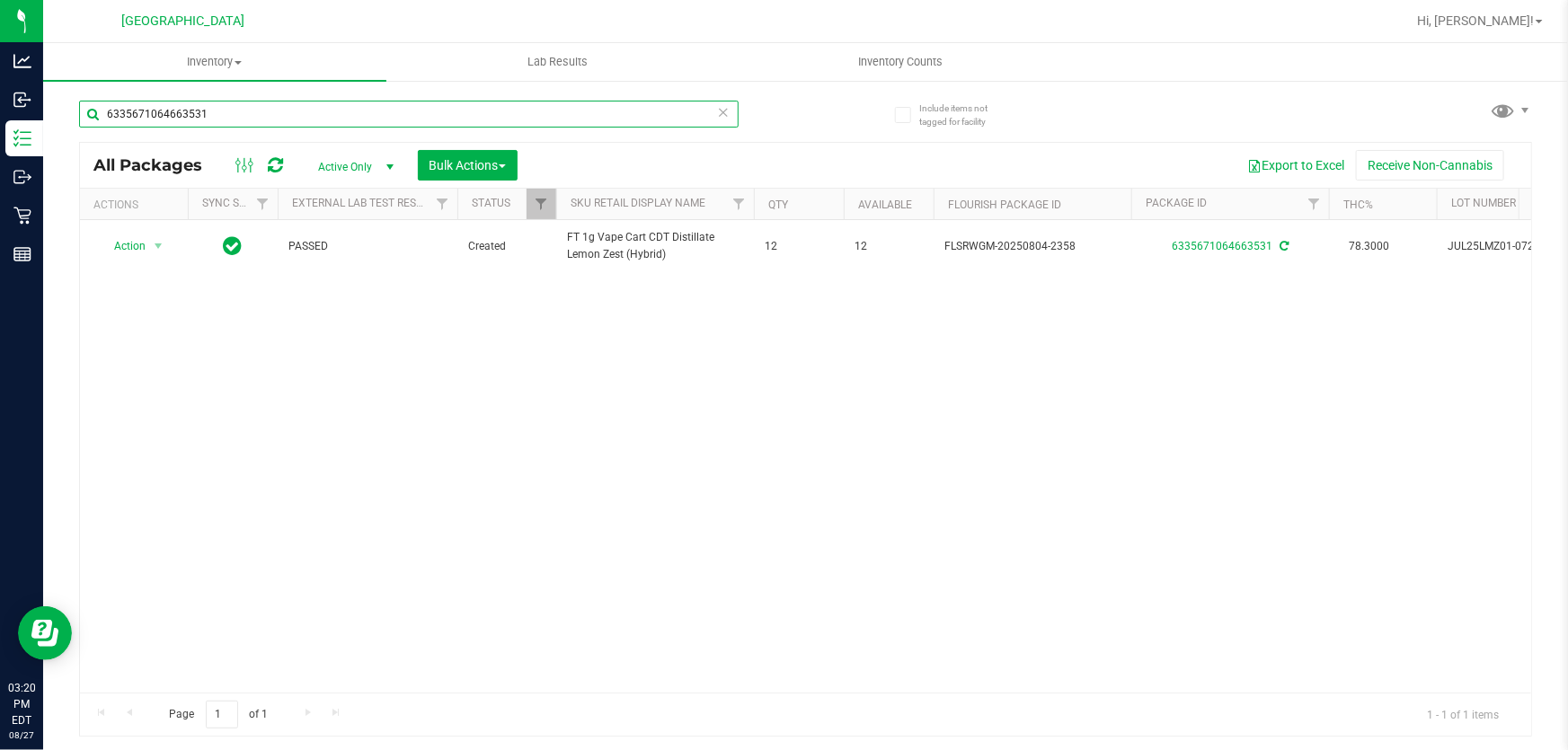
click at [251, 112] on input "6335671064663531" at bounding box center [409, 114] width 659 height 27
type input "bct"
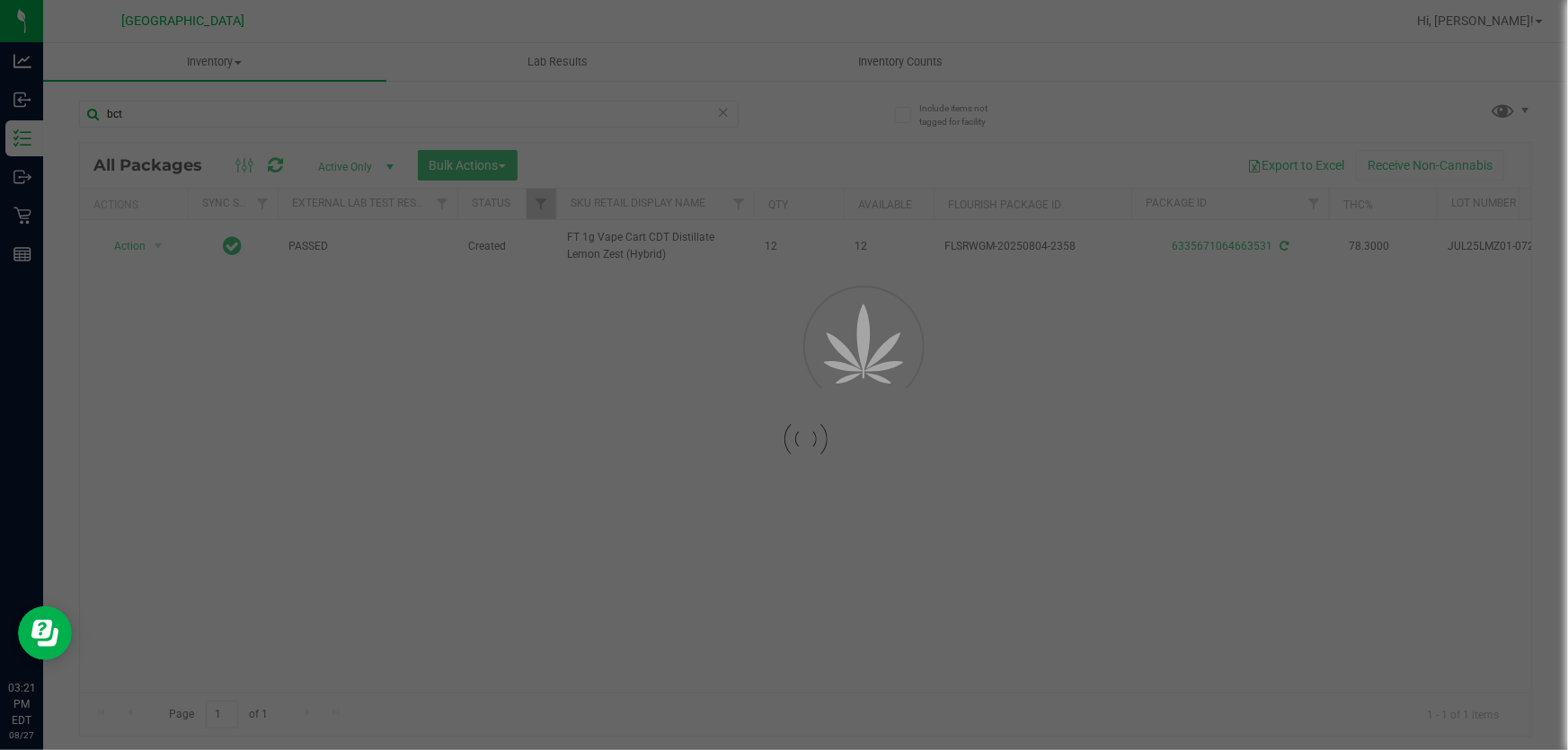
click at [314, 107] on div at bounding box center [784, 375] width 1568 height 750
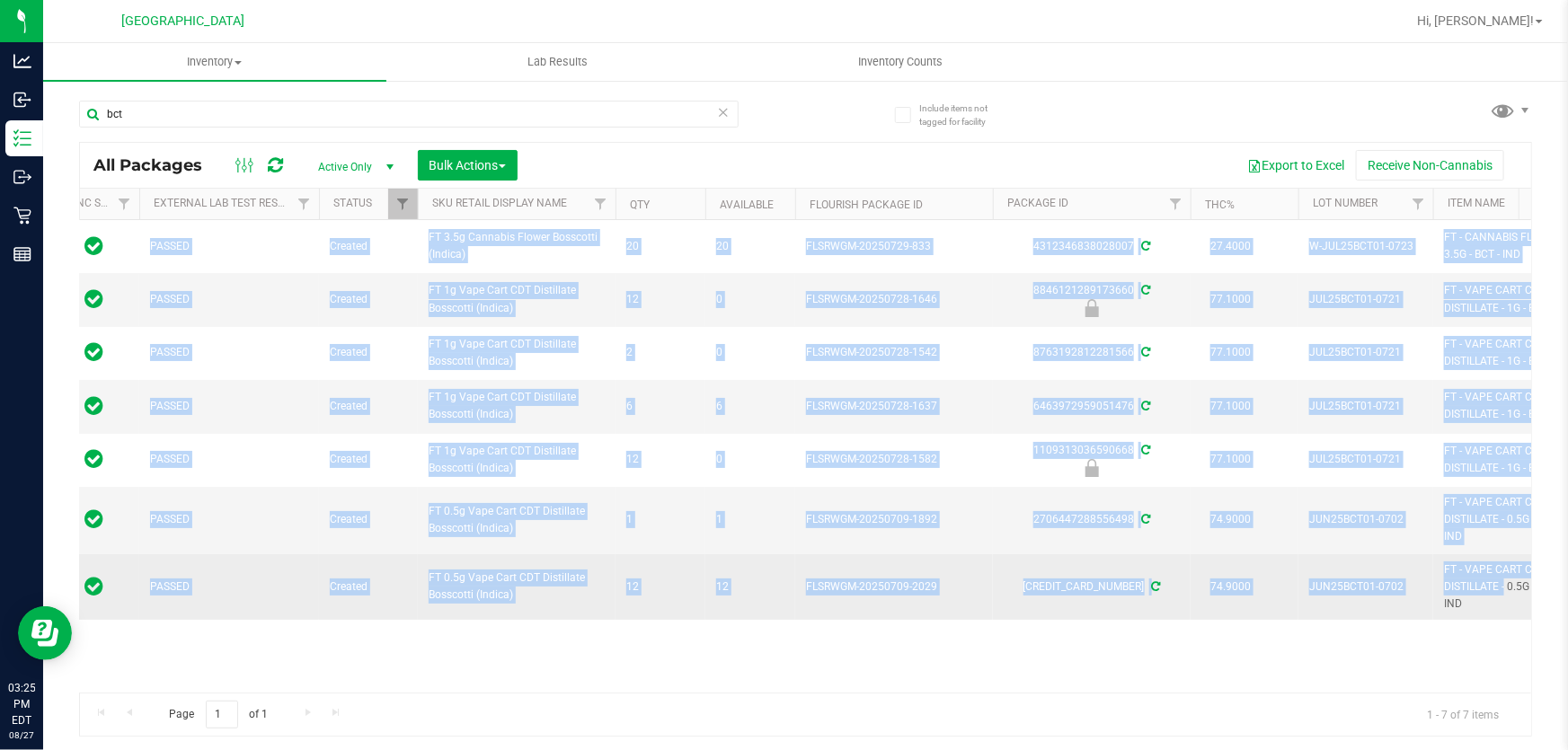
scroll to position [0, 153]
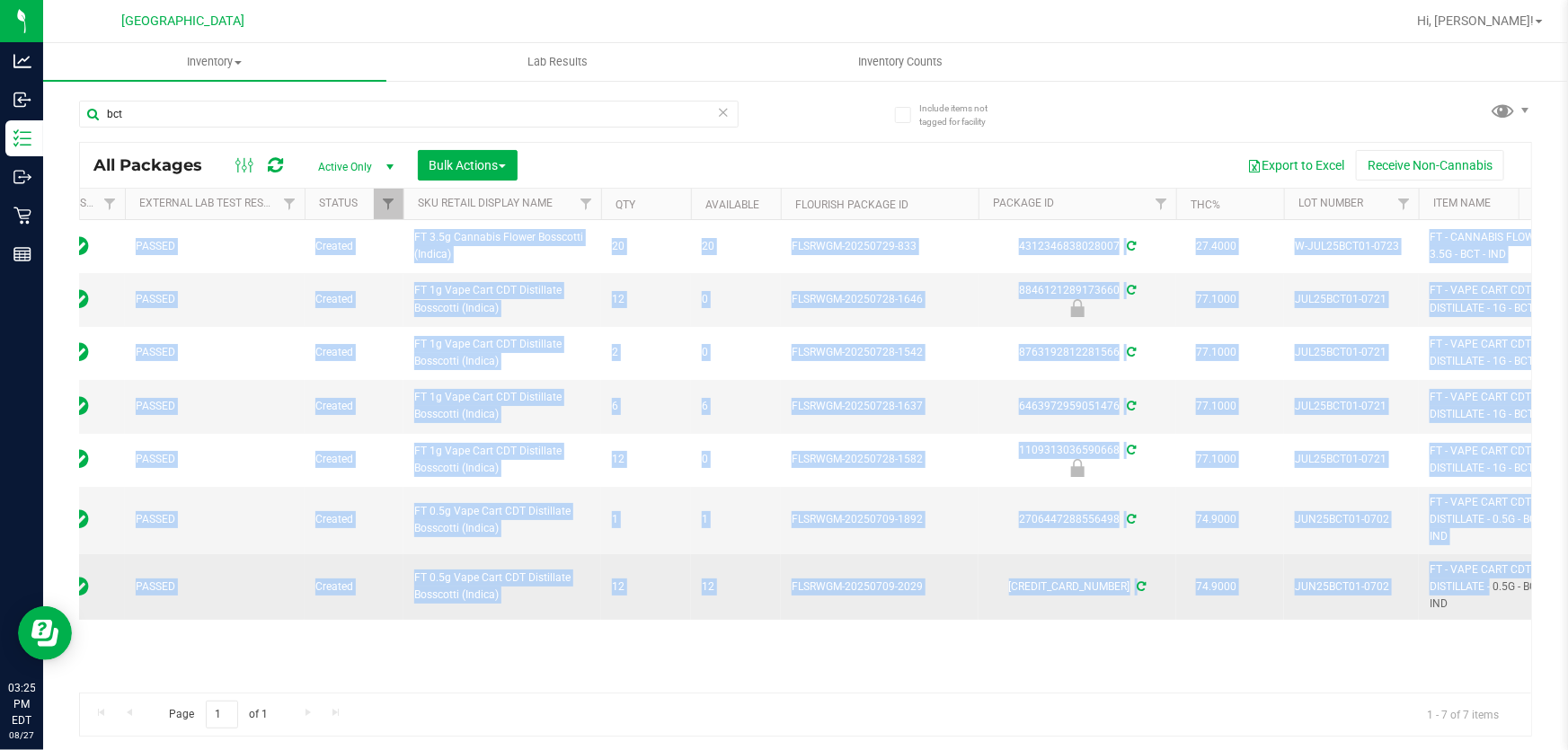
drag, startPoint x: 203, startPoint y: 241, endPoint x: 1455, endPoint y: 608, distance: 1304.7
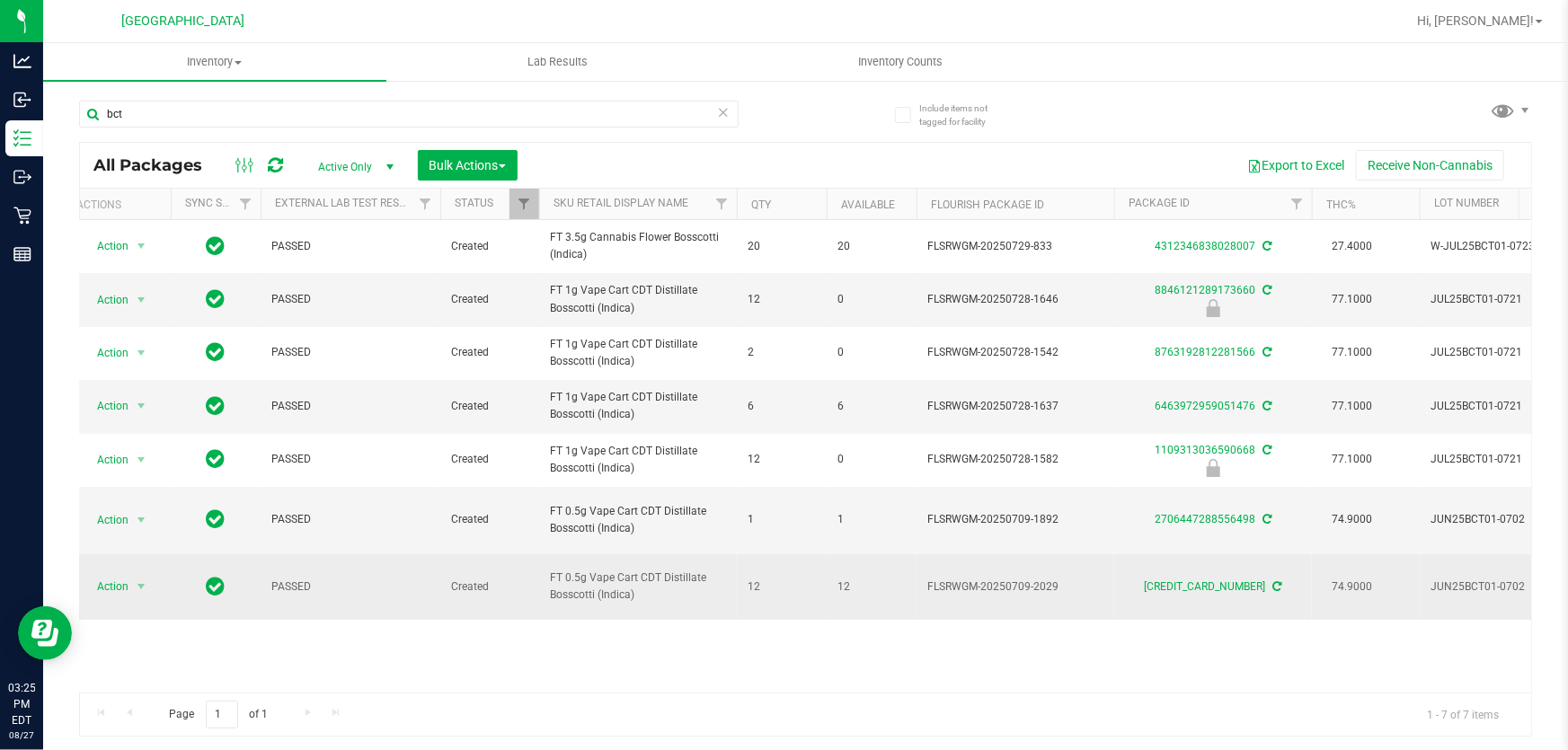
scroll to position [0, 0]
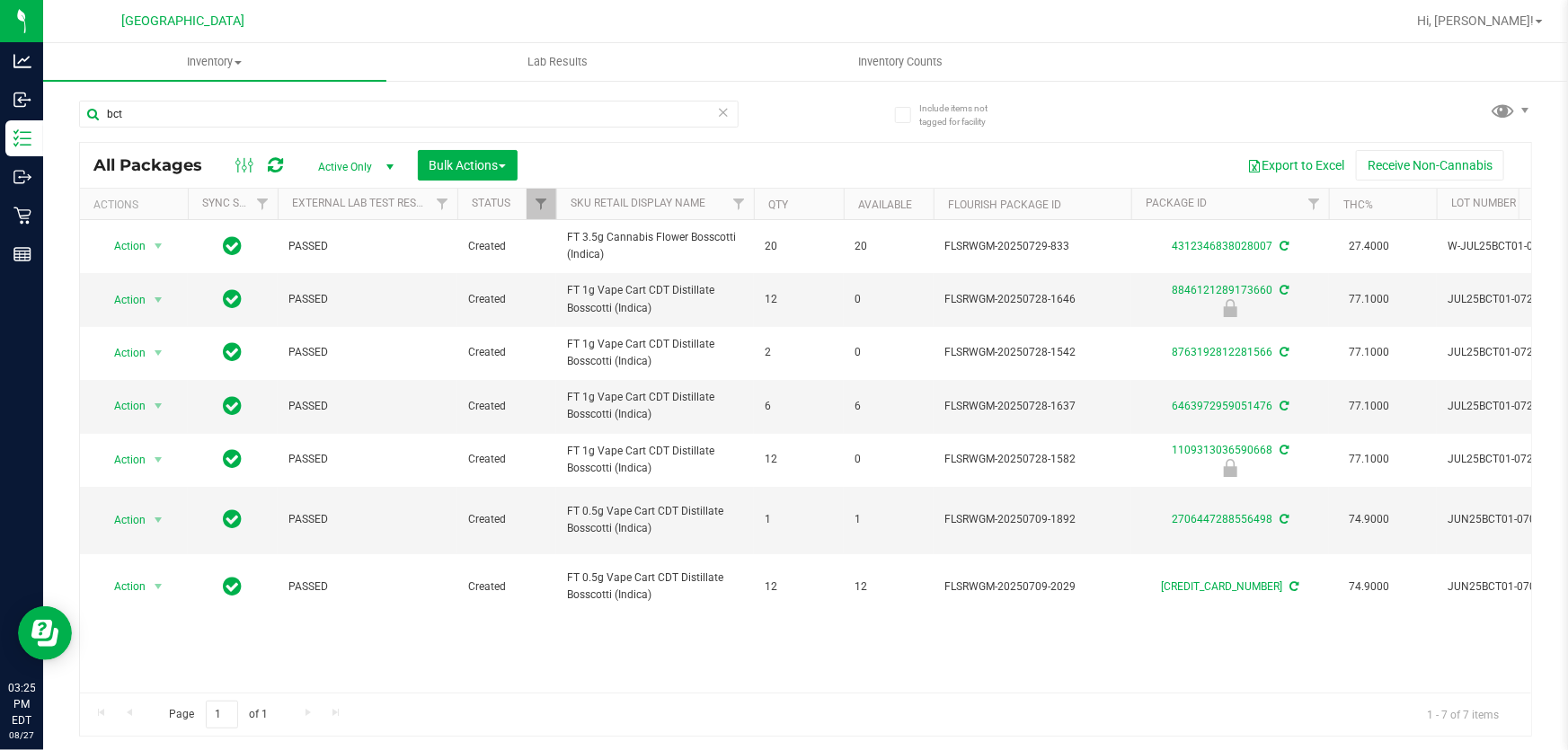
click at [817, 627] on div "Action Action Adjust qty Create package Edit attributes Global inventory Locate…" at bounding box center [806, 456] width 1451 height 473
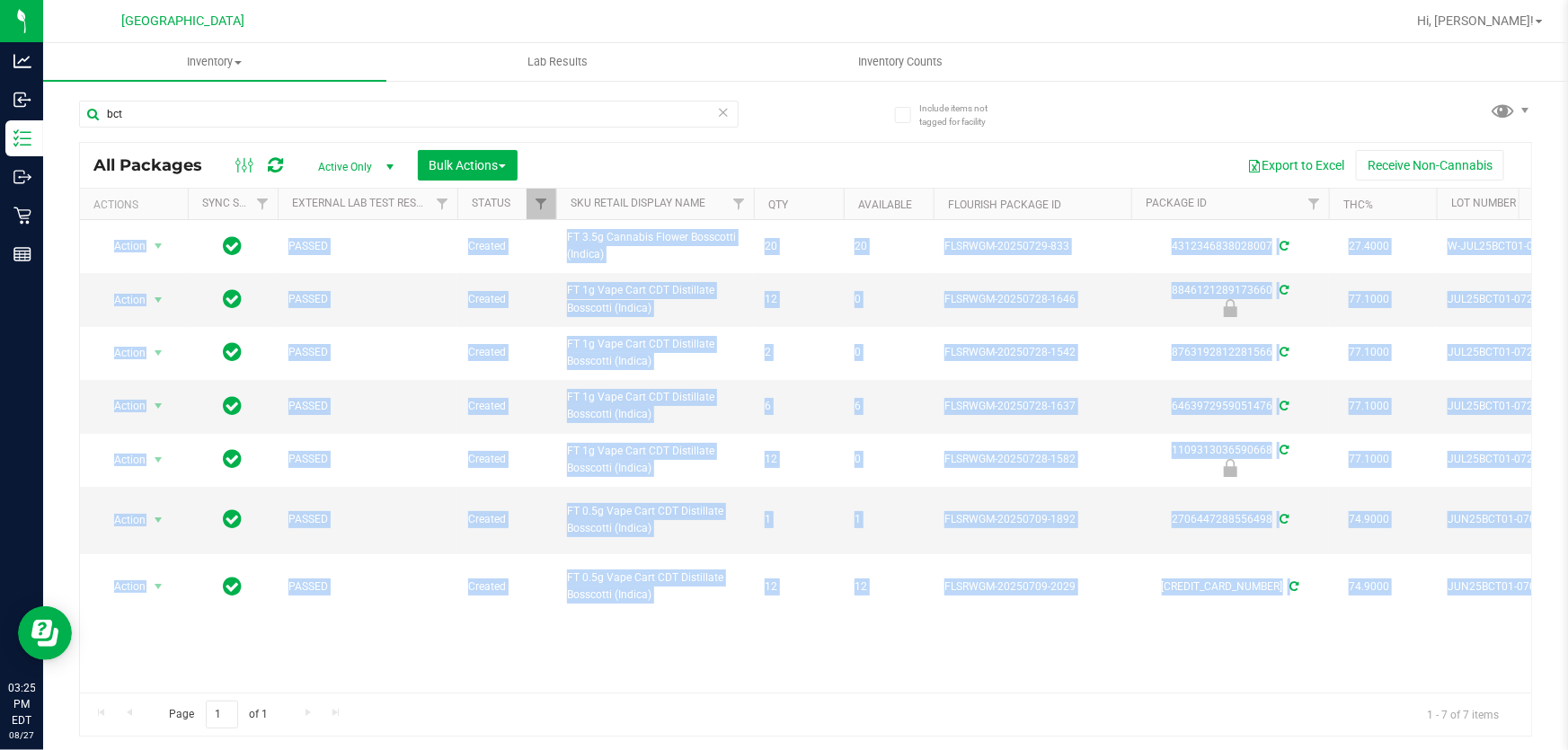
click at [817, 627] on div "Action Action Adjust qty Create package Edit attributes Global inventory Locate…" at bounding box center [806, 456] width 1451 height 473
click at [760, 625] on div "Action Action Adjust qty Create package Edit attributes Global inventory Locate…" at bounding box center [806, 456] width 1451 height 473
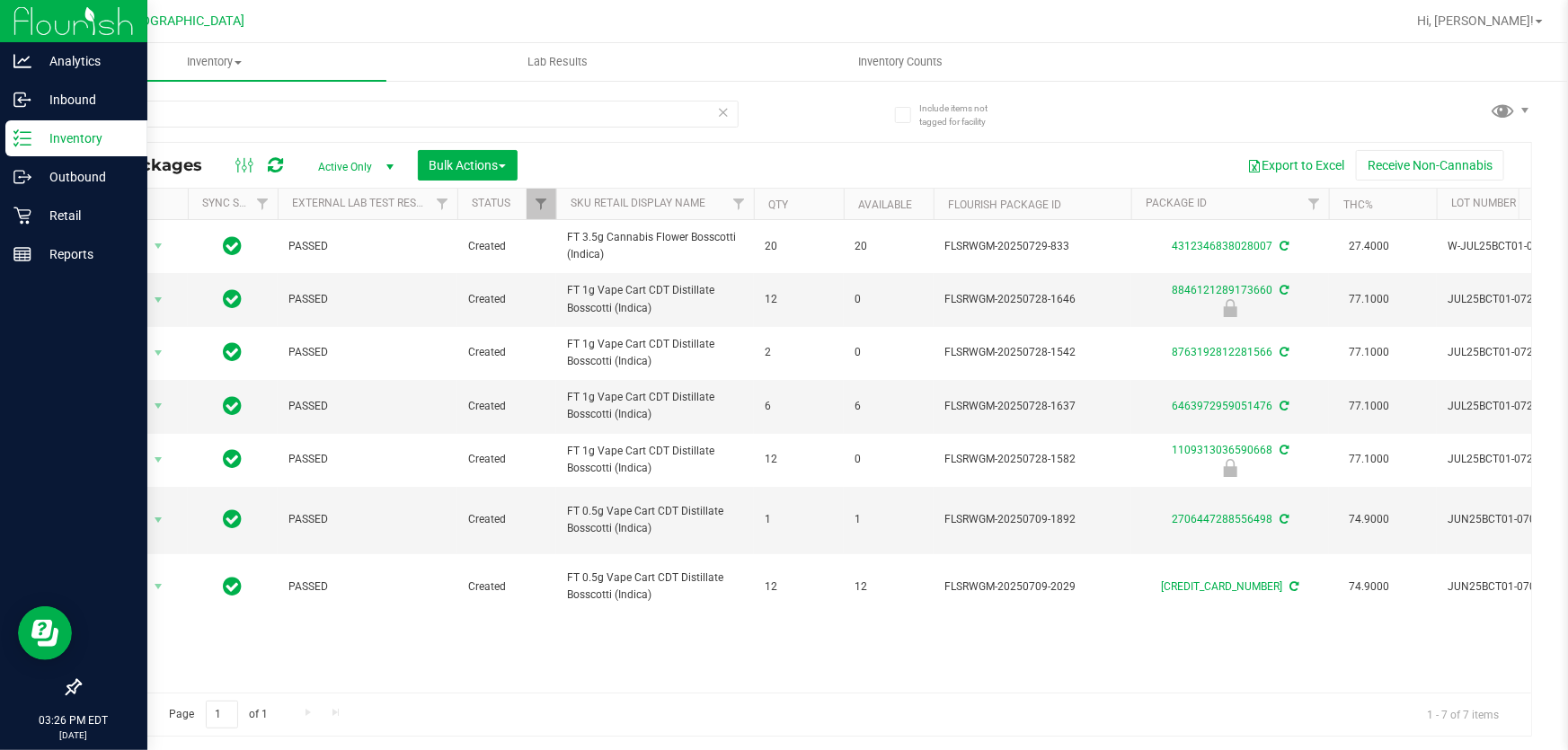
click at [34, 140] on p "Inventory" at bounding box center [85, 138] width 108 height 22
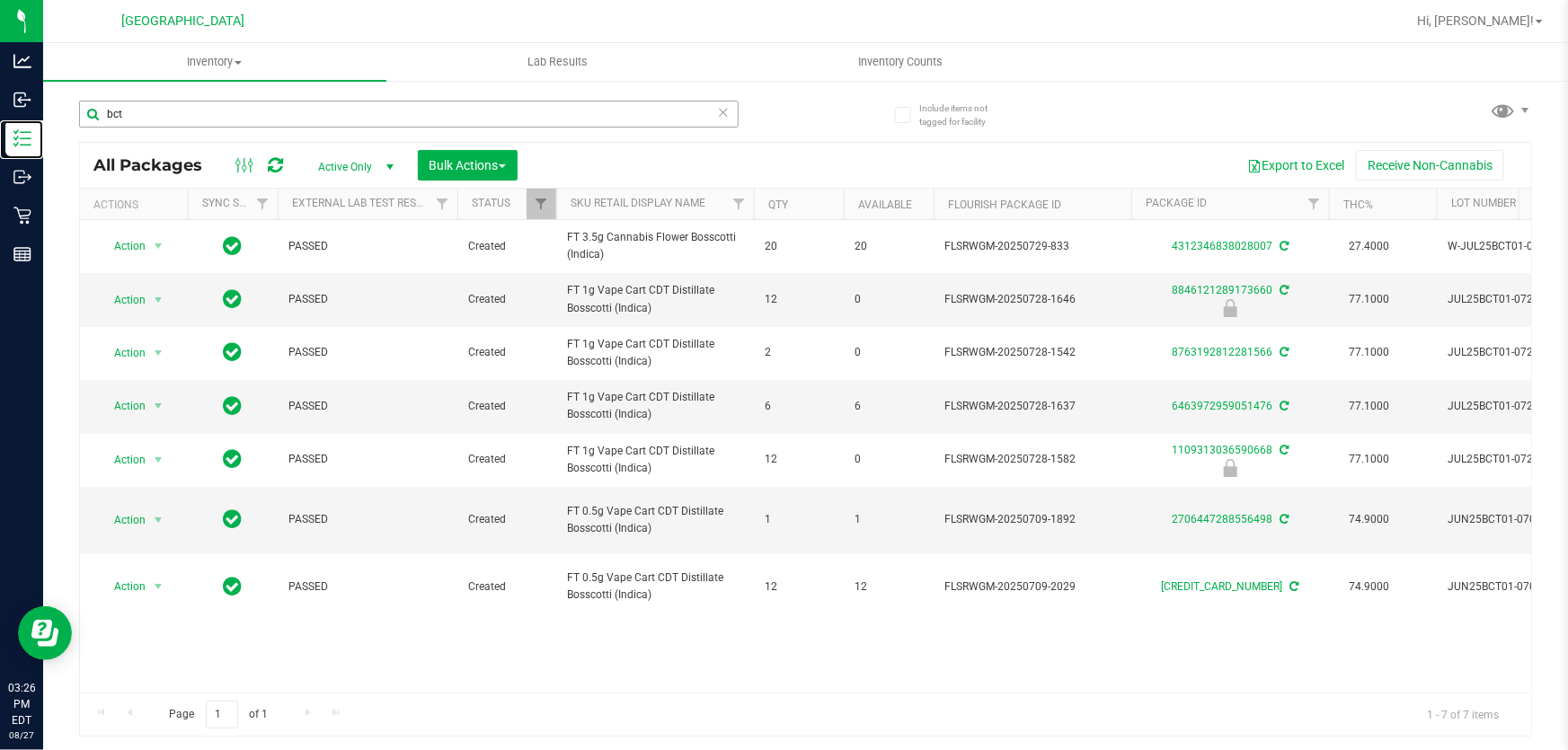
drag, startPoint x: 77, startPoint y: 143, endPoint x: 191, endPoint y: 107, distance: 119.5
click at [0, 0] on p "Inventory" at bounding box center [0, 0] width 0 height 0
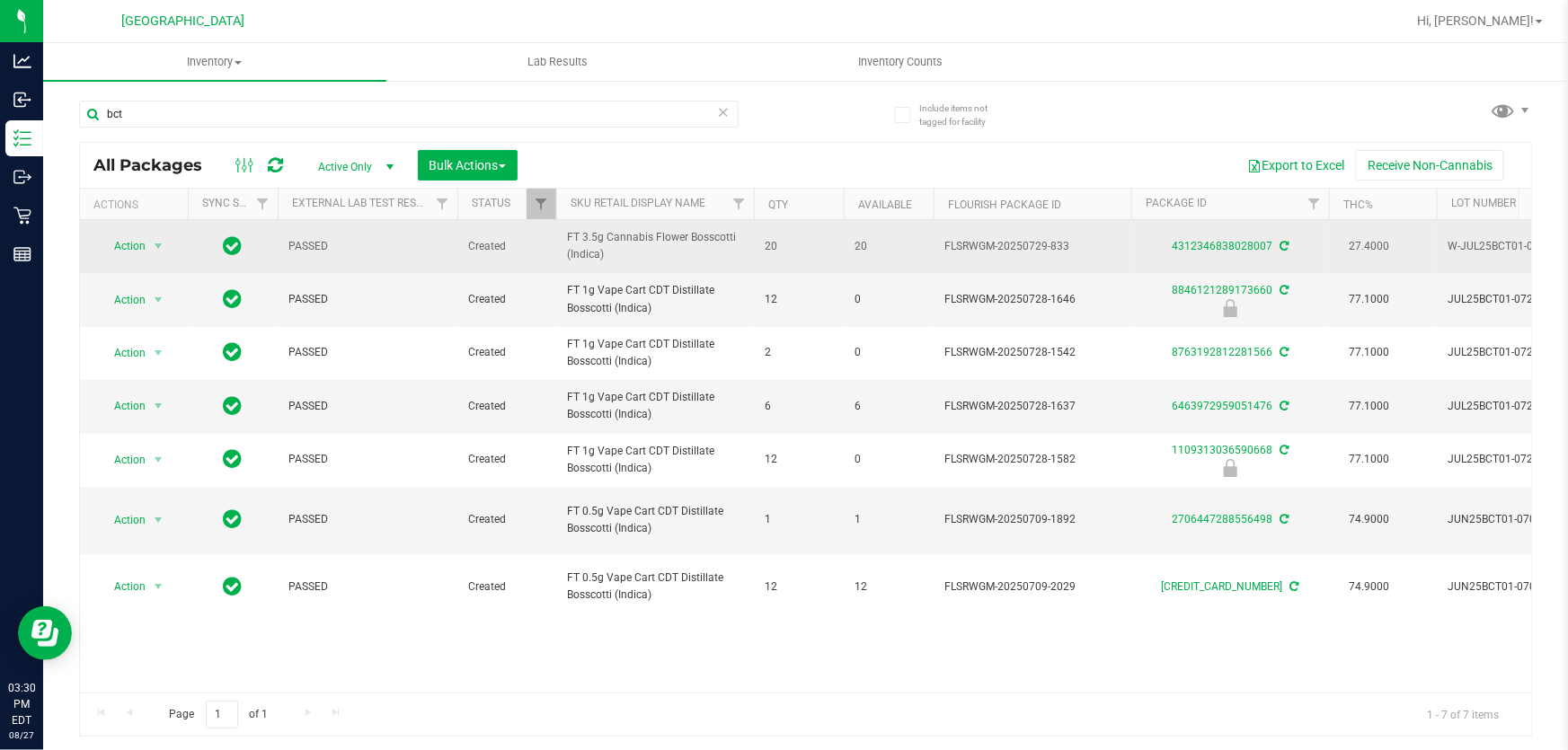
drag, startPoint x: 656, startPoint y: 601, endPoint x: 98, endPoint y: 232, distance: 669.0
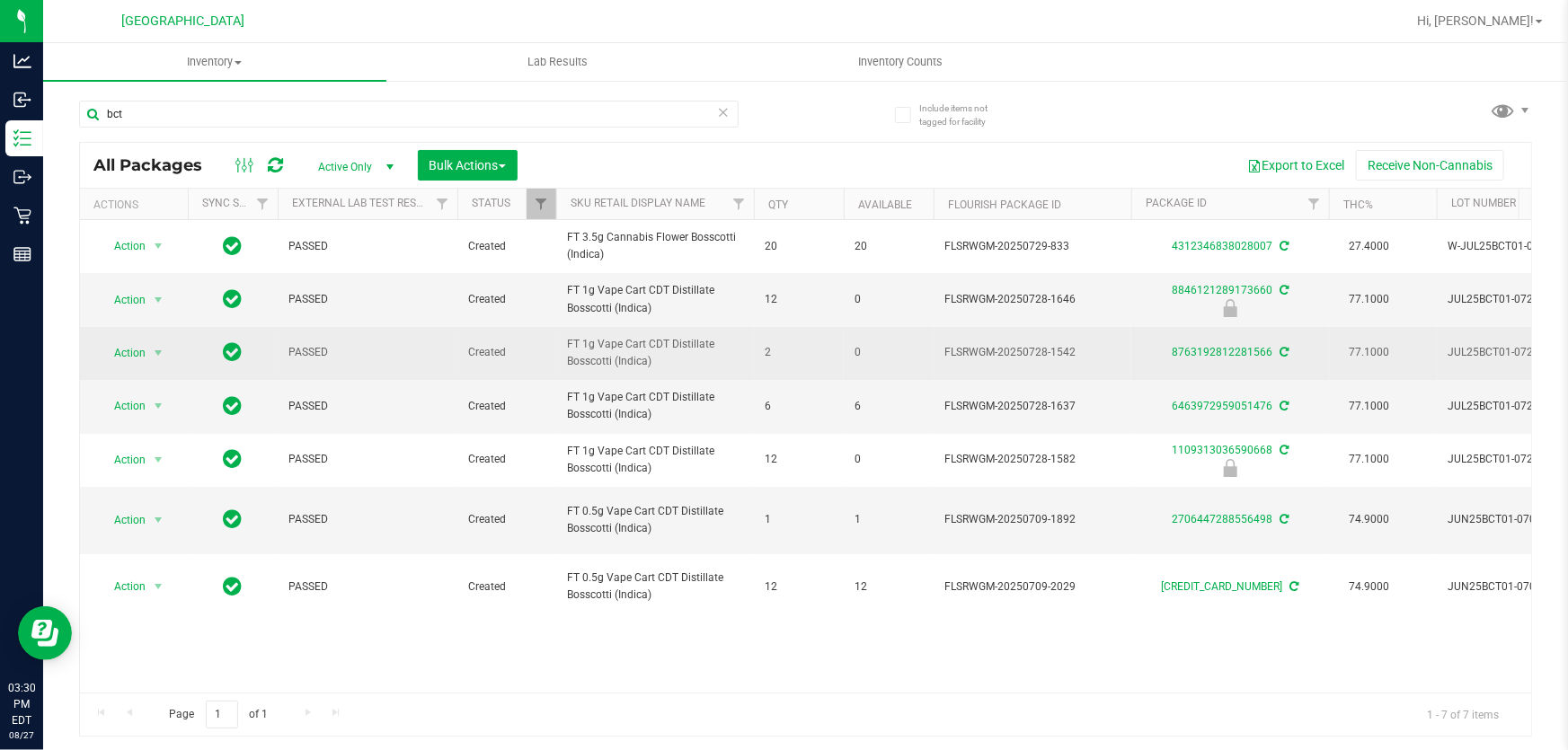
click at [763, 342] on td "2" at bounding box center [799, 353] width 90 height 53
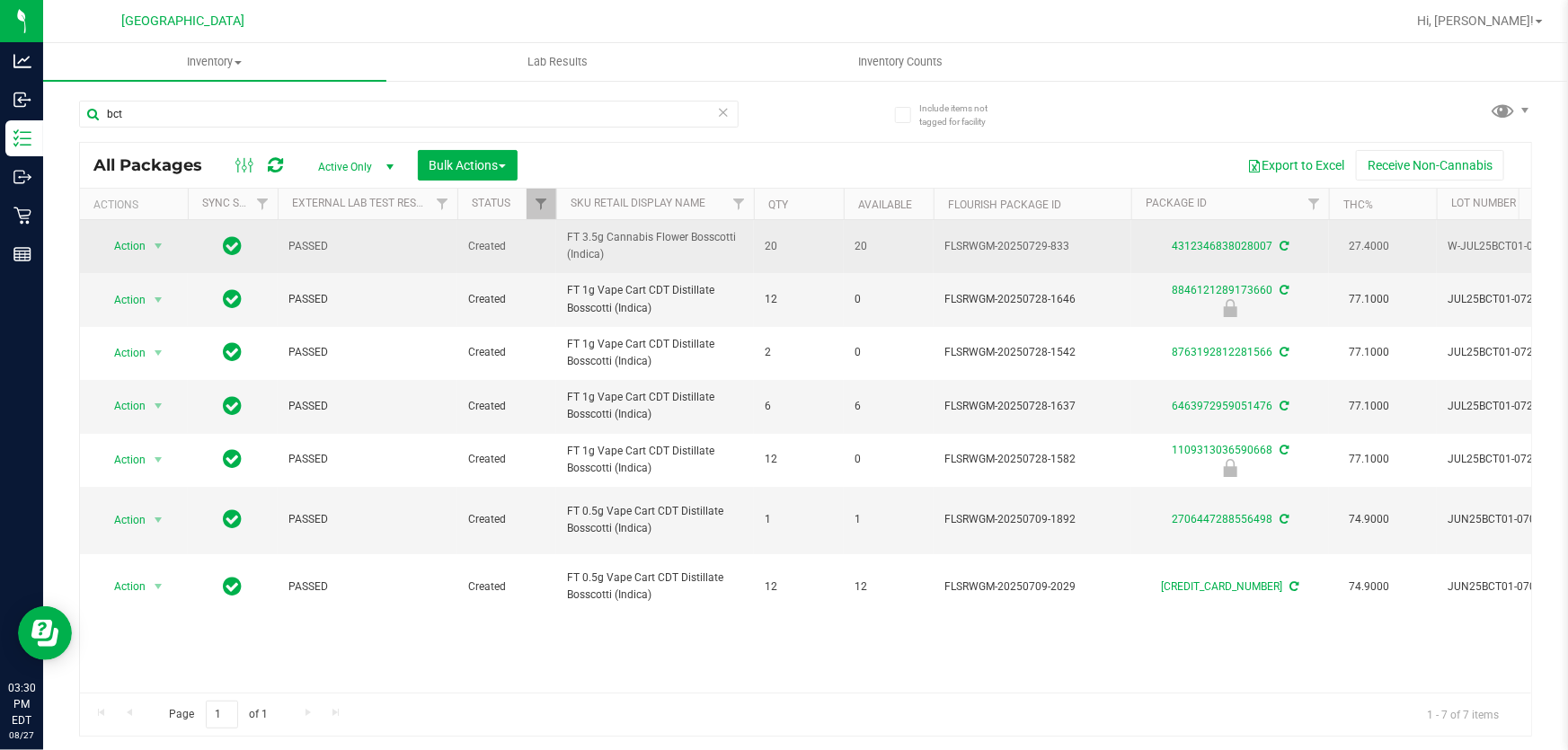
drag, startPoint x: 569, startPoint y: 236, endPoint x: 635, endPoint y: 259, distance: 69.9
click at [635, 259] on span "FT 3.5g Cannabis Flower Bosscotti (Indica)" at bounding box center [655, 246] width 176 height 34
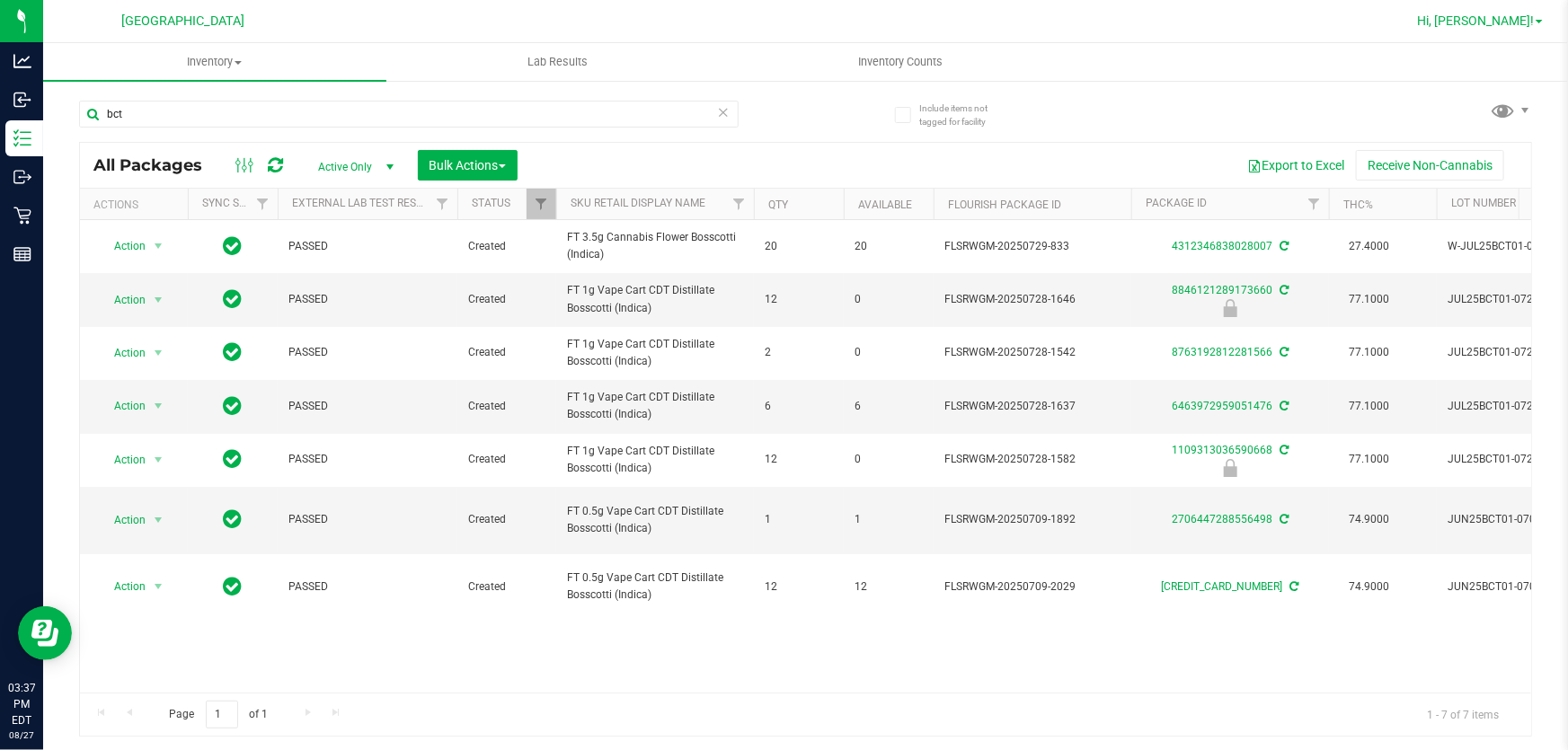
click at [1490, 19] on span "Hi, [PERSON_NAME]!" at bounding box center [1475, 20] width 117 height 14
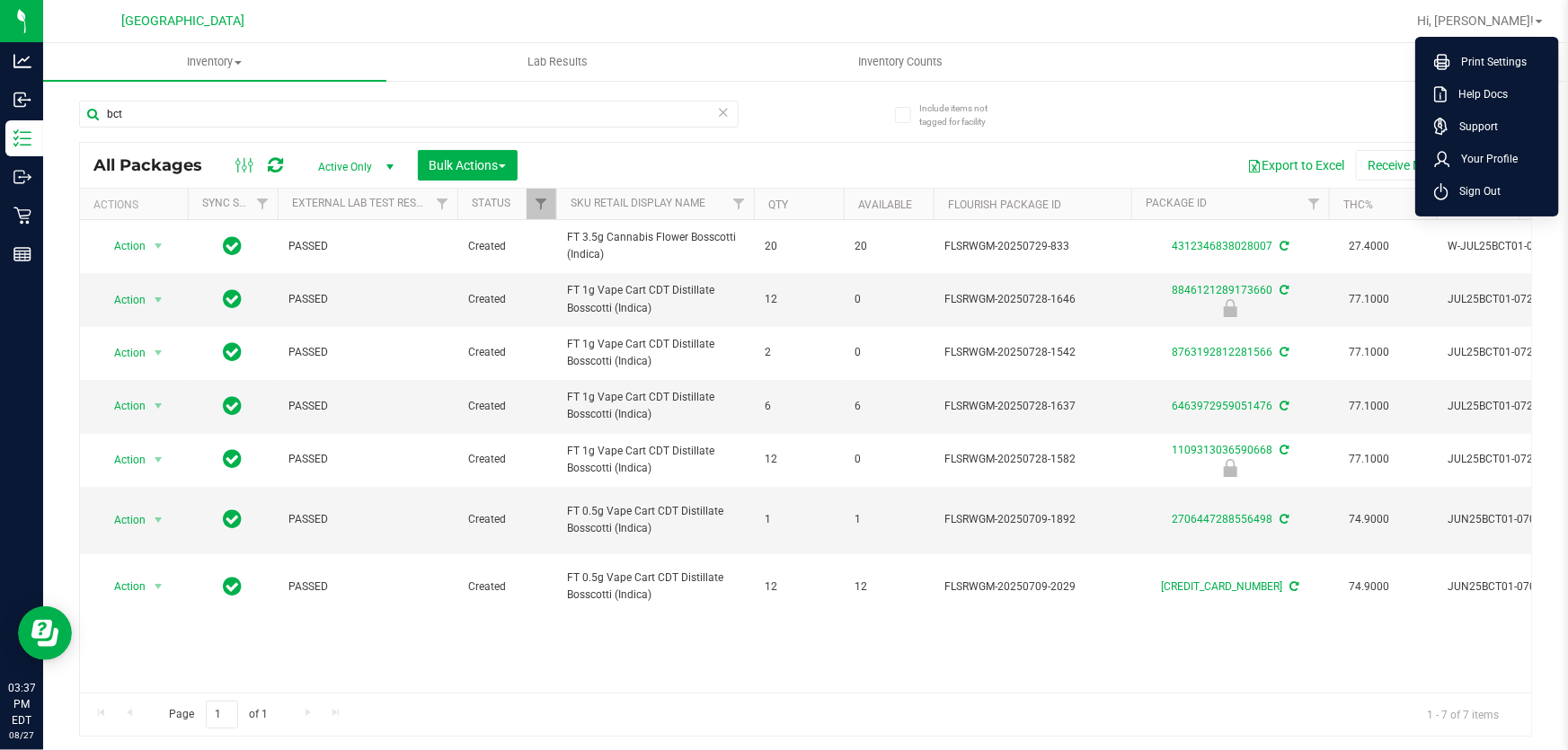
drag, startPoint x: 1489, startPoint y: 186, endPoint x: 718, endPoint y: 16, distance: 789.5
click at [1488, 187] on span "Sign Out" at bounding box center [1474, 191] width 52 height 18
